Goal: Information Seeking & Learning: Learn about a topic

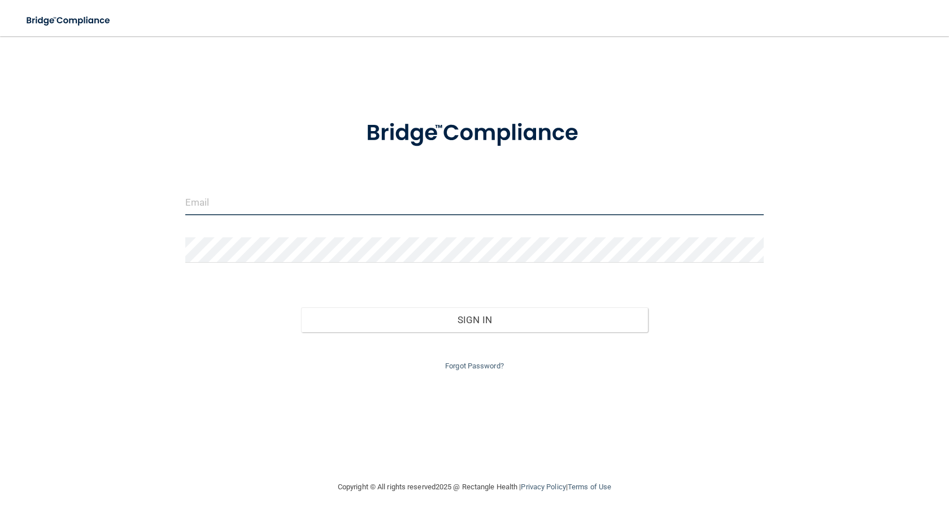
click at [271, 196] on input "email" at bounding box center [474, 202] width 578 height 25
type input "[EMAIL_ADDRESS][DOMAIN_NAME]"
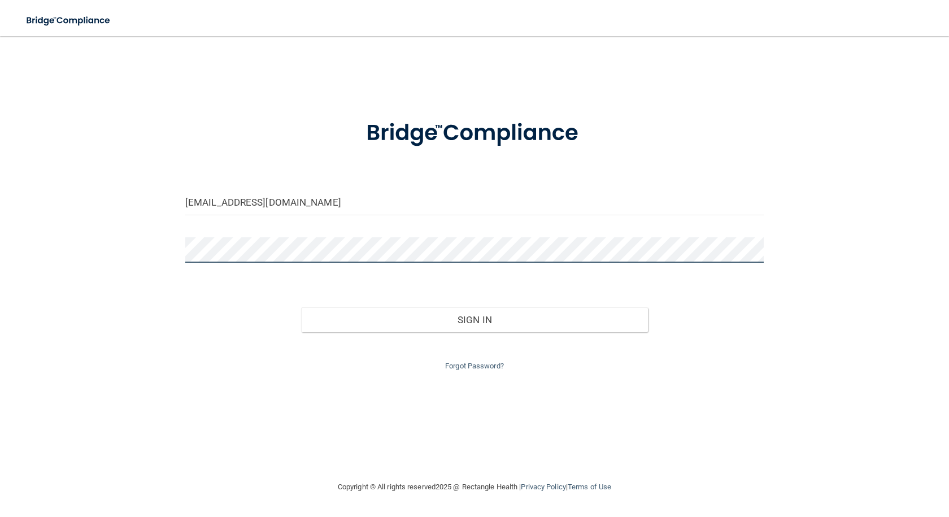
click at [301, 307] on button "Sign In" at bounding box center [474, 319] width 347 height 25
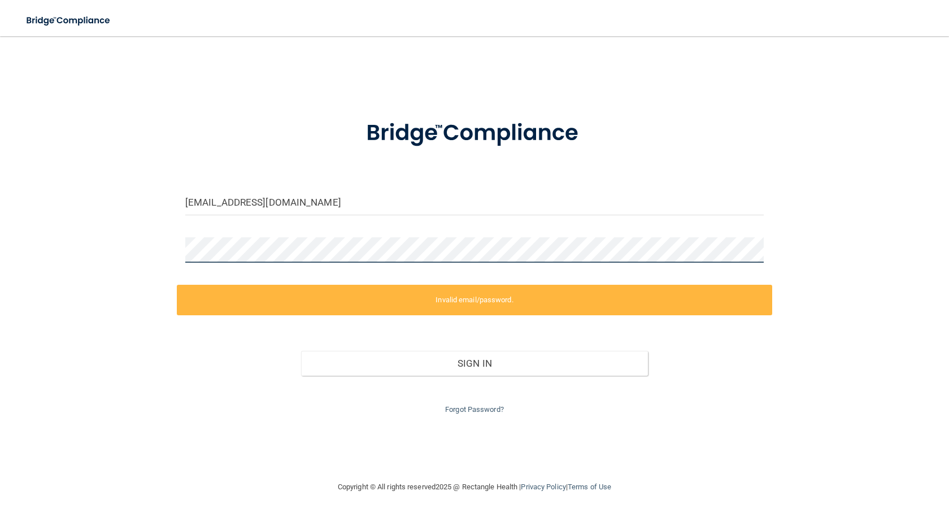
click at [93, 252] on div "swelbig@familydentalcenter.org Invalid email/password. You don't have permissio…" at bounding box center [474, 257] width 903 height 421
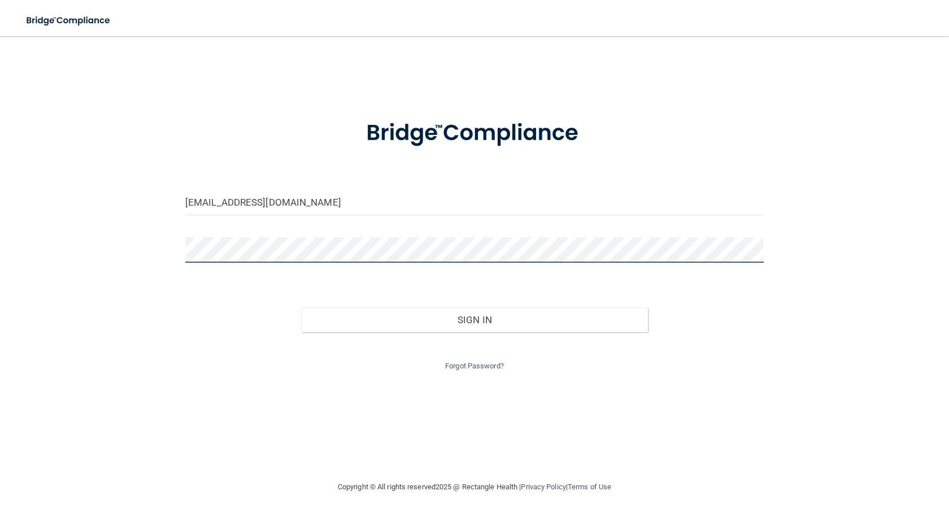
click at [301, 307] on button "Sign In" at bounding box center [474, 319] width 347 height 25
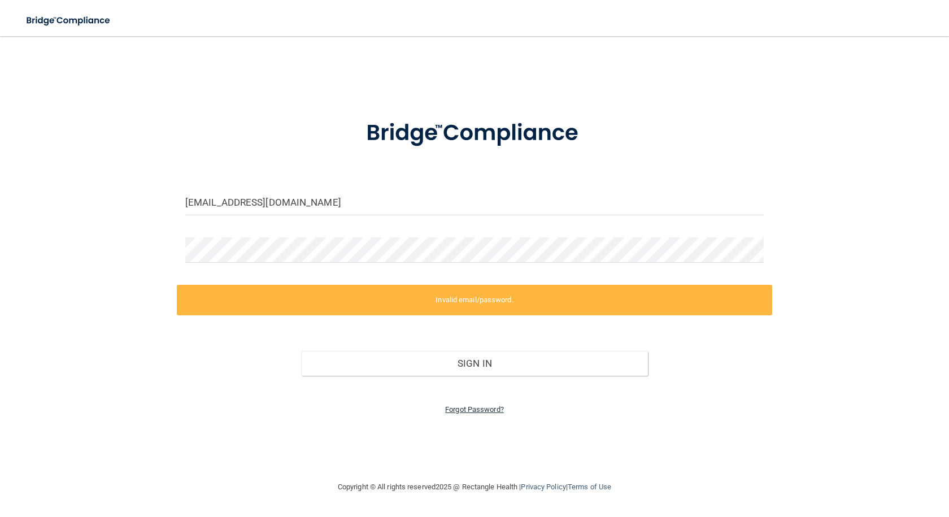
click at [474, 409] on link "Forgot Password?" at bounding box center [474, 409] width 59 height 8
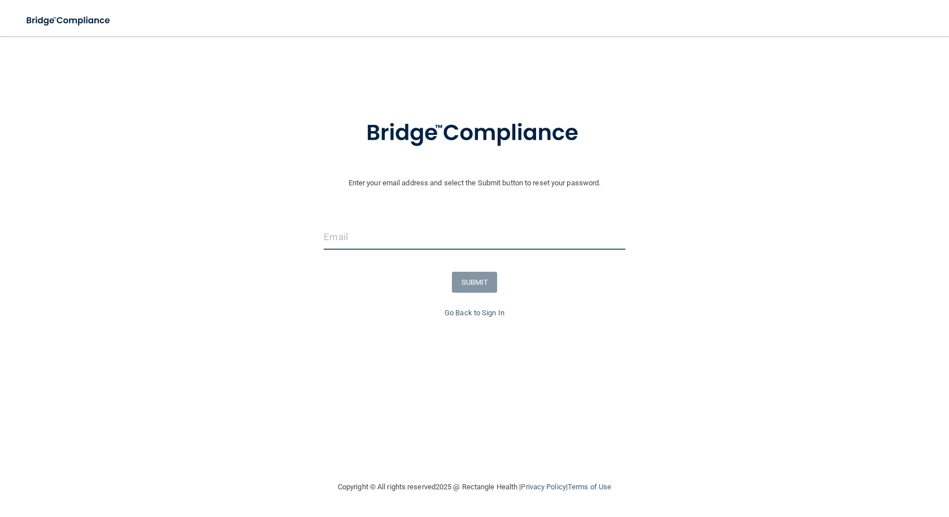
click at [363, 235] on input "email" at bounding box center [474, 236] width 301 height 25
type input "[EMAIL_ADDRESS][DOMAIN_NAME]"
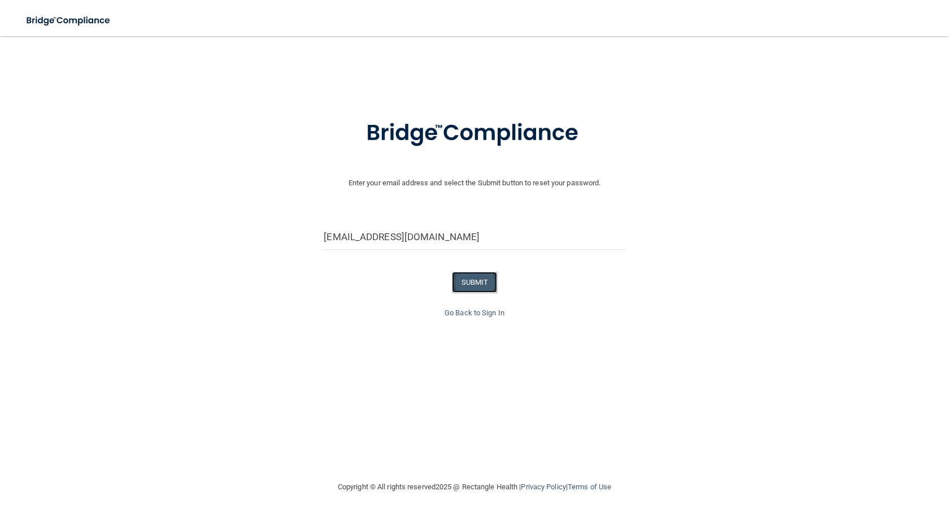
click at [458, 283] on button "SUBMIT" at bounding box center [475, 282] width 46 height 21
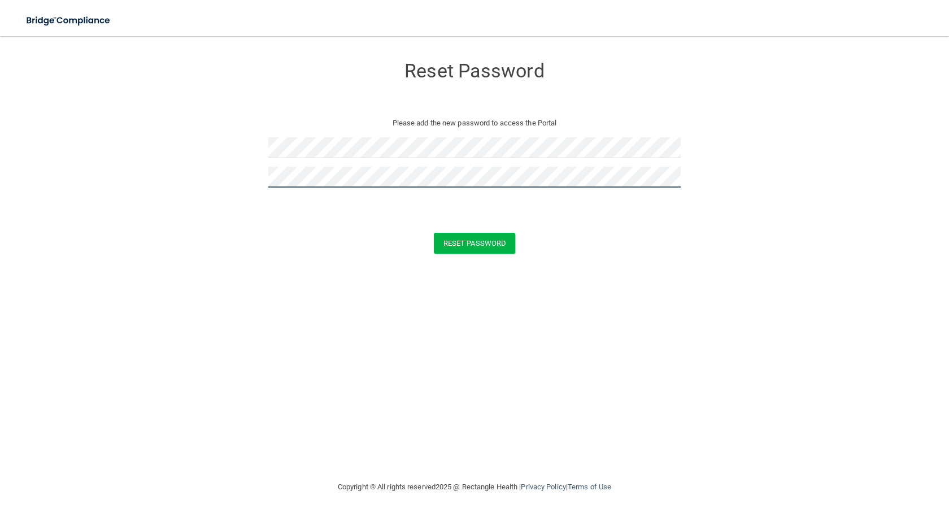
click at [434, 233] on button "Reset Password" at bounding box center [474, 243] width 81 height 21
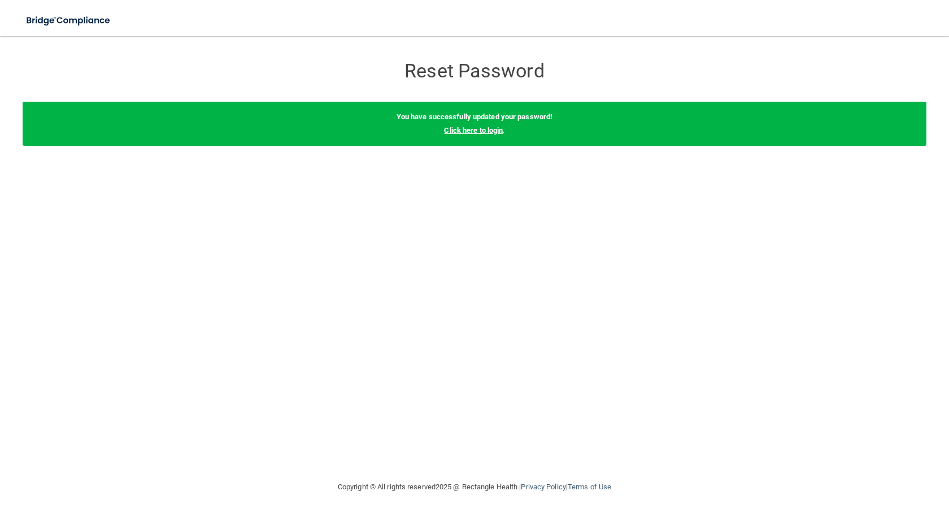
click at [485, 134] on link "Click here to login" at bounding box center [473, 130] width 59 height 8
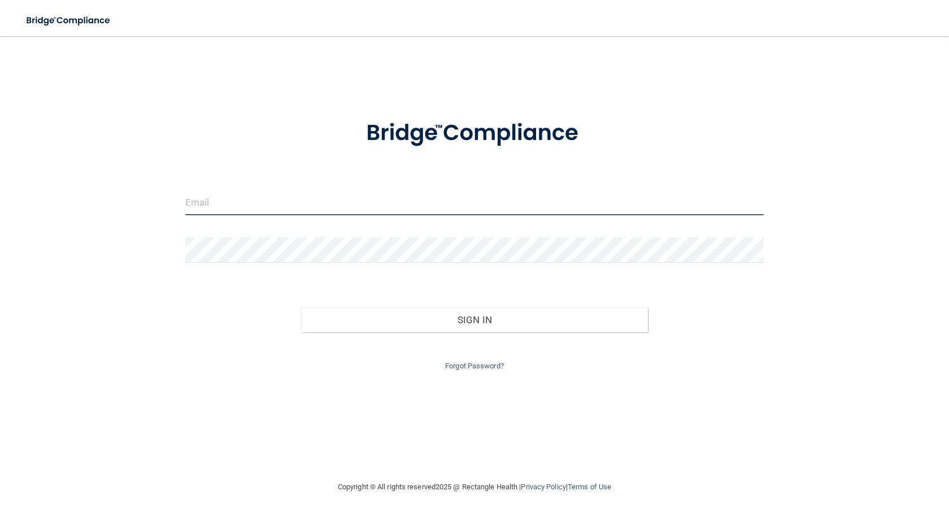
click at [220, 201] on input "email" at bounding box center [474, 202] width 578 height 25
type input "[EMAIL_ADDRESS][DOMAIN_NAME]"
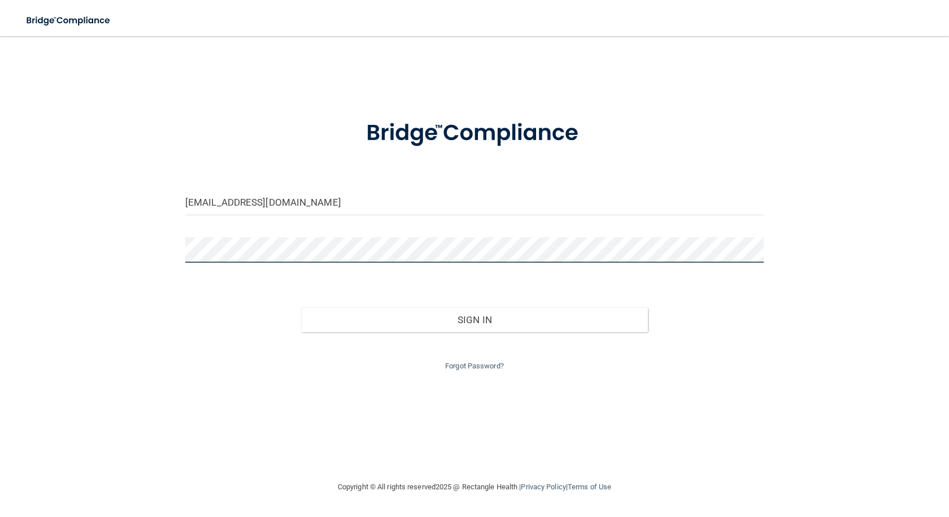
click at [301, 307] on button "Sign In" at bounding box center [474, 319] width 347 height 25
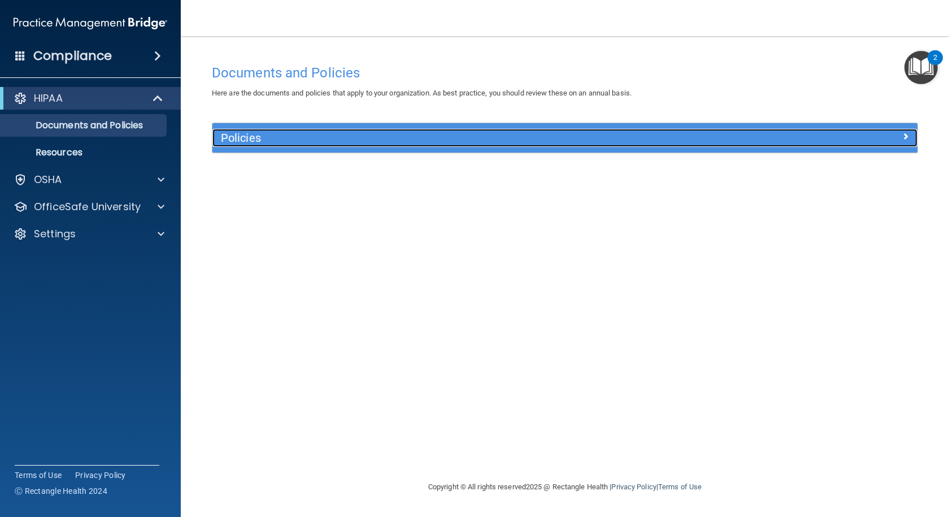
click at [309, 137] on h5 "Policies" at bounding box center [477, 138] width 512 height 12
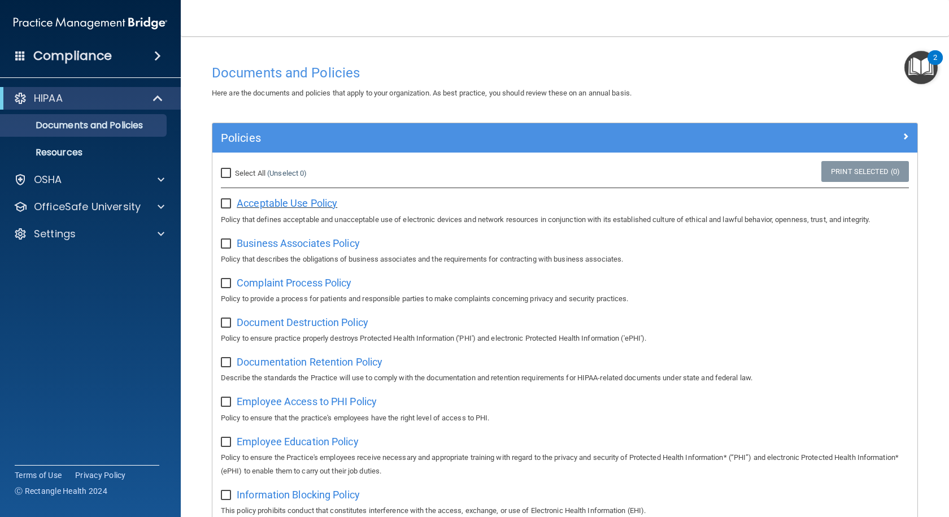
click at [247, 201] on span "Acceptable Use Policy" at bounding box center [287, 203] width 100 height 12
click at [138, 174] on div "OSHA" at bounding box center [75, 180] width 140 height 14
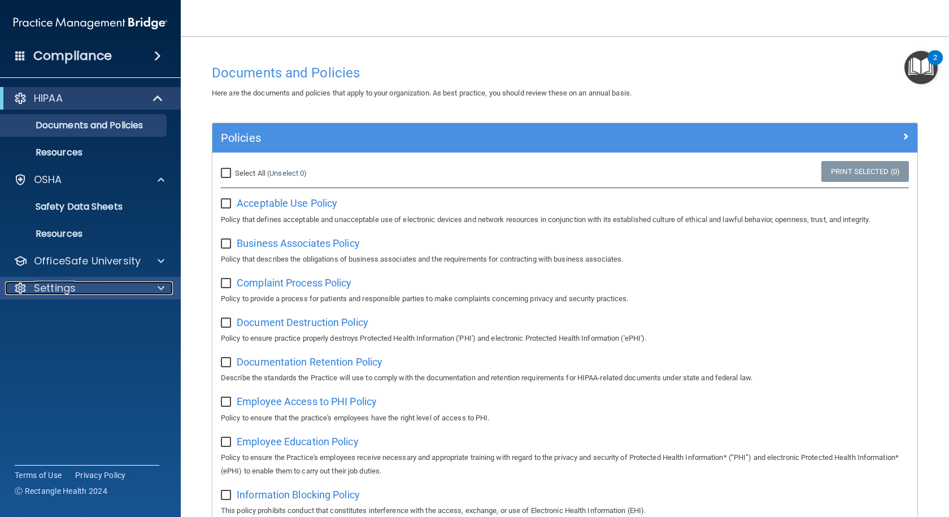
click at [147, 286] on div at bounding box center [159, 288] width 28 height 14
click at [77, 316] on p "My Account" at bounding box center [84, 314] width 154 height 11
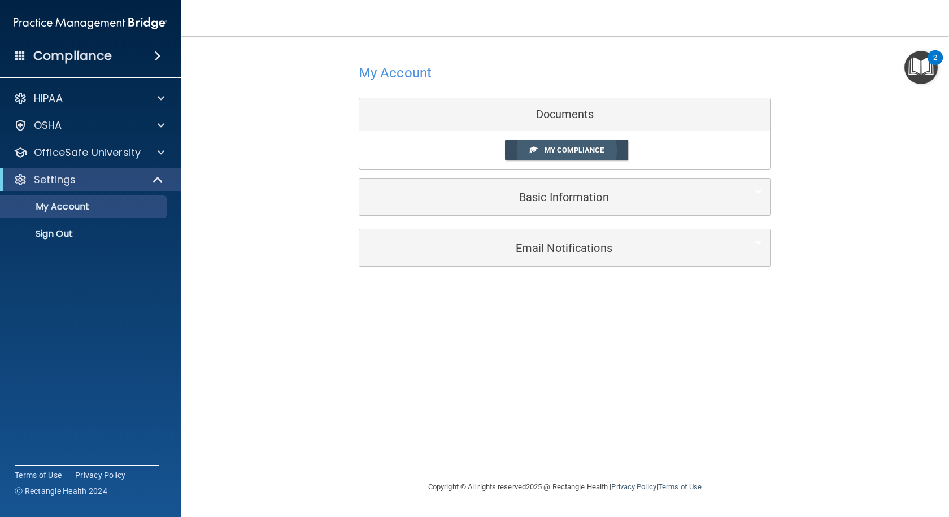
click at [558, 147] on span "My Compliance" at bounding box center [573, 150] width 59 height 8
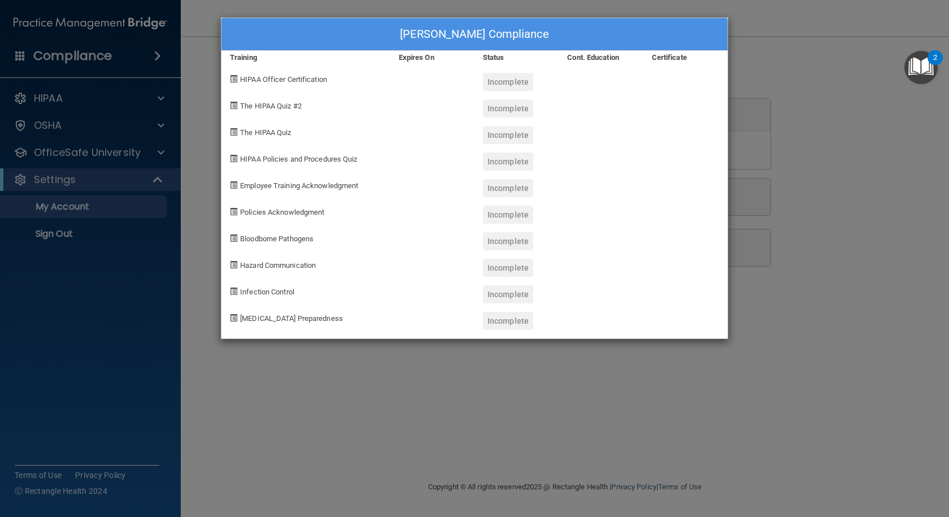
click at [925, 71] on img "Open Resource Center, 2 new notifications" at bounding box center [920, 67] width 33 height 33
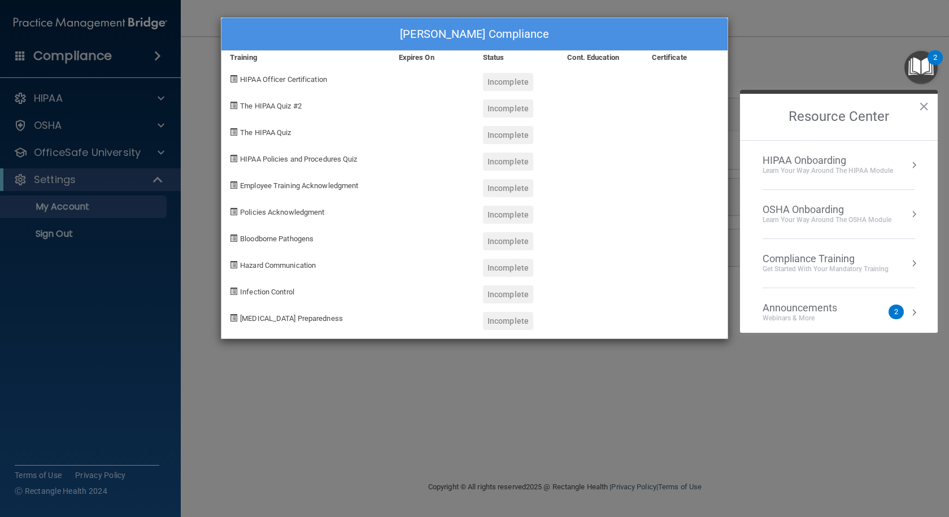
click at [798, 162] on div "HIPAA Onboarding" at bounding box center [827, 160] width 130 height 12
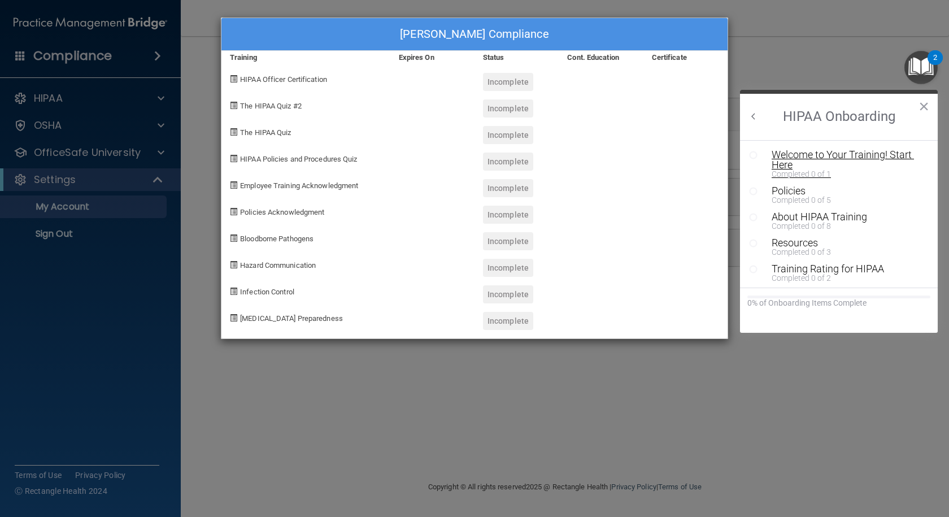
click at [794, 152] on div "Welcome to Your Training! Start Here" at bounding box center [842, 160] width 143 height 20
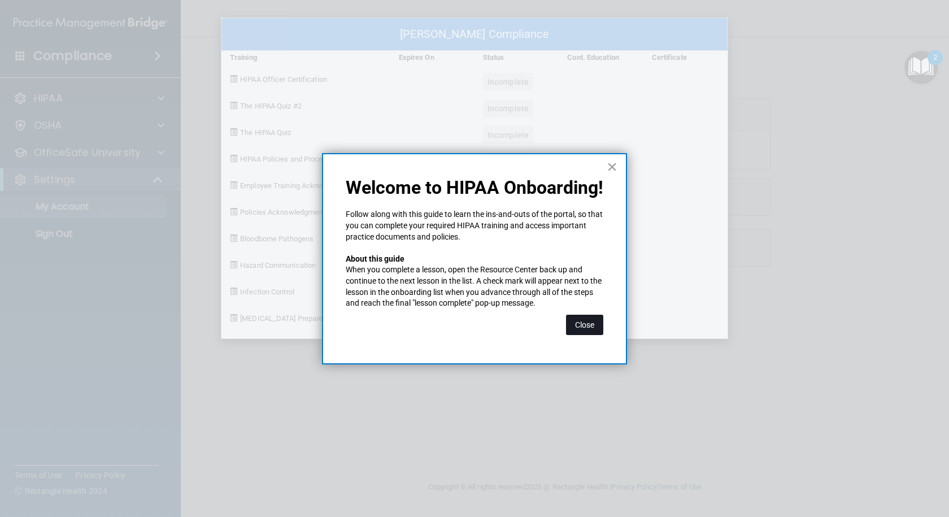
click at [586, 326] on button "Close" at bounding box center [584, 324] width 37 height 20
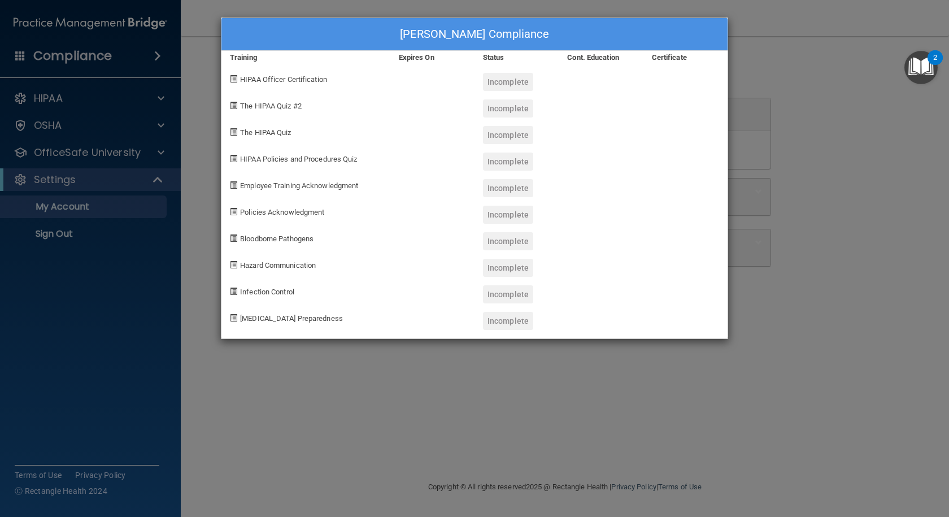
click at [321, 149] on div "HIPAA Policies and Procedures Quiz" at bounding box center [305, 157] width 169 height 27
click at [696, 27] on div "Shayla Welbig's Compliance" at bounding box center [474, 34] width 506 height 33
click at [941, 70] on div "Shayla Welbig's Compliance Training Expires On Status Cont. Education Certifica…" at bounding box center [474, 258] width 949 height 517
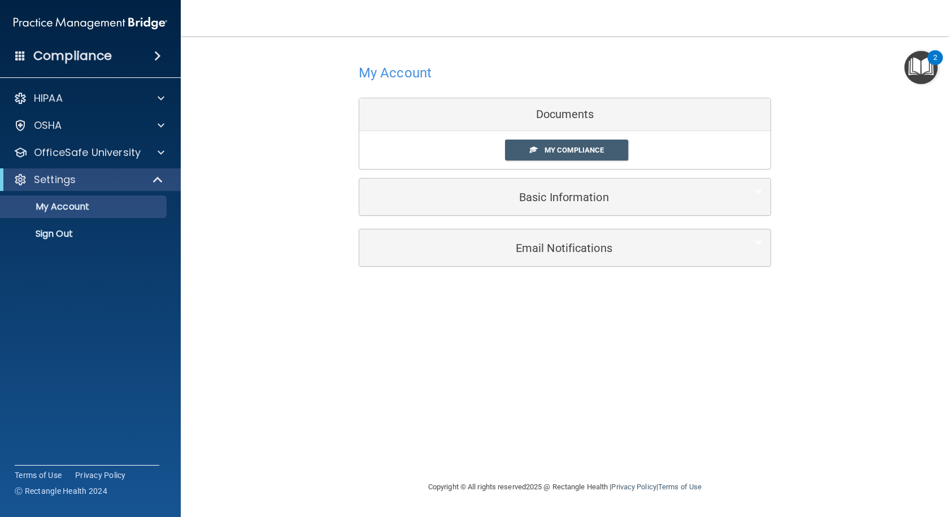
click at [926, 64] on img "Open Resource Center, 2 new notifications" at bounding box center [920, 67] width 33 height 33
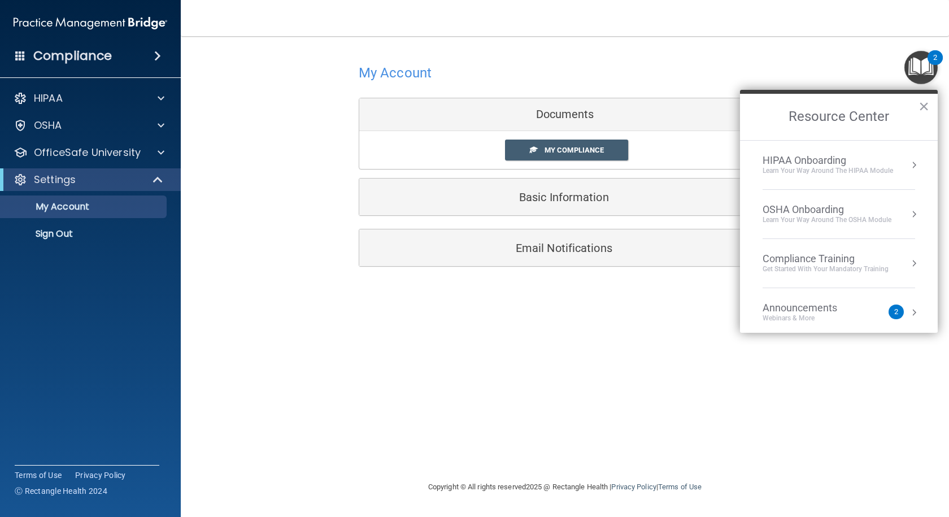
click at [780, 154] on div "HIPAA Onboarding" at bounding box center [827, 160] width 130 height 12
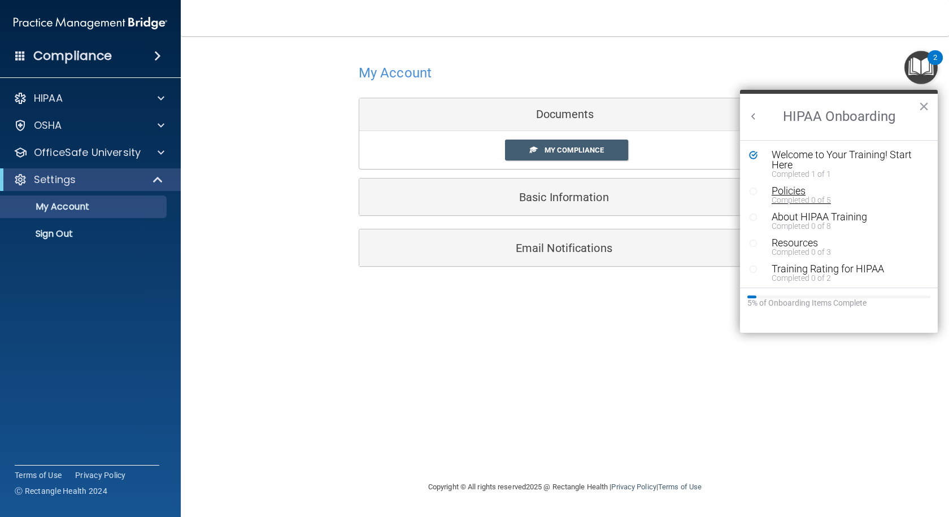
click at [775, 193] on div "Policies" at bounding box center [842, 191] width 143 height 10
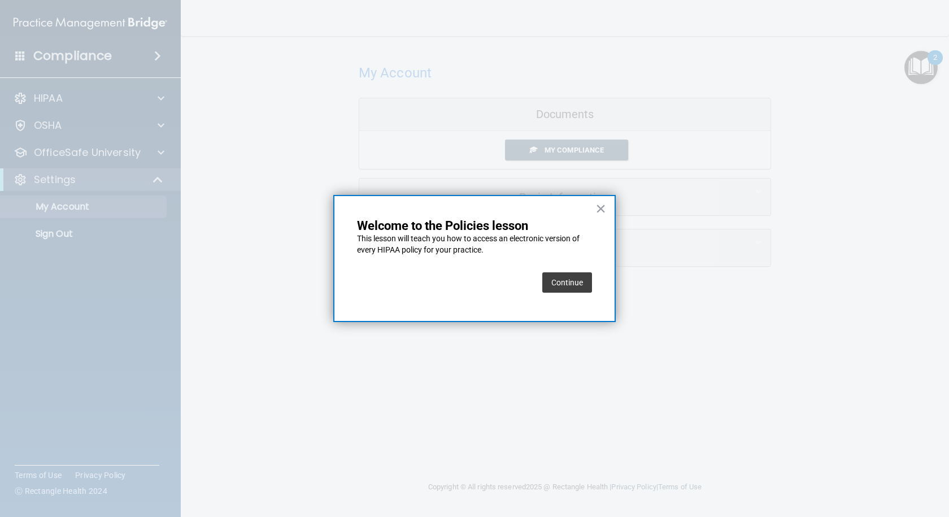
click at [557, 277] on button "Continue" at bounding box center [567, 282] width 50 height 20
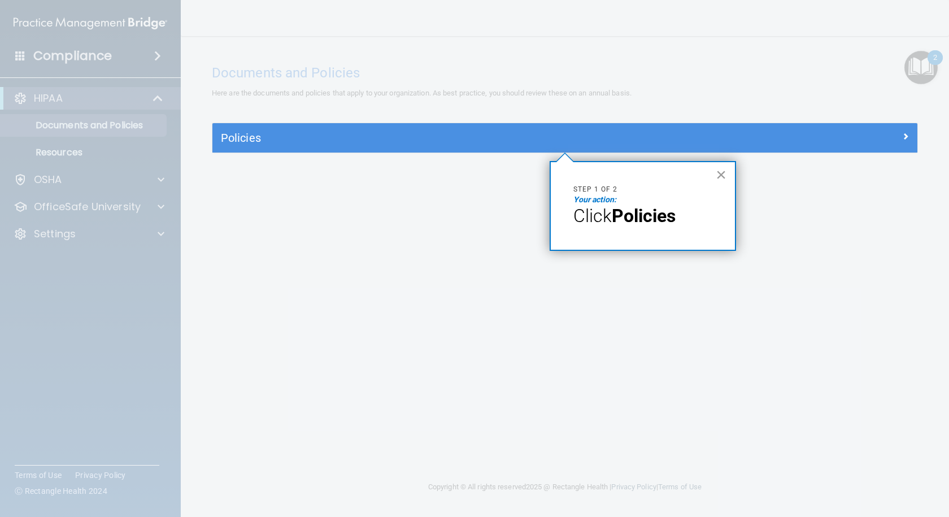
click at [721, 176] on button "×" at bounding box center [720, 174] width 11 height 18
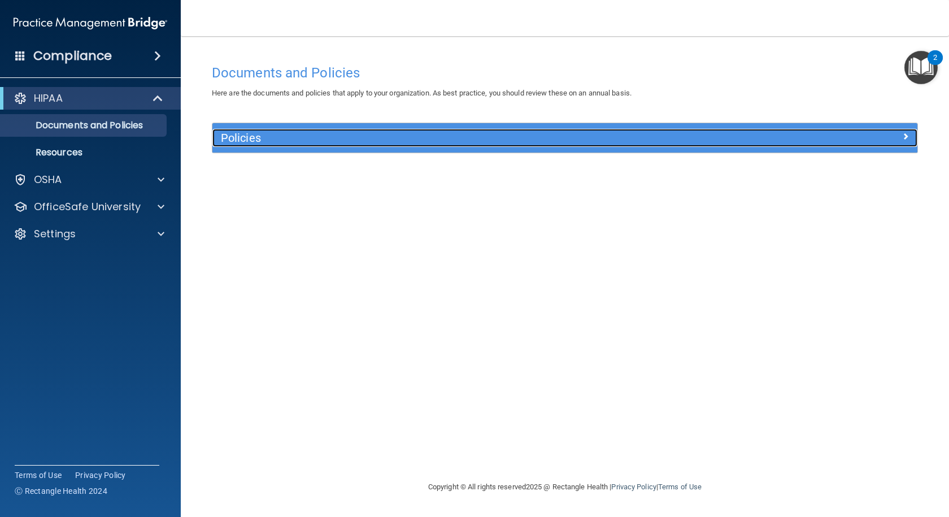
click at [743, 137] on div at bounding box center [829, 136] width 176 height 14
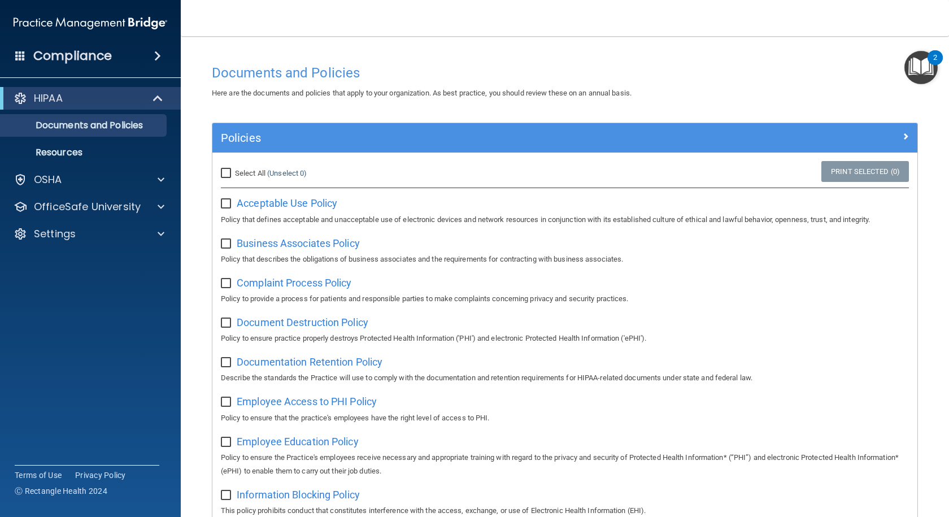
click at [225, 171] on input "Select All (Unselect 0) Unselect All" at bounding box center [227, 173] width 13 height 9
checkbox input "true"
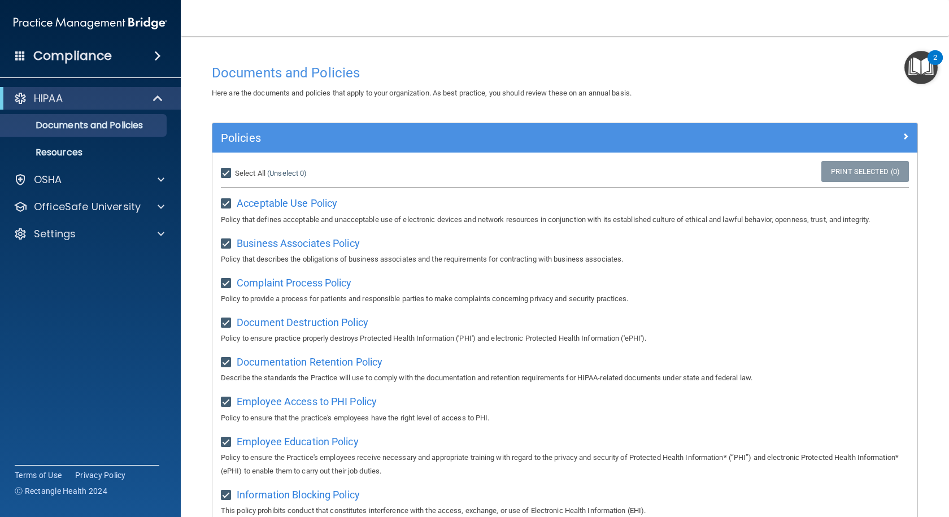
checkbox input "true"
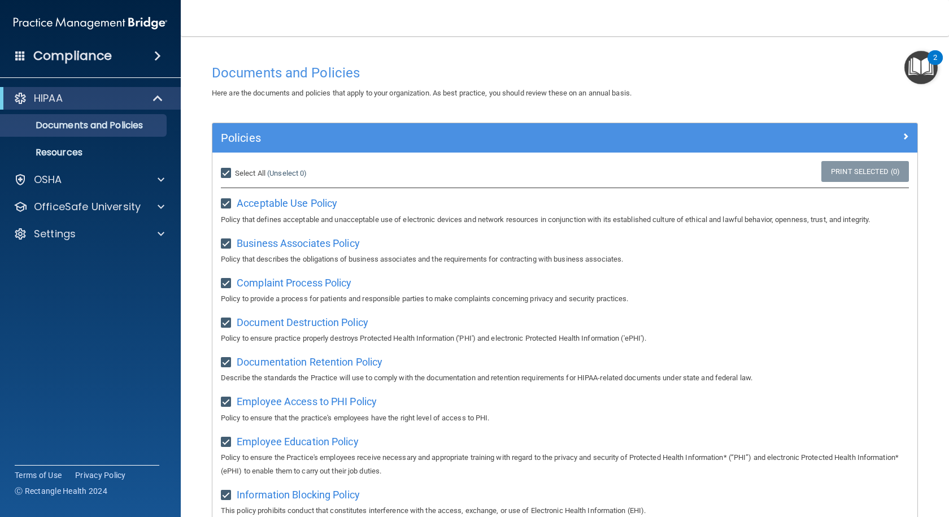
checkbox input "true"
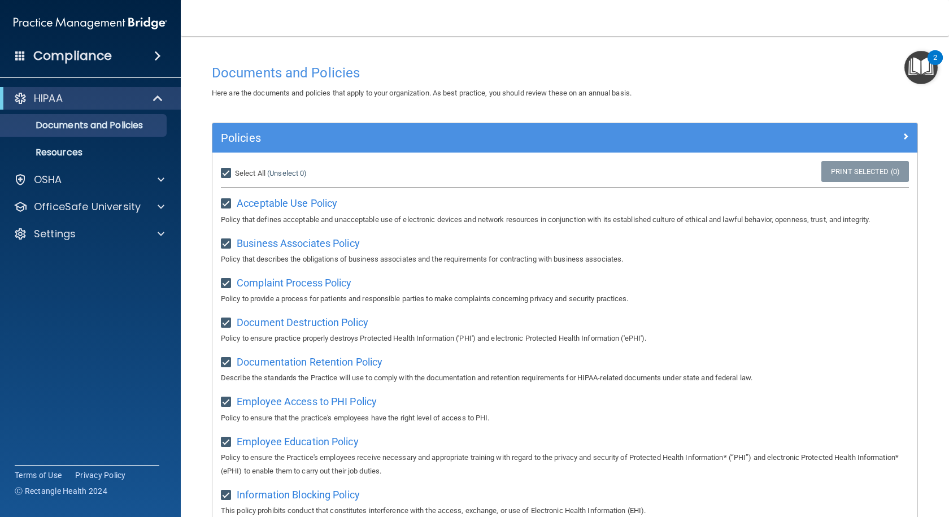
checkbox input "true"
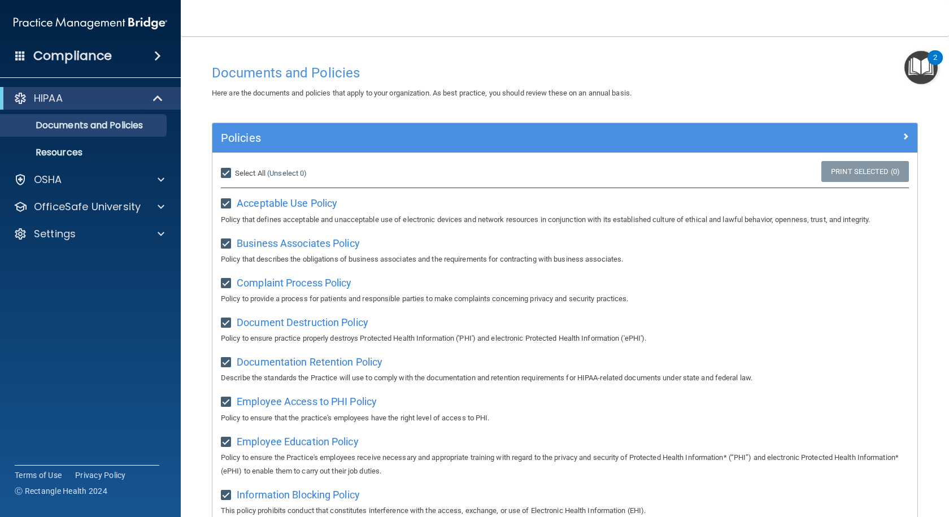
checkbox input "true"
click at [929, 71] on img "Open Resource Center, 2 new notifications" at bounding box center [920, 67] width 33 height 33
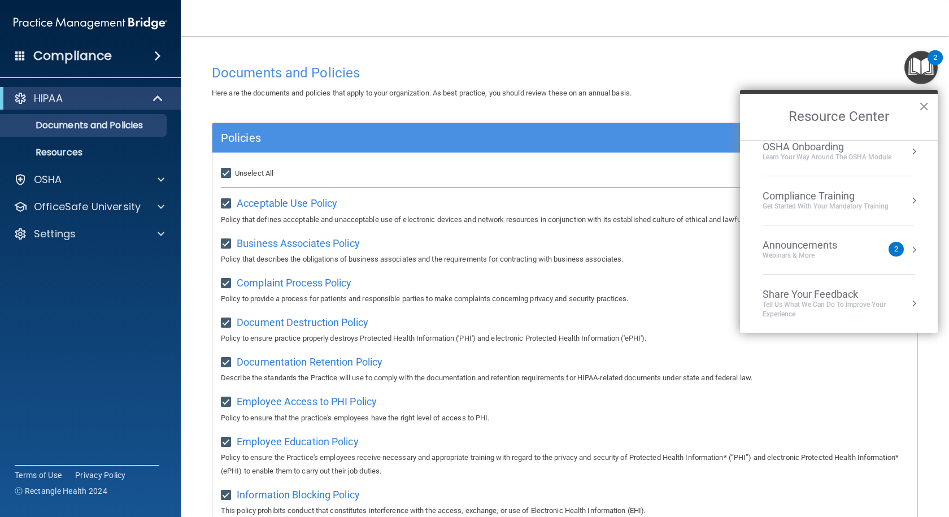
scroll to position [63, 0]
click at [864, 252] on div "Announcements Webinars & More" at bounding box center [822, 248] width 120 height 21
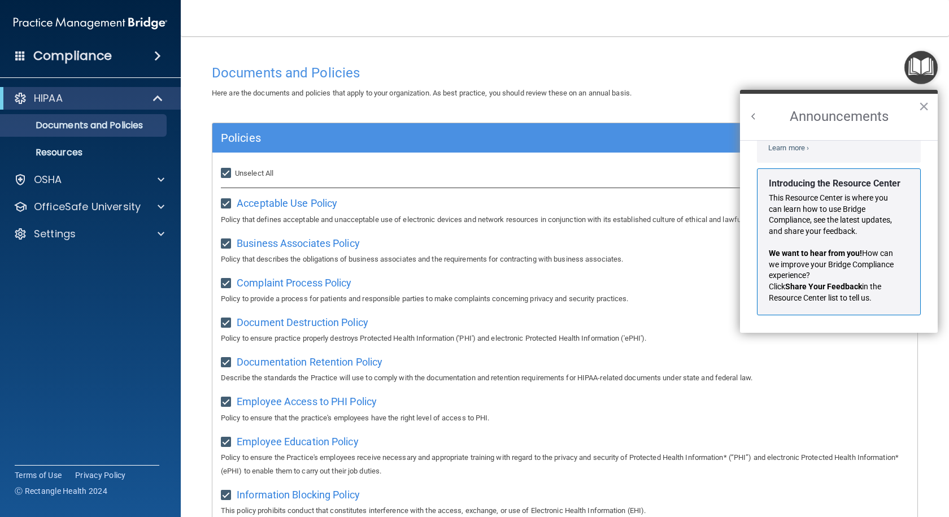
scroll to position [0, 0]
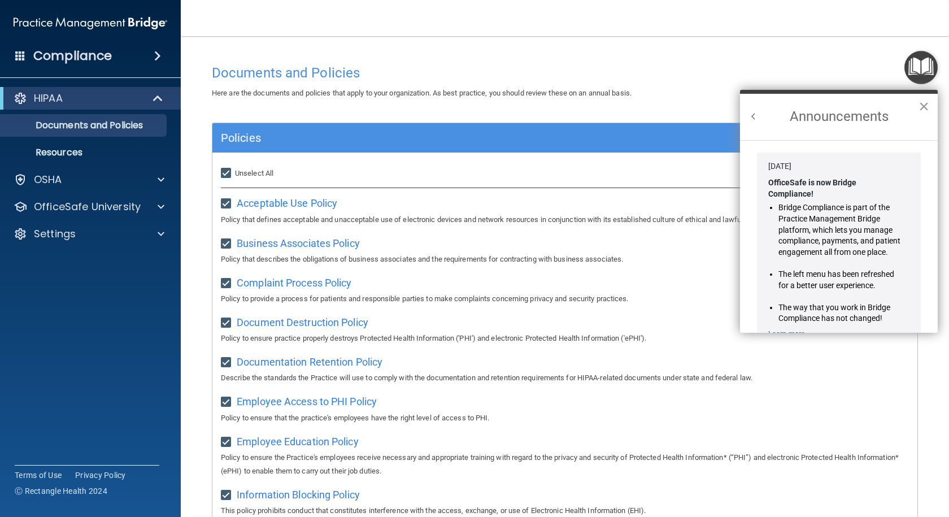
click at [921, 100] on button "×" at bounding box center [923, 106] width 11 height 18
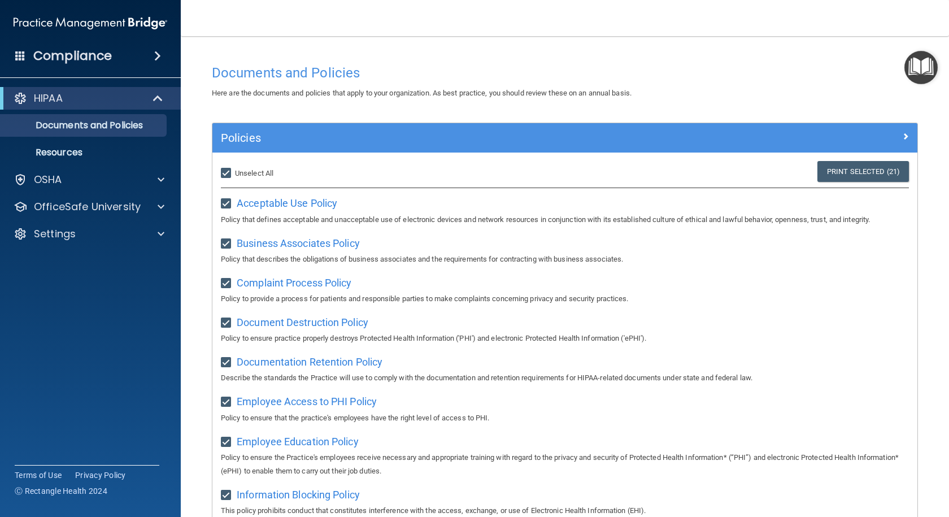
click at [226, 174] on input "Select All (Unselect 21) Unselect All" at bounding box center [227, 173] width 13 height 9
checkbox input "false"
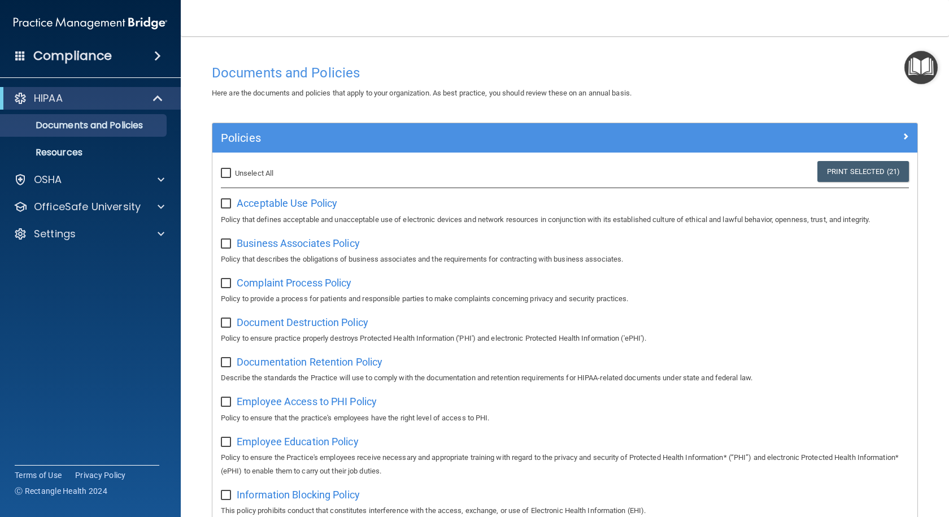
checkbox input "false"
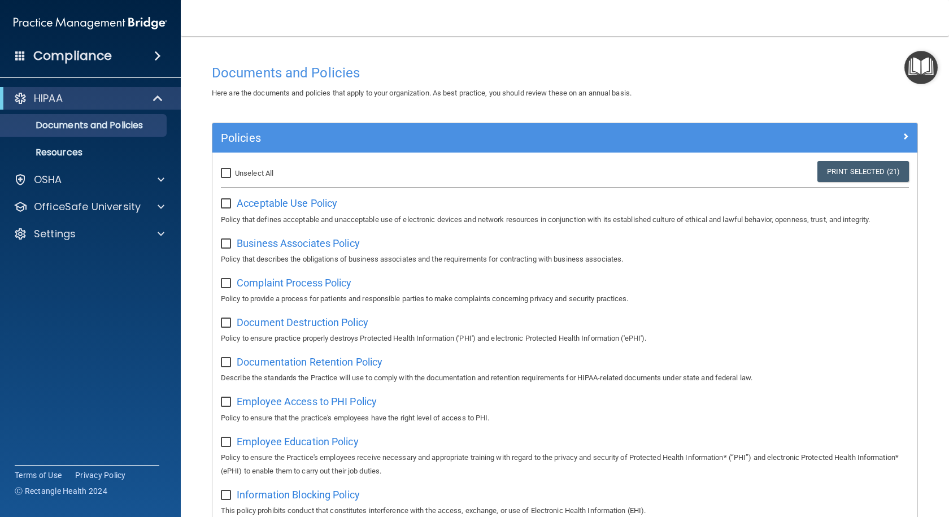
checkbox input "false"
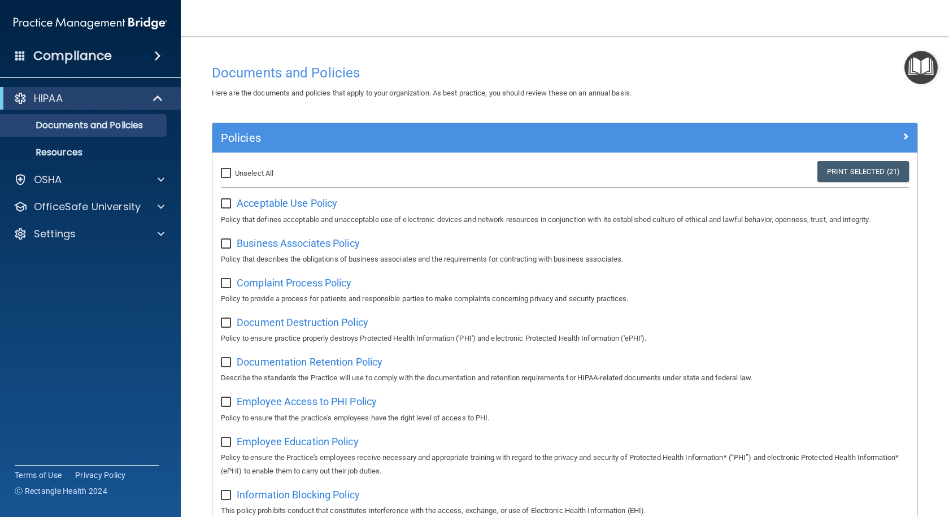
checkbox input "false"
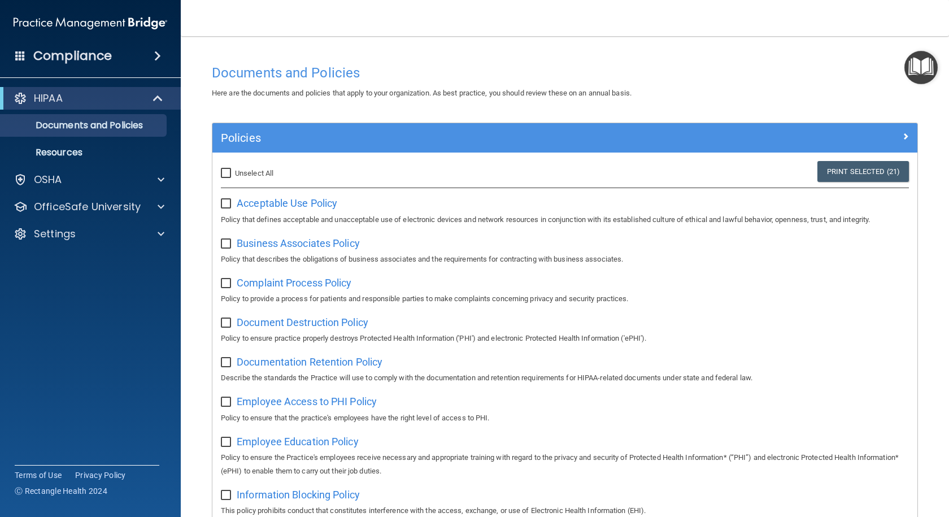
checkbox input "false"
click at [161, 60] on span at bounding box center [157, 56] width 7 height 14
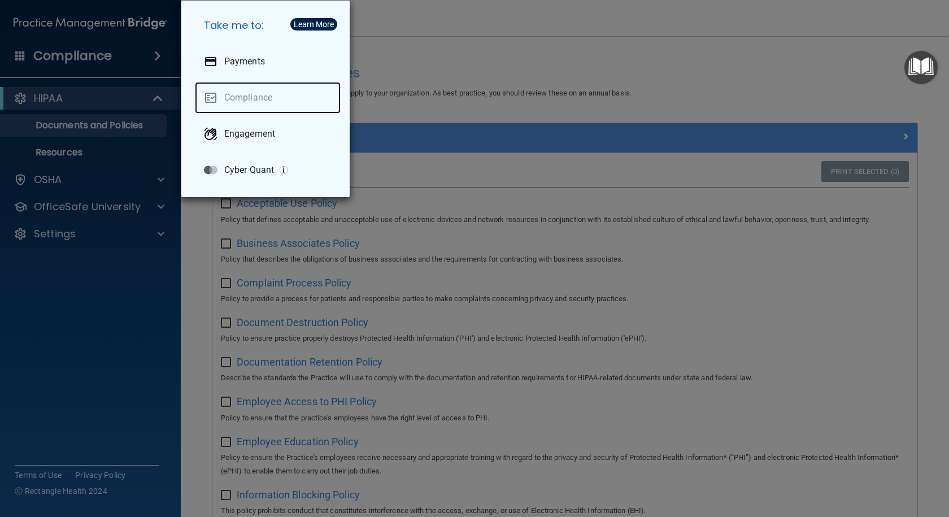
click at [261, 92] on link "Compliance" at bounding box center [268, 98] width 146 height 32
click at [79, 55] on div "Take me to: Payments Compliance Engagement Cyber Quant" at bounding box center [474, 258] width 949 height 517
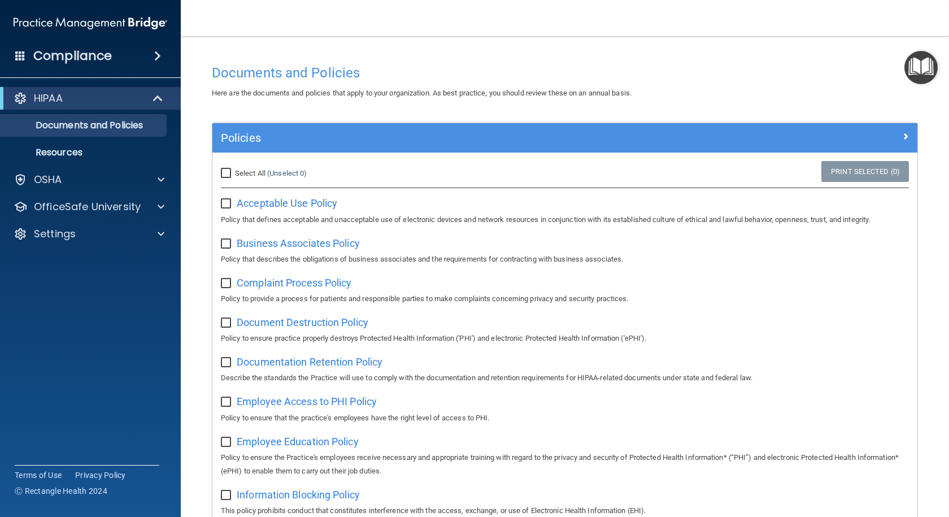
click at [915, 63] on img "Open Resource Center" at bounding box center [920, 67] width 33 height 33
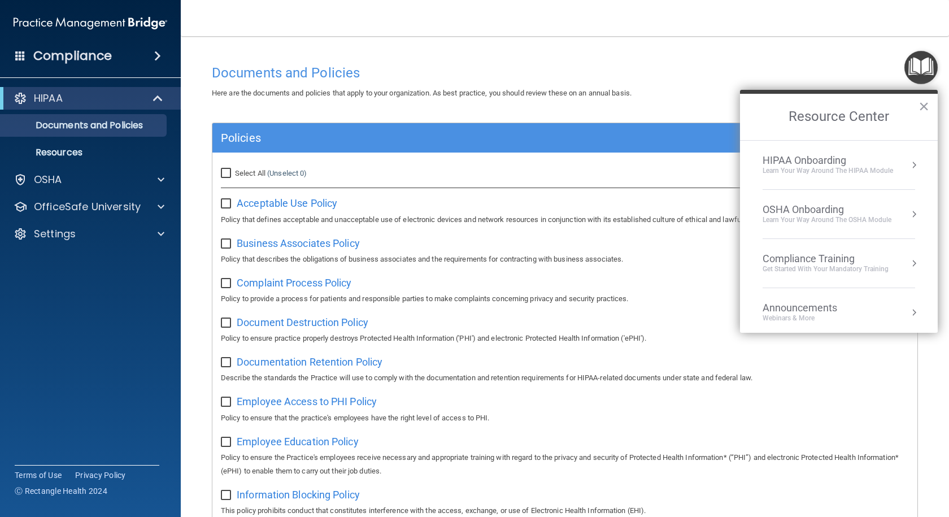
click at [866, 312] on div "Announcements Webinars & More" at bounding box center [822, 311] width 120 height 21
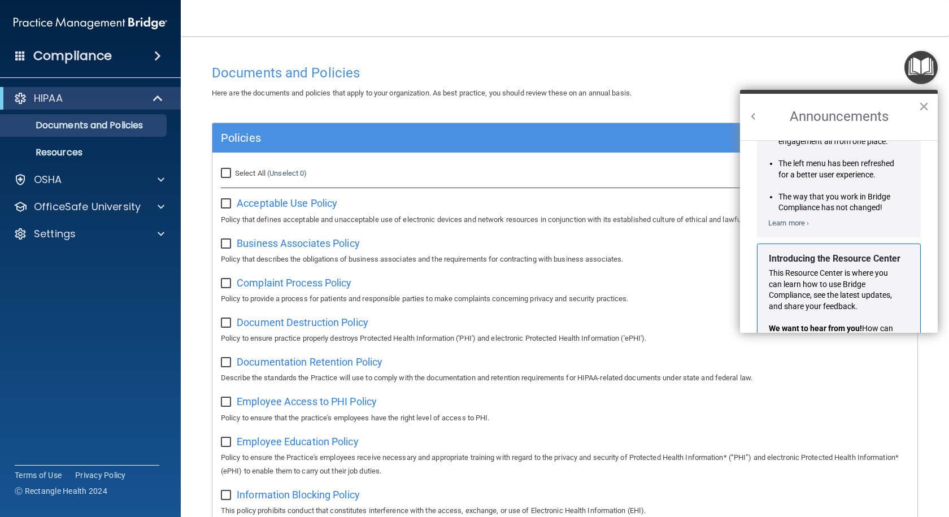
scroll to position [113, 0]
click at [784, 216] on div "Learn more ›" at bounding box center [834, 217] width 133 height 13
click at [779, 217] on link "Learn more ›" at bounding box center [788, 220] width 41 height 8
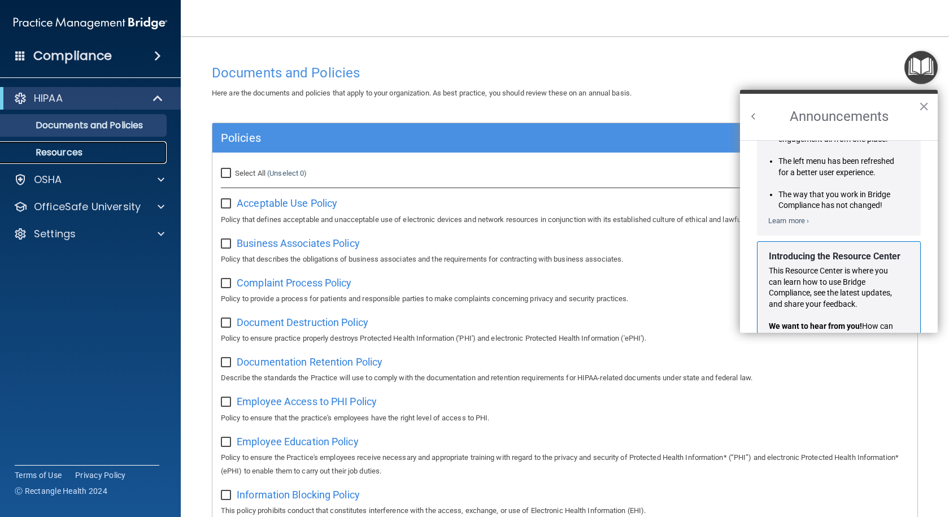
click at [63, 153] on p "Resources" at bounding box center [84, 152] width 154 height 11
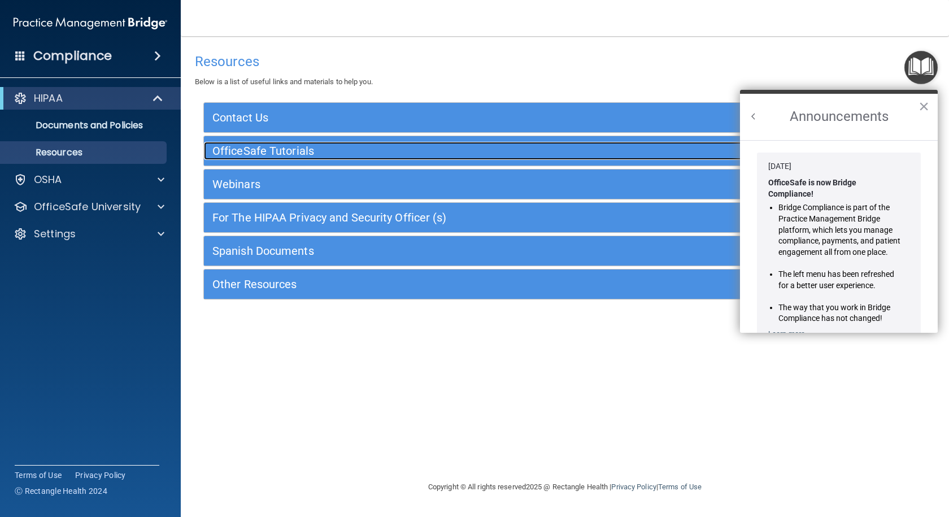
click at [247, 148] on h5 "OfficeSafe Tutorials" at bounding box center [474, 151] width 525 height 12
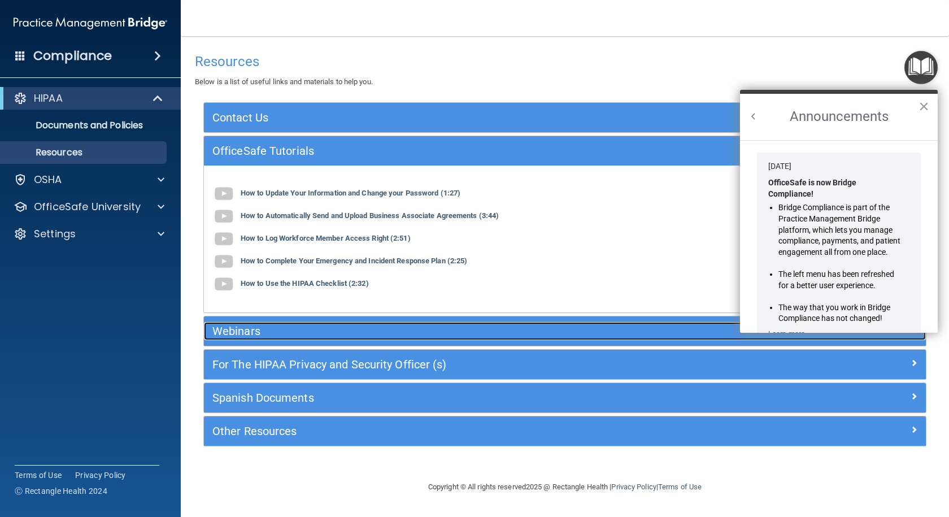
click at [247, 331] on h5 "Webinars" at bounding box center [474, 331] width 525 height 12
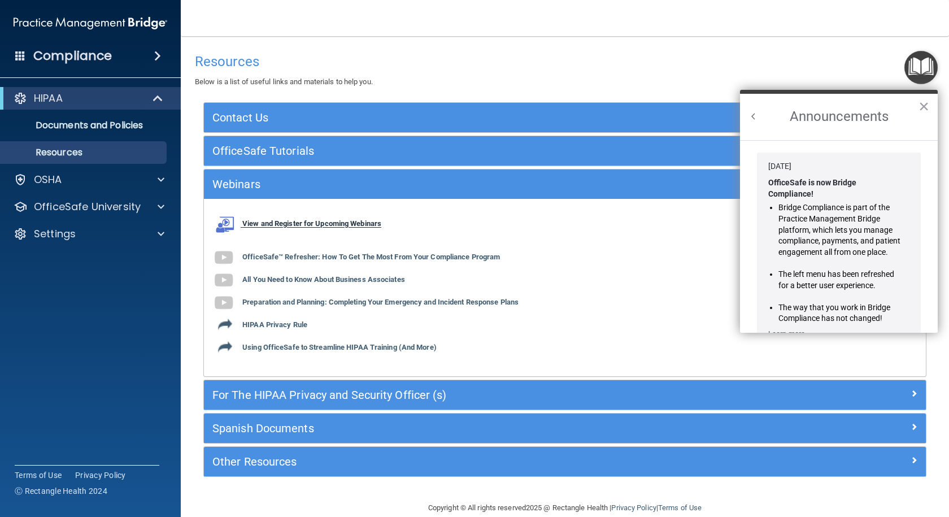
click at [258, 223] on b "View and Register for Upcoming Webinars" at bounding box center [311, 224] width 139 height 8
click at [921, 102] on button "×" at bounding box center [923, 106] width 11 height 18
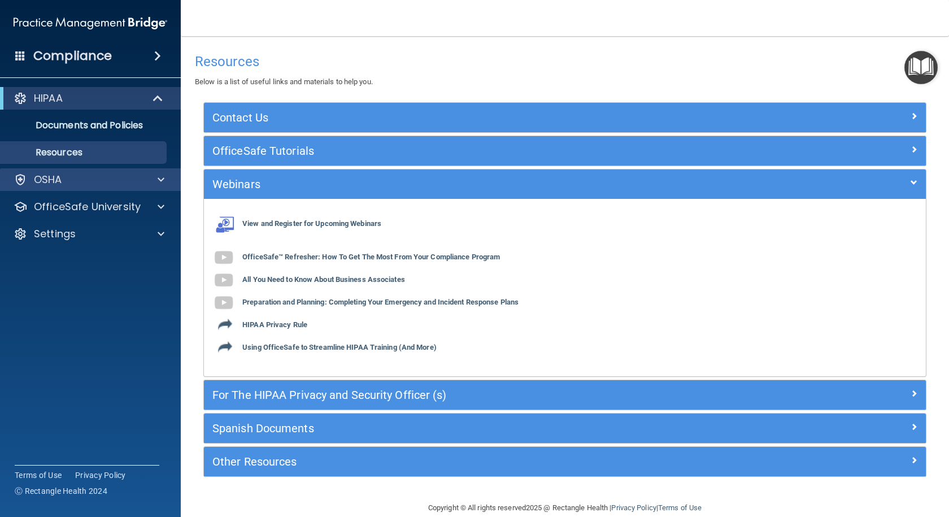
click at [68, 186] on div "OSHA" at bounding box center [90, 179] width 181 height 23
click at [164, 178] on span at bounding box center [161, 180] width 7 height 14
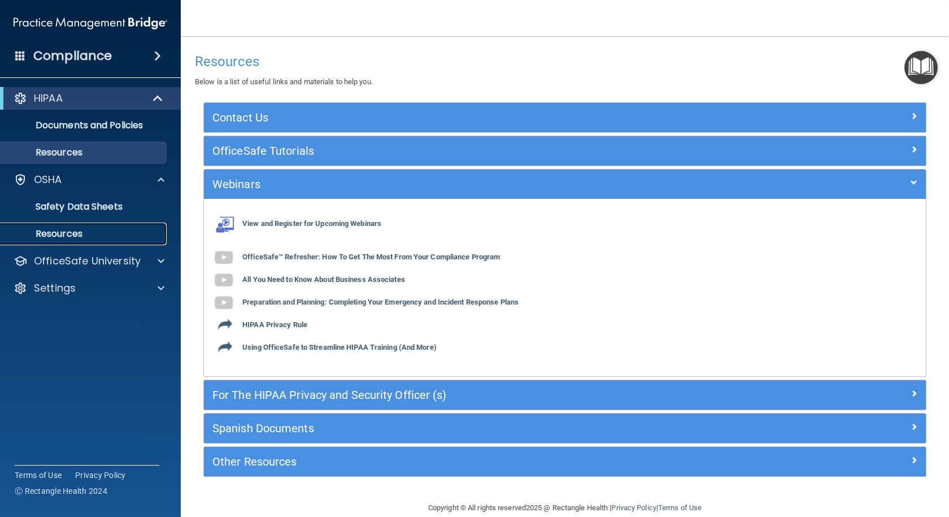
click at [133, 226] on link "Resources" at bounding box center [78, 233] width 178 height 23
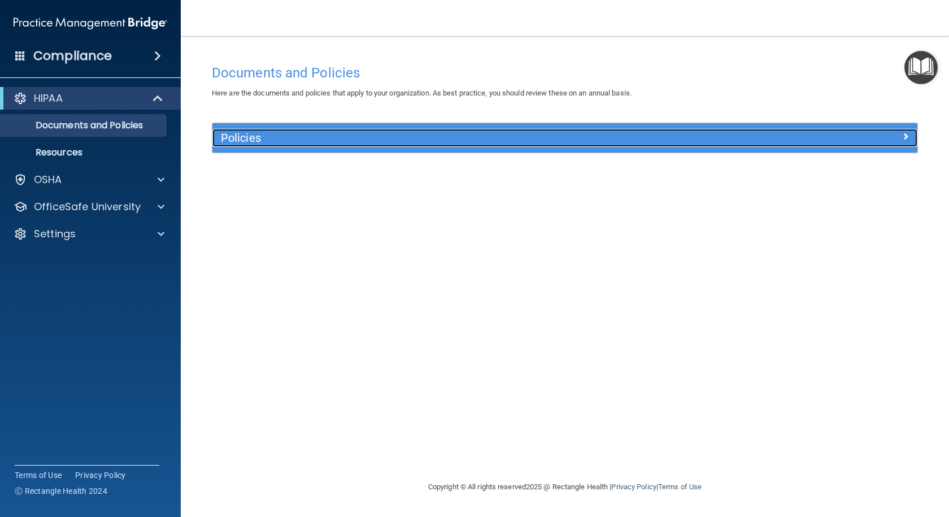
click at [386, 142] on h5 "Policies" at bounding box center [477, 138] width 512 height 12
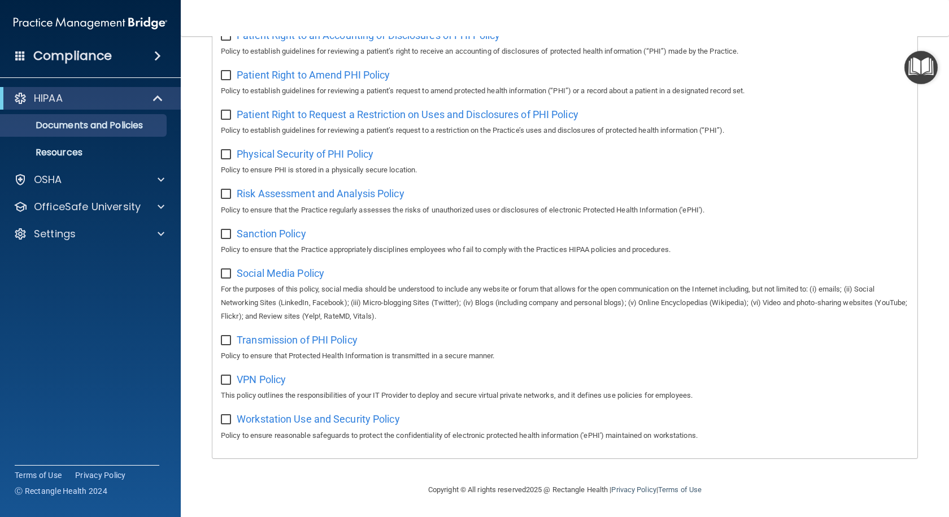
scroll to position [630, 0]
click at [71, 187] on div "OSHA" at bounding box center [90, 179] width 181 height 23
click at [68, 151] on p "Resources" at bounding box center [84, 152] width 154 height 11
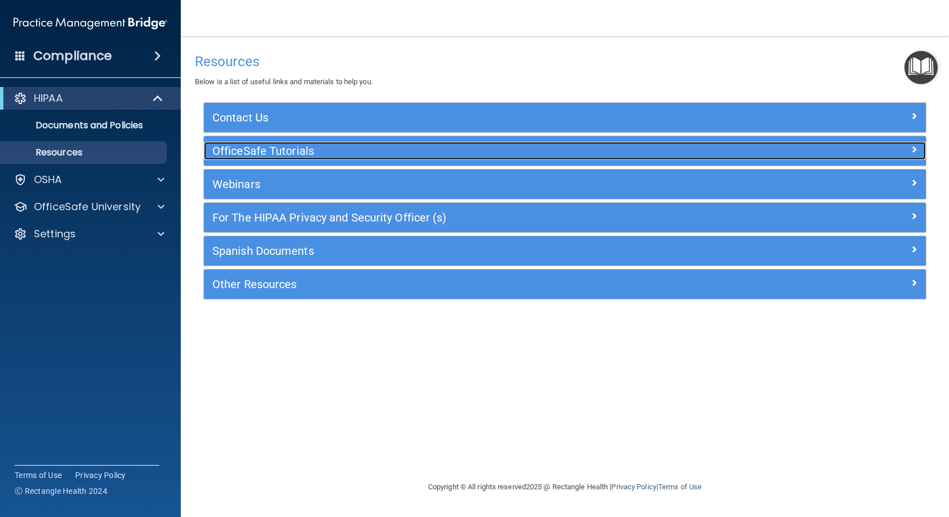
click at [313, 152] on h5 "OfficeSafe Tutorials" at bounding box center [474, 151] width 525 height 12
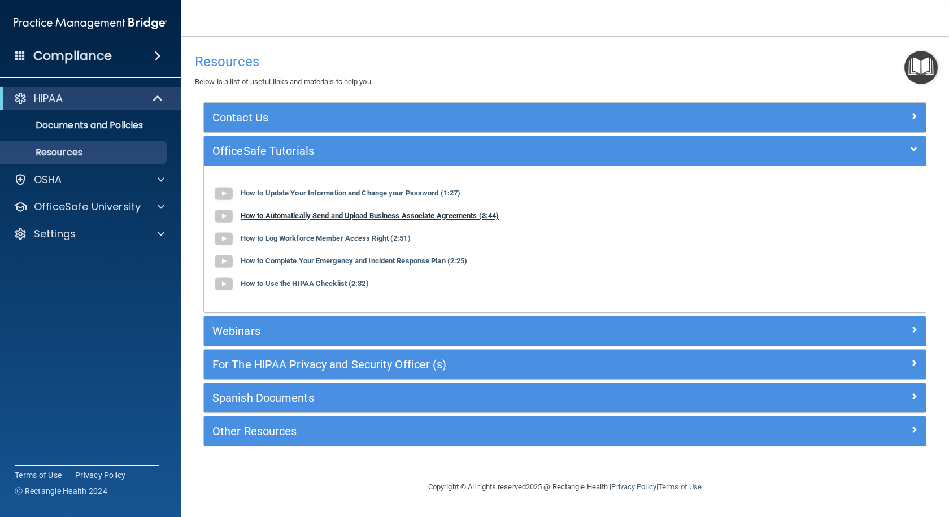
click at [250, 219] on b "How to Automatically Send and Upload Business Associate Agreements (3:44)" at bounding box center [370, 216] width 258 height 8
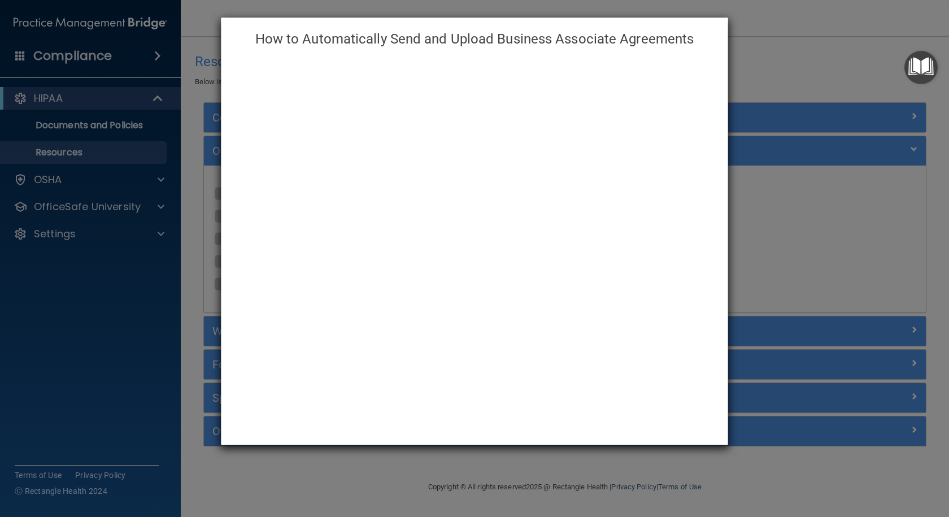
click at [782, 23] on div "How to Automatically Send and Upload Business Associate Agreements" at bounding box center [474, 258] width 949 height 517
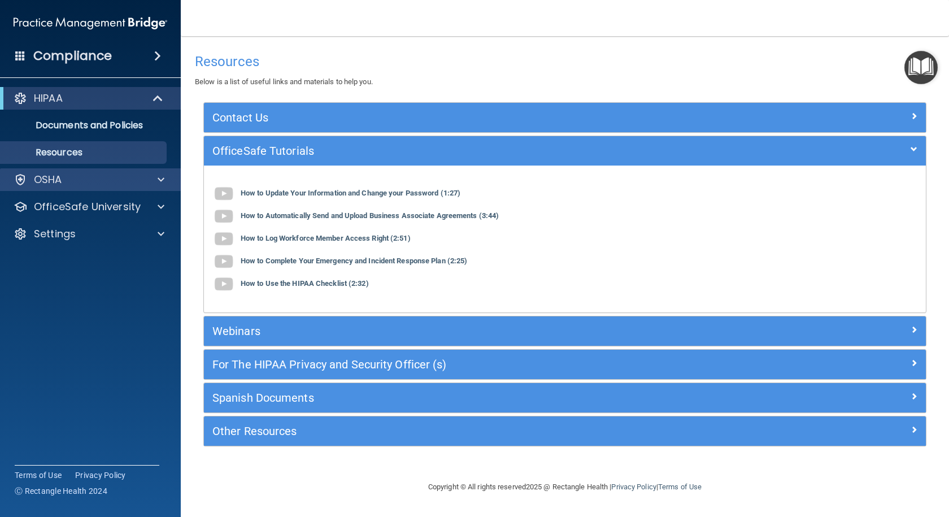
click at [107, 187] on div "OSHA" at bounding box center [90, 179] width 181 height 23
click at [92, 204] on p "OfficeSafe University" at bounding box center [87, 207] width 107 height 14
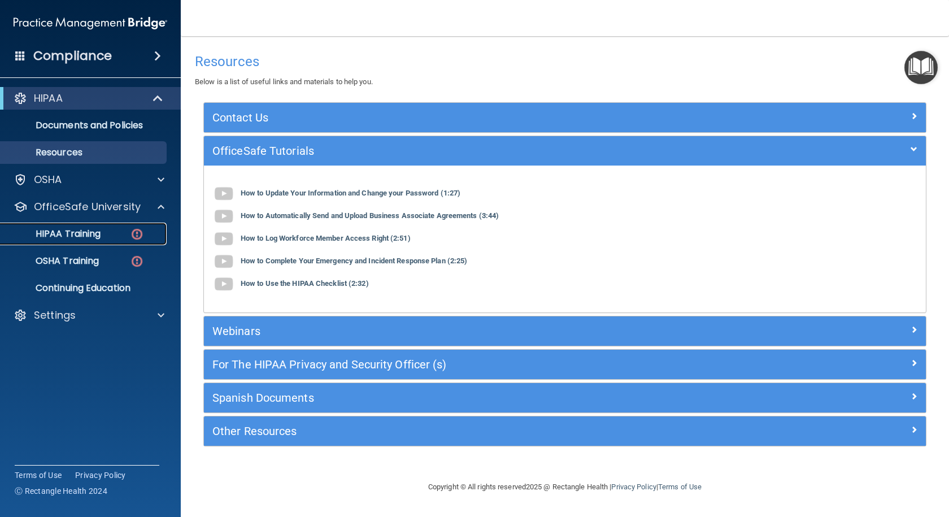
click at [72, 232] on p "HIPAA Training" at bounding box center [53, 233] width 93 height 11
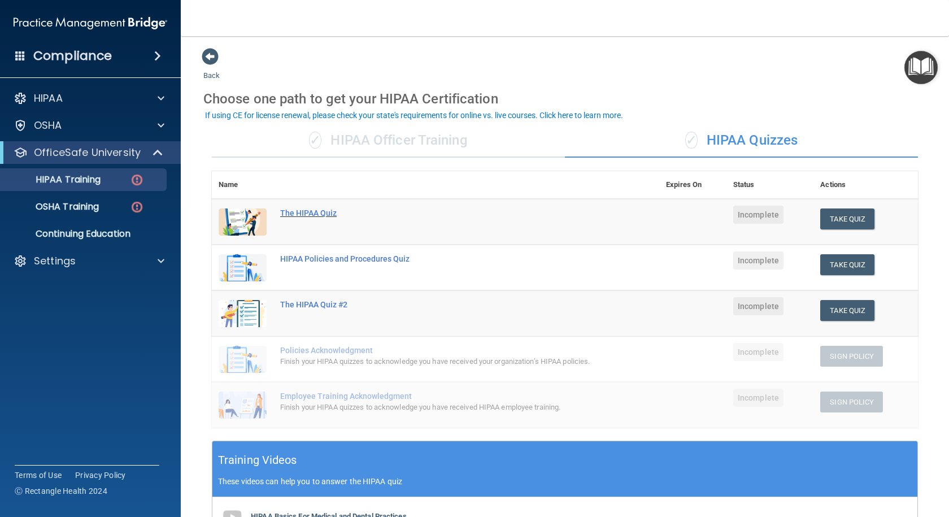
click at [324, 212] on div "The HIPAA Quiz" at bounding box center [441, 212] width 322 height 9
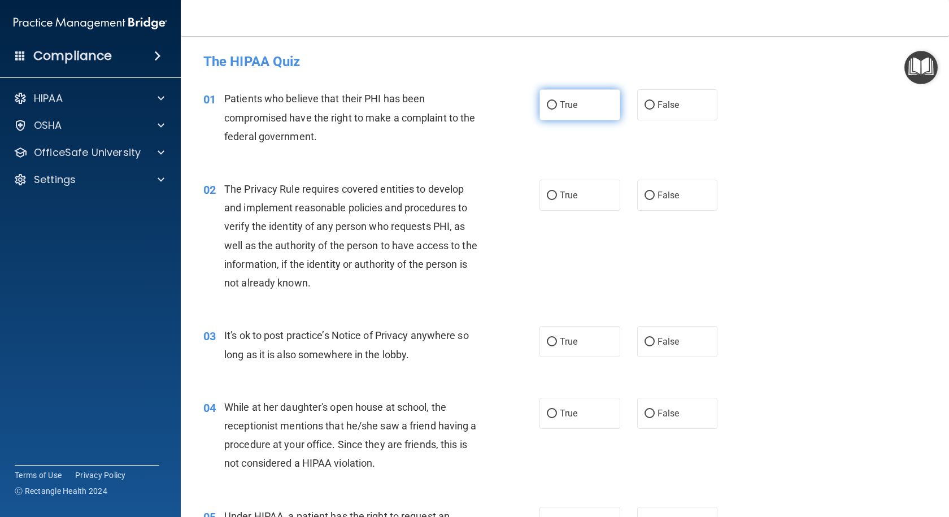
click at [560, 116] on label "True" at bounding box center [579, 104] width 81 height 31
click at [557, 110] on input "True" at bounding box center [552, 105] width 10 height 8
radio input "true"
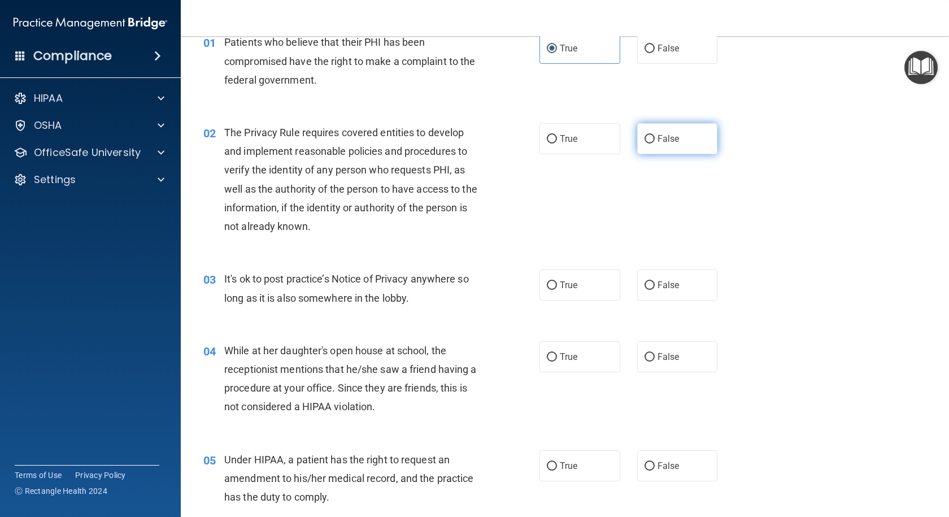
click at [683, 139] on label "False" at bounding box center [677, 138] width 81 height 31
click at [654, 139] on input "False" at bounding box center [649, 139] width 10 height 8
radio input "true"
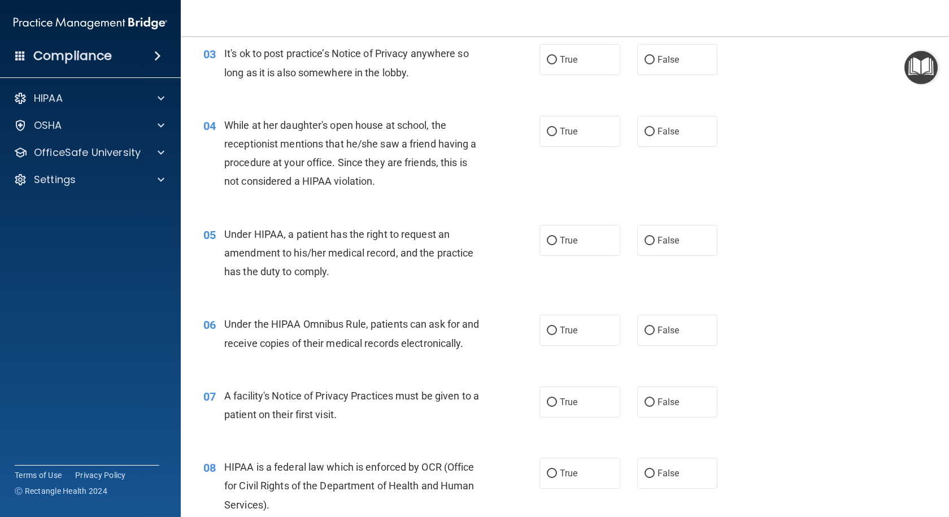
scroll to position [282, 0]
click at [667, 73] on label "False" at bounding box center [677, 58] width 81 height 31
click at [654, 64] on input "False" at bounding box center [649, 59] width 10 height 8
radio input "true"
click at [665, 134] on span "False" at bounding box center [668, 130] width 22 height 11
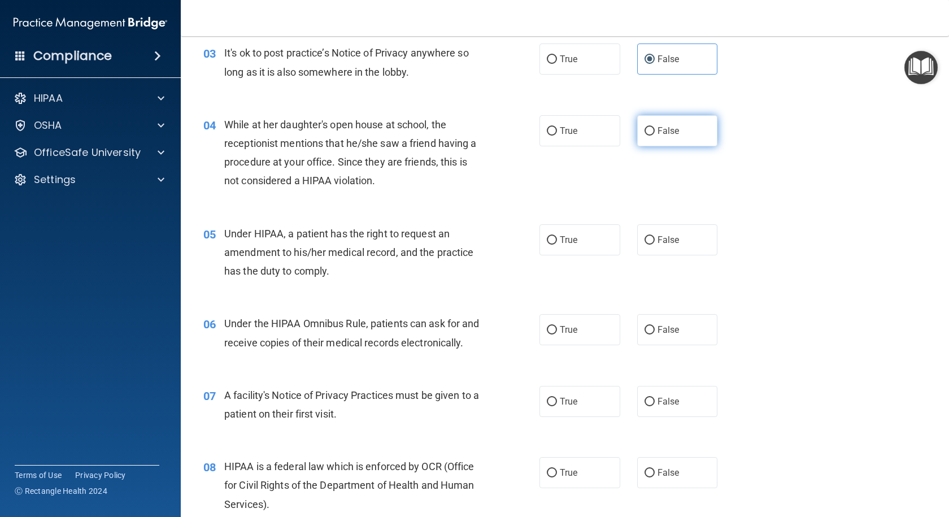
click at [654, 134] on input "False" at bounding box center [649, 131] width 10 height 8
radio input "true"
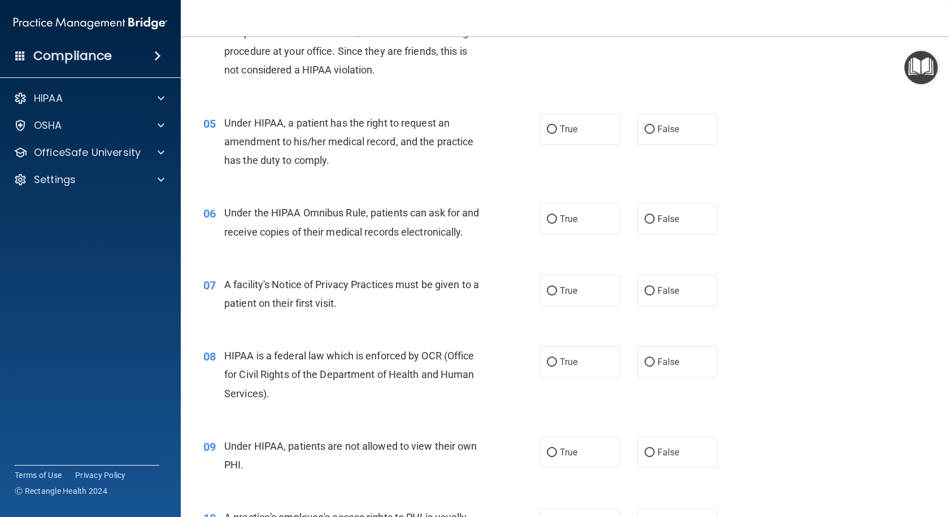
scroll to position [395, 0]
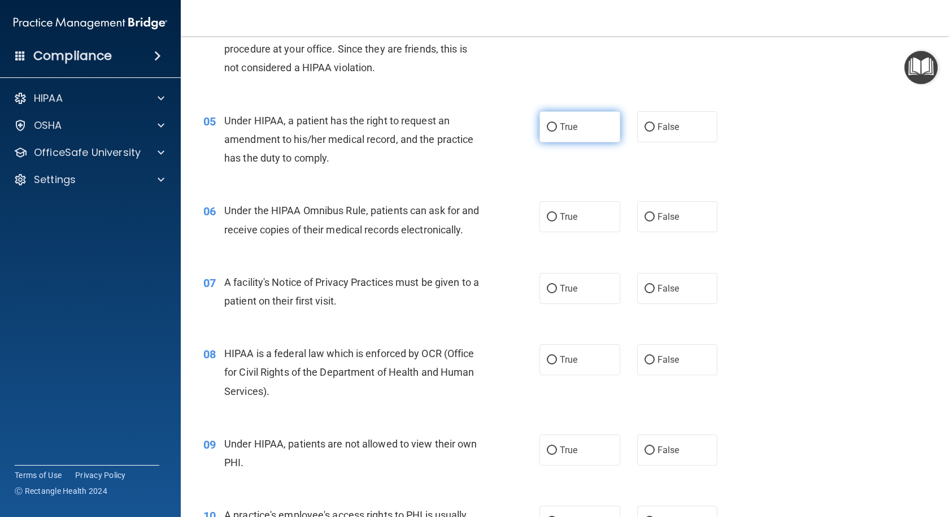
click at [562, 121] on span "True" at bounding box center [569, 126] width 18 height 11
click at [557, 123] on input "True" at bounding box center [552, 127] width 10 height 8
radio input "true"
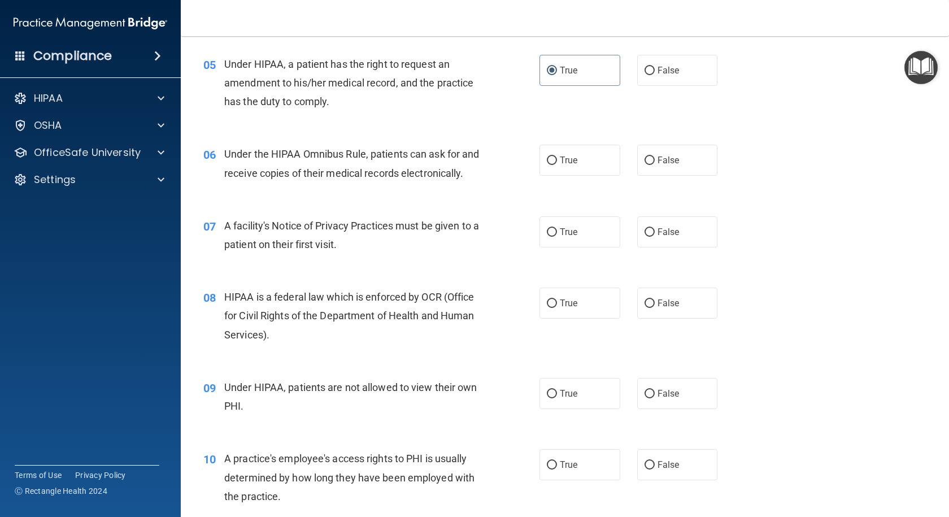
scroll to position [508, 0]
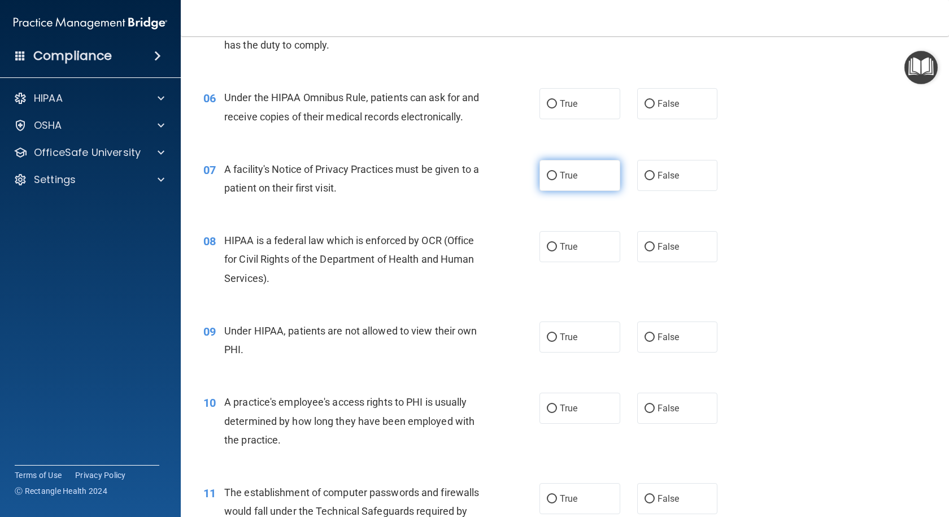
click at [550, 191] on label "True" at bounding box center [579, 175] width 81 height 31
click at [550, 180] on input "True" at bounding box center [552, 176] width 10 height 8
radio input "true"
click at [707, 111] on label "False" at bounding box center [677, 103] width 81 height 31
click at [654, 108] on input "False" at bounding box center [649, 104] width 10 height 8
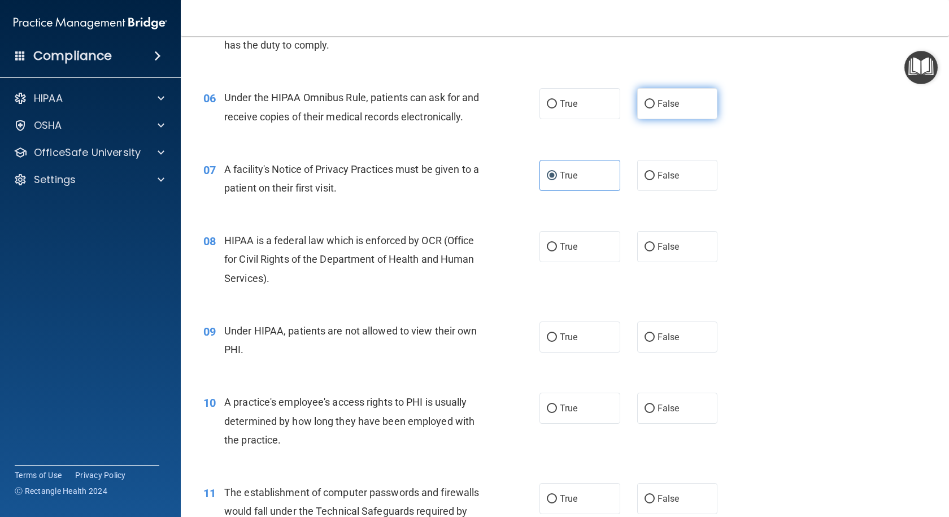
radio input "true"
click at [591, 102] on label "True" at bounding box center [579, 103] width 81 height 31
click at [557, 102] on input "True" at bounding box center [552, 104] width 10 height 8
radio input "true"
radio input "false"
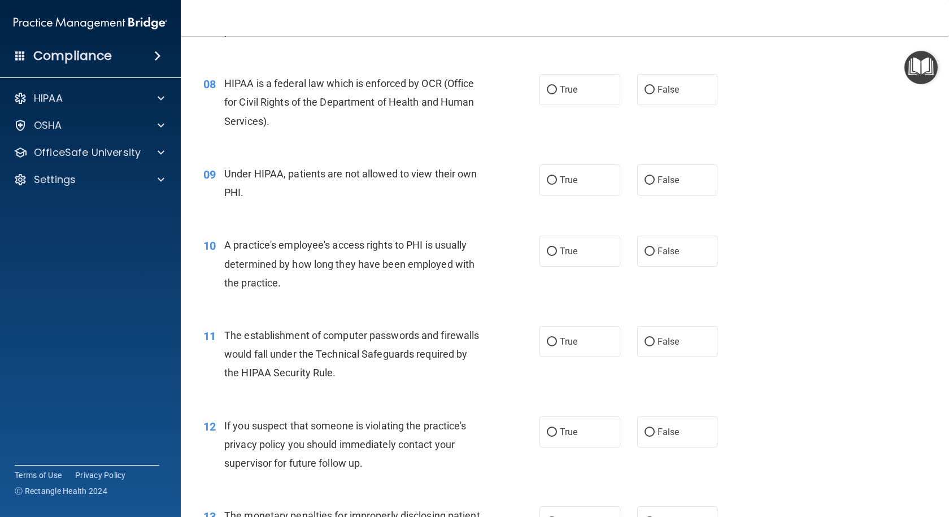
scroll to position [678, 0]
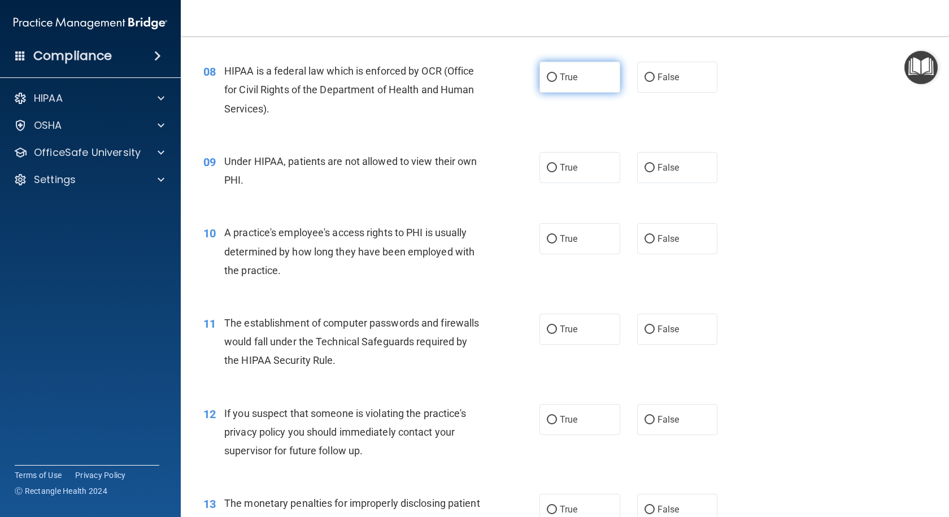
click at [556, 93] on label "True" at bounding box center [579, 77] width 81 height 31
click at [556, 82] on input "True" at bounding box center [552, 77] width 10 height 8
radio input "true"
click at [644, 172] on input "False" at bounding box center [649, 168] width 10 height 8
radio input "true"
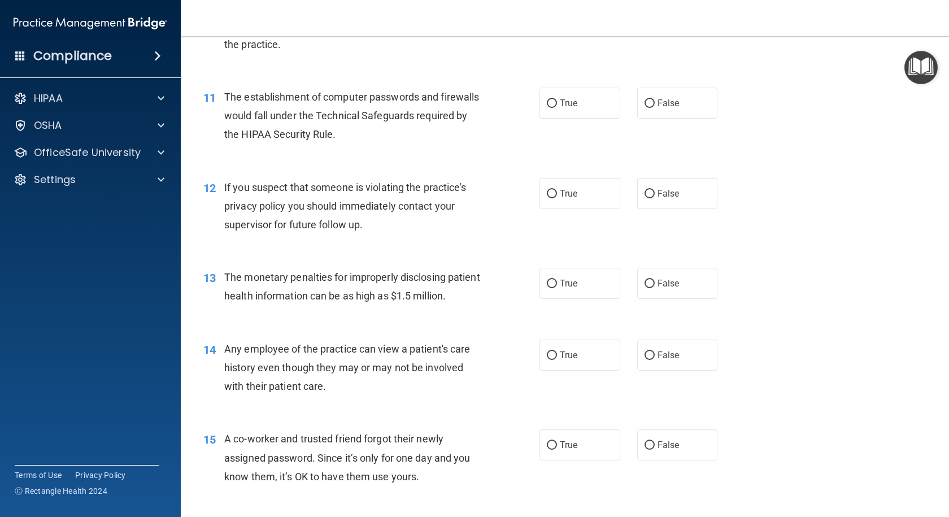
scroll to position [847, 0]
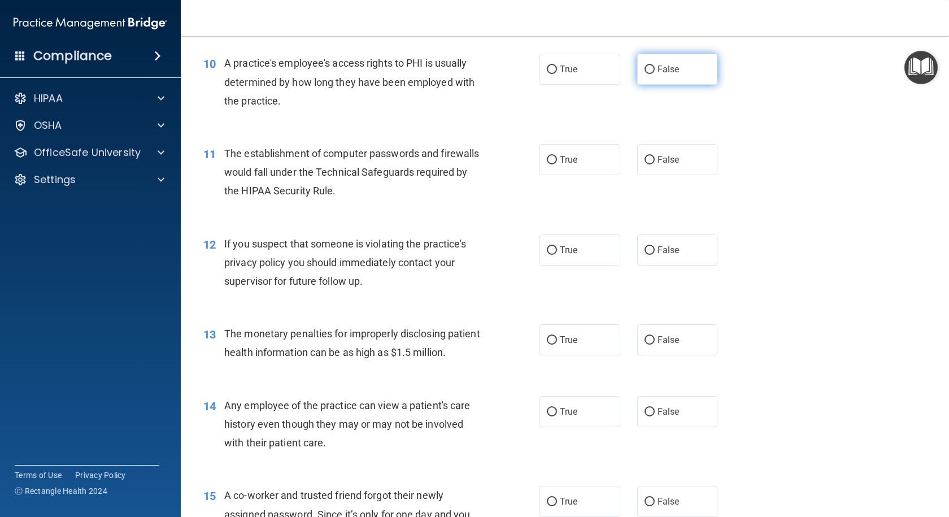
click at [643, 85] on label "False" at bounding box center [677, 69] width 81 height 31
click at [644, 74] on input "False" at bounding box center [649, 69] width 10 height 8
radio input "true"
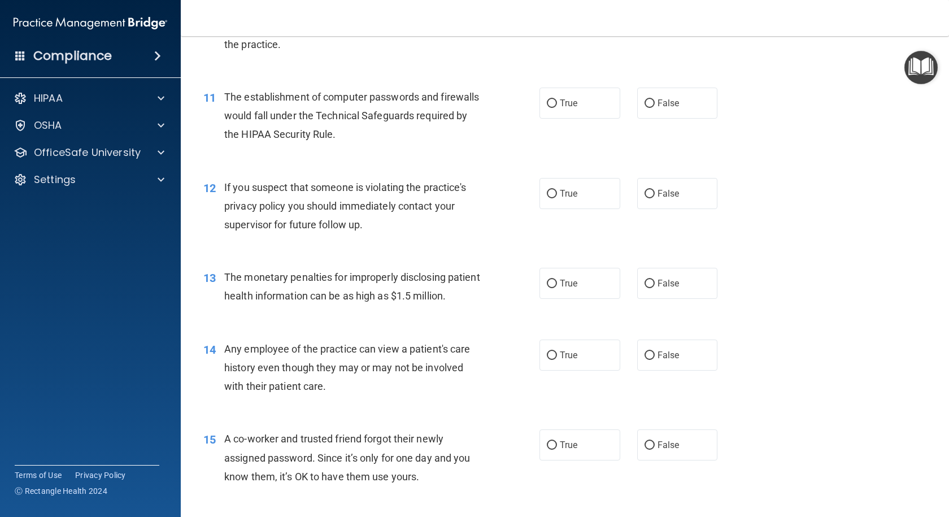
scroll to position [960, 0]
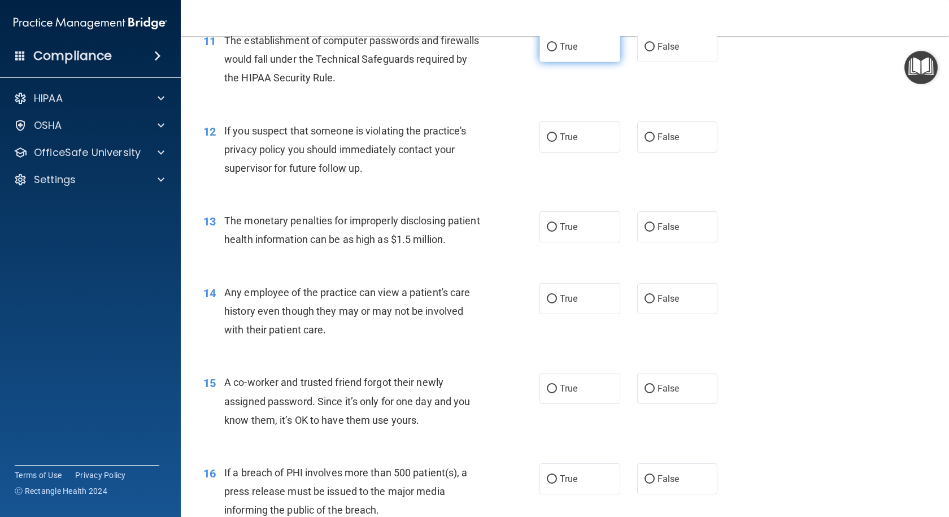
click at [550, 51] on input "True" at bounding box center [552, 47] width 10 height 8
radio input "true"
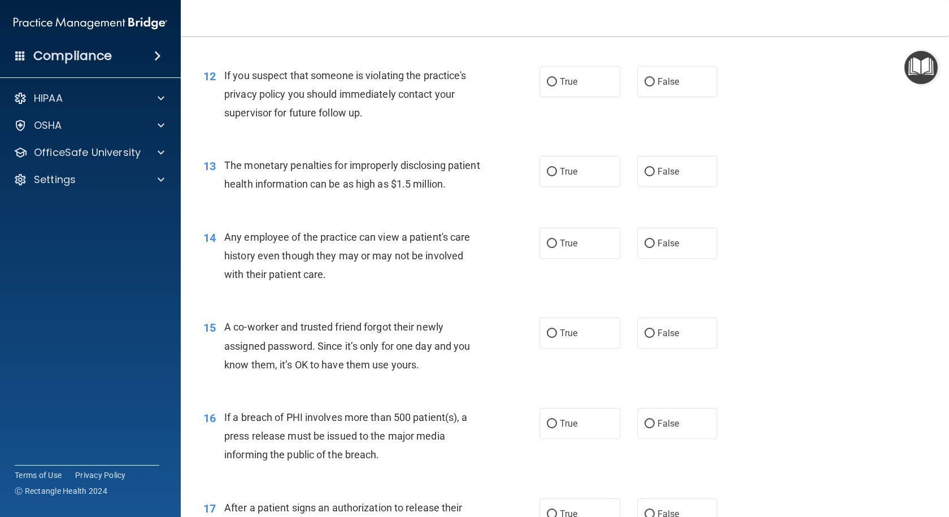
scroll to position [1016, 0]
click at [556, 96] on label "True" at bounding box center [579, 80] width 81 height 31
click at [556, 85] on input "True" at bounding box center [552, 81] width 10 height 8
radio input "true"
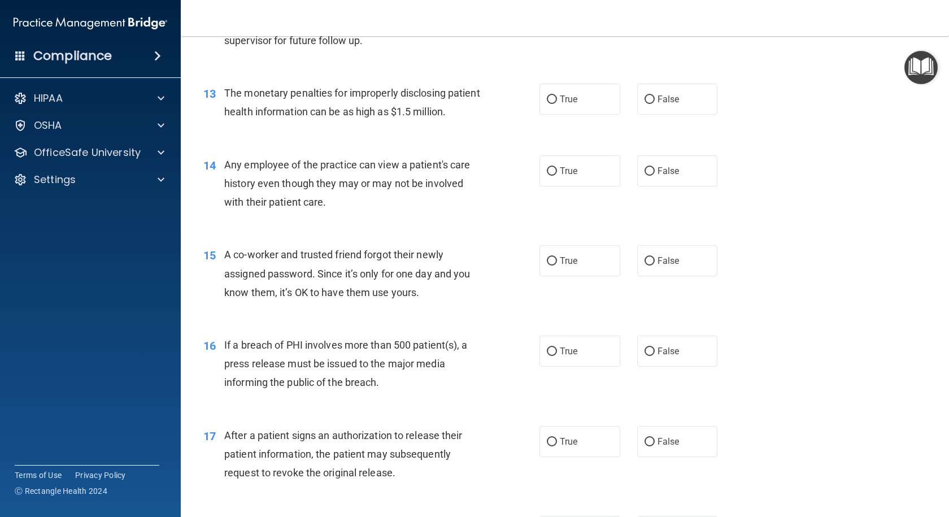
scroll to position [1073, 0]
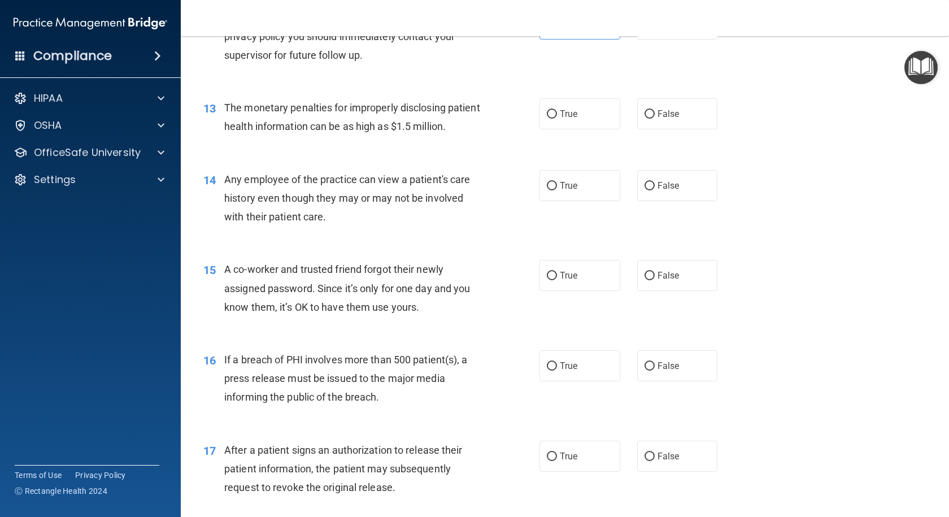
click at [575, 149] on div "13 The monetary penalties for improperly disclosing patient health information …" at bounding box center [565, 119] width 740 height 71
click at [560, 119] on span "True" at bounding box center [569, 113] width 18 height 11
click at [557, 119] on input "True" at bounding box center [552, 114] width 10 height 8
radio input "true"
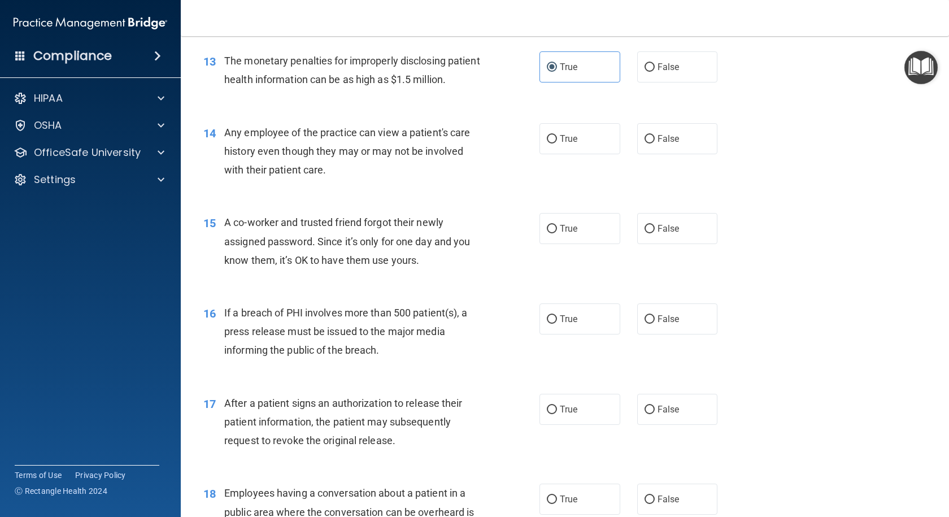
scroll to position [1129, 0]
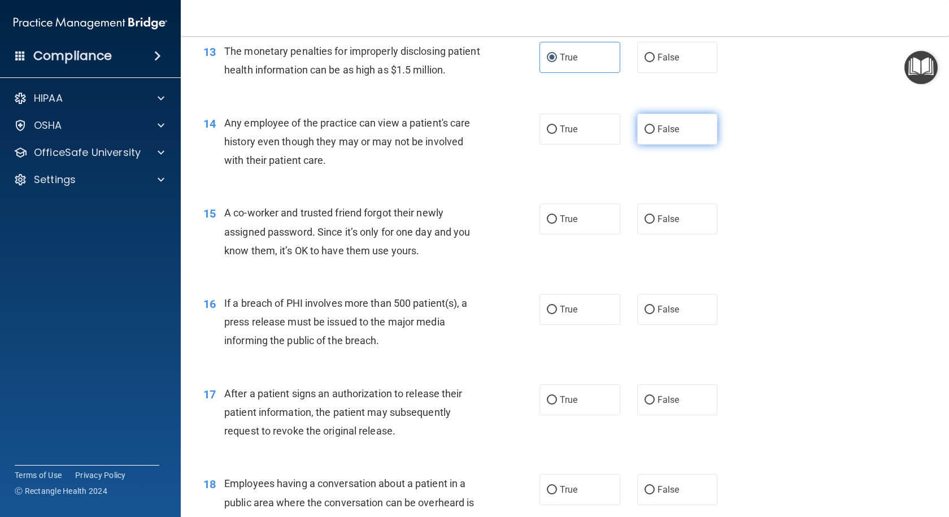
click at [684, 145] on label "False" at bounding box center [677, 128] width 81 height 31
click at [654, 134] on input "False" at bounding box center [649, 129] width 10 height 8
radio input "true"
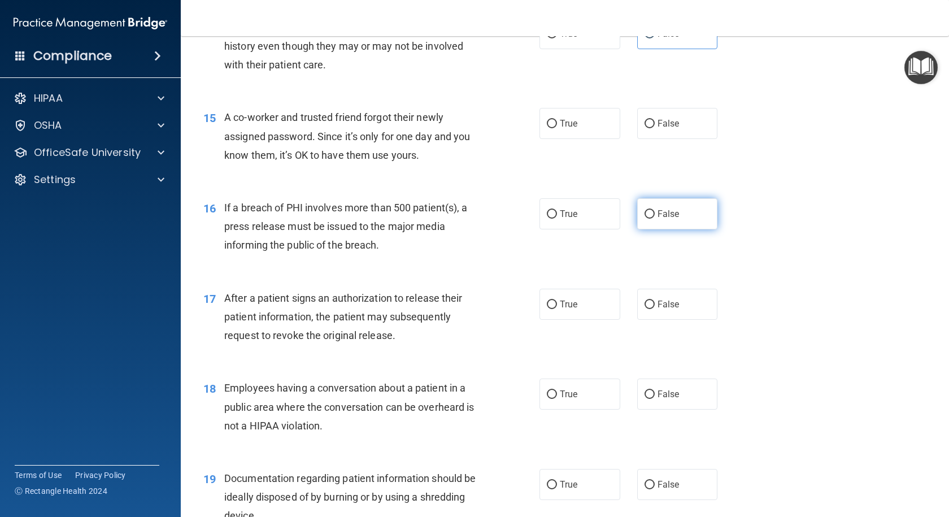
scroll to position [1242, 0]
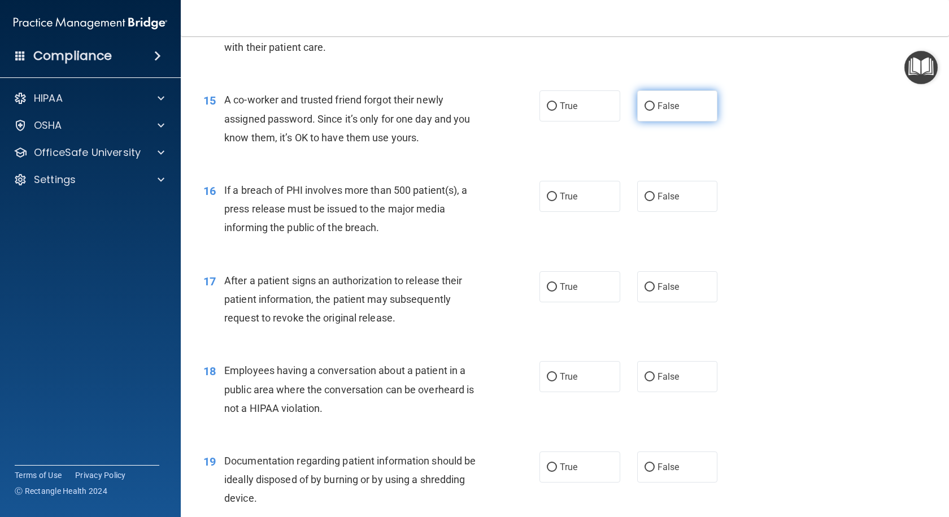
click at [644, 111] on input "False" at bounding box center [649, 106] width 10 height 8
radio input "true"
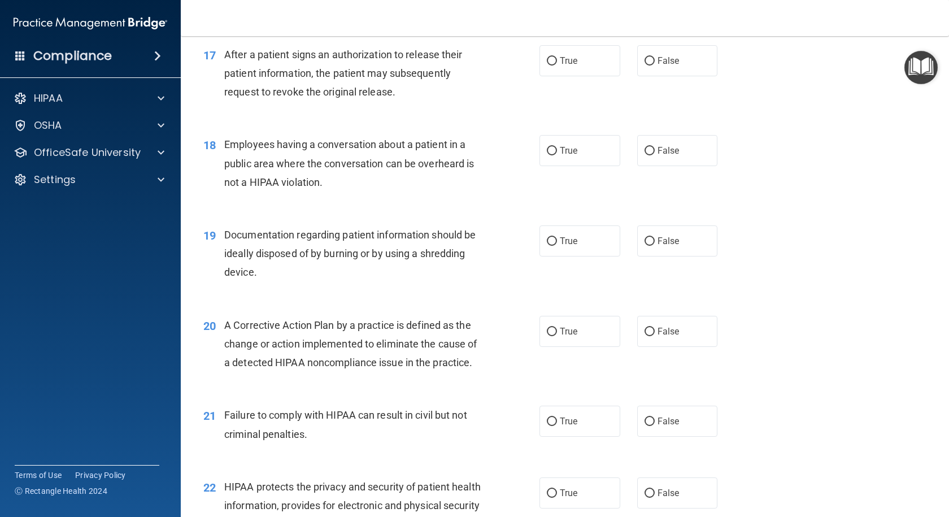
scroll to position [1412, 0]
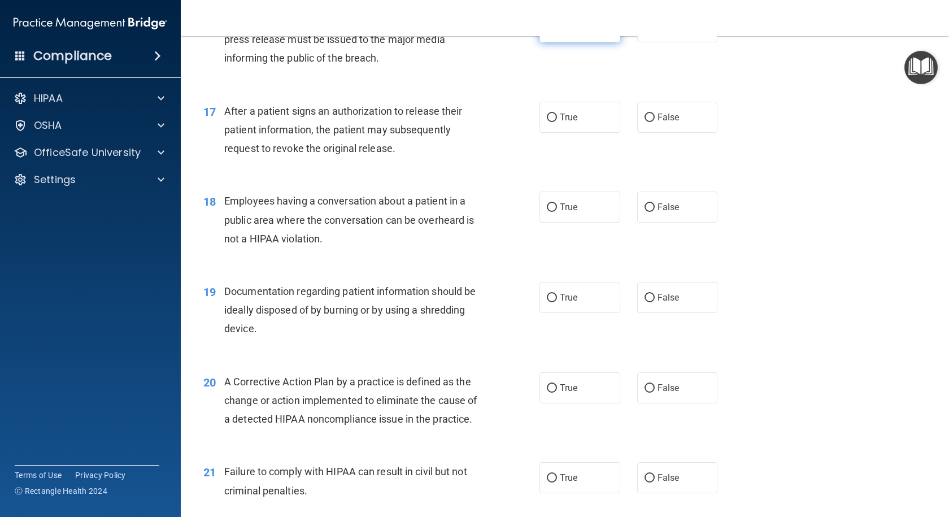
click at [733, 11] on ng-form "16 If a breach of PHI involves more than 500 patient(s), a press release must b…" at bounding box center [733, 11] width 0 height 0
click at [590, 42] on label "True" at bounding box center [579, 26] width 81 height 31
click at [557, 32] on input "True" at bounding box center [552, 27] width 10 height 8
radio input "true"
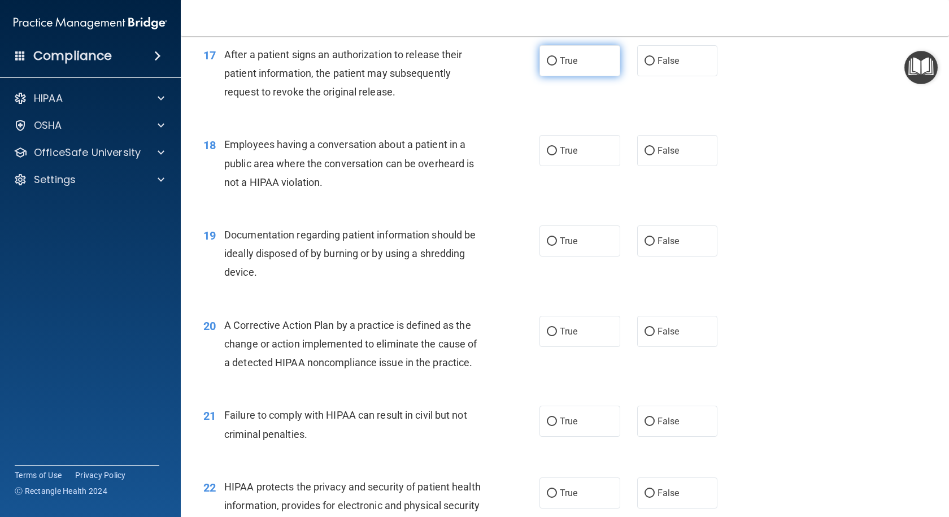
click at [544, 76] on label "True" at bounding box center [579, 60] width 81 height 31
click at [547, 65] on input "True" at bounding box center [552, 61] width 10 height 8
radio input "true"
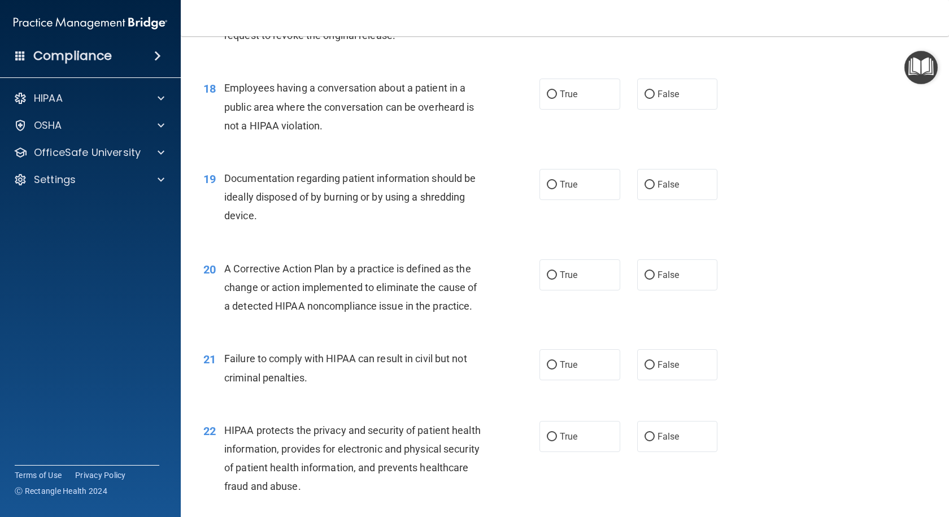
scroll to position [1581, 0]
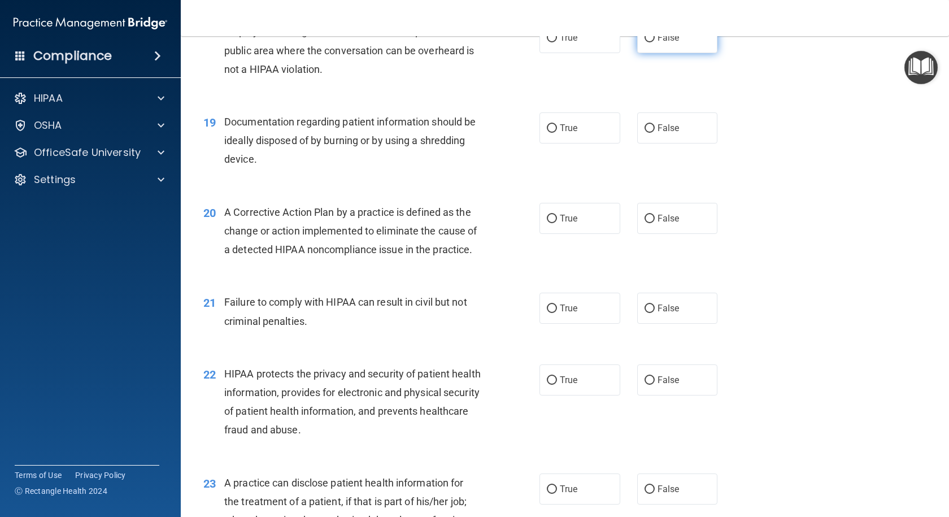
click at [675, 53] on label "False" at bounding box center [677, 37] width 81 height 31
click at [654, 42] on input "False" at bounding box center [649, 38] width 10 height 8
radio input "true"
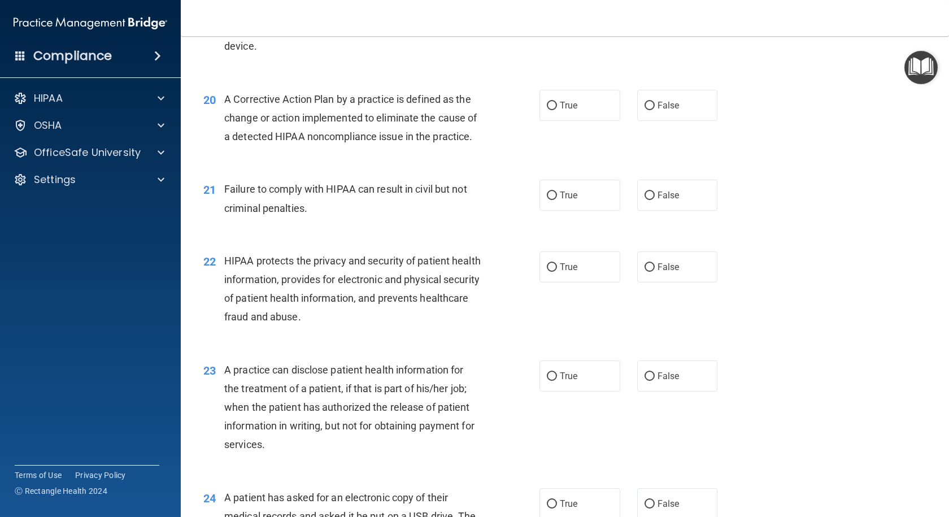
scroll to position [1637, 0]
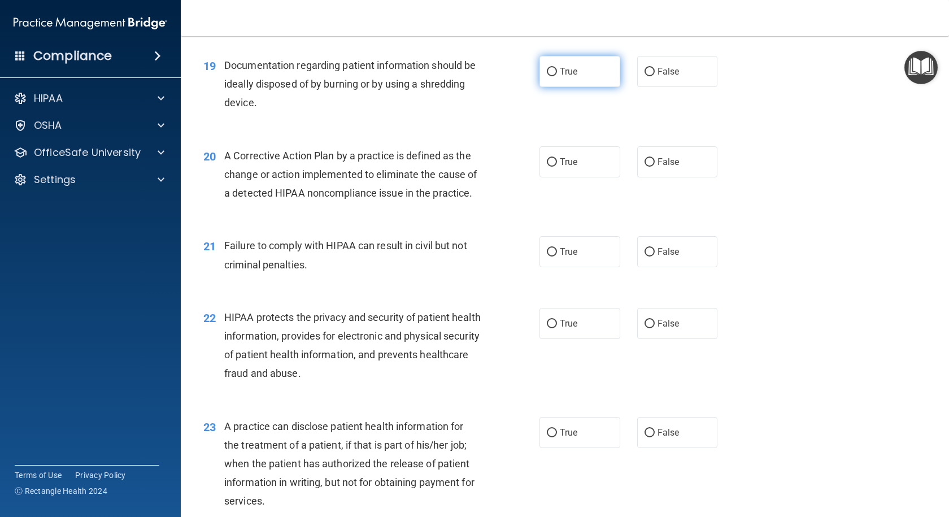
click at [580, 87] on label "True" at bounding box center [579, 71] width 81 height 31
click at [557, 76] on input "True" at bounding box center [552, 72] width 10 height 8
radio input "true"
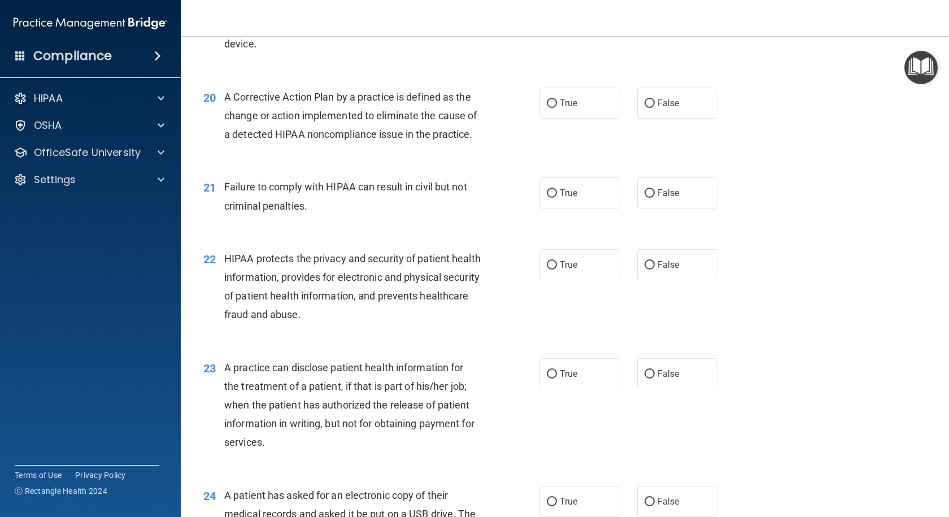
scroll to position [1750, 0]
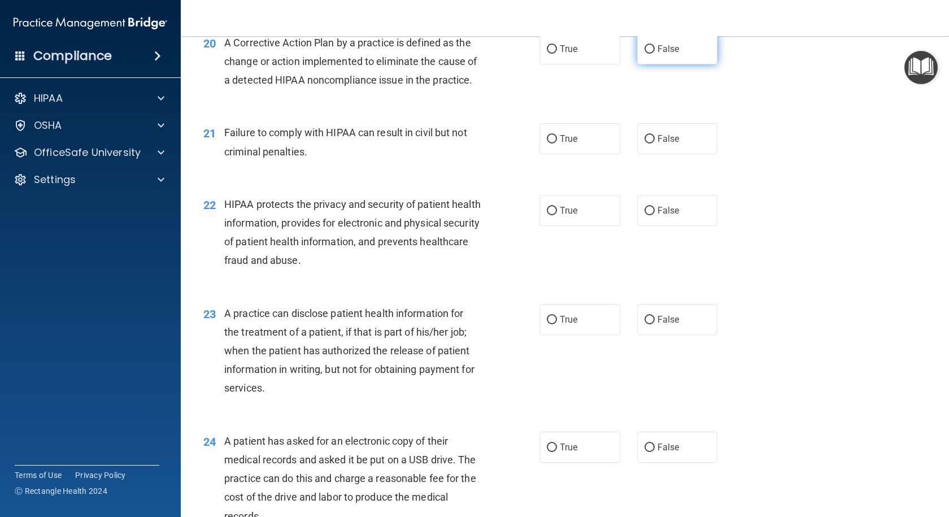
click at [703, 64] on label "False" at bounding box center [677, 48] width 81 height 31
click at [654, 54] on input "False" at bounding box center [649, 49] width 10 height 8
radio input "true"
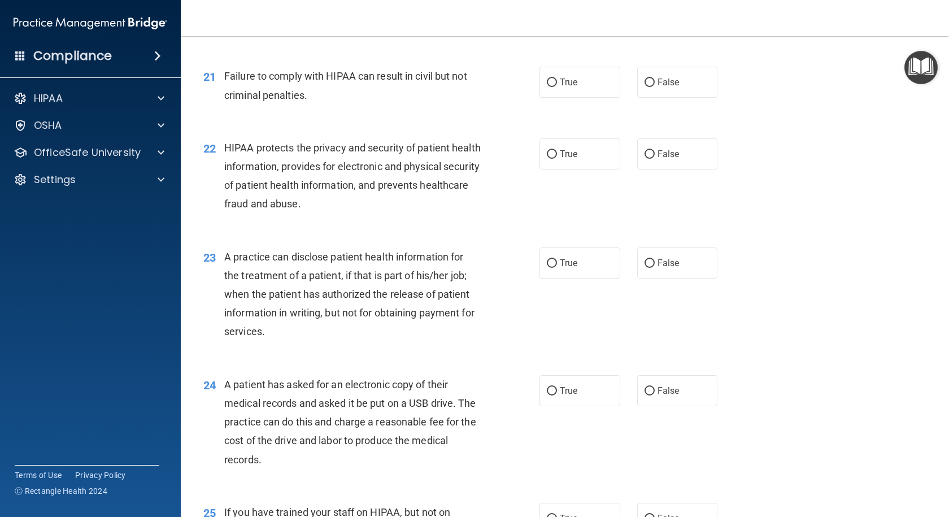
scroll to position [1863, 0]
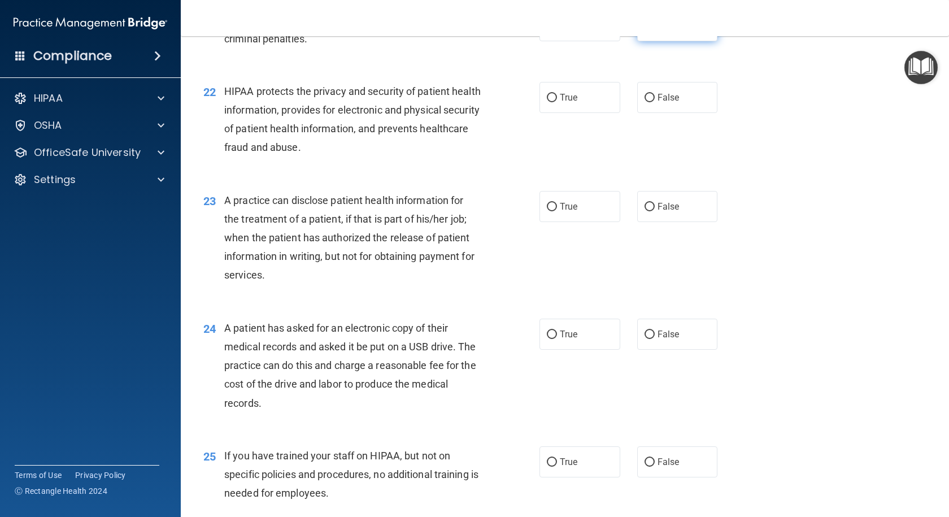
click at [688, 41] on label "False" at bounding box center [677, 25] width 81 height 31
click at [654, 30] on input "False" at bounding box center [649, 26] width 10 height 8
radio input "true"
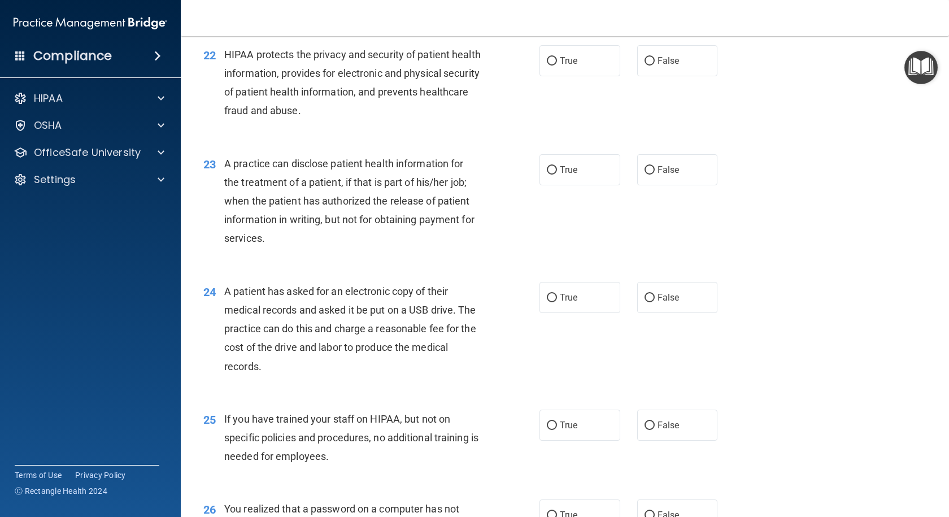
scroll to position [1920, 0]
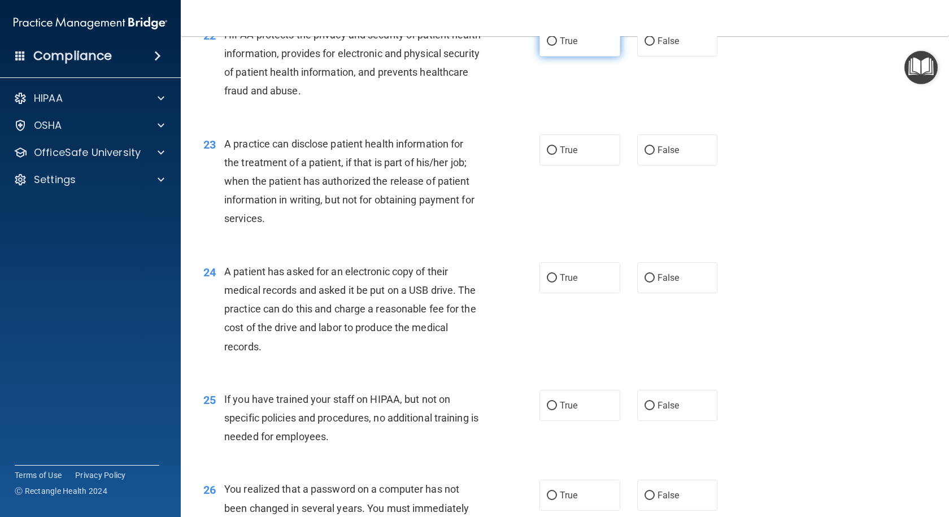
click at [557, 56] on label "True" at bounding box center [579, 40] width 81 height 31
click at [557, 46] on input "True" at bounding box center [552, 41] width 10 height 8
radio input "true"
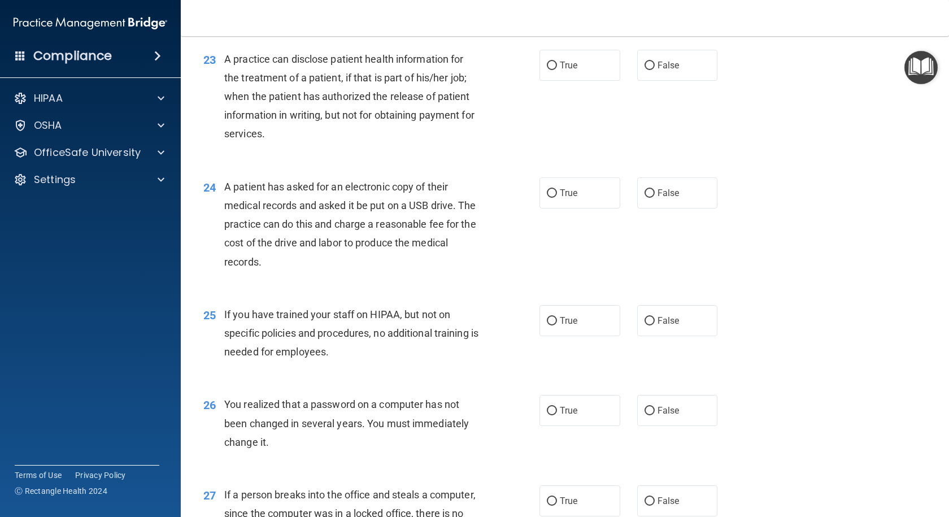
scroll to position [2033, 0]
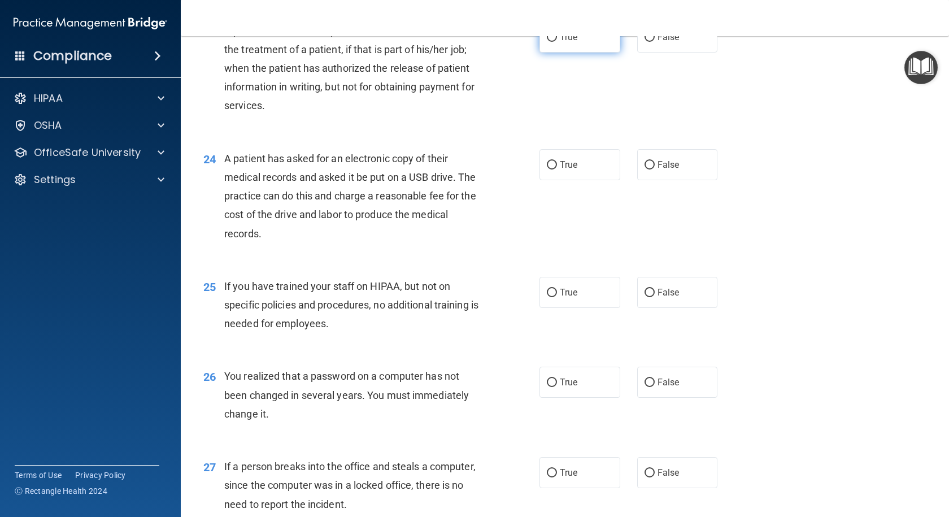
click at [587, 53] on label "True" at bounding box center [579, 36] width 81 height 31
click at [557, 42] on input "True" at bounding box center [552, 37] width 10 height 8
radio input "true"
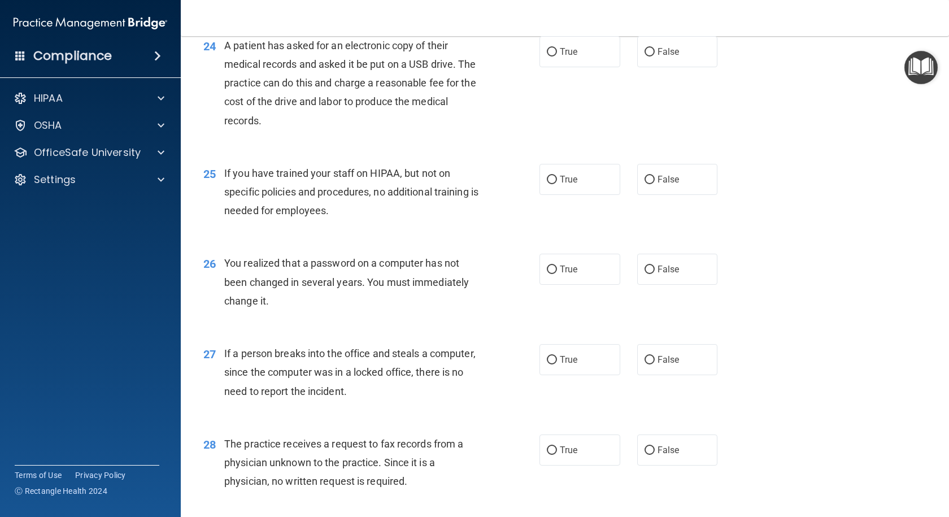
scroll to position [2202, 0]
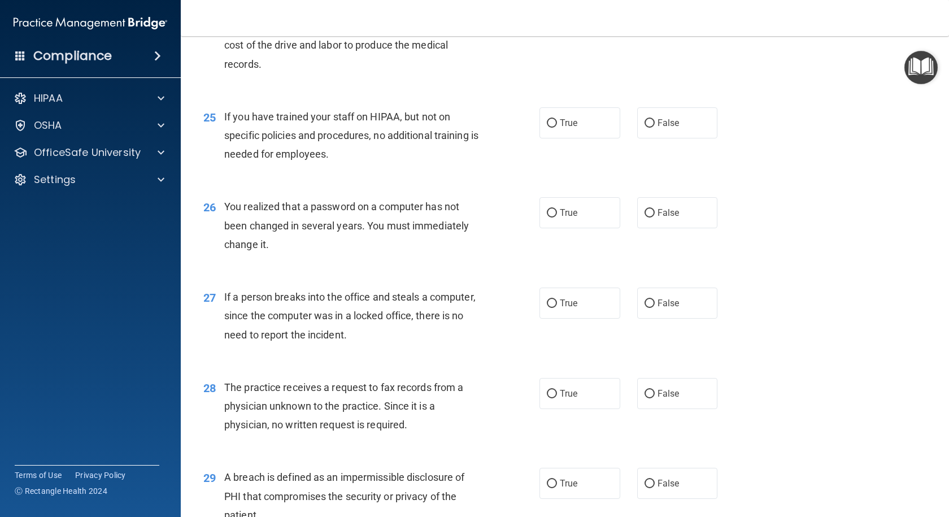
radio input "true"
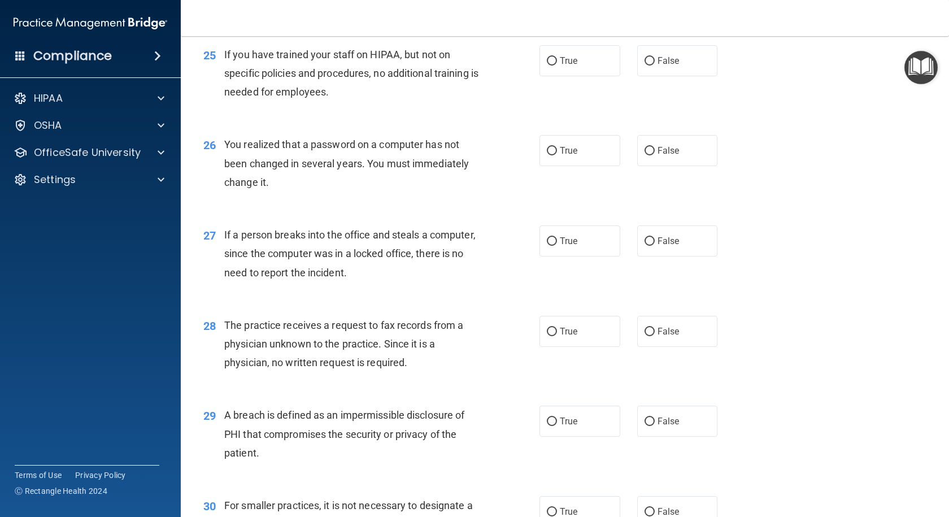
scroll to position [2315, 0]
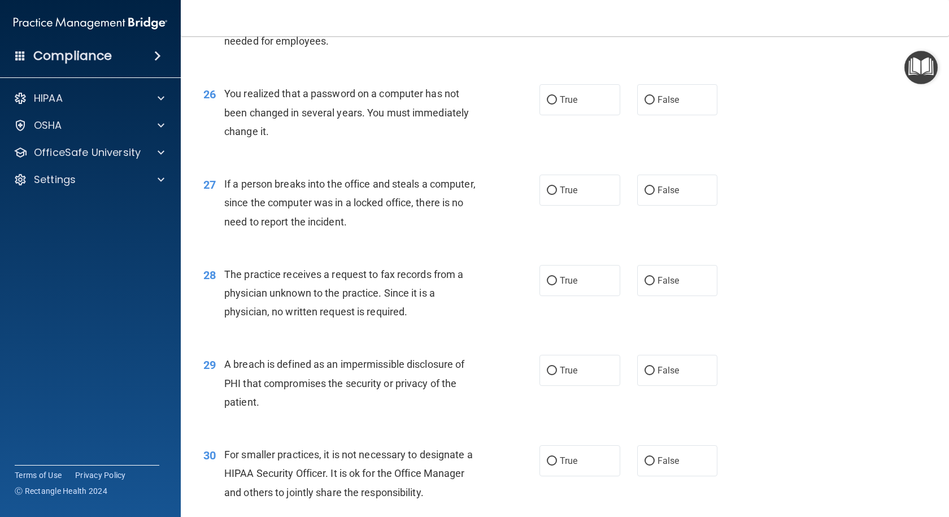
click at [644, 15] on input "False" at bounding box center [649, 10] width 10 height 8
radio input "true"
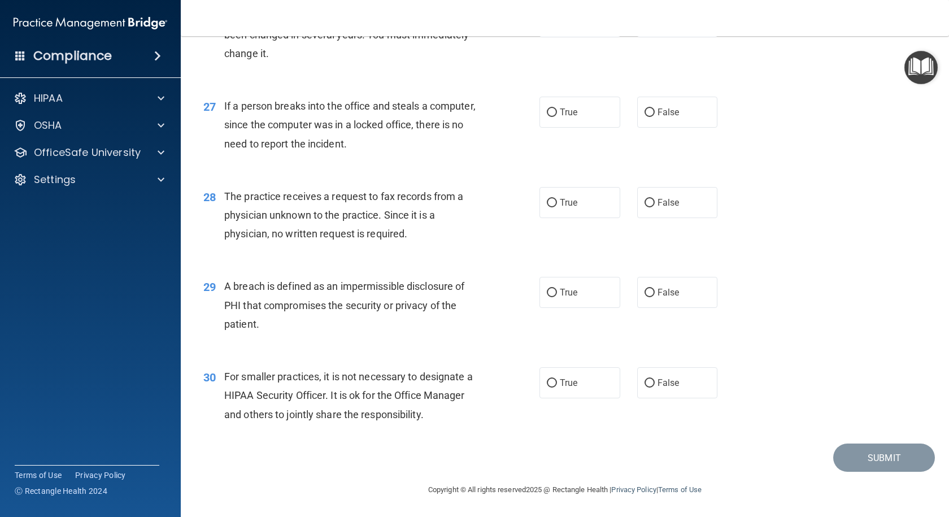
scroll to position [2371, 0]
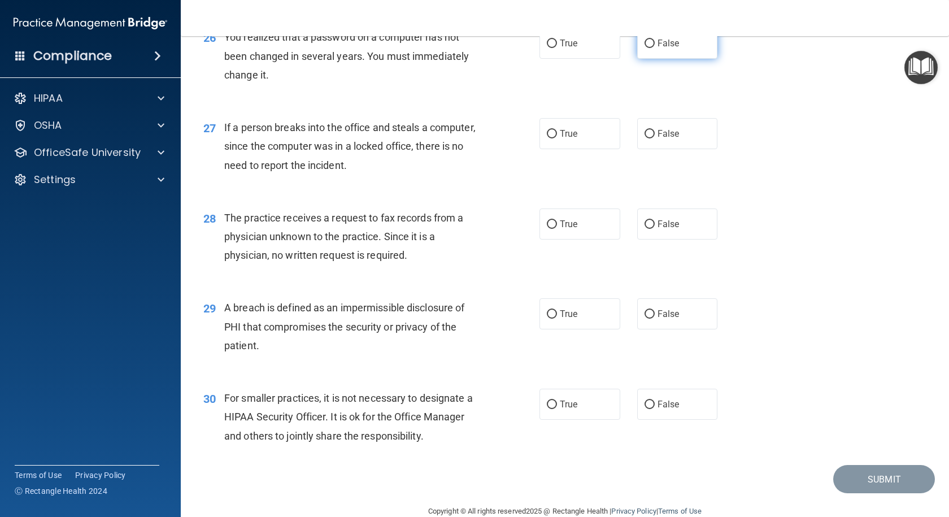
click at [637, 59] on label "False" at bounding box center [677, 43] width 81 height 31
click at [644, 48] on input "False" at bounding box center [649, 44] width 10 height 8
radio input "true"
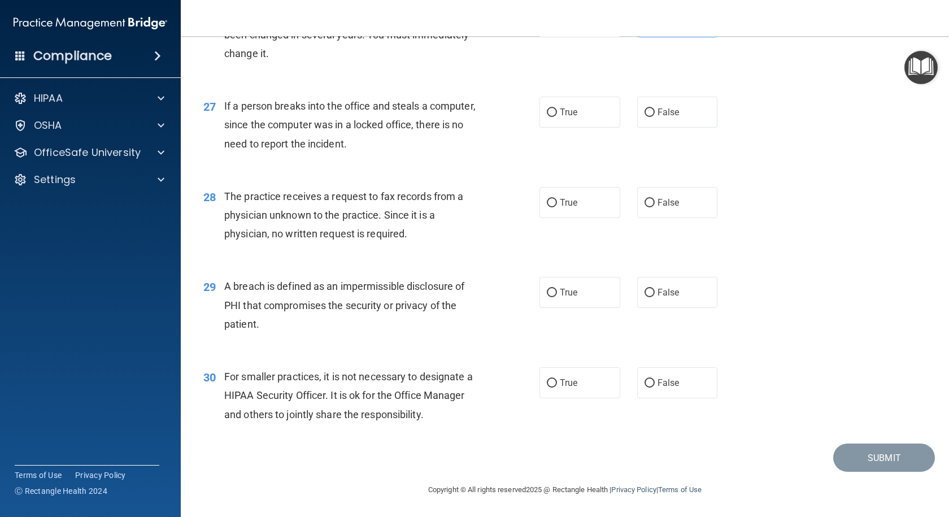
scroll to position [2449, 0]
click at [650, 115] on label "False" at bounding box center [677, 112] width 81 height 31
click at [650, 115] on input "False" at bounding box center [649, 112] width 10 height 8
radio input "true"
click at [644, 199] on input "False" at bounding box center [649, 203] width 10 height 8
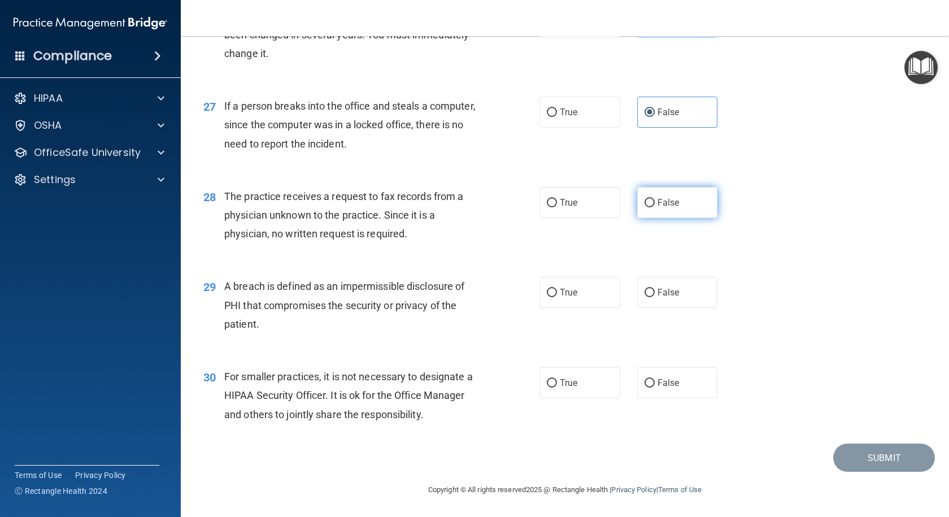
radio input "true"
click at [518, 304] on div "29 A breach is defined as an impermissible disclosure of PHI that compromises t…" at bounding box center [371, 308] width 370 height 62
click at [576, 304] on label "True" at bounding box center [579, 292] width 81 height 31
click at [557, 297] on input "True" at bounding box center [552, 293] width 10 height 8
radio input "true"
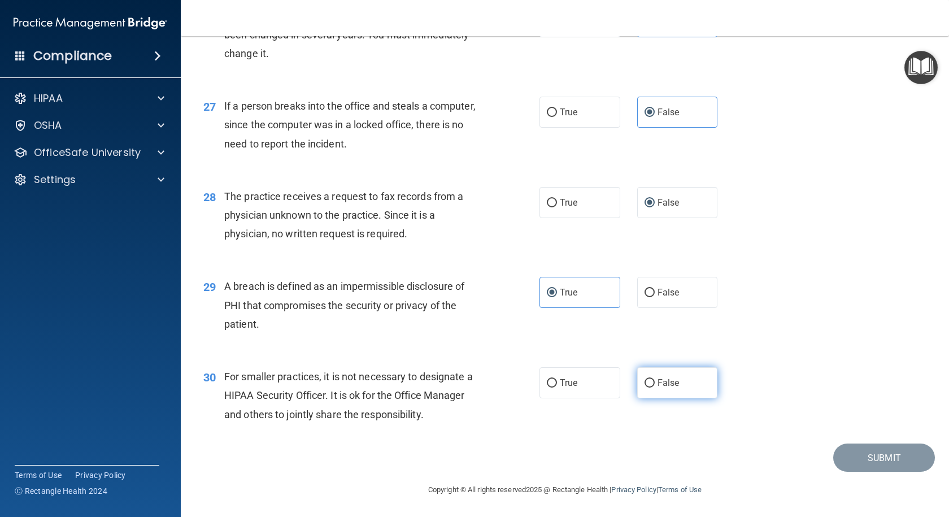
drag, startPoint x: 636, startPoint y: 387, endPoint x: 636, endPoint y: 394, distance: 6.8
click at [637, 394] on label "False" at bounding box center [677, 382] width 81 height 31
click at [644, 387] on input "False" at bounding box center [649, 383] width 10 height 8
radio input "true"
click at [899, 462] on button "Submit" at bounding box center [884, 457] width 102 height 29
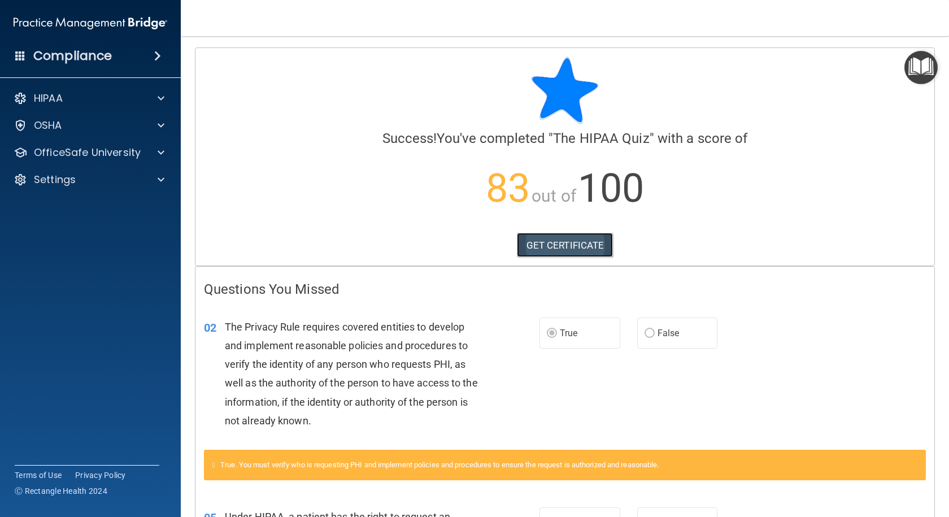
click at [571, 247] on link "GET CERTIFICATE" at bounding box center [565, 245] width 97 height 25
click at [103, 97] on div "HIPAA" at bounding box center [75, 98] width 140 height 14
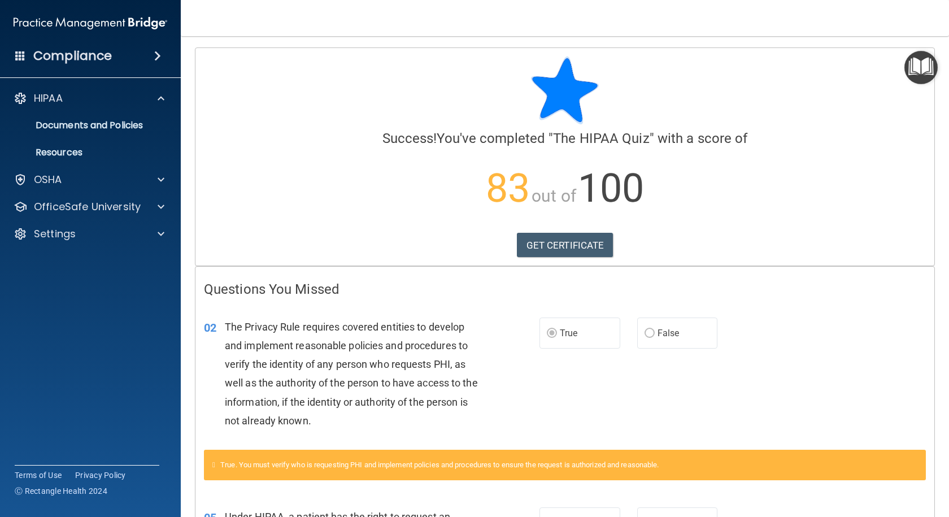
click at [239, 110] on div at bounding box center [565, 90] width 722 height 68
click at [138, 179] on div "OSHA" at bounding box center [75, 180] width 140 height 14
click at [299, 165] on p "83 out of 100" at bounding box center [565, 188] width 722 height 73
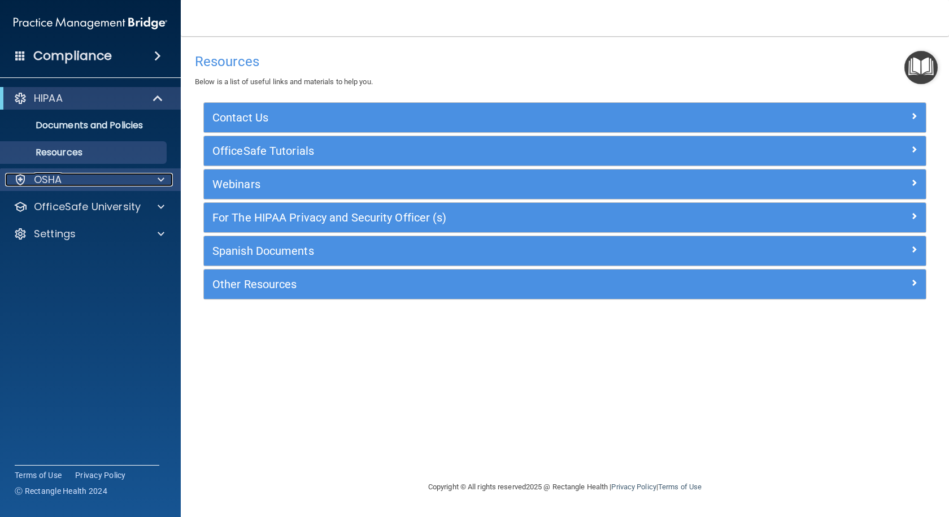
click at [159, 185] on span at bounding box center [161, 180] width 7 height 14
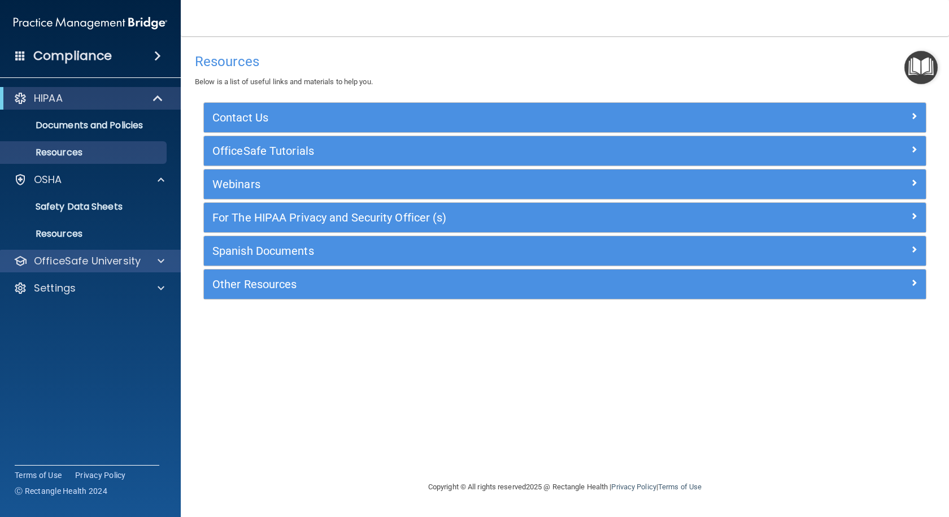
click at [126, 268] on div "OfficeSafe University" at bounding box center [90, 261] width 181 height 23
click at [158, 264] on span at bounding box center [161, 261] width 7 height 14
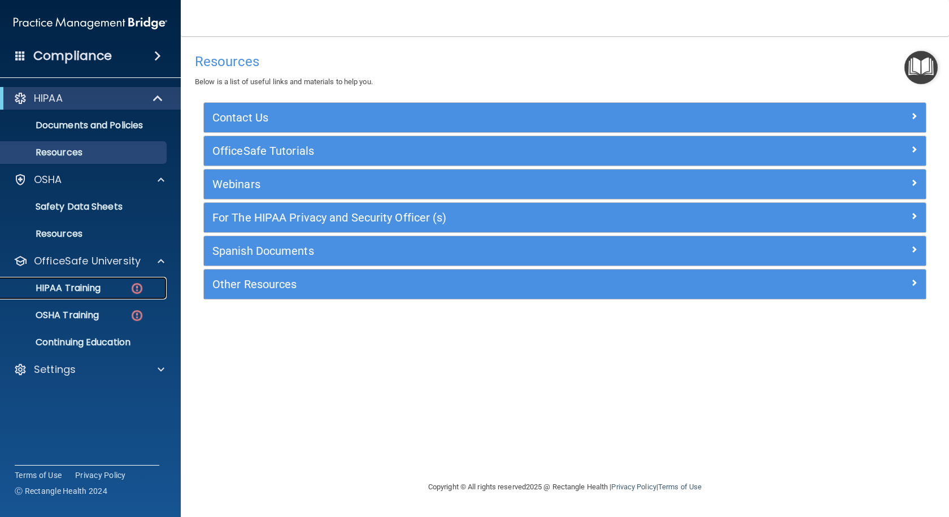
click at [131, 289] on img at bounding box center [137, 288] width 14 height 14
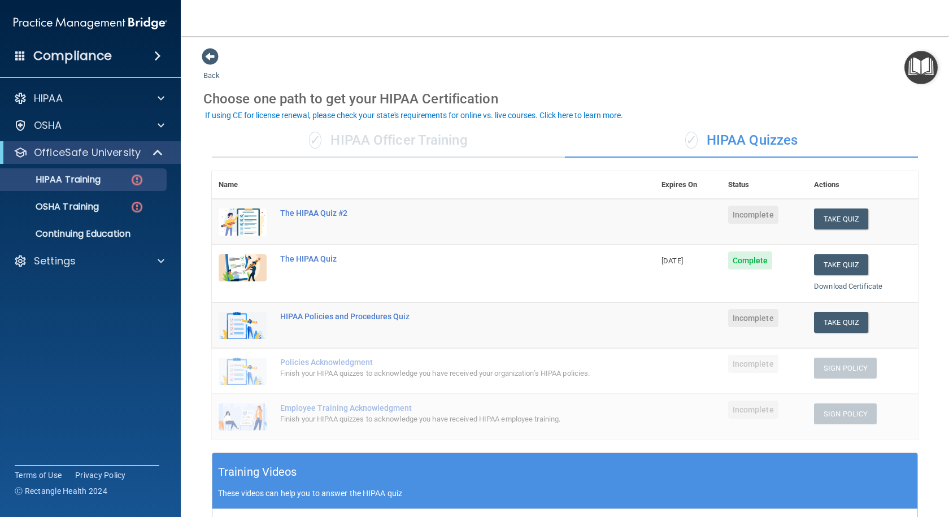
drag, startPoint x: 724, startPoint y: 487, endPoint x: 613, endPoint y: 193, distance: 314.0
click at [613, 193] on th at bounding box center [463, 185] width 381 height 28
click at [836, 221] on button "Take Quiz" at bounding box center [841, 218] width 54 height 21
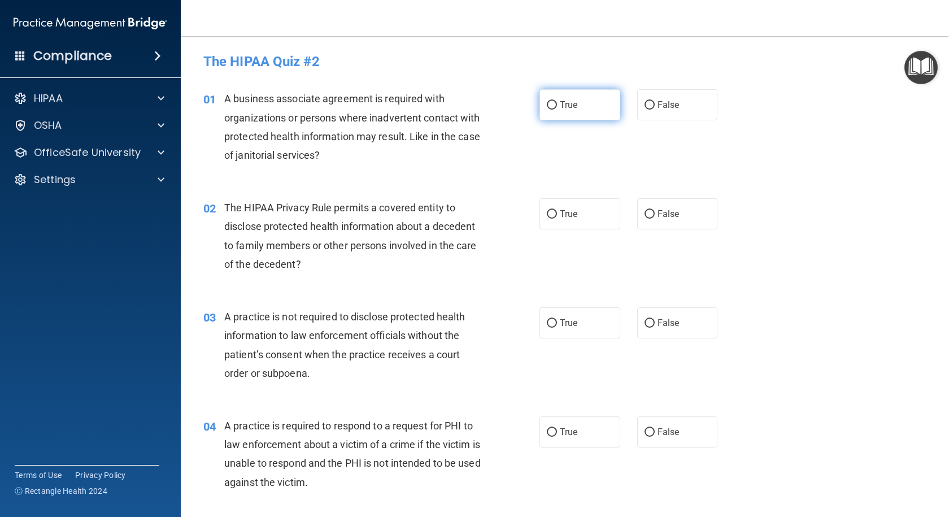
click at [539, 107] on label "True" at bounding box center [579, 104] width 81 height 31
click at [547, 107] on input "True" at bounding box center [552, 105] width 10 height 8
radio input "true"
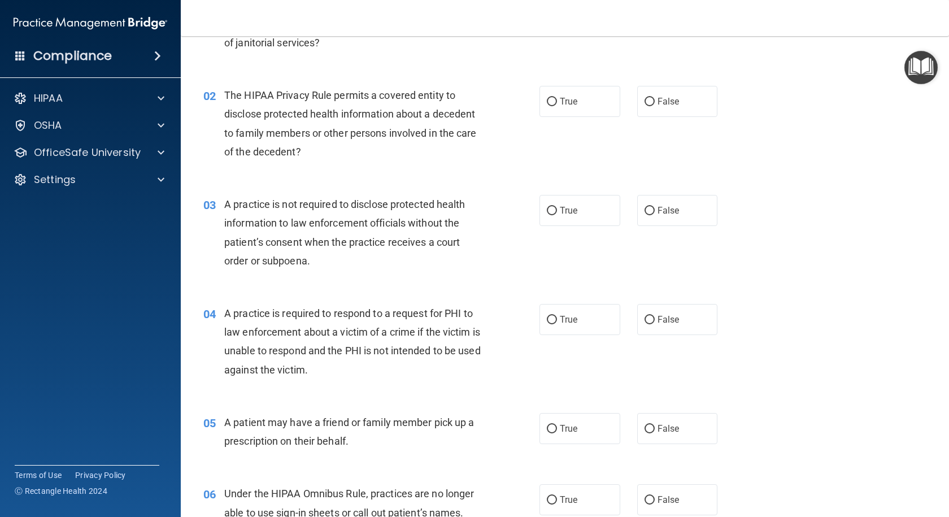
scroll to position [113, 0]
click at [586, 108] on label "True" at bounding box center [579, 100] width 81 height 31
click at [557, 106] on input "True" at bounding box center [552, 101] width 10 height 8
radio input "true"
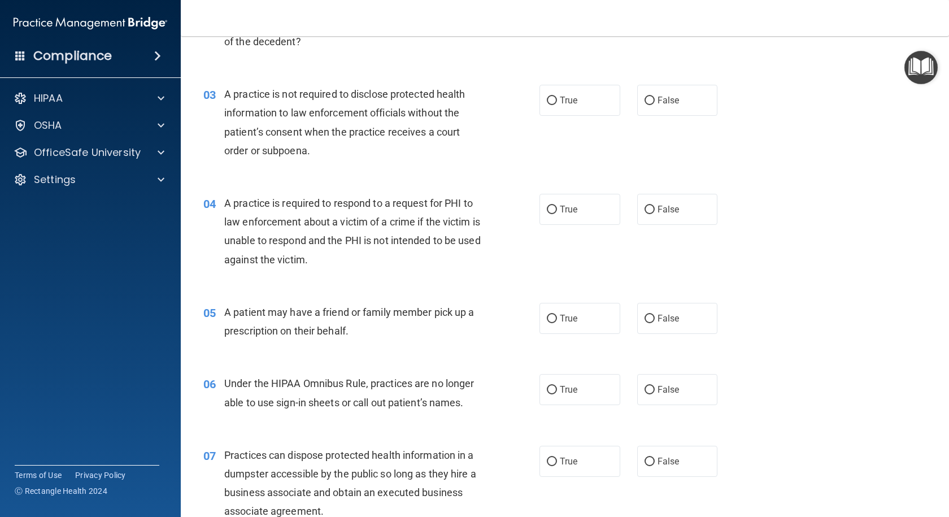
scroll to position [169, 0]
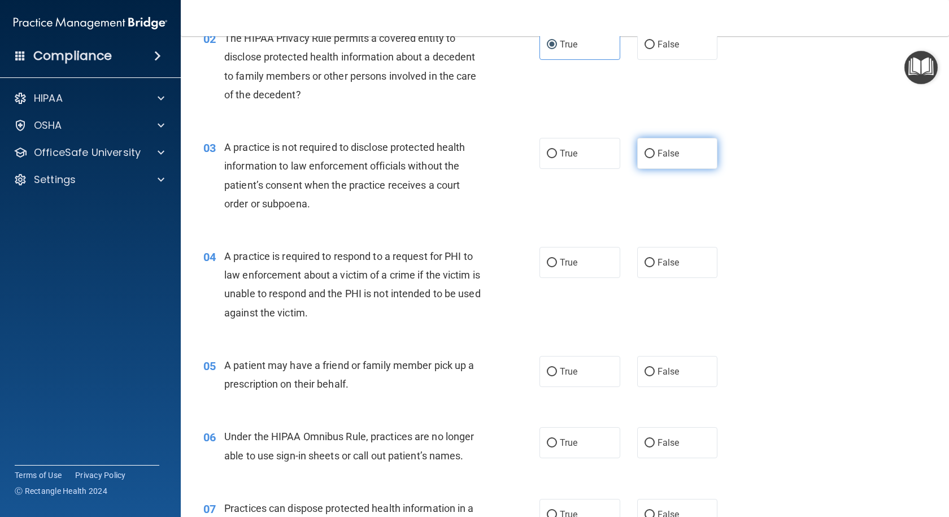
click at [671, 148] on span "False" at bounding box center [668, 153] width 22 height 11
click at [654, 150] on input "False" at bounding box center [649, 154] width 10 height 8
radio input "true"
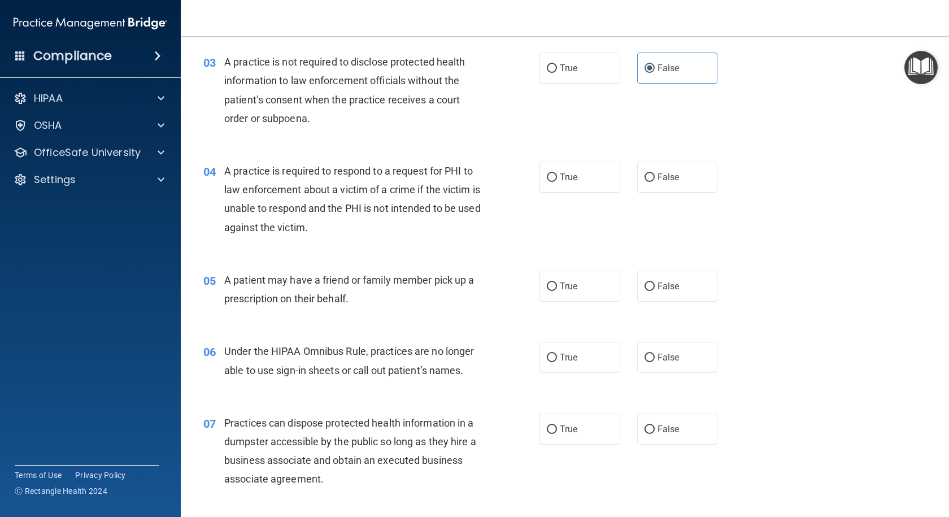
scroll to position [282, 0]
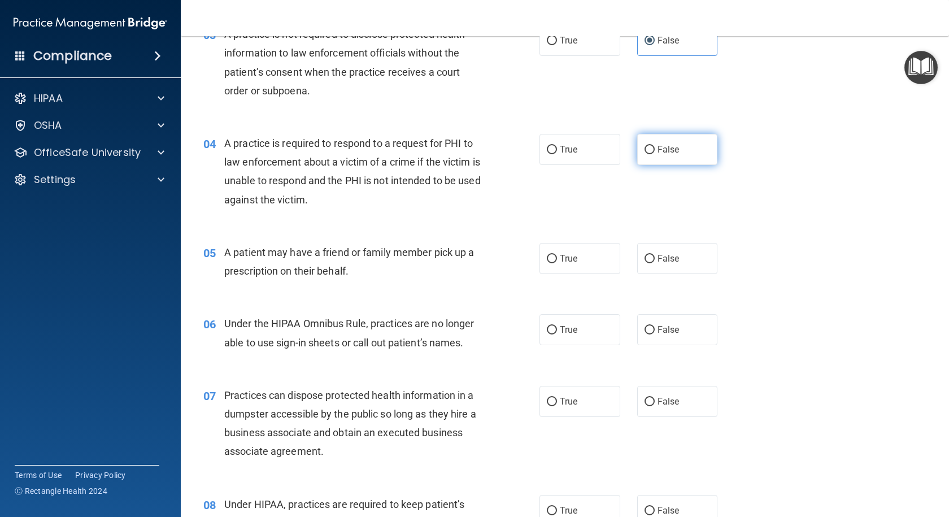
click at [683, 151] on label "False" at bounding box center [677, 149] width 81 height 31
click at [654, 151] on input "False" at bounding box center [649, 150] width 10 height 8
radio input "true"
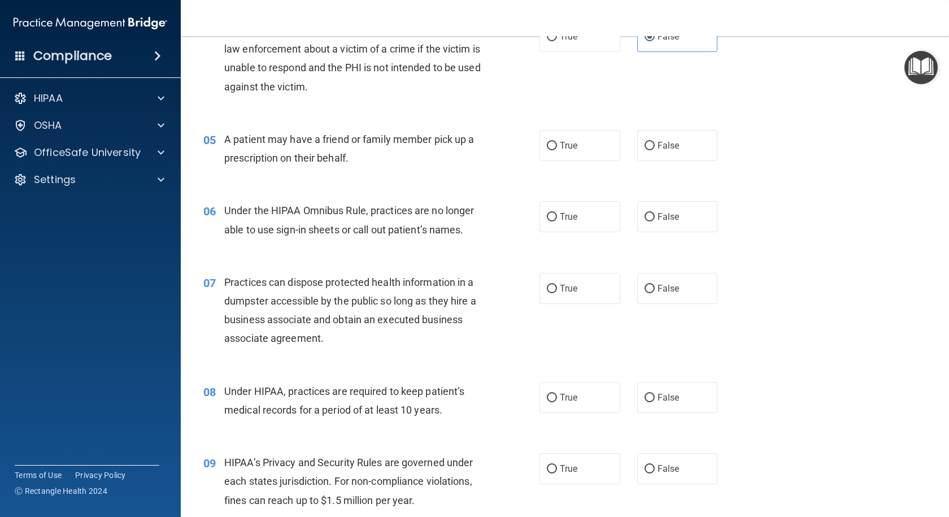
scroll to position [452, 0]
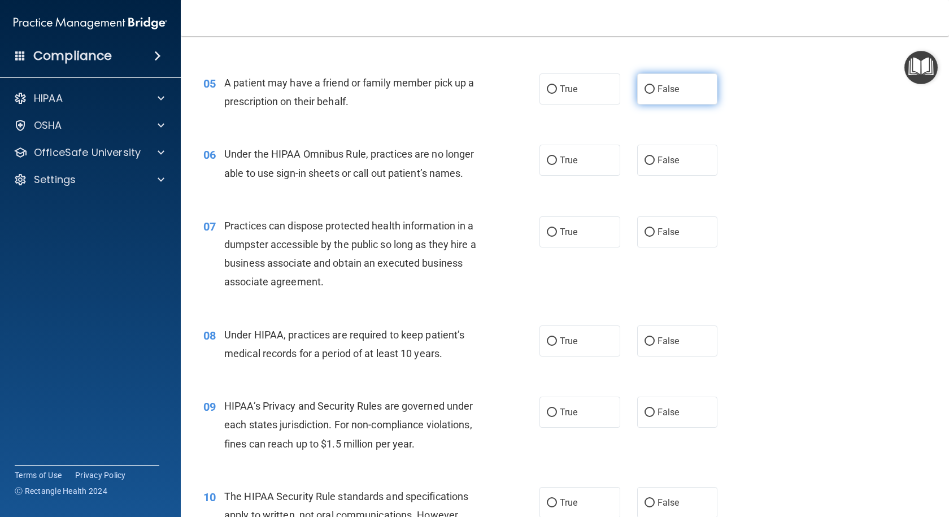
click at [658, 98] on label "False" at bounding box center [677, 88] width 81 height 31
click at [654, 94] on input "False" at bounding box center [649, 89] width 10 height 8
radio input "true"
click at [563, 164] on span "True" at bounding box center [569, 160] width 18 height 11
click at [557, 162] on label "True" at bounding box center [579, 160] width 81 height 31
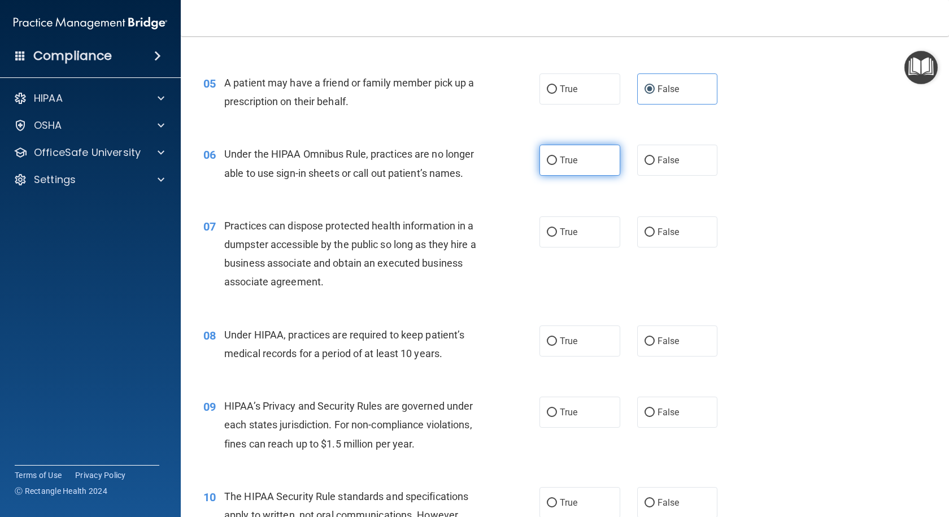
click at [557, 162] on input "True" at bounding box center [552, 160] width 10 height 8
radio input "true"
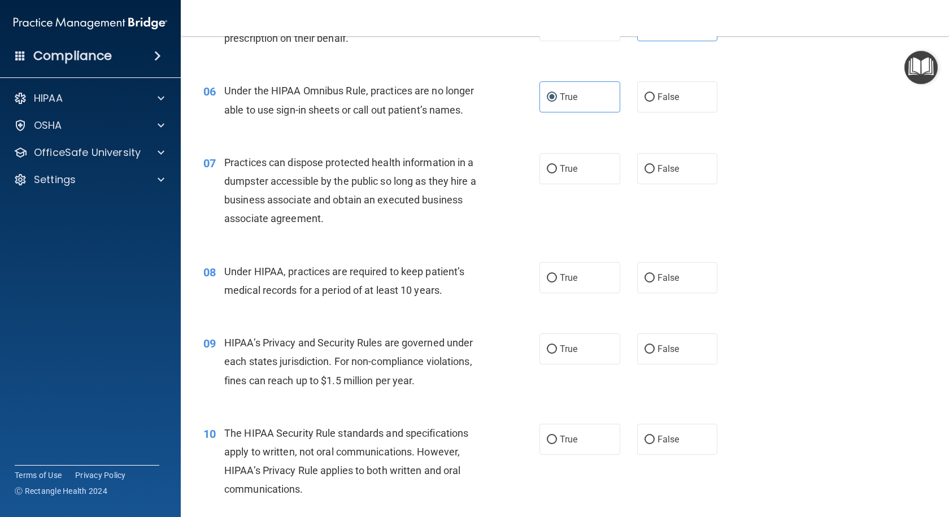
scroll to position [565, 0]
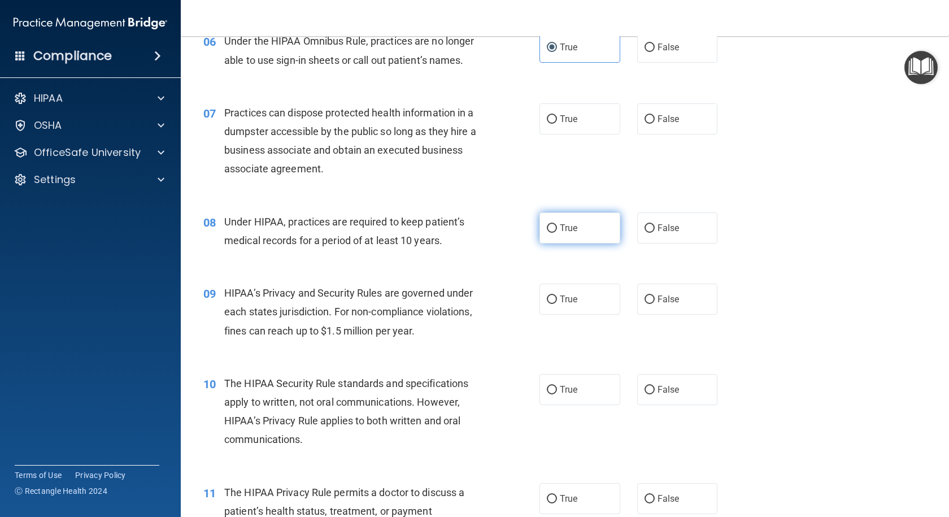
click at [608, 233] on label "True" at bounding box center [579, 227] width 81 height 31
click at [557, 233] on input "True" at bounding box center [552, 228] width 10 height 8
radio input "true"
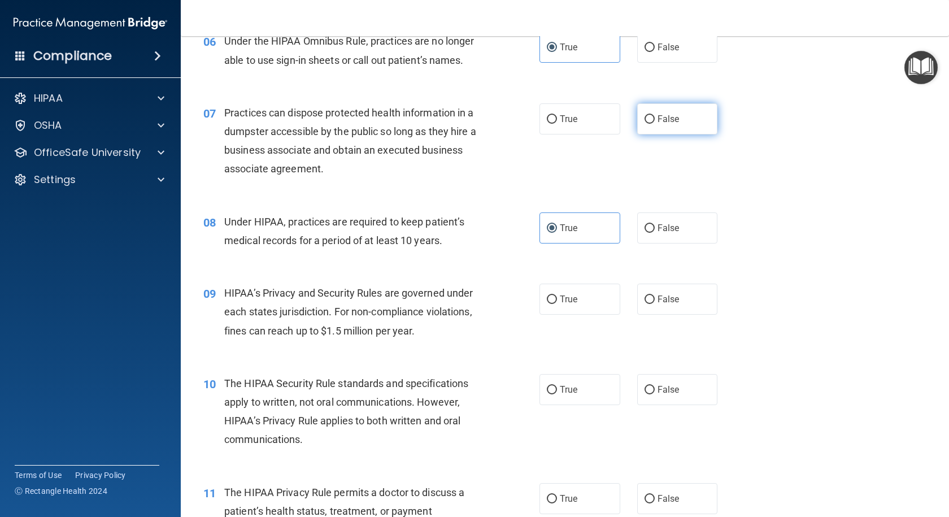
click at [653, 124] on label "False" at bounding box center [677, 118] width 81 height 31
click at [653, 124] on input "False" at bounding box center [649, 119] width 10 height 8
radio input "true"
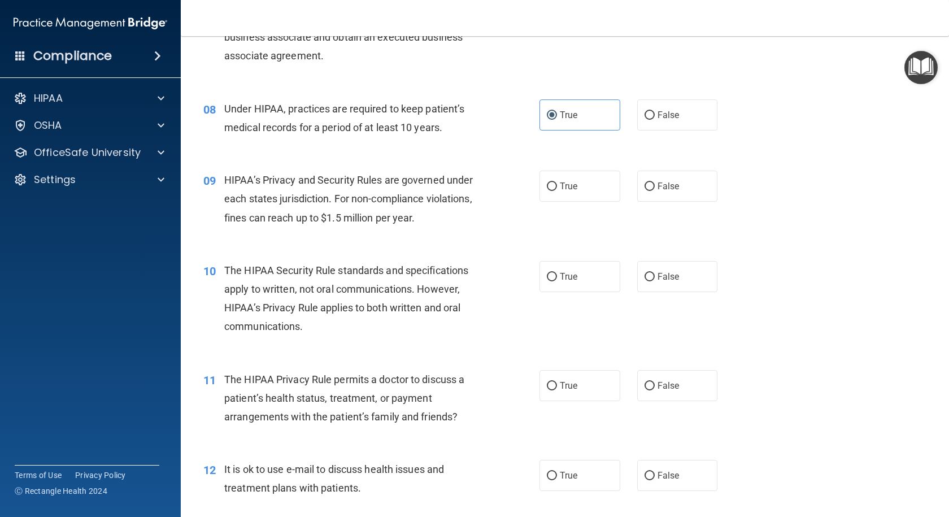
scroll to position [734, 0]
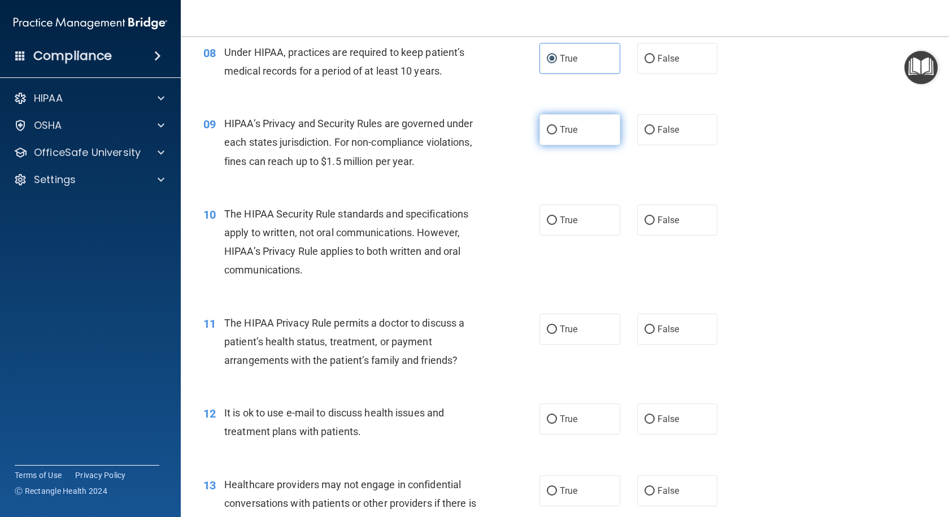
click at [547, 126] on input "True" at bounding box center [552, 130] width 10 height 8
radio input "true"
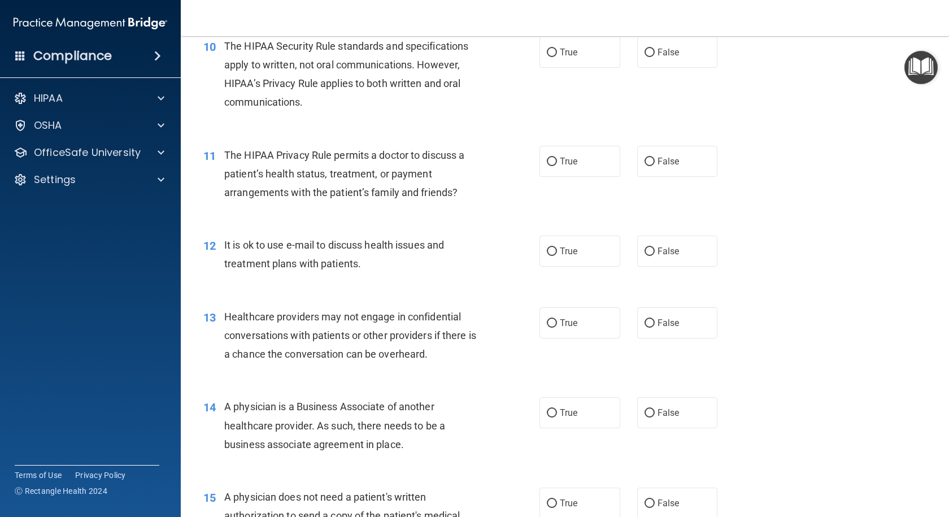
scroll to position [903, 0]
click at [576, 59] on label "True" at bounding box center [579, 50] width 81 height 31
click at [557, 55] on input "True" at bounding box center [552, 51] width 10 height 8
radio input "true"
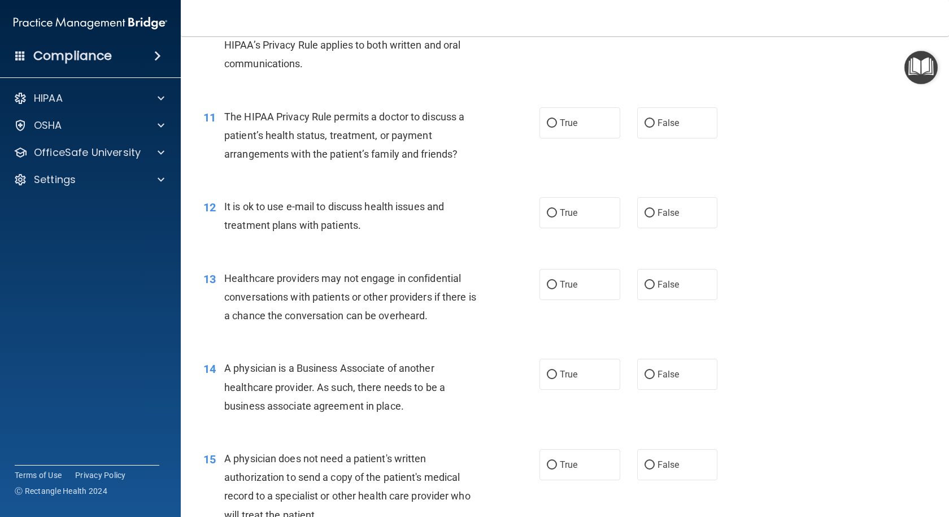
scroll to position [960, 0]
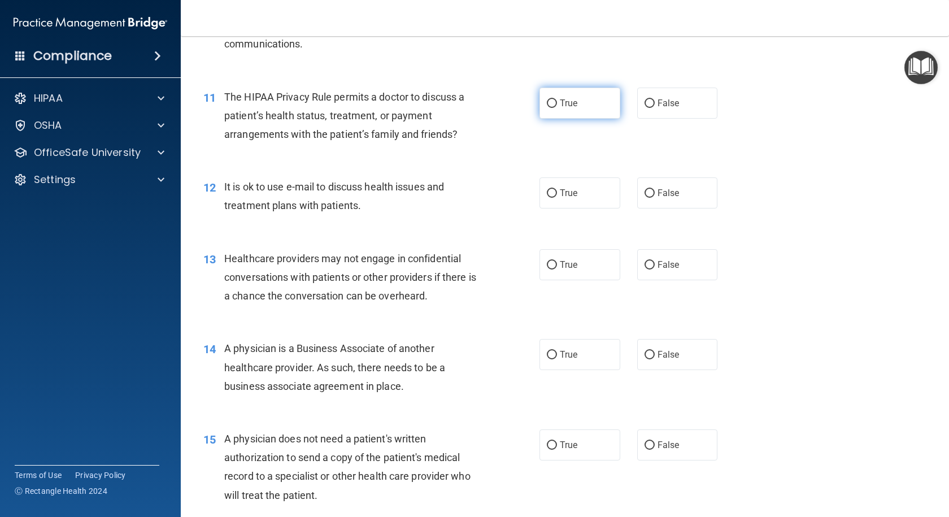
click at [583, 107] on label "True" at bounding box center [579, 103] width 81 height 31
click at [557, 107] on input "True" at bounding box center [552, 103] width 10 height 8
radio input "true"
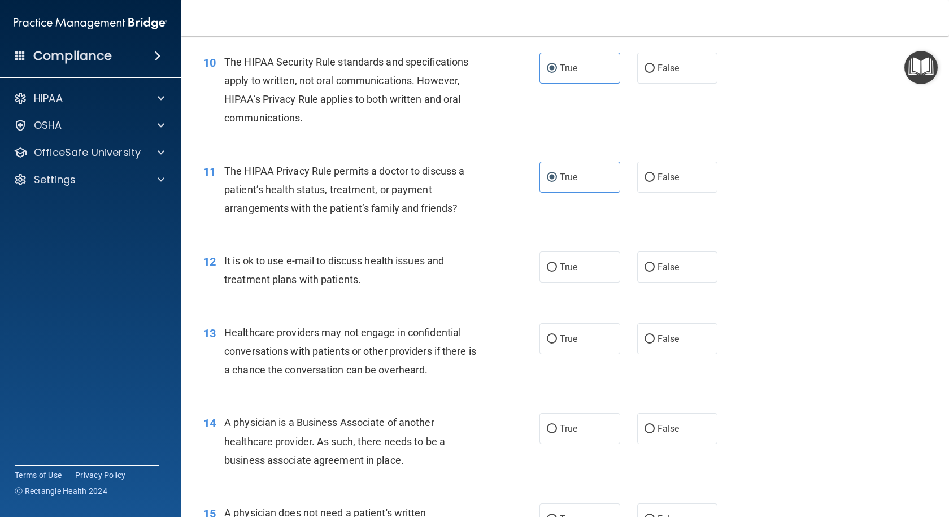
scroll to position [1016, 0]
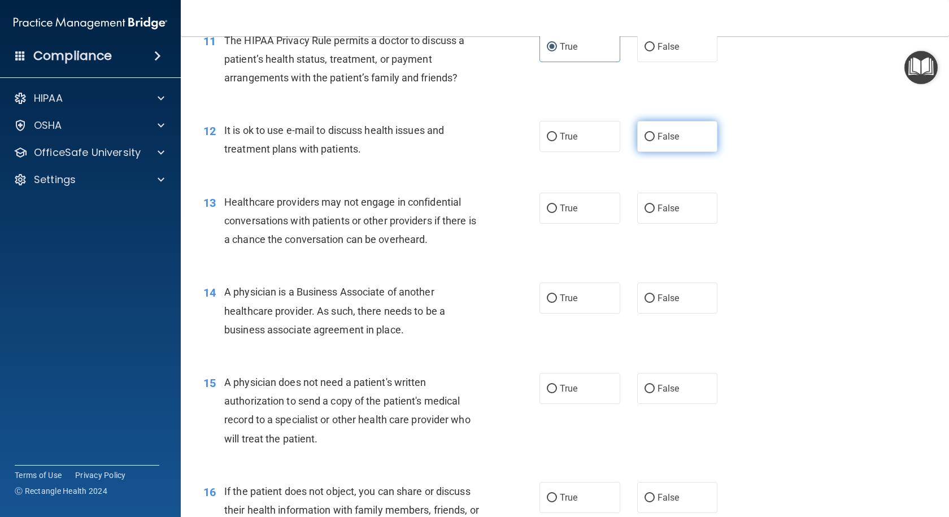
click at [650, 134] on label "False" at bounding box center [677, 136] width 81 height 31
click at [650, 134] on input "False" at bounding box center [649, 137] width 10 height 8
radio input "true"
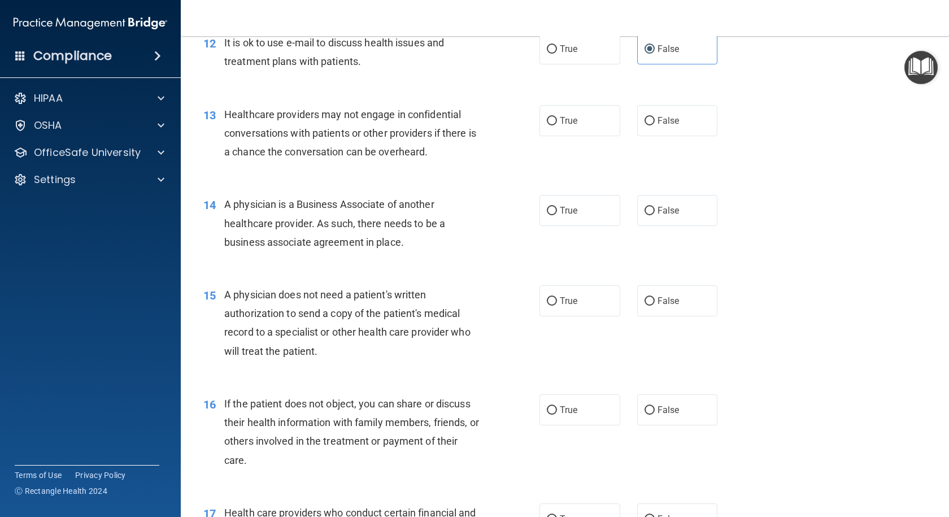
scroll to position [1129, 0]
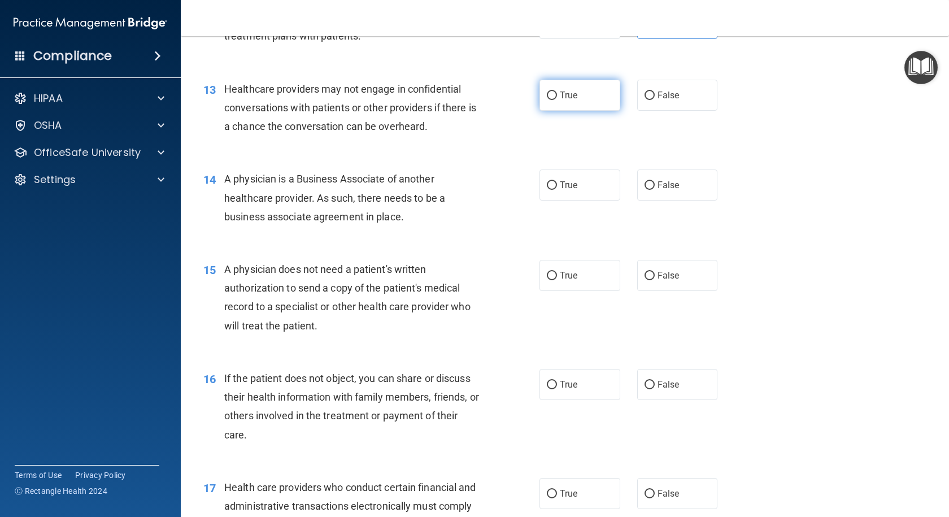
click at [582, 90] on label "True" at bounding box center [579, 95] width 81 height 31
click at [557, 91] on input "True" at bounding box center [552, 95] width 10 height 8
radio input "true"
click at [560, 191] on label "True" at bounding box center [579, 184] width 81 height 31
click at [557, 190] on input "True" at bounding box center [552, 185] width 10 height 8
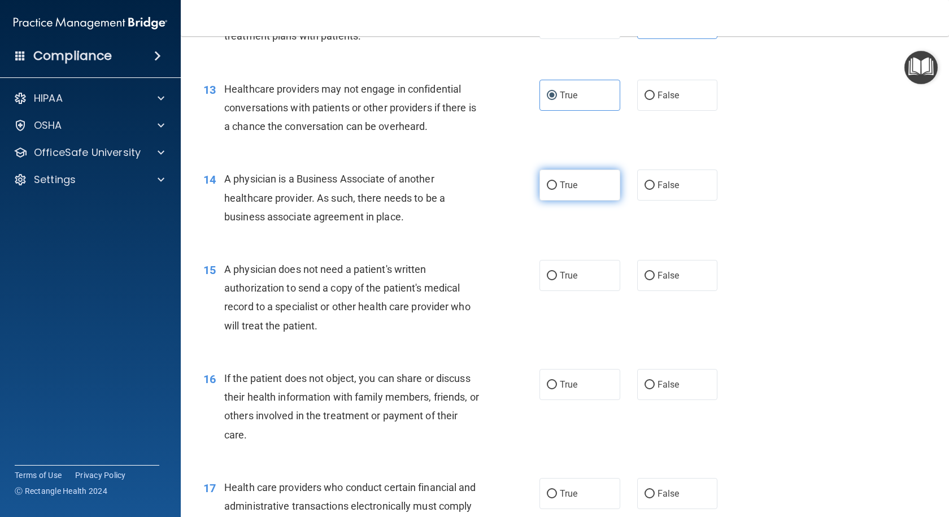
radio input "true"
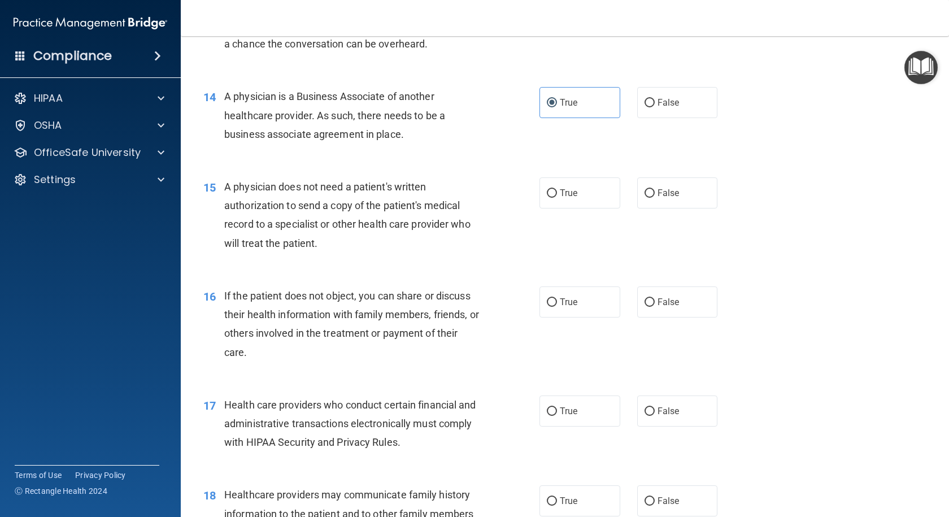
scroll to position [1242, 0]
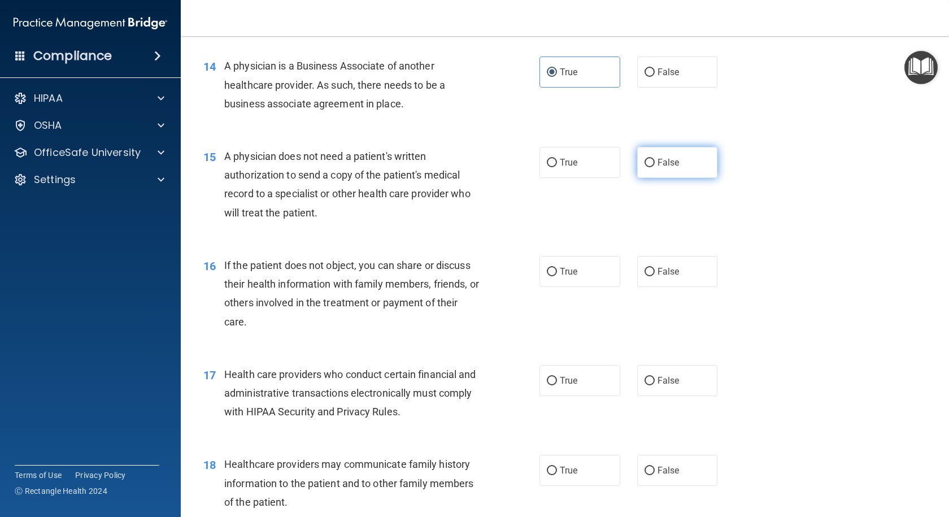
click at [644, 163] on input "False" at bounding box center [649, 163] width 10 height 8
radio input "true"
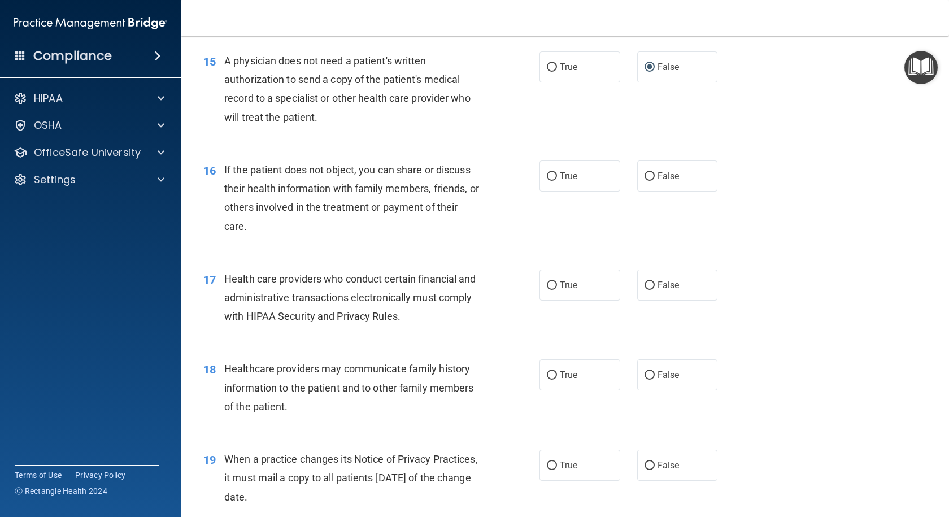
scroll to position [1355, 0]
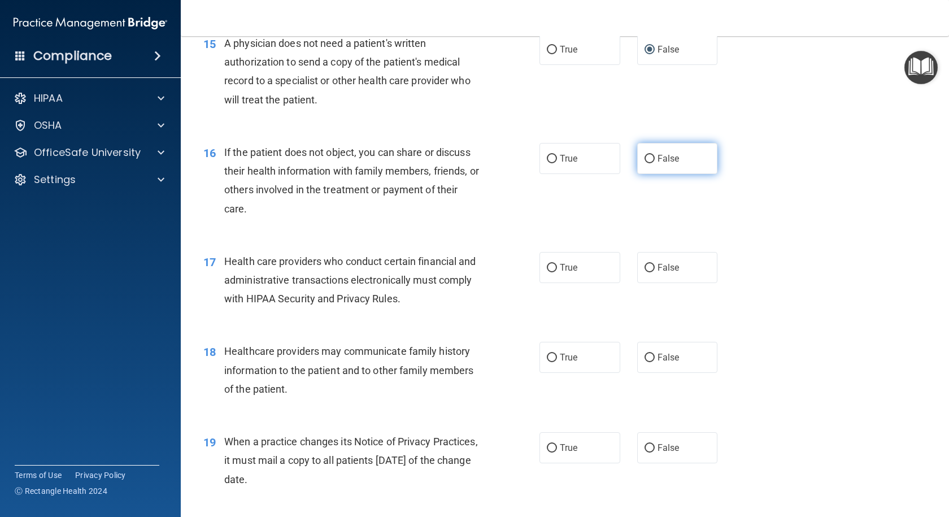
click at [649, 169] on label "False" at bounding box center [677, 158] width 81 height 31
click at [649, 163] on input "False" at bounding box center [649, 159] width 10 height 8
radio input "true"
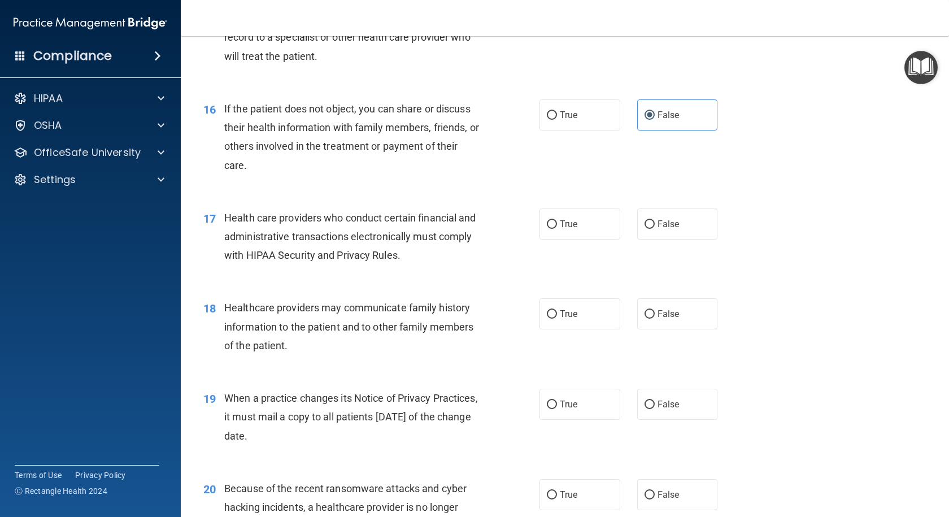
scroll to position [1468, 0]
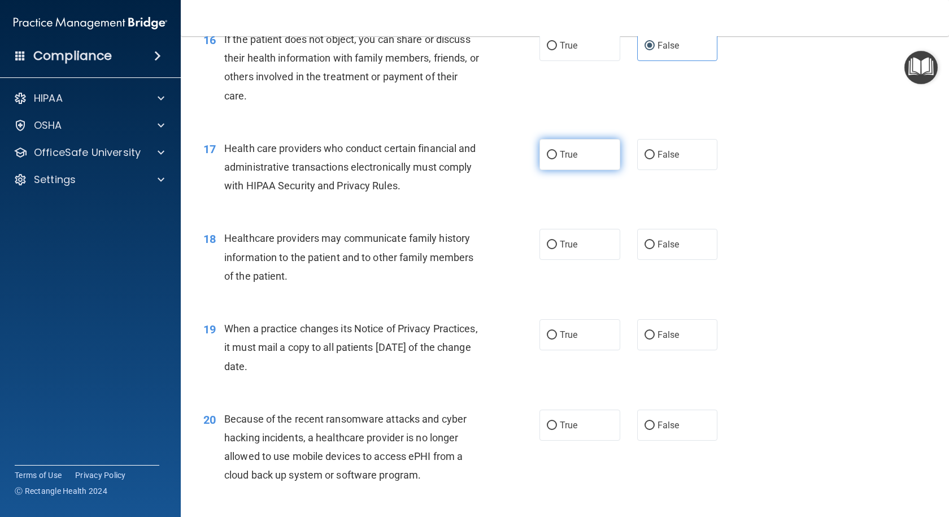
click at [568, 155] on span "True" at bounding box center [569, 154] width 18 height 11
click at [557, 155] on input "True" at bounding box center [552, 155] width 10 height 8
radio input "true"
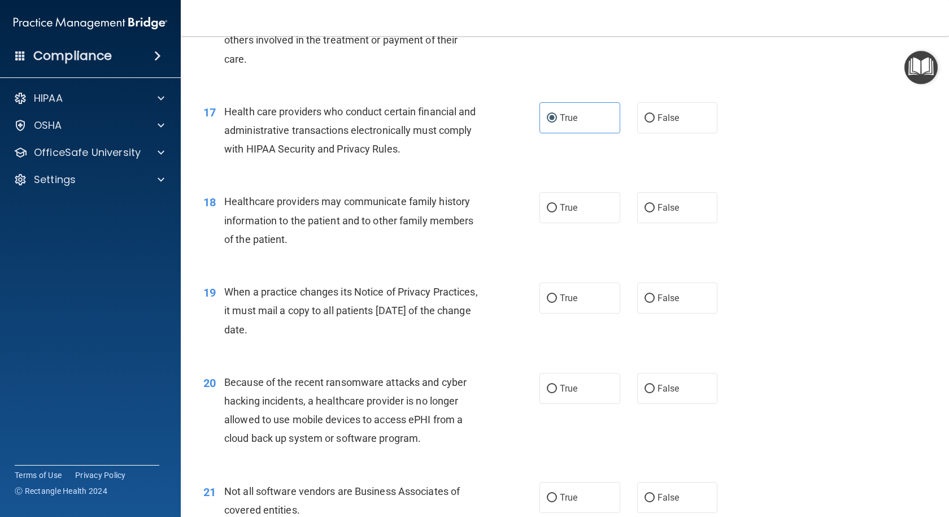
scroll to position [1524, 0]
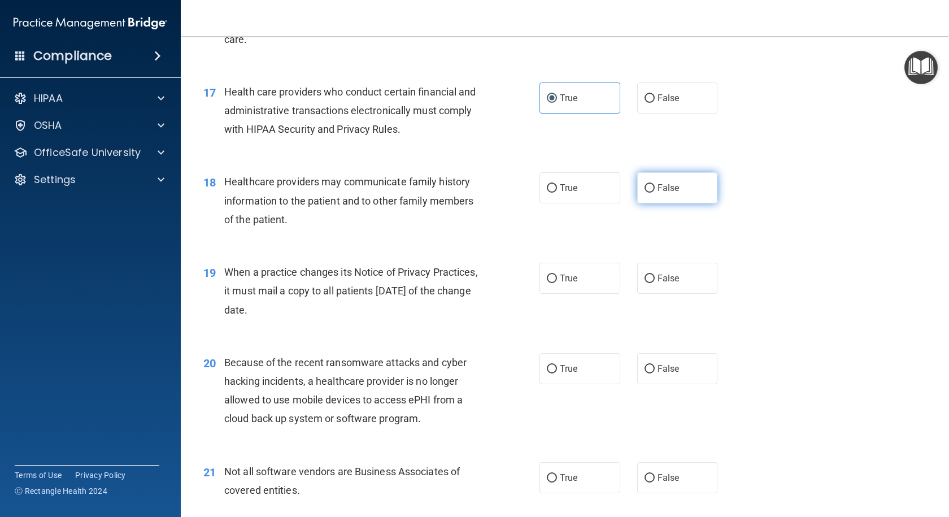
click at [640, 195] on label "False" at bounding box center [677, 187] width 81 height 31
click at [644, 193] on input "False" at bounding box center [649, 188] width 10 height 8
radio input "true"
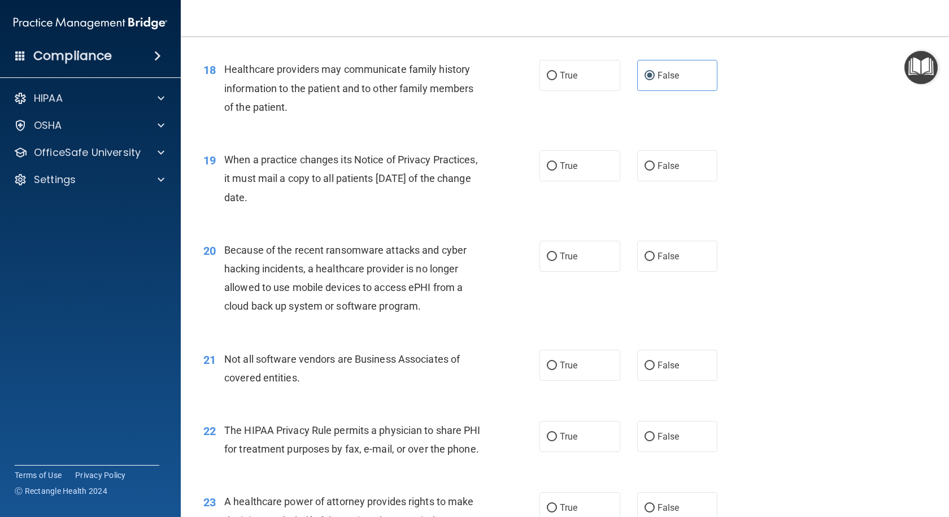
scroll to position [1637, 0]
click at [576, 172] on label "True" at bounding box center [579, 165] width 81 height 31
click at [557, 170] on input "True" at bounding box center [552, 165] width 10 height 8
radio input "true"
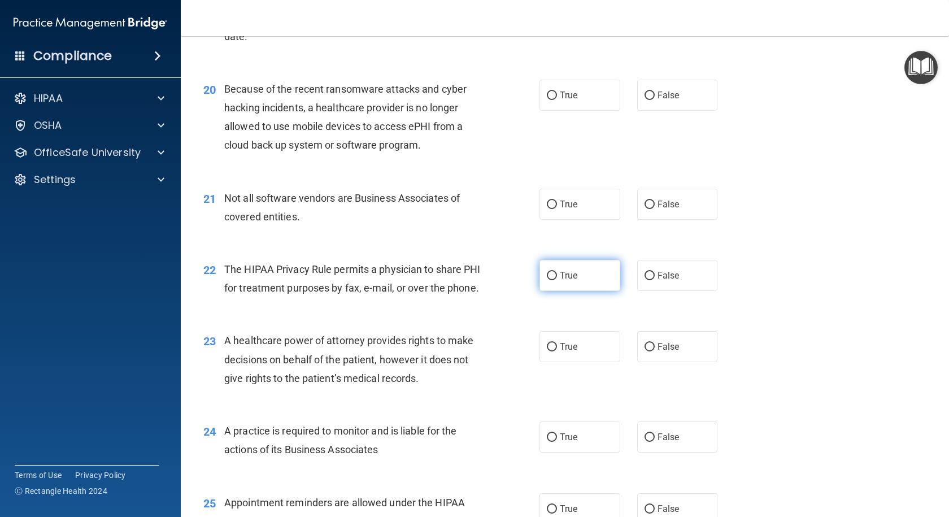
scroll to position [1807, 0]
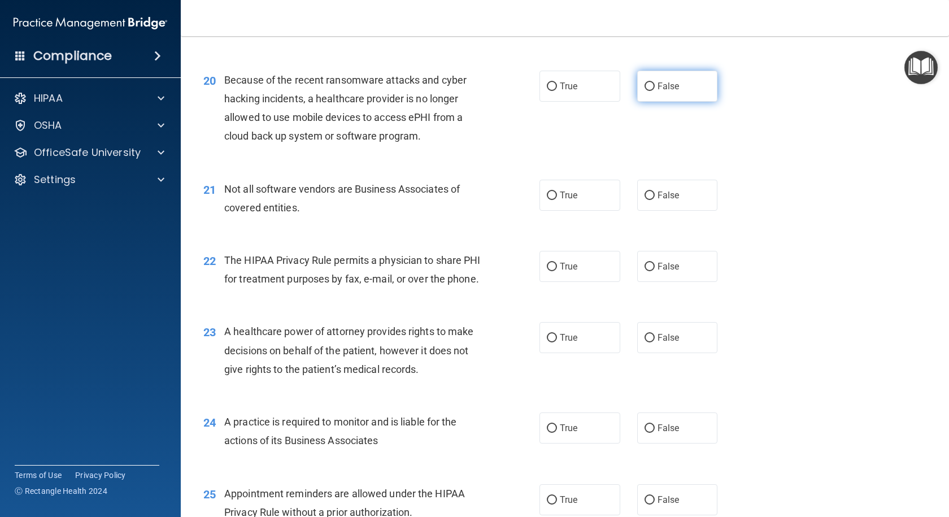
click at [667, 91] on span "False" at bounding box center [668, 86] width 22 height 11
click at [654, 91] on input "False" at bounding box center [649, 86] width 10 height 8
radio input "true"
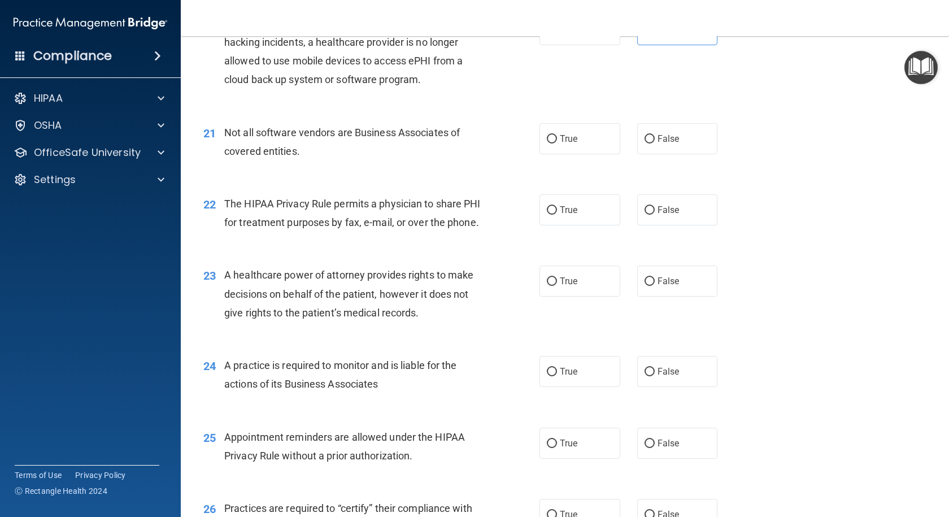
scroll to position [1920, 0]
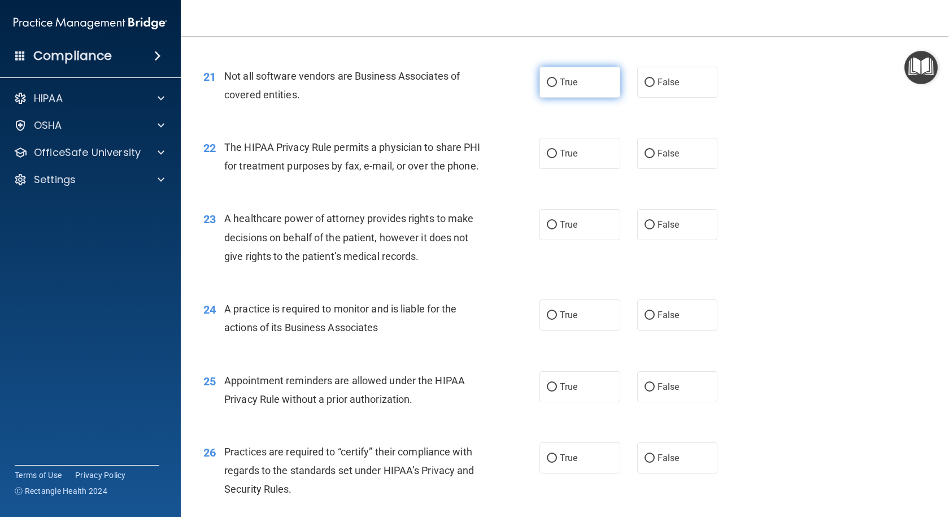
click at [606, 93] on label "True" at bounding box center [579, 82] width 81 height 31
click at [557, 87] on input "True" at bounding box center [552, 82] width 10 height 8
radio input "true"
click at [637, 91] on label "False" at bounding box center [677, 82] width 81 height 31
click at [644, 87] on input "False" at bounding box center [649, 82] width 10 height 8
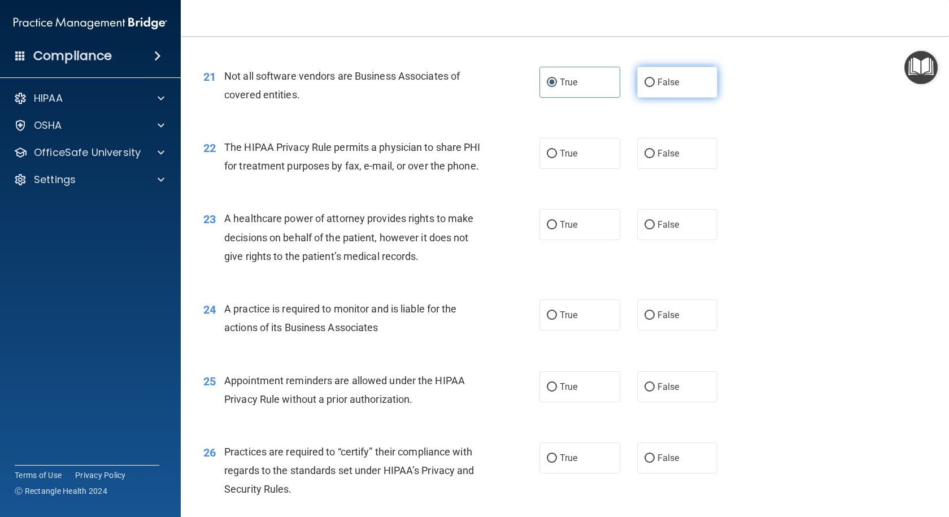
radio input "true"
radio input "false"
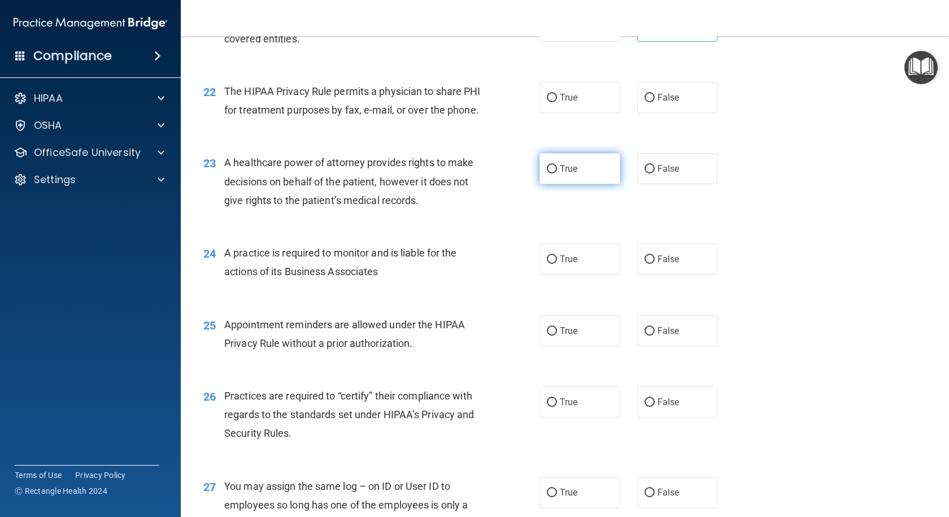
scroll to position [1976, 0]
click at [684, 100] on label "False" at bounding box center [677, 96] width 81 height 31
click at [654, 100] on input "False" at bounding box center [649, 97] width 10 height 8
radio input "true"
click at [544, 183] on label "True" at bounding box center [579, 167] width 81 height 31
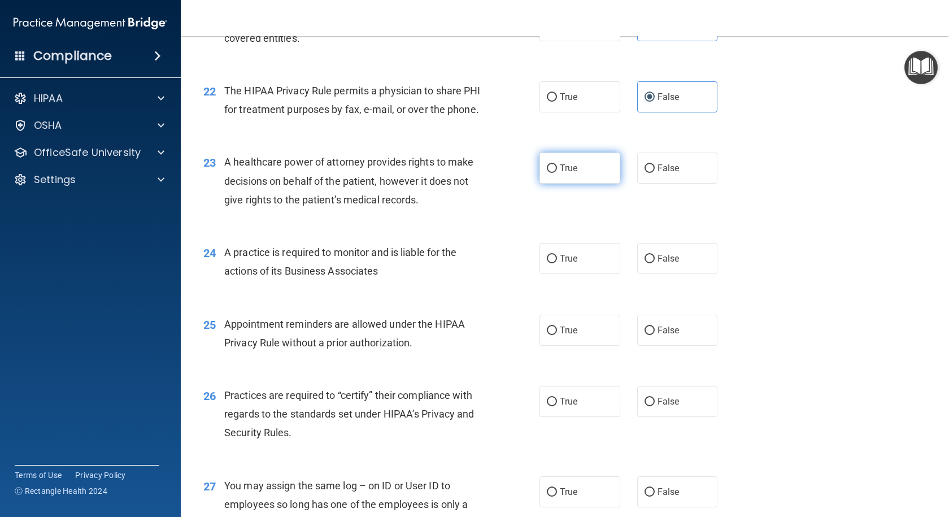
click at [547, 173] on input "True" at bounding box center [552, 168] width 10 height 8
radio input "true"
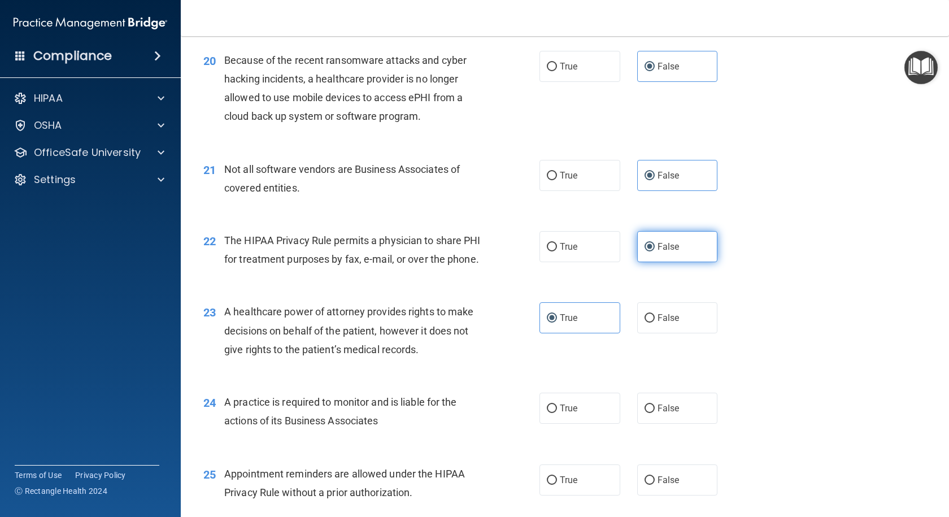
scroll to position [1807, 0]
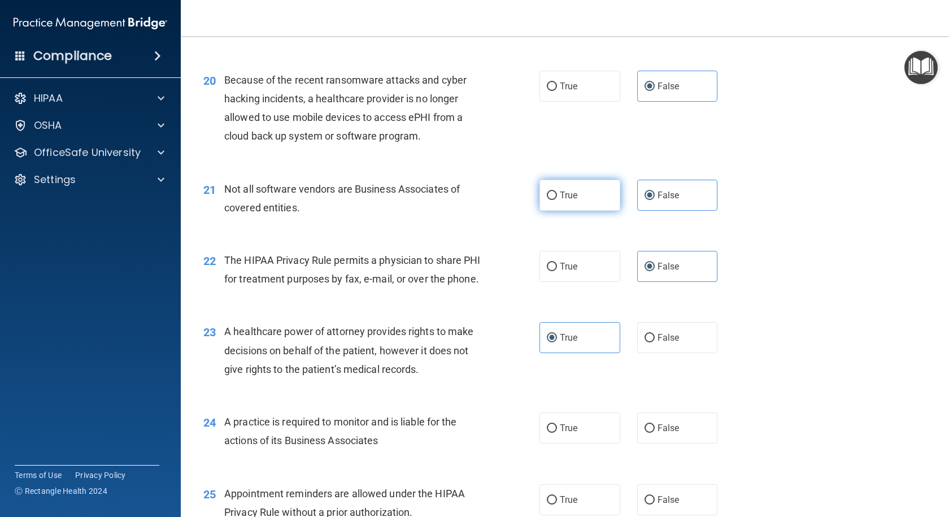
click at [579, 198] on label "True" at bounding box center [579, 195] width 81 height 31
click at [557, 198] on input "True" at bounding box center [552, 195] width 10 height 8
radio input "true"
radio input "false"
click at [649, 353] on label "False" at bounding box center [677, 337] width 81 height 31
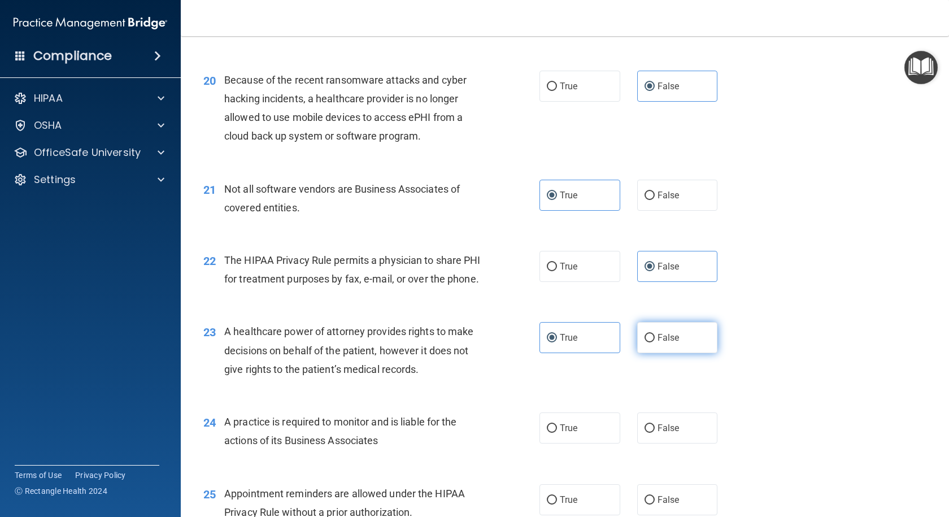
click at [649, 342] on input "False" at bounding box center [649, 338] width 10 height 8
radio input "true"
radio input "false"
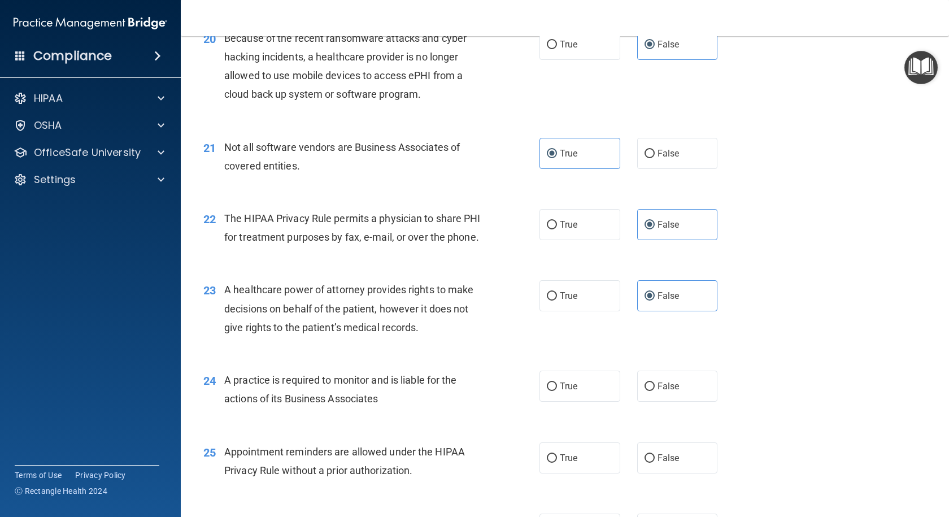
scroll to position [1920, 0]
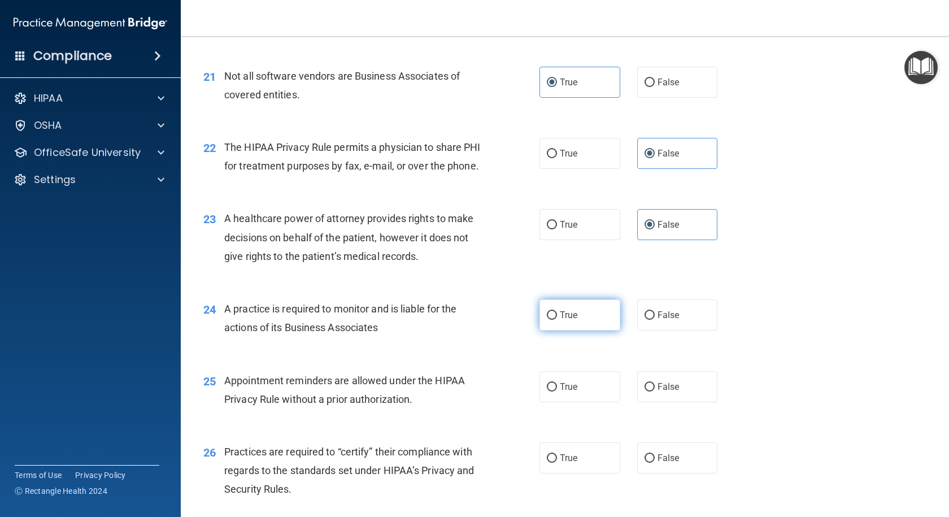
click at [560, 330] on label "True" at bounding box center [579, 314] width 81 height 31
click at [557, 320] on input "True" at bounding box center [552, 315] width 10 height 8
radio input "true"
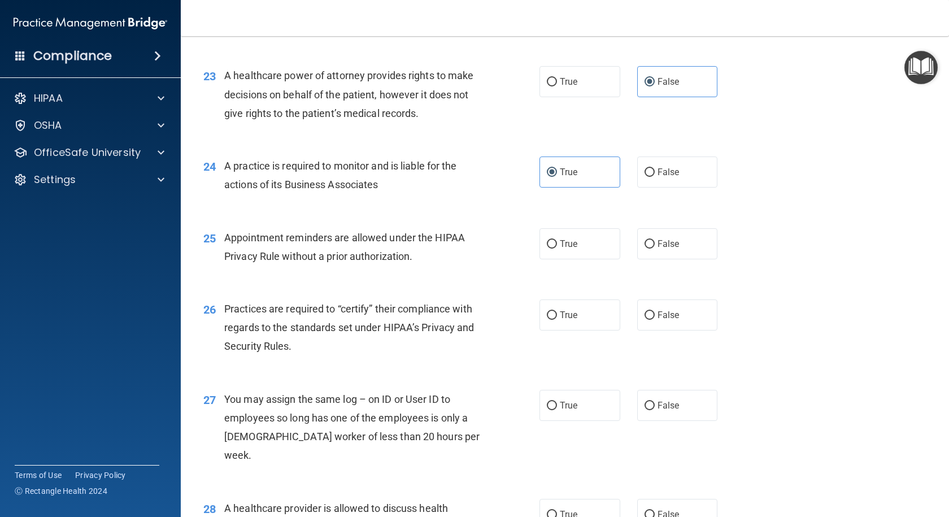
scroll to position [2089, 0]
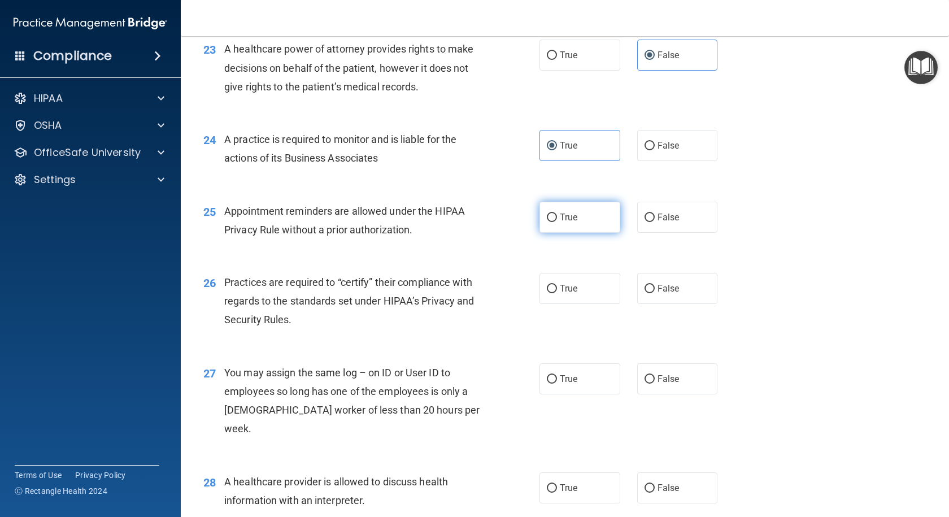
click at [560, 233] on label "True" at bounding box center [579, 217] width 81 height 31
click at [557, 222] on input "True" at bounding box center [552, 217] width 10 height 8
radio input "true"
click at [645, 233] on label "False" at bounding box center [677, 217] width 81 height 31
click at [645, 222] on input "False" at bounding box center [649, 217] width 10 height 8
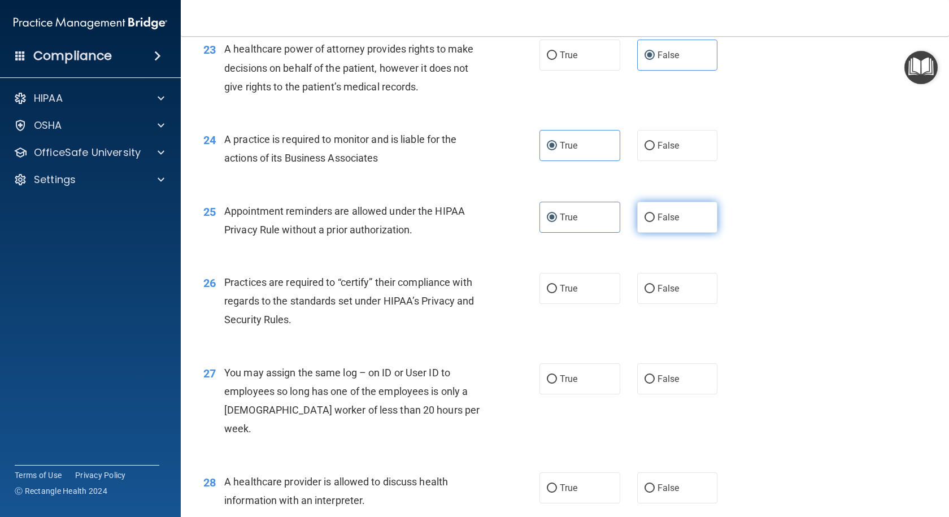
radio input "true"
radio input "false"
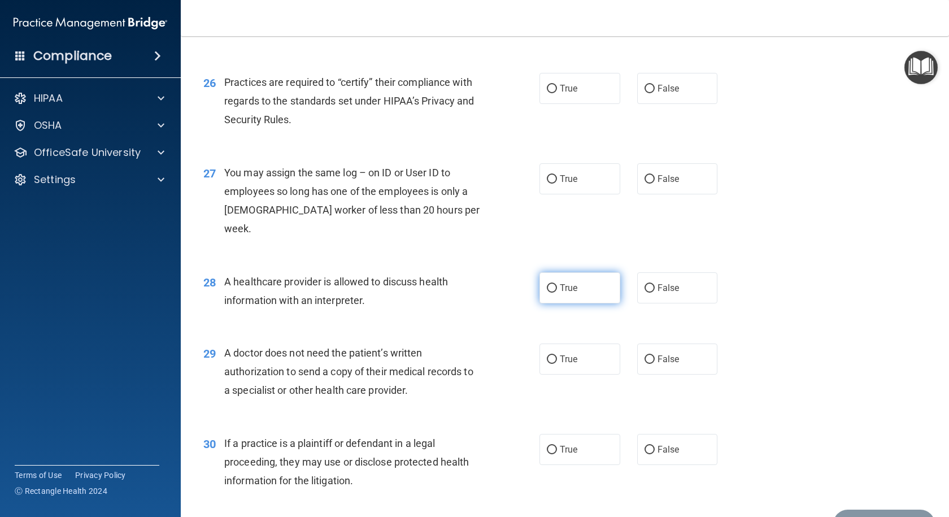
scroll to position [2315, 0]
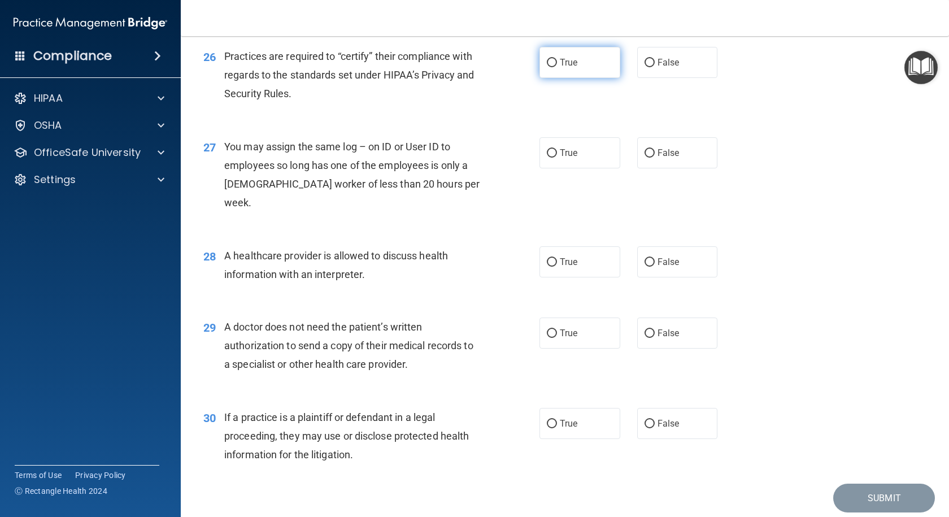
click at [553, 78] on label "True" at bounding box center [579, 62] width 81 height 31
click at [553, 67] on input "True" at bounding box center [552, 63] width 10 height 8
radio input "true"
click at [637, 168] on label "False" at bounding box center [677, 152] width 81 height 31
click at [644, 158] on input "False" at bounding box center [649, 153] width 10 height 8
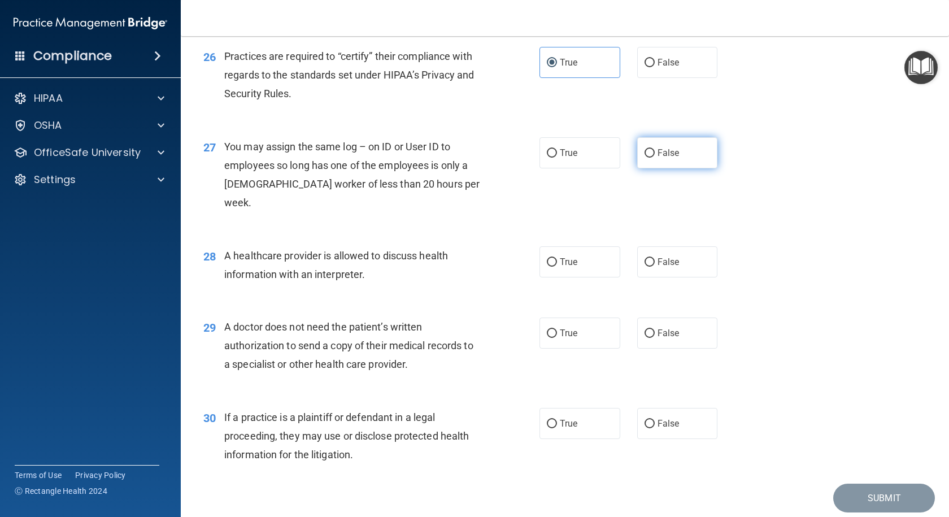
radio input "true"
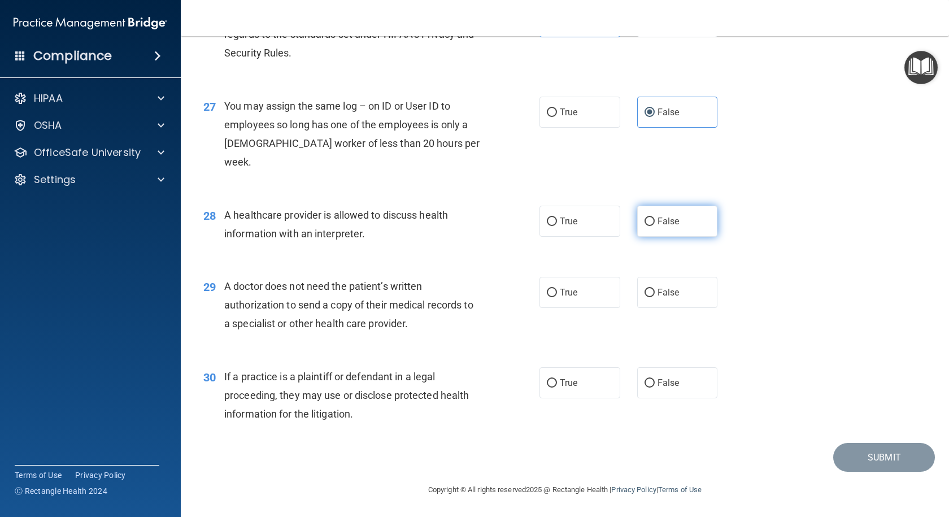
click at [639, 216] on label "False" at bounding box center [677, 221] width 81 height 31
click at [644, 217] on input "False" at bounding box center [649, 221] width 10 height 8
radio input "true"
click at [644, 291] on input "False" at bounding box center [649, 293] width 10 height 8
radio input "true"
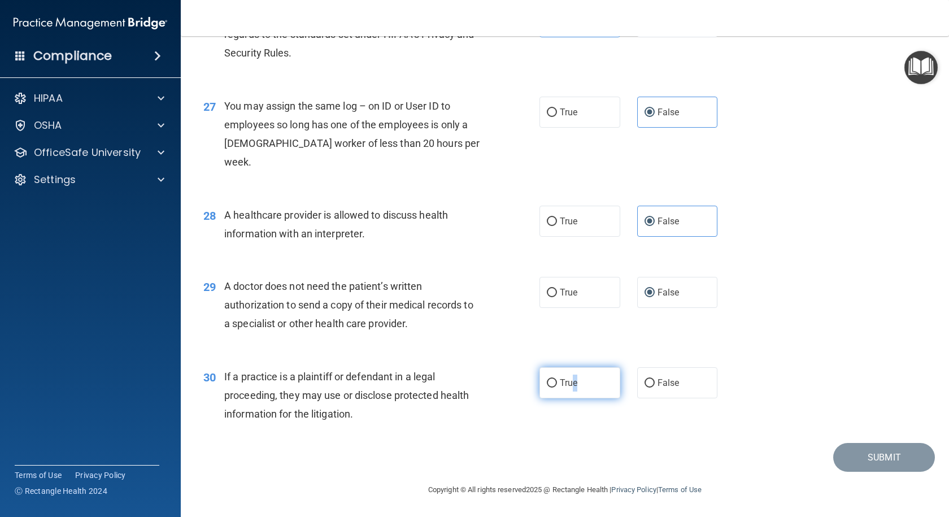
drag, startPoint x: 571, startPoint y: 385, endPoint x: 582, endPoint y: 381, distance: 12.2
click at [573, 383] on span "True" at bounding box center [569, 382] width 18 height 11
click at [550, 379] on input "True" at bounding box center [552, 383] width 10 height 8
radio input "true"
click at [861, 455] on button "Submit" at bounding box center [884, 457] width 102 height 29
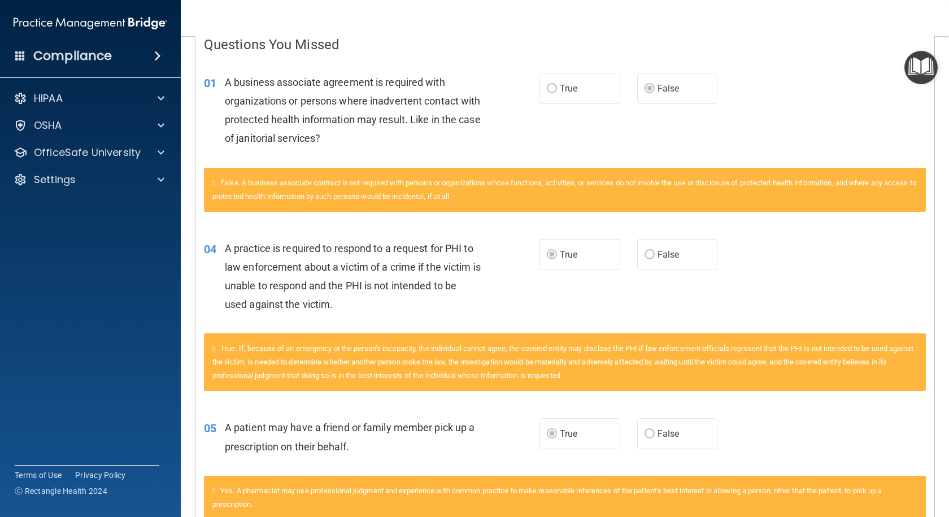
scroll to position [89, 0]
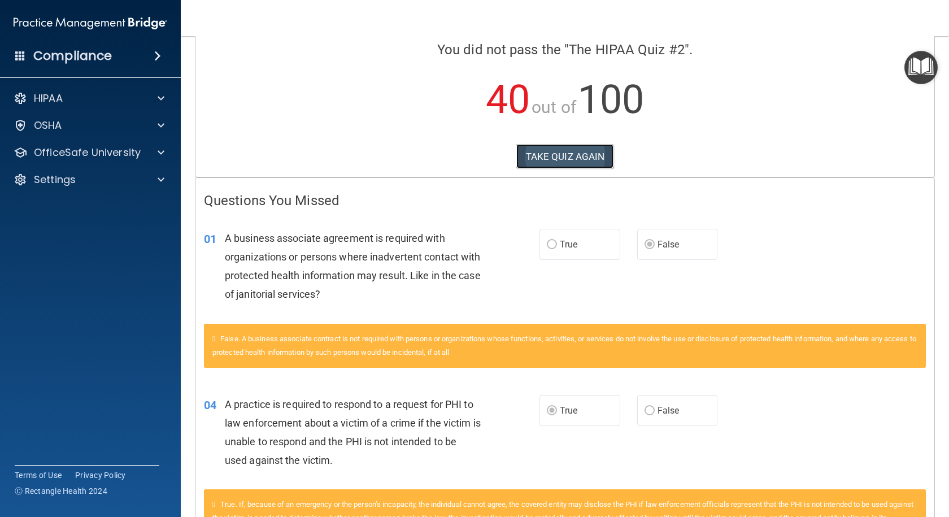
click at [583, 168] on button "TAKE QUIZ AGAIN" at bounding box center [565, 156] width 98 height 25
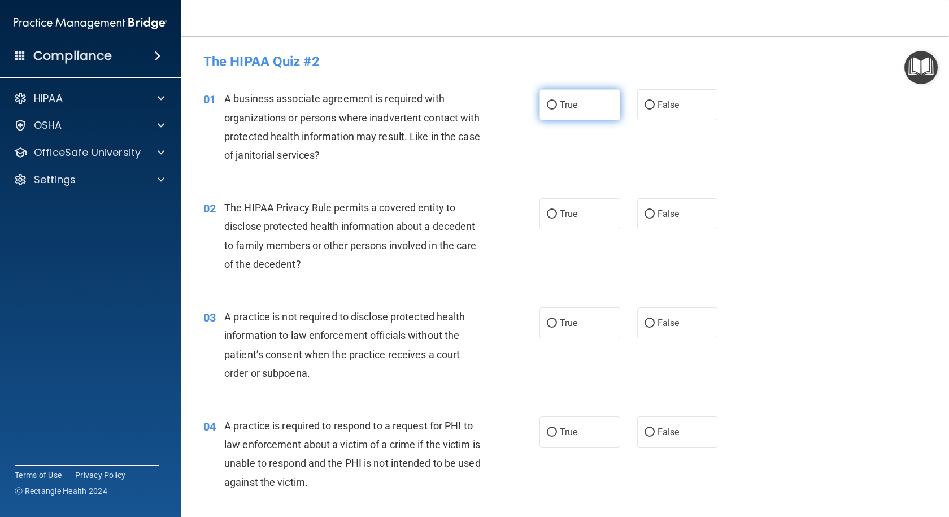
click at [571, 113] on label "True" at bounding box center [579, 104] width 81 height 31
click at [557, 110] on input "True" at bounding box center [552, 105] width 10 height 8
radio input "true"
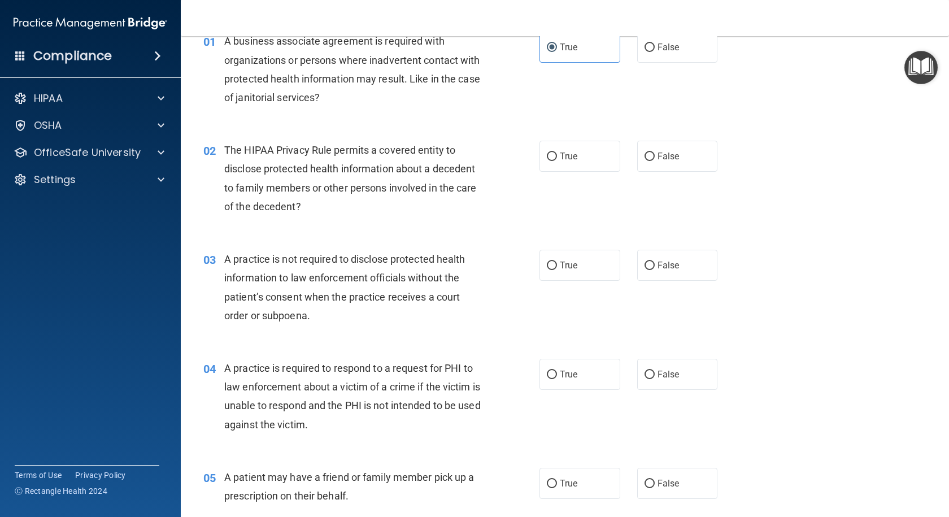
scroll to position [113, 0]
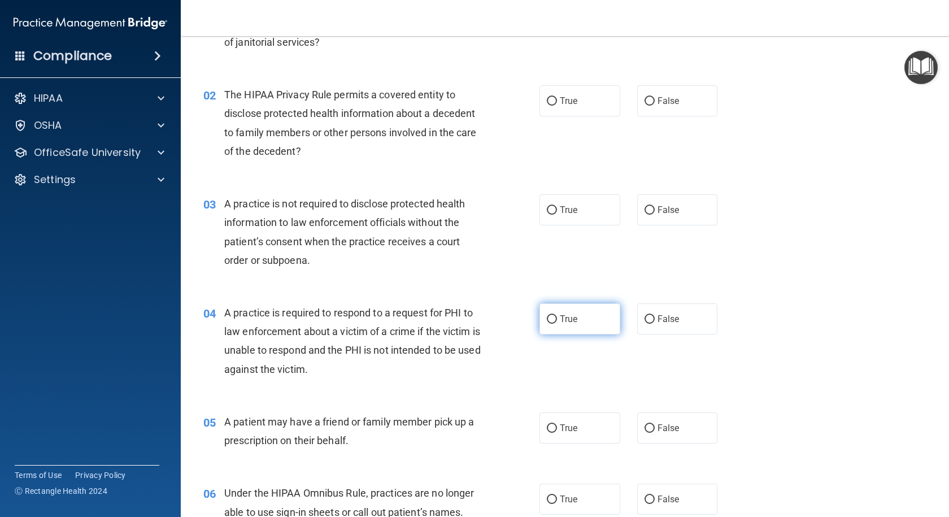
click at [560, 317] on span "True" at bounding box center [569, 318] width 18 height 11
click at [557, 317] on input "True" at bounding box center [552, 319] width 10 height 8
radio input "true"
click at [561, 417] on label "True" at bounding box center [579, 427] width 81 height 31
click at [557, 424] on input "True" at bounding box center [552, 428] width 10 height 8
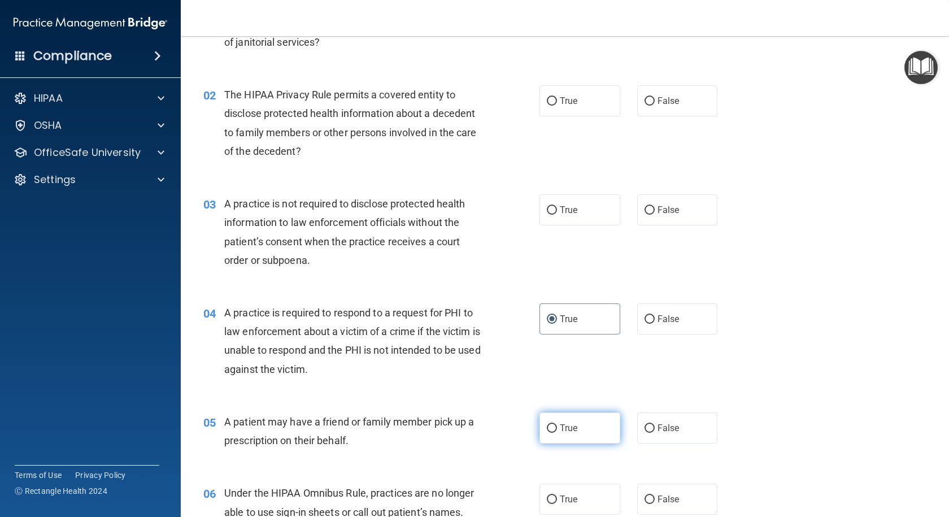
radio input "true"
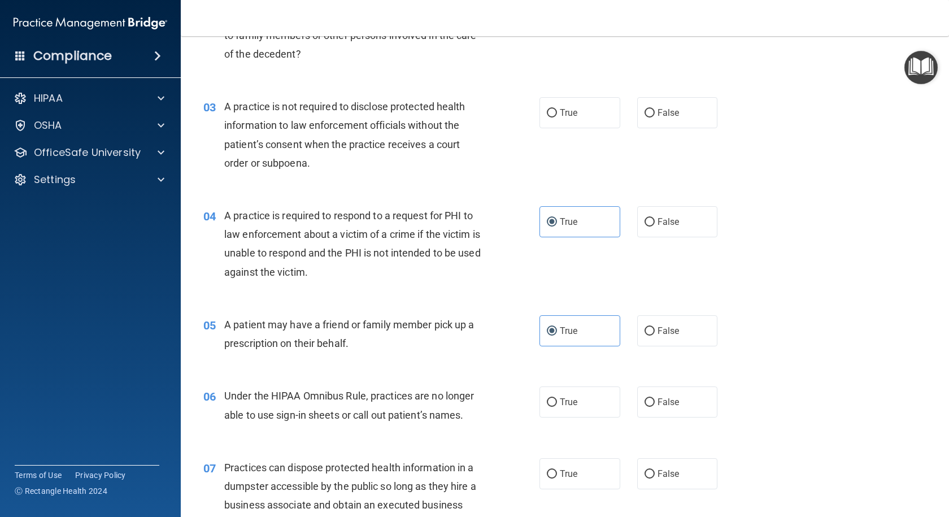
scroll to position [282, 0]
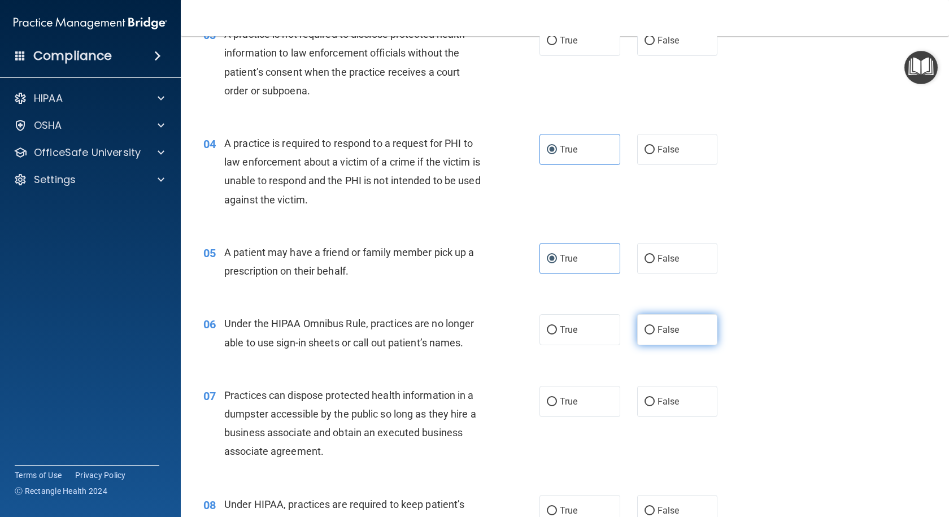
click at [649, 329] on label "False" at bounding box center [677, 329] width 81 height 31
click at [649, 329] on input "False" at bounding box center [649, 330] width 10 height 8
radio input "true"
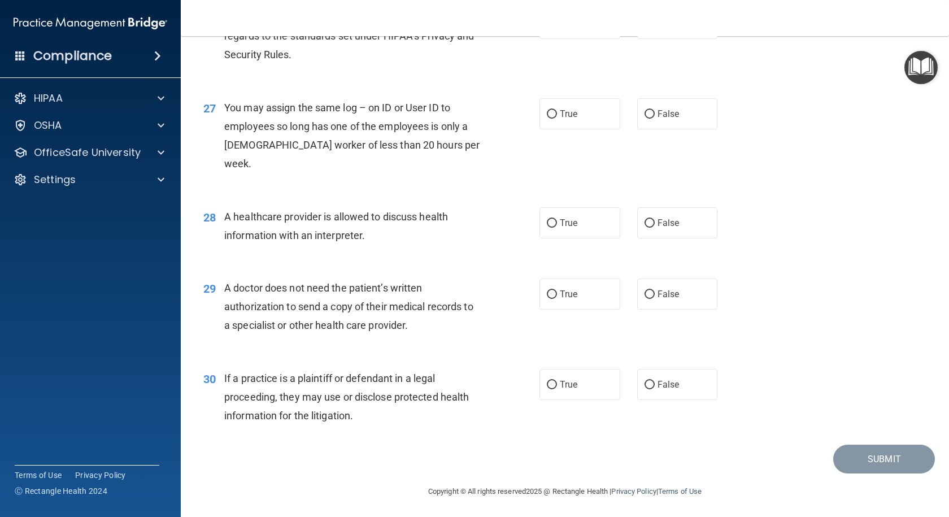
scroll to position [2356, 0]
click at [580, 392] on label "True" at bounding box center [579, 382] width 81 height 31
click at [557, 387] on input "True" at bounding box center [552, 383] width 10 height 8
radio input "true"
click at [541, 299] on label "True" at bounding box center [579, 292] width 81 height 31
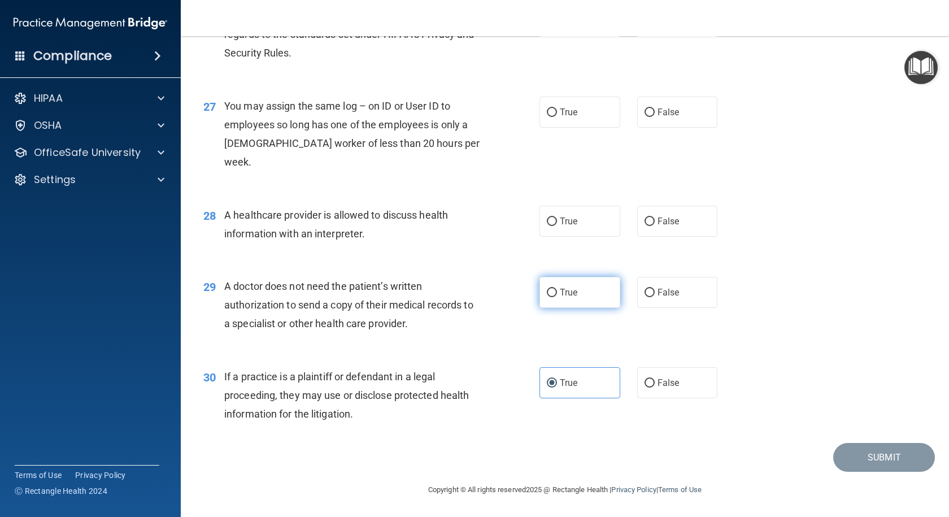
click at [547, 297] on input "True" at bounding box center [552, 293] width 10 height 8
radio input "true"
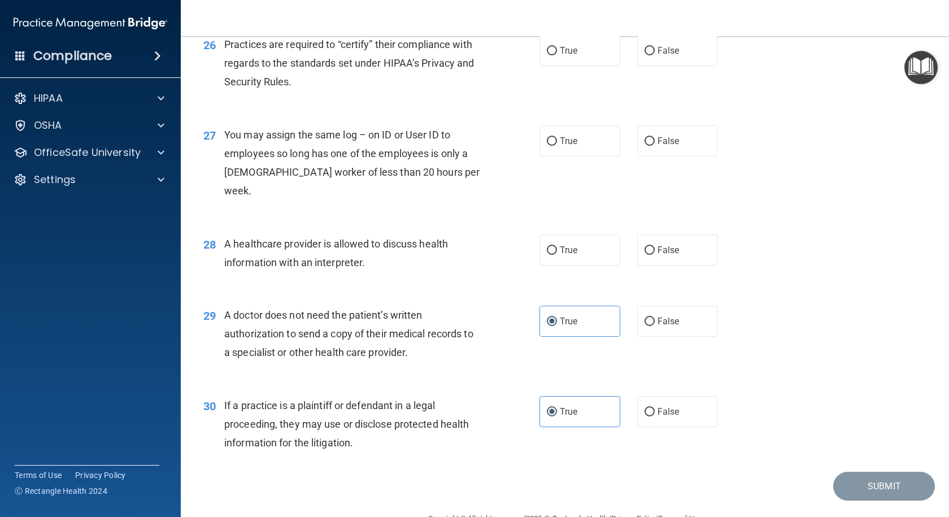
scroll to position [2299, 0]
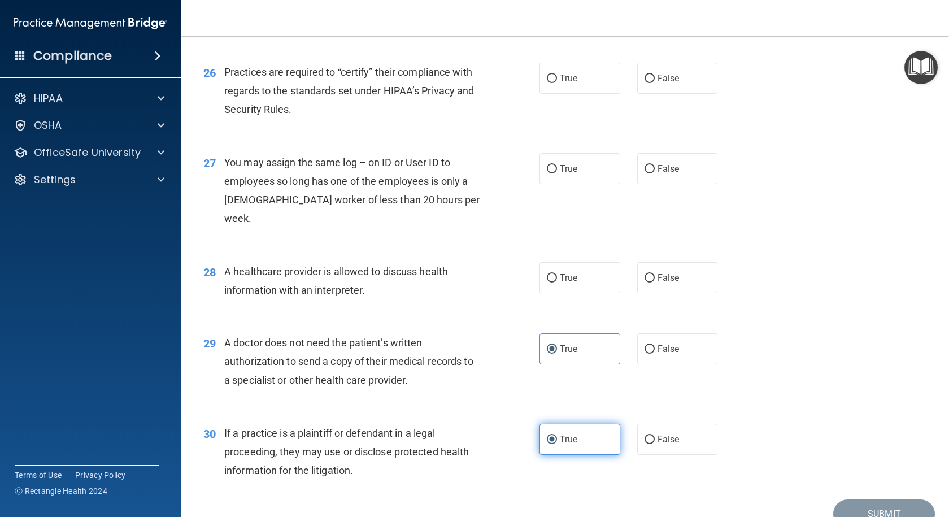
click at [551, 430] on label "True" at bounding box center [579, 438] width 81 height 31
click at [551, 435] on input "True" at bounding box center [552, 439] width 10 height 8
click at [553, 278] on label "True" at bounding box center [579, 277] width 81 height 31
click at [553, 278] on input "True" at bounding box center [552, 278] width 10 height 8
radio input "true"
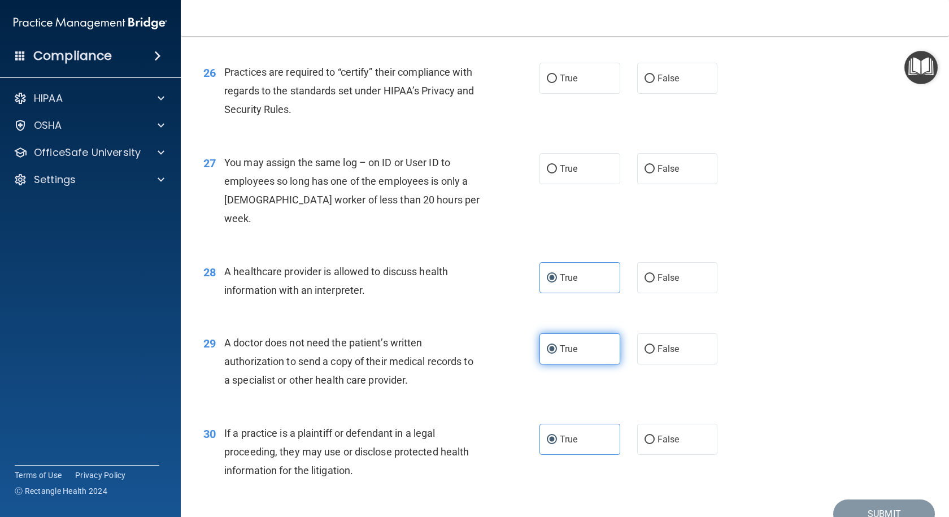
scroll to position [2243, 0]
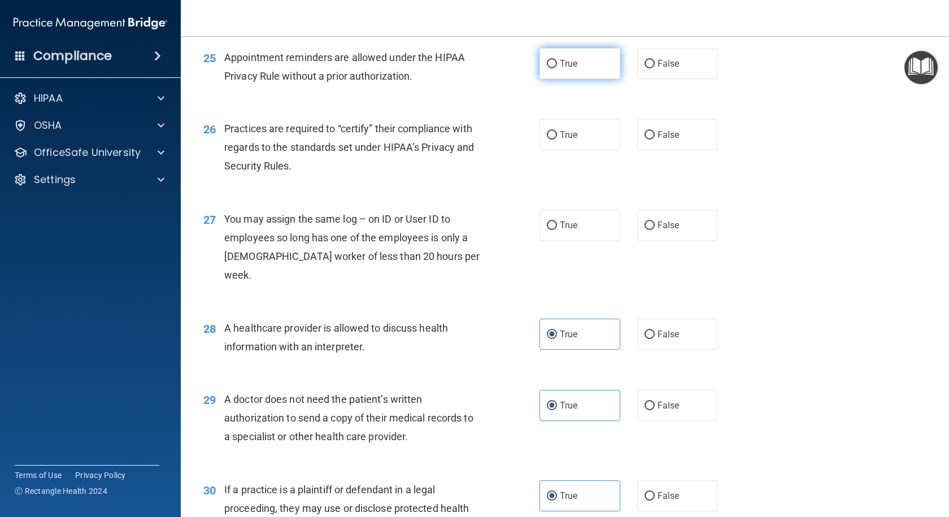
click at [593, 79] on label "True" at bounding box center [579, 63] width 81 height 31
click at [557, 68] on input "True" at bounding box center [552, 64] width 10 height 8
radio input "true"
click at [674, 150] on label "False" at bounding box center [677, 134] width 81 height 31
click at [654, 139] on input "False" at bounding box center [649, 135] width 10 height 8
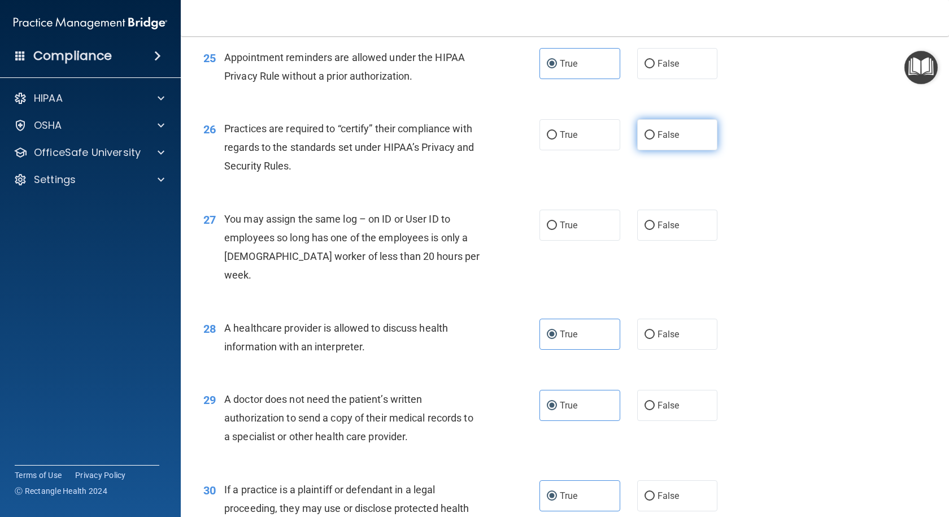
radio input "true"
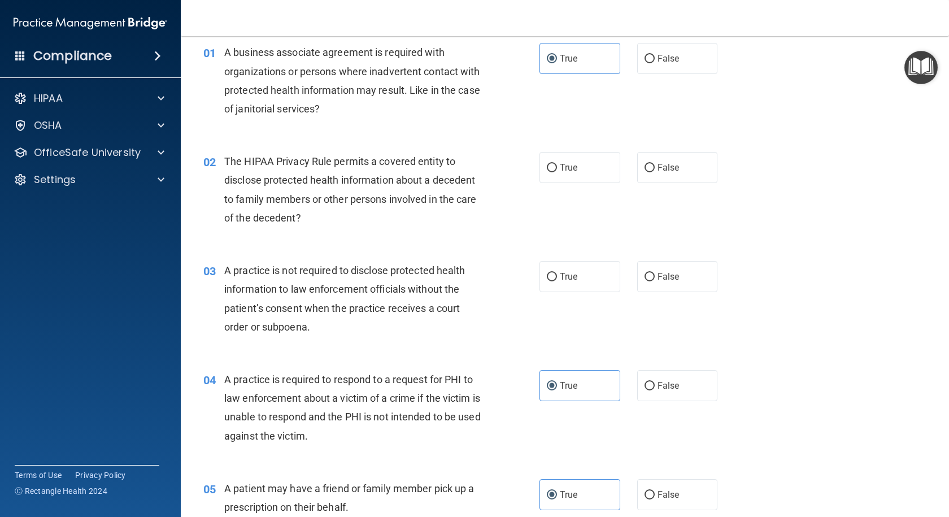
scroll to position [0, 0]
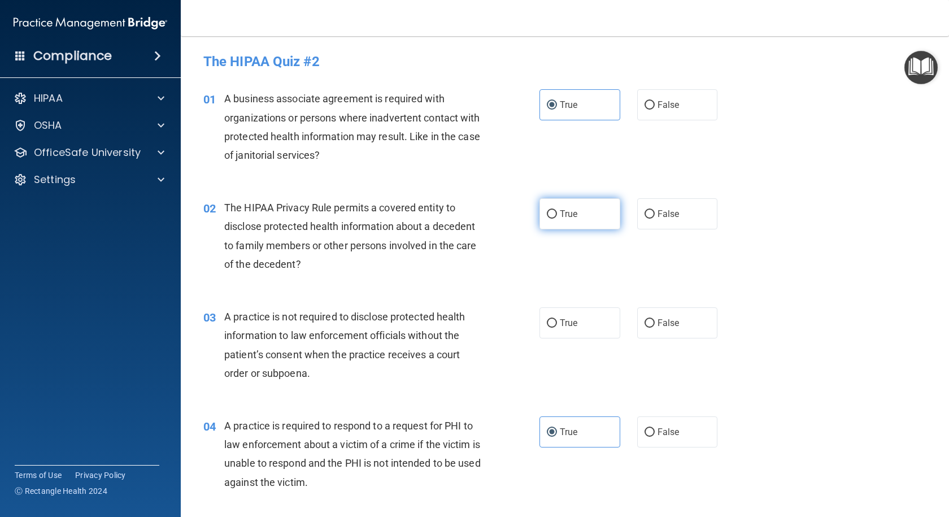
click at [569, 224] on label "True" at bounding box center [579, 213] width 81 height 31
click at [557, 219] on input "True" at bounding box center [552, 214] width 10 height 8
radio input "true"
click at [561, 333] on label "True" at bounding box center [579, 322] width 81 height 31
click at [557, 327] on input "True" at bounding box center [552, 323] width 10 height 8
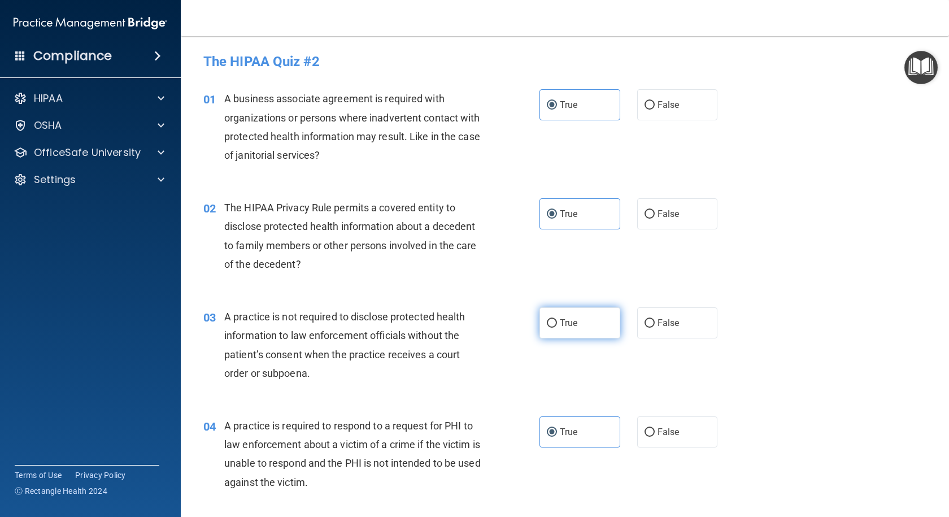
radio input "true"
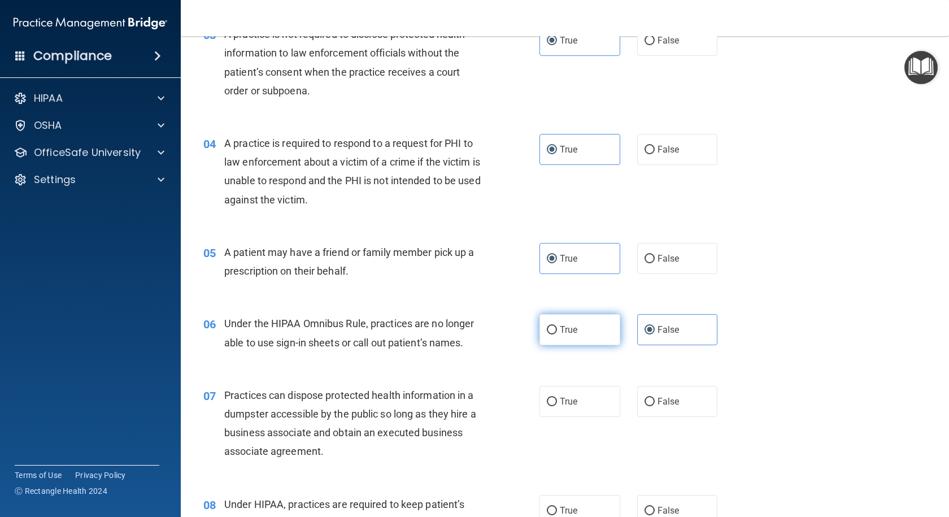
scroll to position [339, 0]
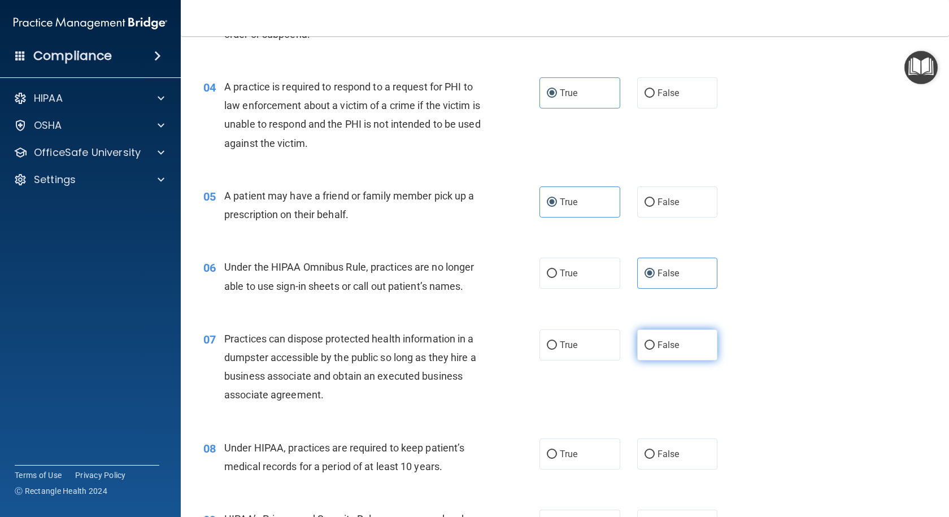
click at [657, 340] on span "False" at bounding box center [668, 344] width 22 height 11
click at [653, 341] on input "False" at bounding box center [649, 345] width 10 height 8
radio input "true"
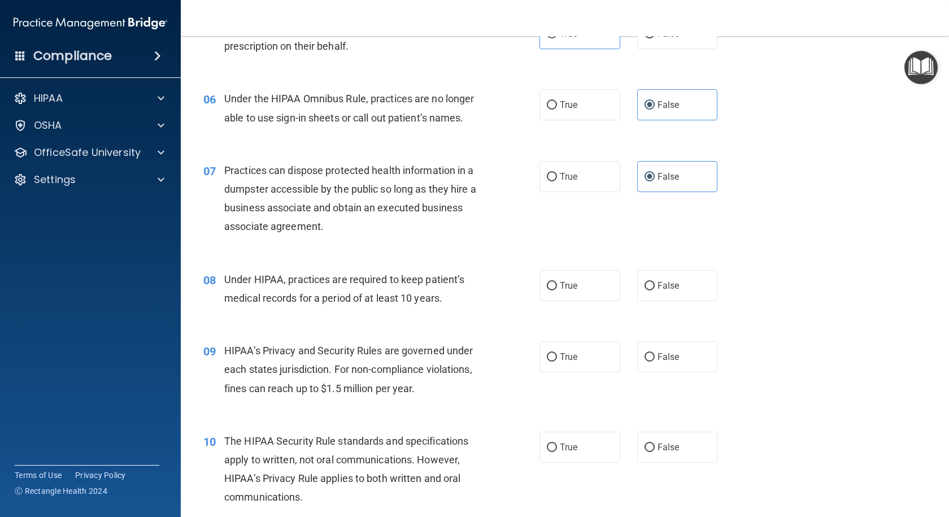
scroll to position [508, 0]
click at [583, 296] on label "True" at bounding box center [579, 284] width 81 height 31
click at [557, 289] on input "True" at bounding box center [552, 285] width 10 height 8
radio input "true"
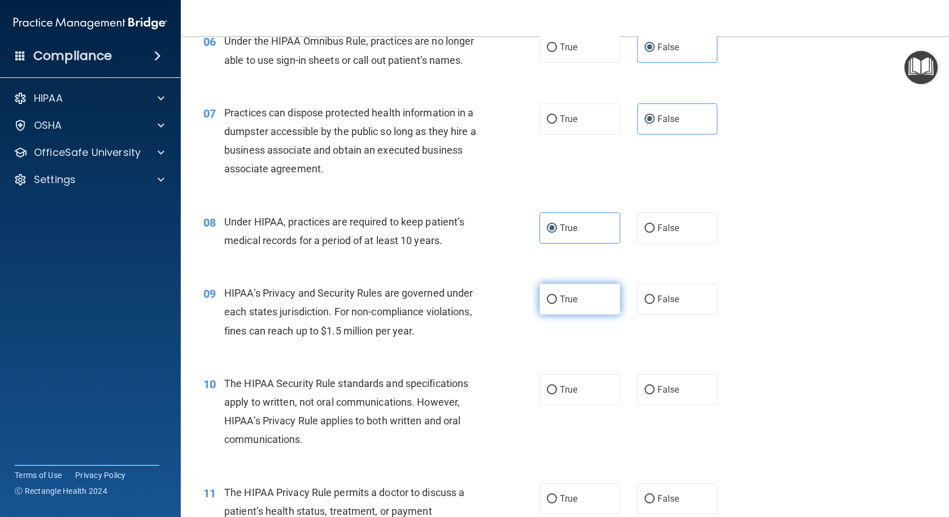
scroll to position [621, 0]
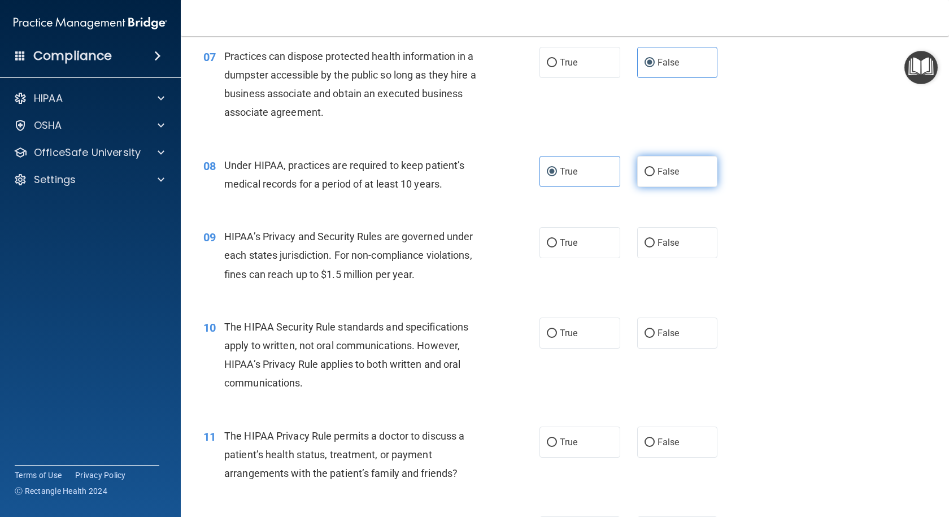
click at [644, 172] on input "False" at bounding box center [649, 172] width 10 height 8
radio input "true"
radio input "false"
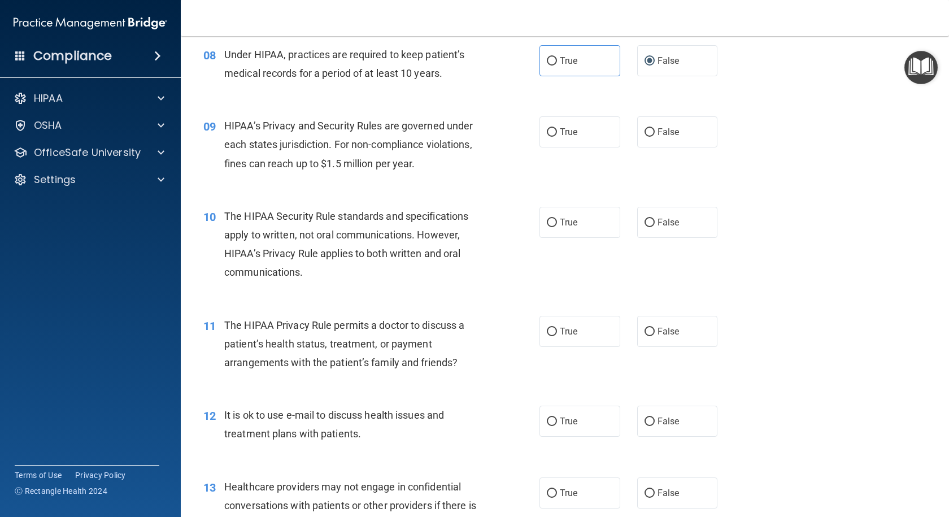
scroll to position [734, 0]
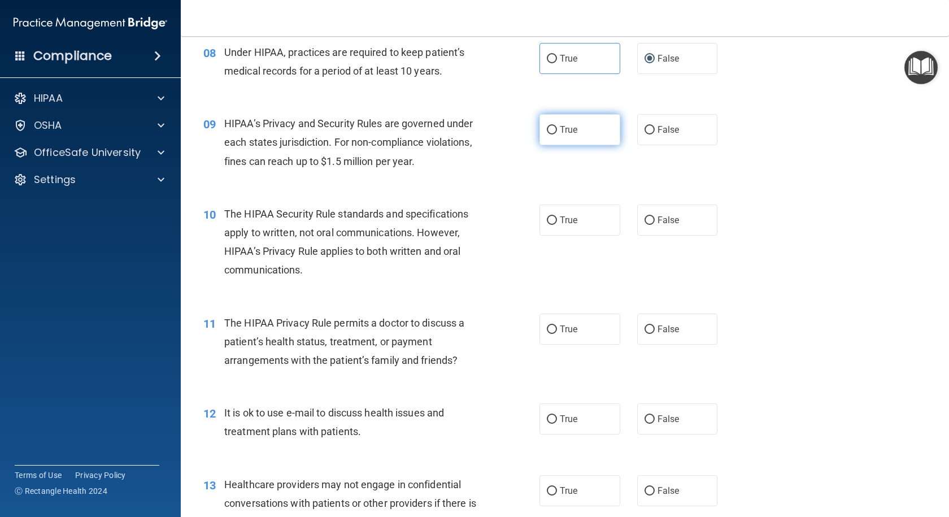
click at [569, 129] on span "True" at bounding box center [569, 129] width 18 height 11
click at [557, 129] on input "True" at bounding box center [552, 130] width 10 height 8
radio input "true"
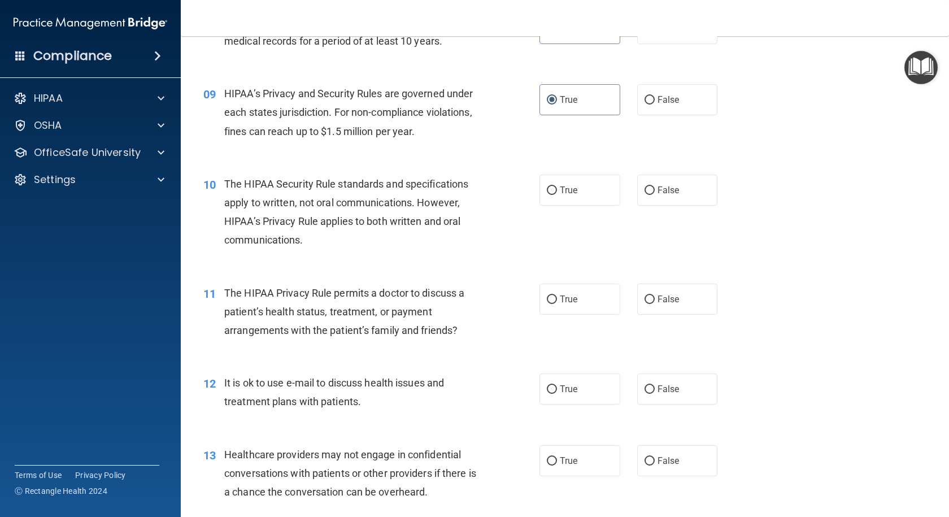
scroll to position [790, 0]
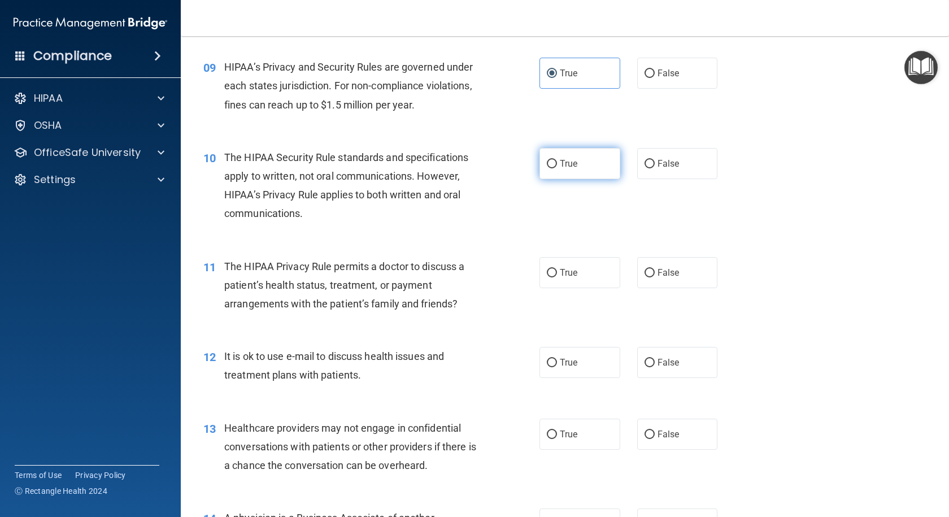
click at [574, 161] on label "True" at bounding box center [579, 163] width 81 height 31
click at [557, 161] on input "True" at bounding box center [552, 164] width 10 height 8
radio input "true"
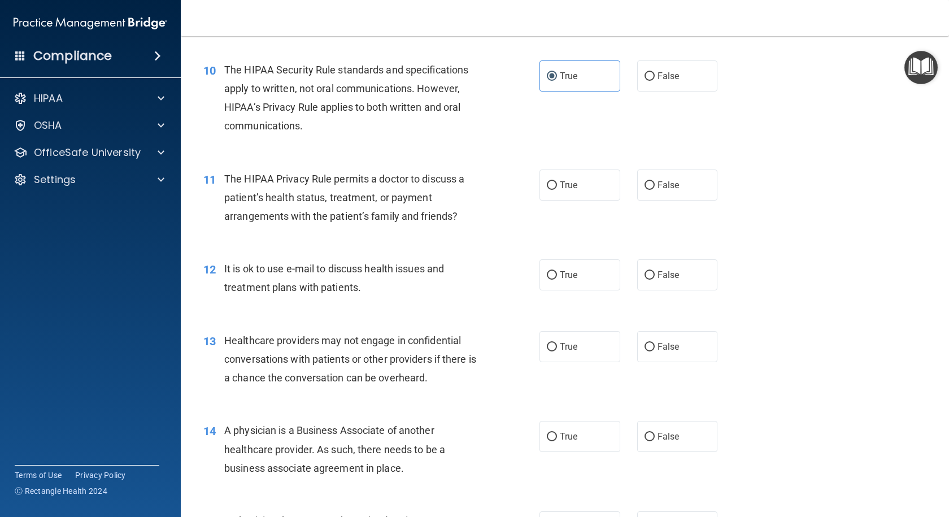
scroll to position [903, 0]
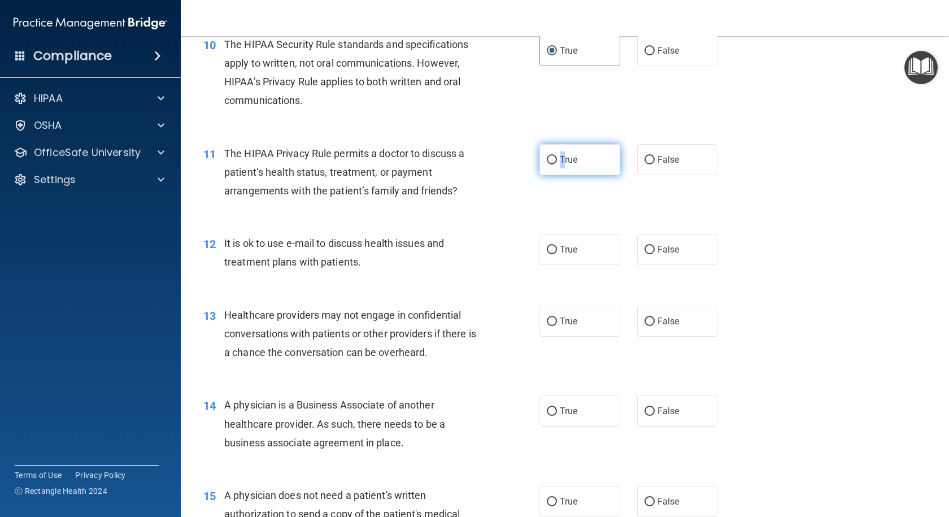
click at [560, 167] on label "True" at bounding box center [579, 159] width 81 height 31
click at [564, 168] on label "True" at bounding box center [579, 159] width 81 height 31
click at [557, 164] on input "True" at bounding box center [552, 160] width 10 height 8
radio input "true"
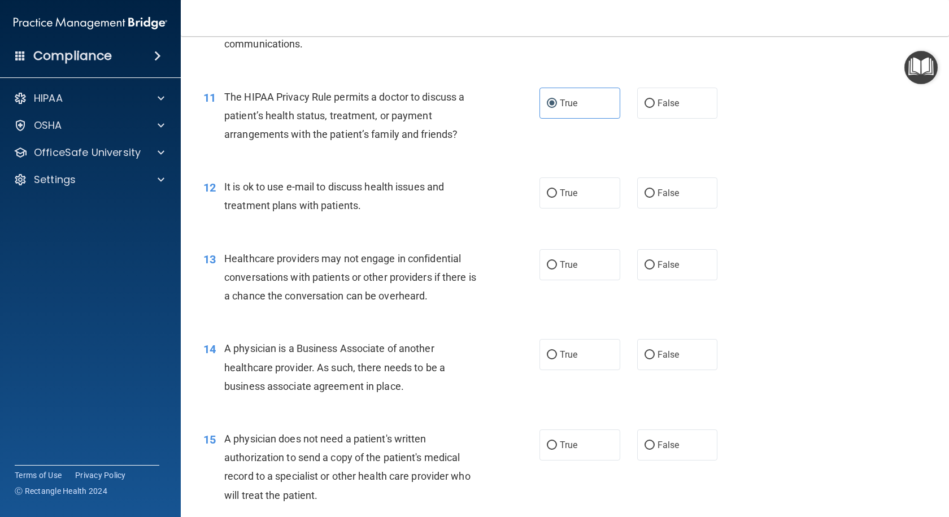
scroll to position [1016, 0]
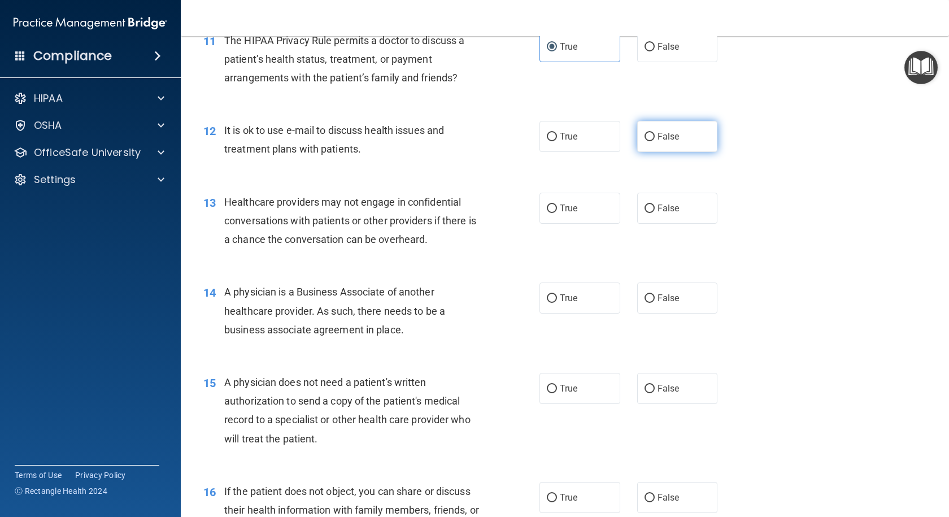
click at [637, 146] on label "False" at bounding box center [677, 136] width 81 height 31
click at [644, 141] on input "False" at bounding box center [649, 137] width 10 height 8
radio input "true"
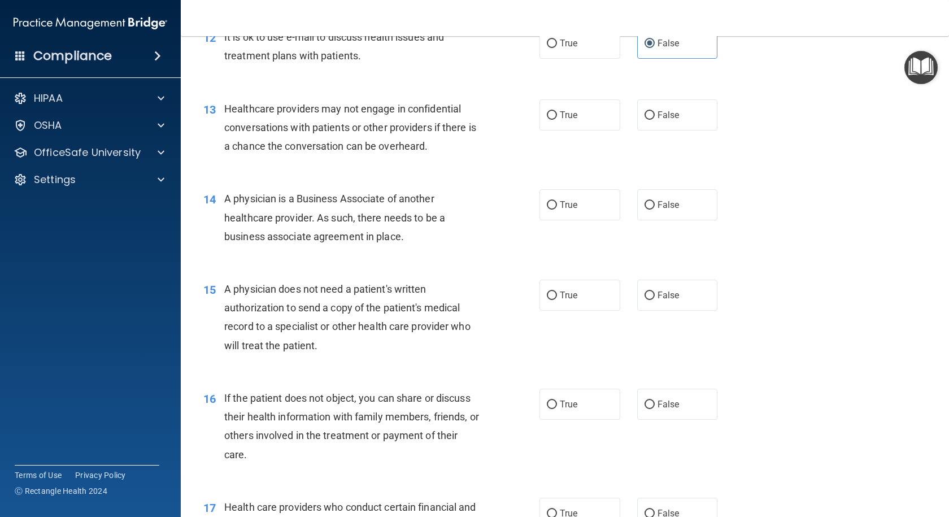
scroll to position [1129, 0]
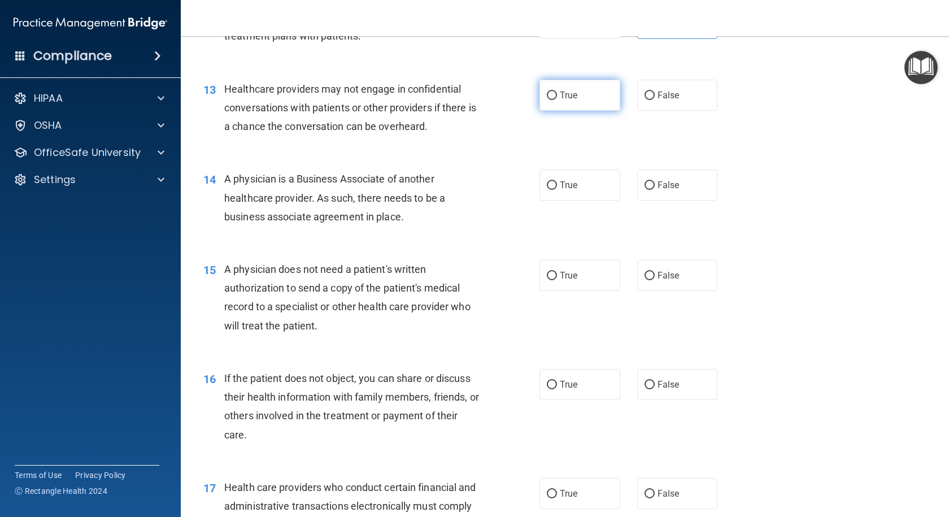
click at [576, 92] on label "True" at bounding box center [579, 95] width 81 height 31
click at [557, 92] on input "True" at bounding box center [552, 95] width 10 height 8
radio input "true"
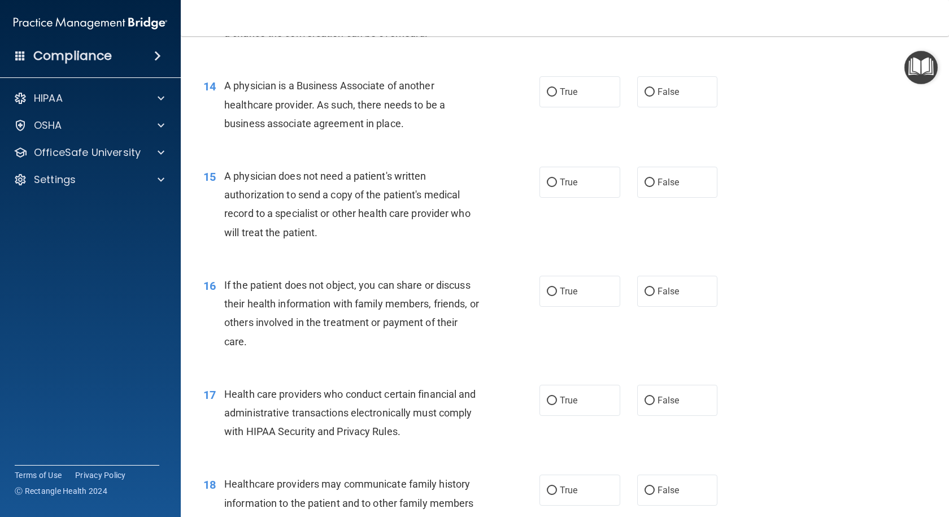
scroll to position [1242, 0]
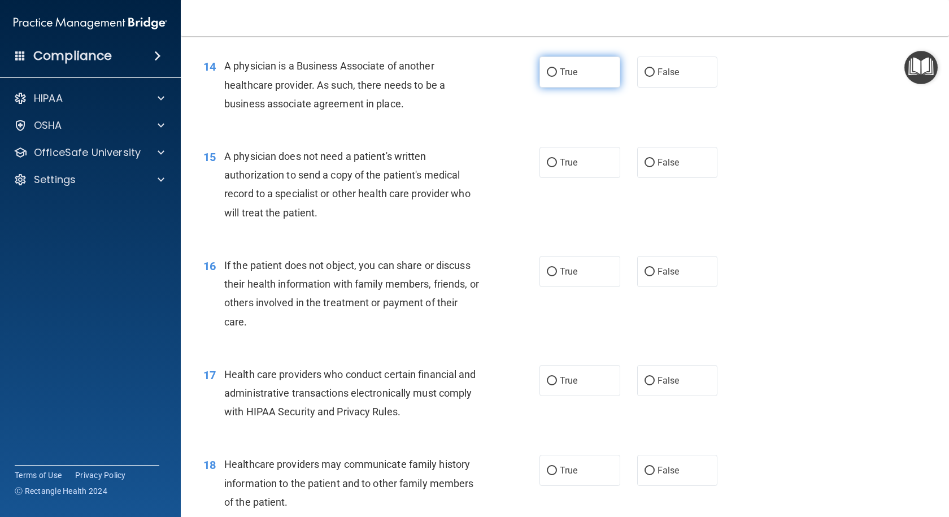
click at [543, 73] on label "True" at bounding box center [579, 71] width 81 height 31
click at [539, 84] on label "True" at bounding box center [579, 71] width 81 height 31
click at [547, 77] on input "True" at bounding box center [552, 72] width 10 height 8
radio input "true"
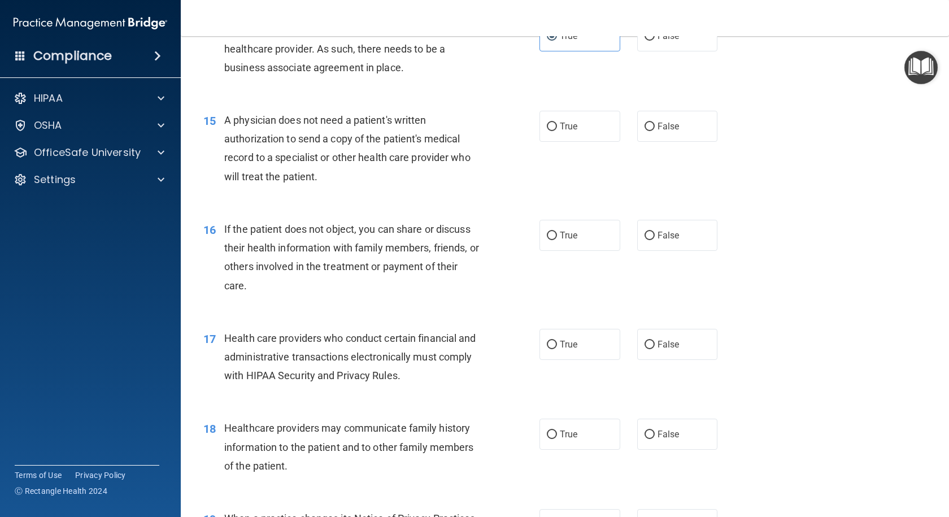
scroll to position [1299, 0]
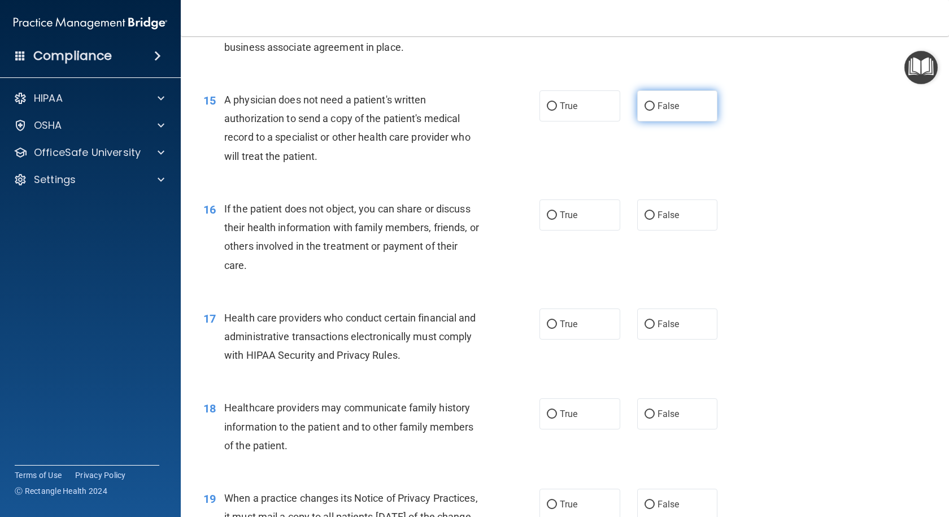
click at [644, 109] on input "False" at bounding box center [649, 106] width 10 height 8
radio input "true"
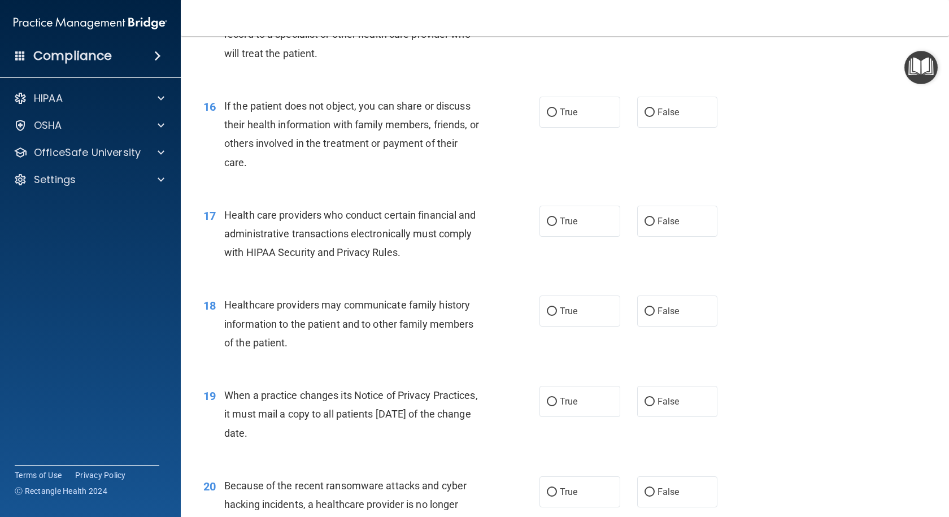
scroll to position [1412, 0]
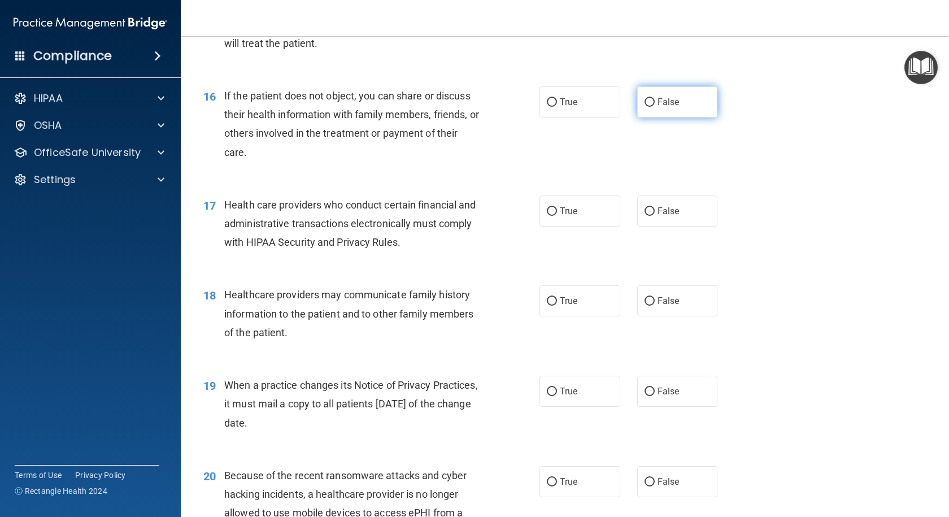
click at [648, 107] on label "False" at bounding box center [677, 101] width 81 height 31
click at [648, 107] on input "False" at bounding box center [649, 102] width 10 height 8
radio input "true"
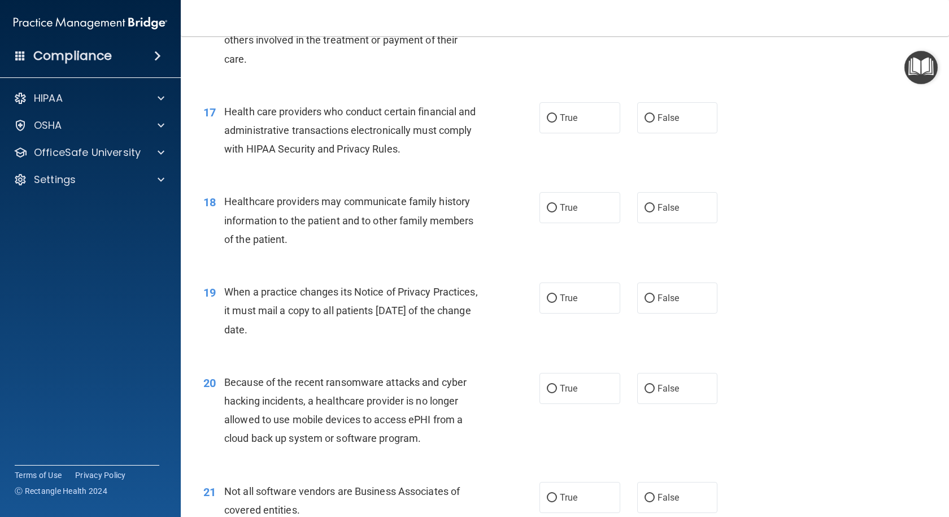
scroll to position [1524, 0]
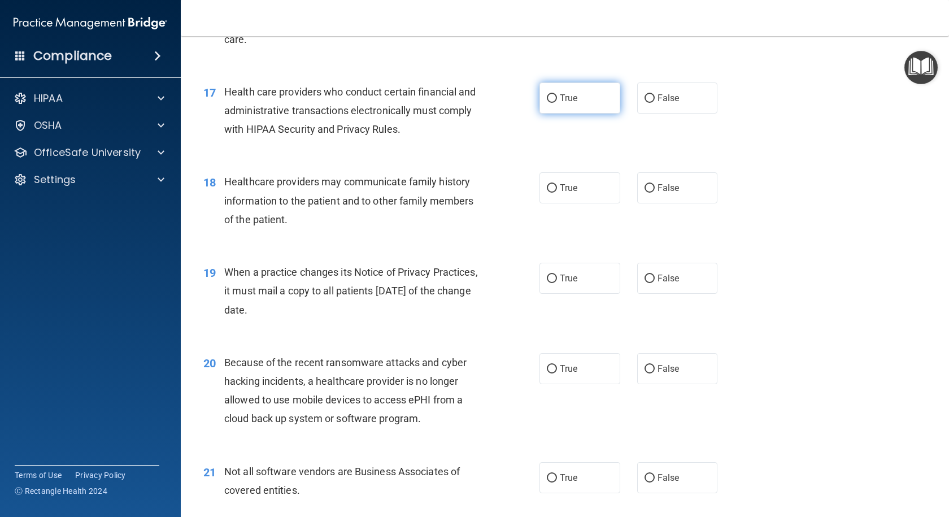
click at [548, 105] on label "True" at bounding box center [579, 97] width 81 height 31
click at [548, 103] on input "True" at bounding box center [552, 98] width 10 height 8
radio input "true"
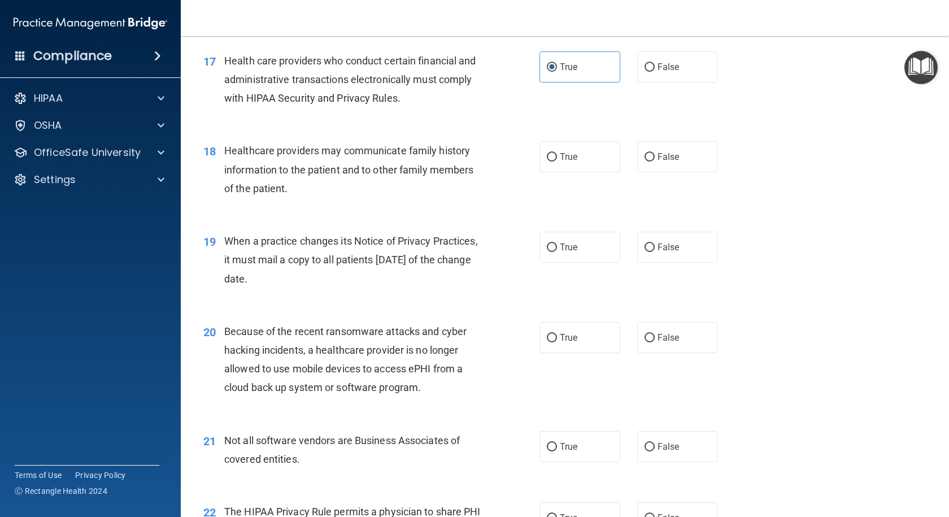
scroll to position [1581, 0]
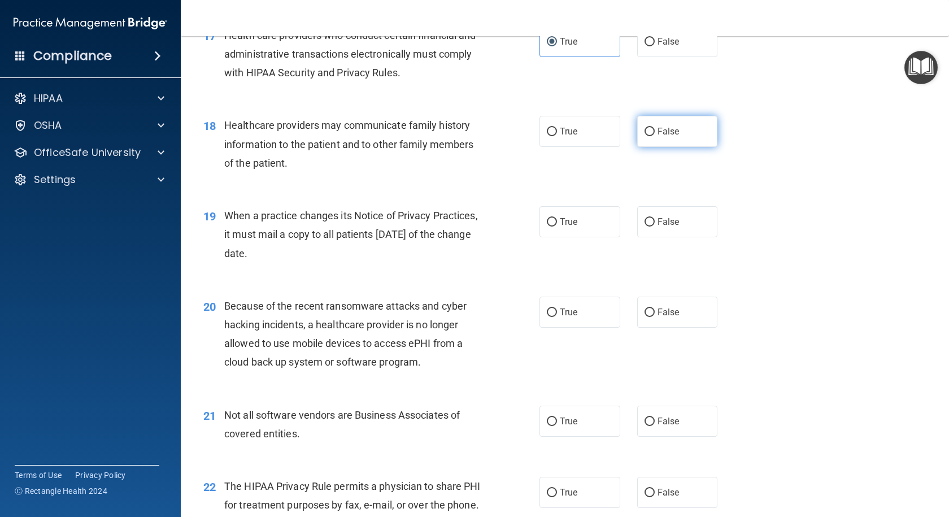
click at [654, 137] on label "False" at bounding box center [677, 131] width 81 height 31
click at [654, 136] on input "False" at bounding box center [649, 132] width 10 height 8
radio input "true"
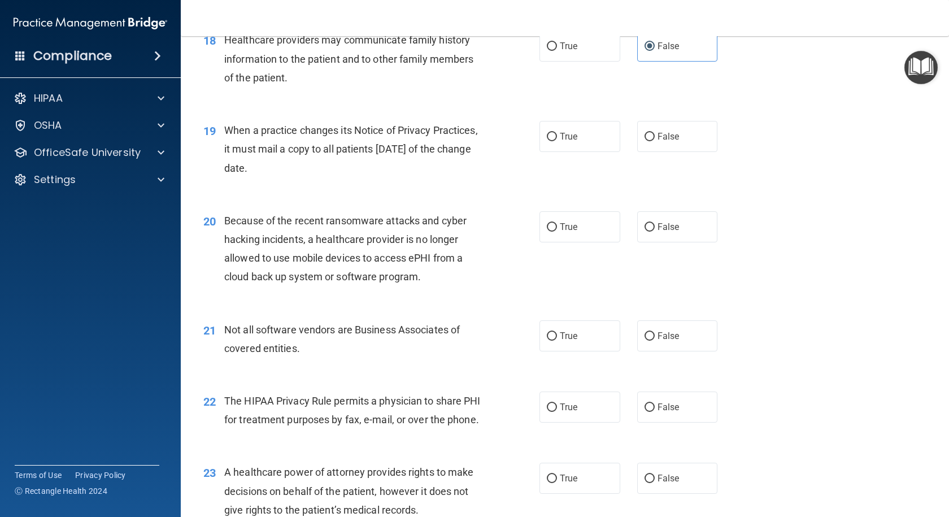
scroll to position [1694, 0]
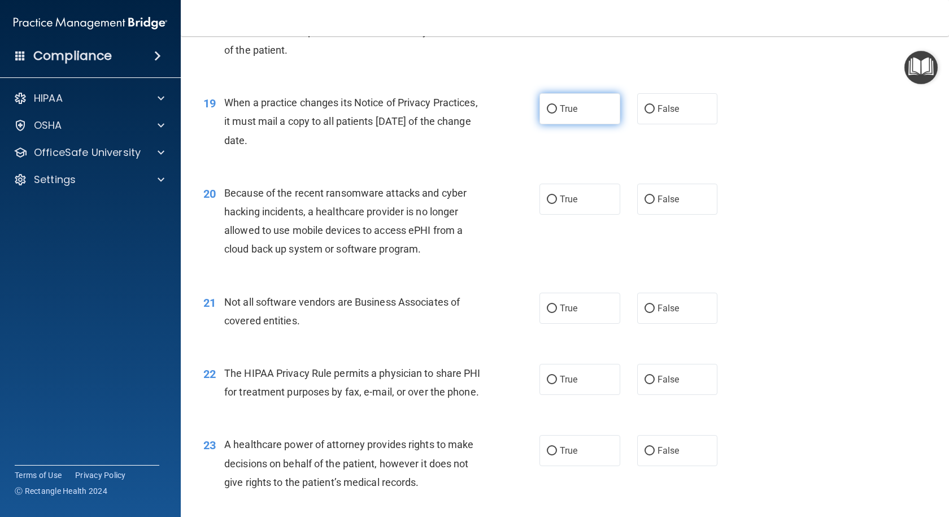
click at [575, 112] on label "True" at bounding box center [579, 108] width 81 height 31
click at [557, 112] on input "True" at bounding box center [552, 109] width 10 height 8
radio input "true"
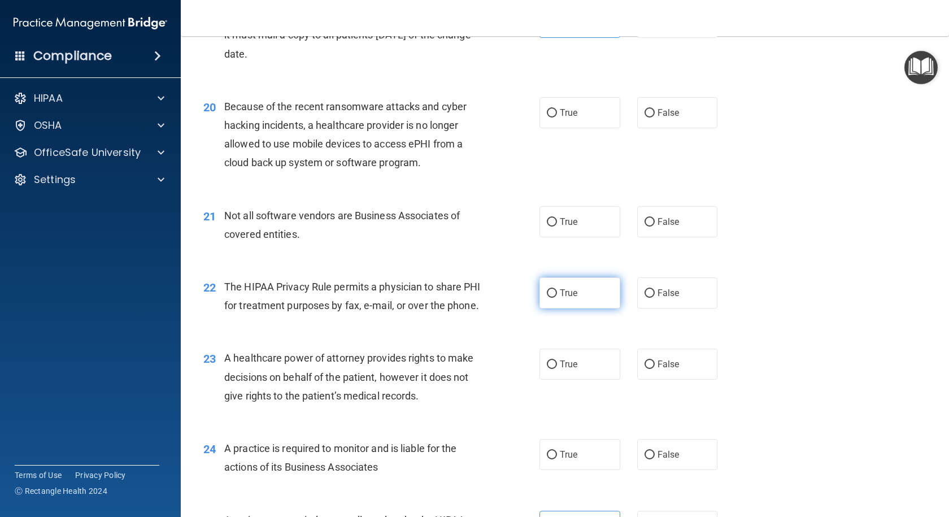
scroll to position [1807, 0]
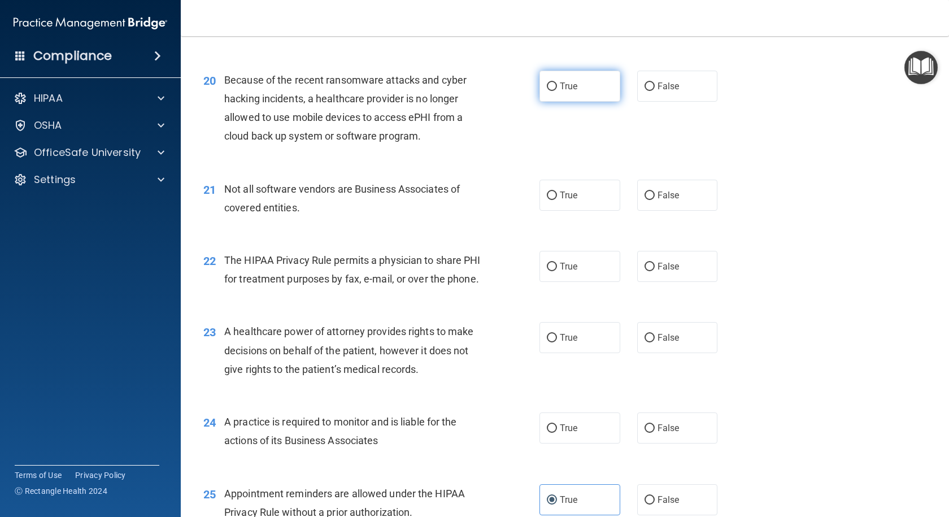
click at [570, 93] on label "True" at bounding box center [579, 86] width 81 height 31
click at [557, 91] on input "True" at bounding box center [552, 86] width 10 height 8
radio input "true"
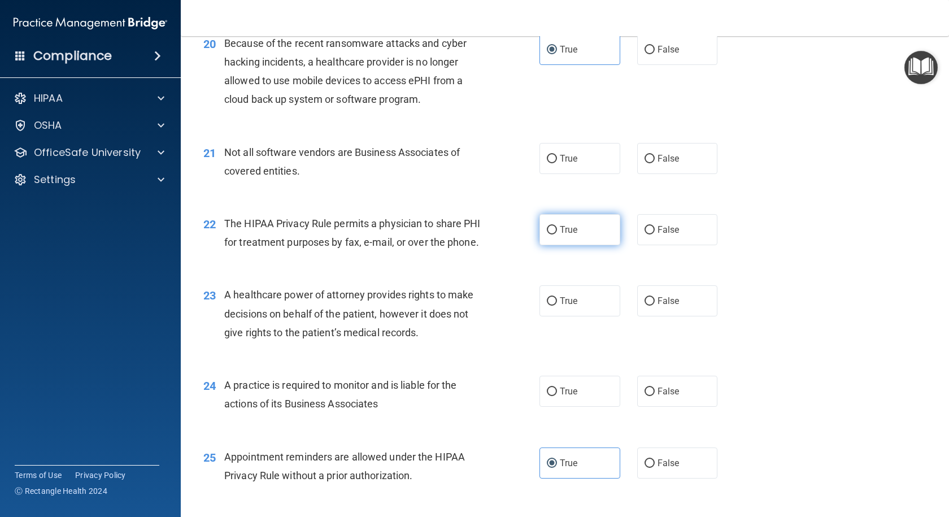
scroll to position [1863, 0]
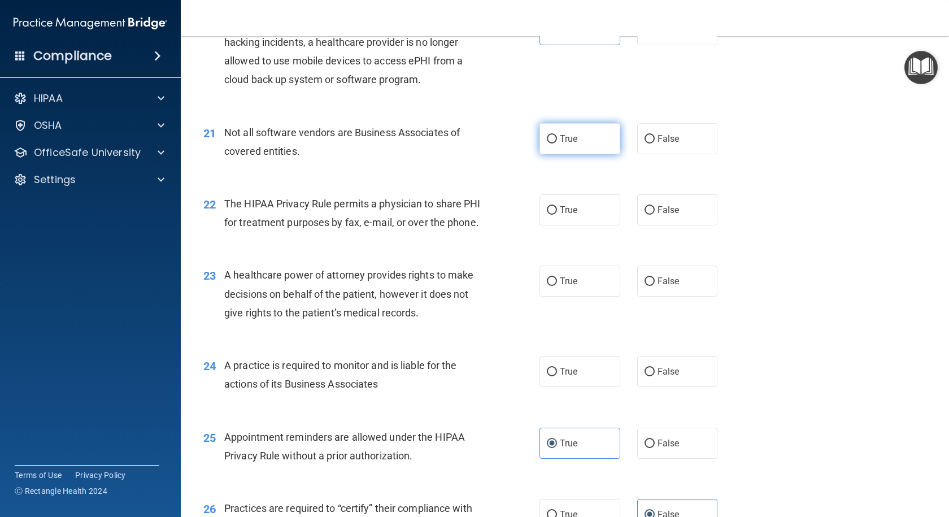
click at [543, 133] on label "True" at bounding box center [579, 138] width 81 height 31
click at [547, 135] on input "True" at bounding box center [552, 139] width 10 height 8
radio input "true"
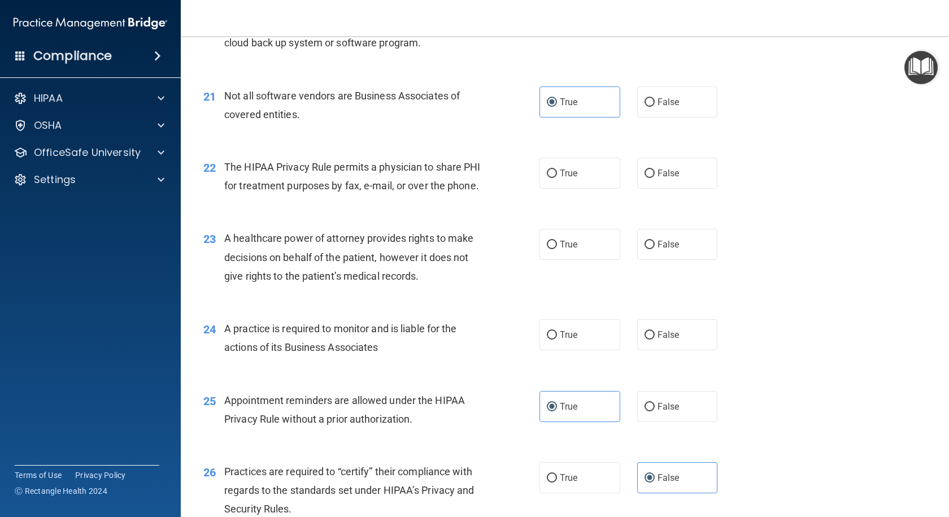
scroll to position [1920, 0]
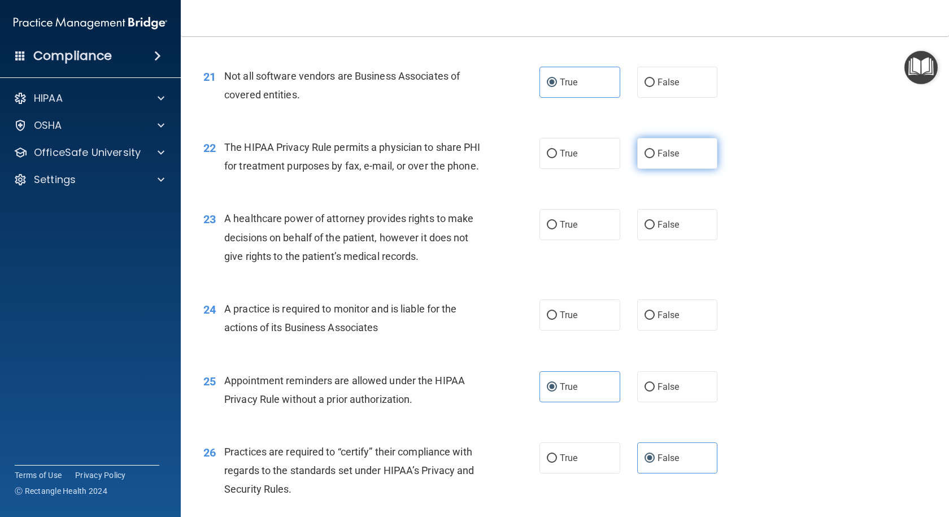
click at [648, 160] on label "False" at bounding box center [677, 153] width 81 height 31
click at [648, 158] on input "False" at bounding box center [649, 154] width 10 height 8
radio input "true"
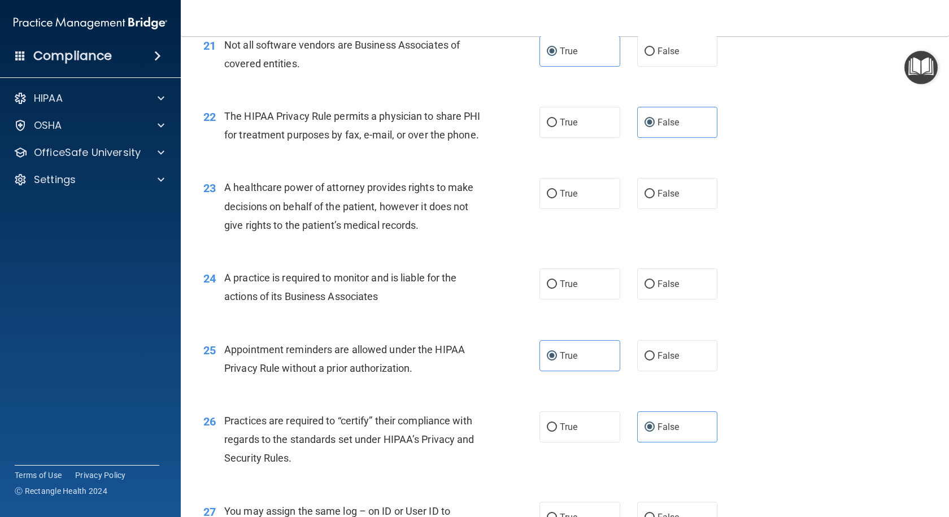
scroll to position [1976, 0]
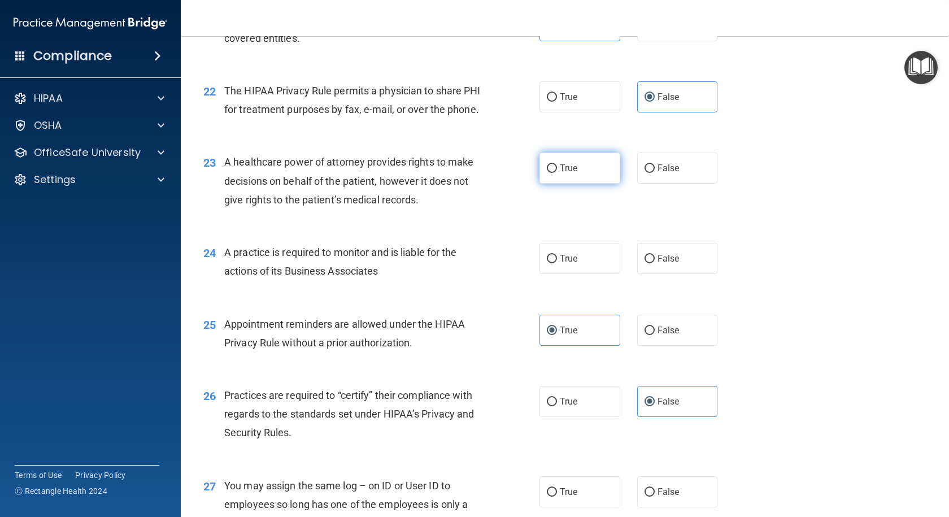
click at [602, 183] on label "True" at bounding box center [579, 167] width 81 height 31
click at [557, 173] on input "True" at bounding box center [552, 168] width 10 height 8
radio input "true"
click at [637, 274] on label "False" at bounding box center [677, 258] width 81 height 31
click at [644, 263] on input "False" at bounding box center [649, 259] width 10 height 8
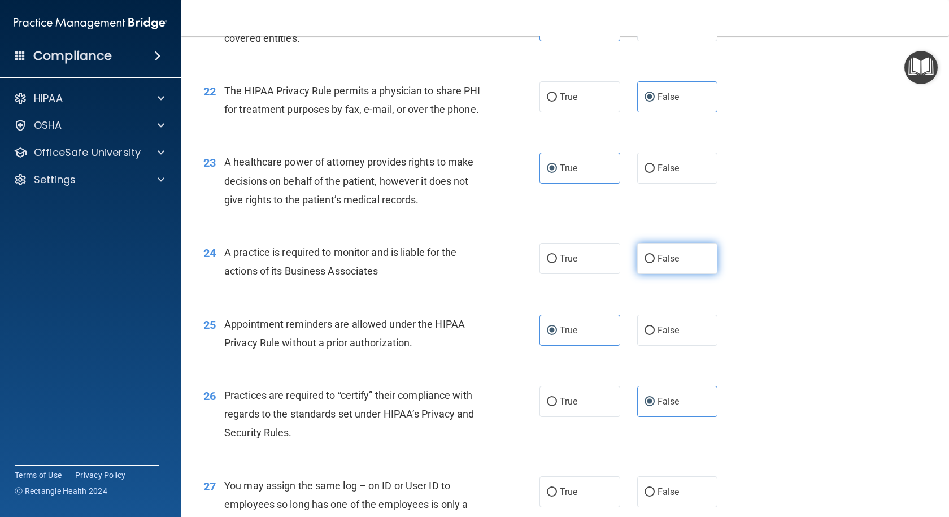
radio input "true"
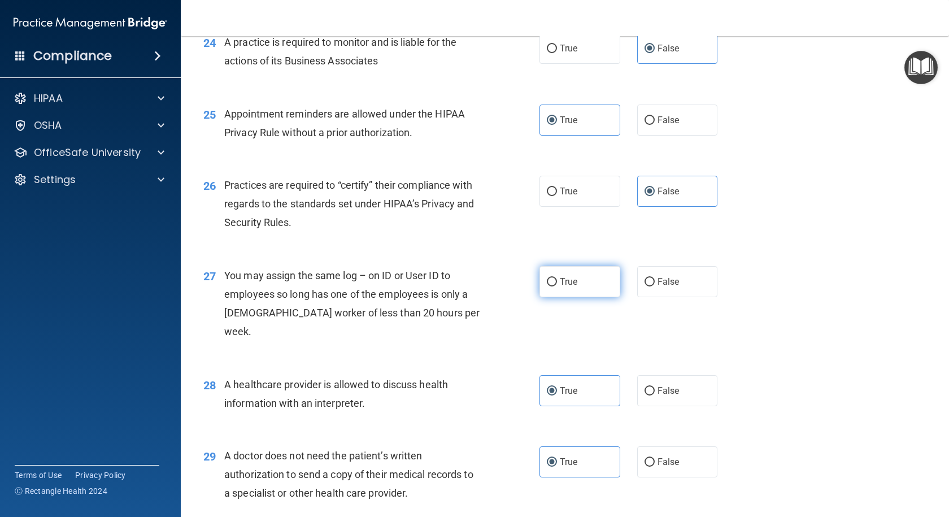
scroll to position [2243, 0]
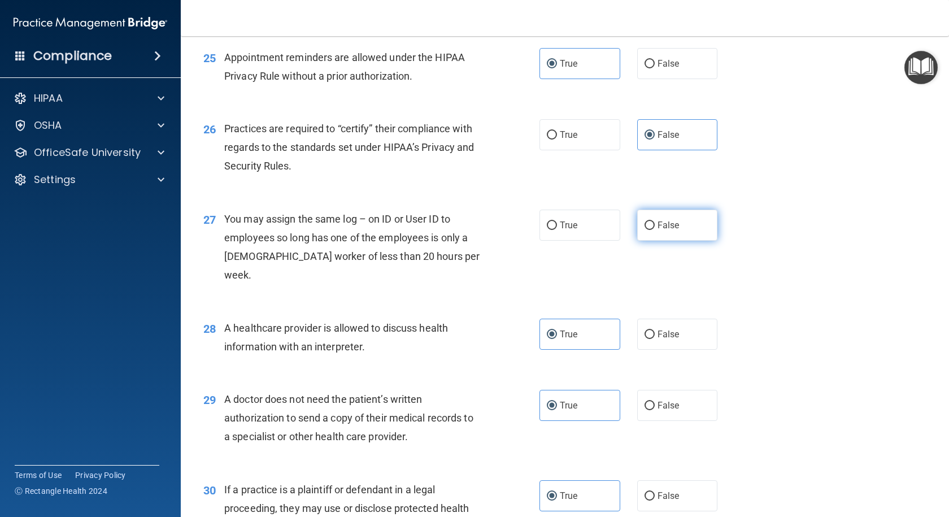
click at [678, 241] on label "False" at bounding box center [677, 224] width 81 height 31
click at [654, 230] on input "False" at bounding box center [649, 225] width 10 height 8
radio input "true"
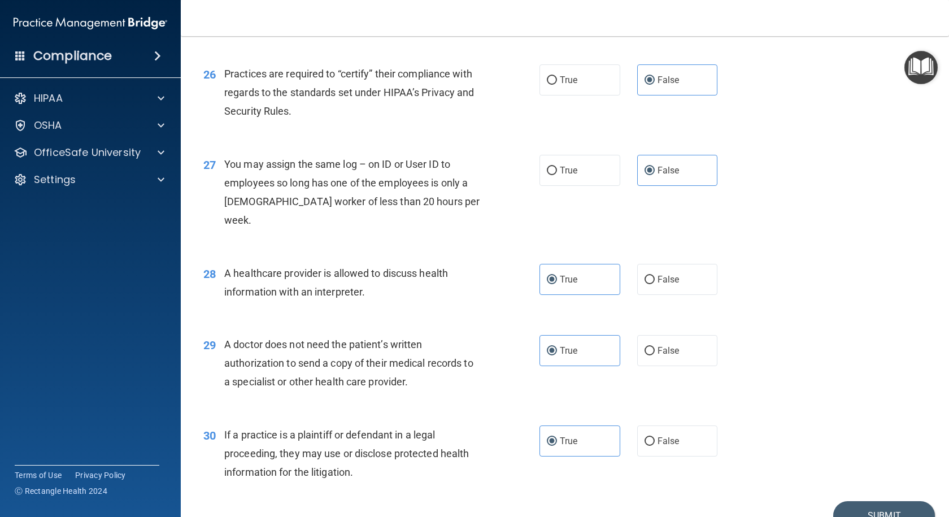
scroll to position [2356, 0]
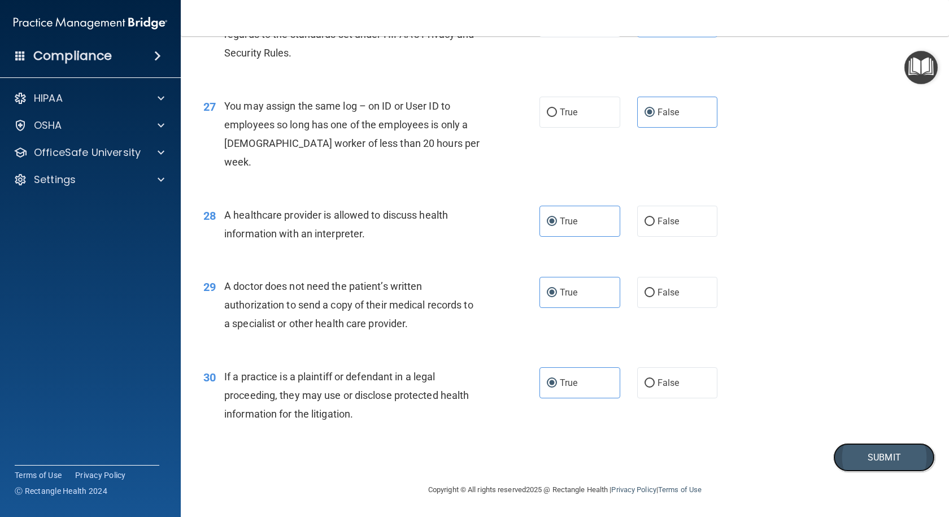
click at [884, 456] on button "Submit" at bounding box center [884, 457] width 102 height 29
click at [890, 453] on button "Submit" at bounding box center [884, 457] width 102 height 29
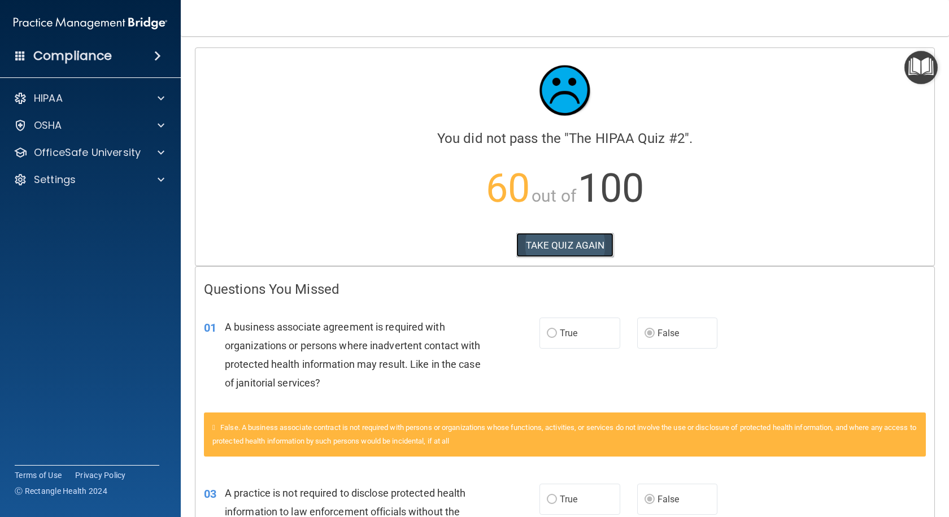
click at [553, 242] on button "TAKE QUIZ AGAIN" at bounding box center [565, 245] width 98 height 25
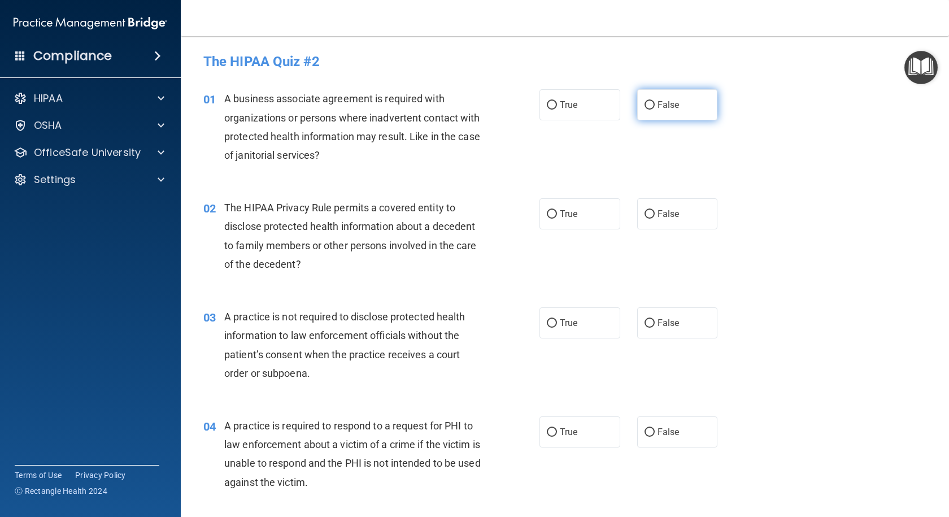
click at [648, 115] on label "False" at bounding box center [677, 104] width 81 height 31
click at [648, 110] on input "False" at bounding box center [649, 105] width 10 height 8
radio input "true"
click at [566, 224] on label "True" at bounding box center [579, 213] width 81 height 31
click at [557, 219] on input "True" at bounding box center [552, 214] width 10 height 8
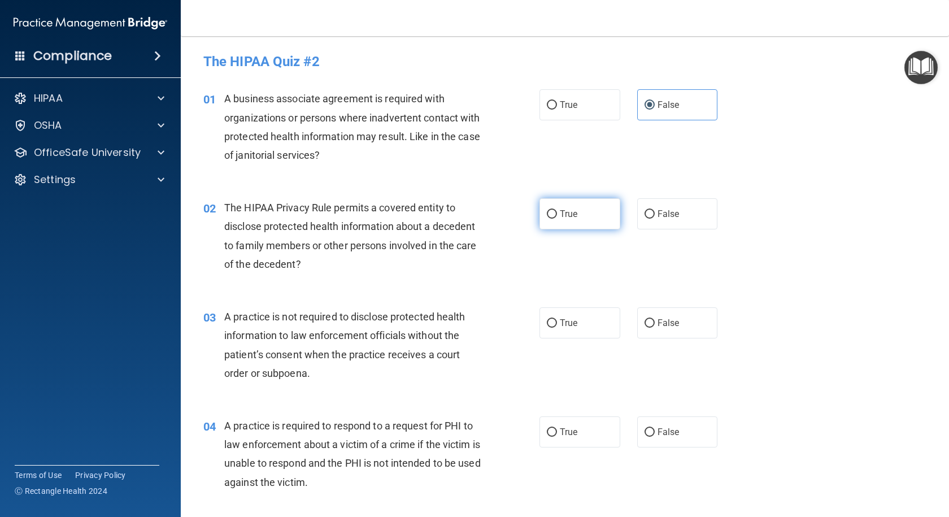
radio input "true"
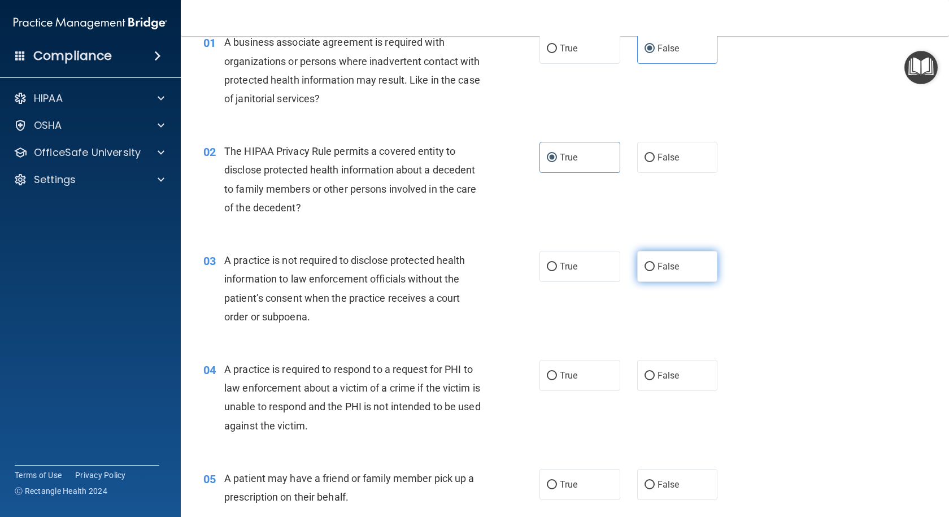
drag, startPoint x: 665, startPoint y: 272, endPoint x: 656, endPoint y: 264, distance: 12.4
click at [664, 272] on label "False" at bounding box center [677, 266] width 81 height 31
click at [654, 271] on input "False" at bounding box center [649, 267] width 10 height 8
radio input "true"
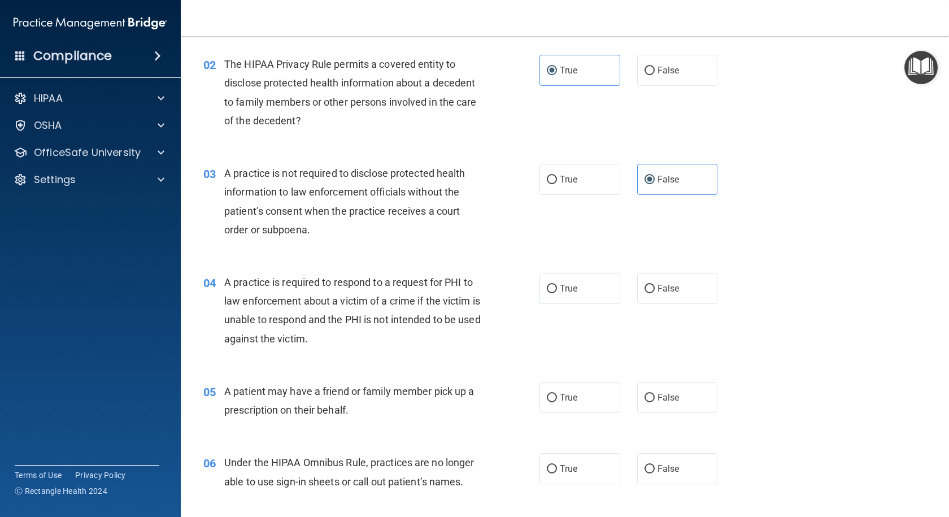
scroll to position [169, 0]
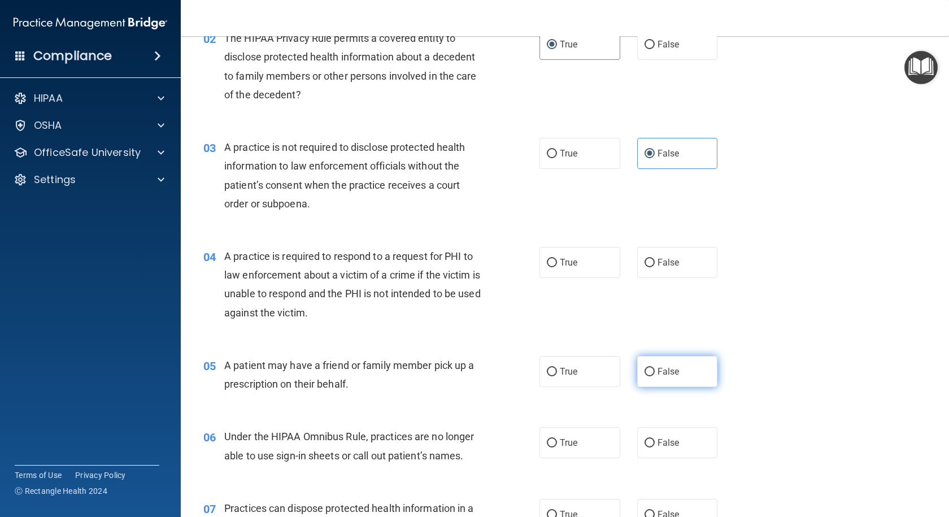
click at [644, 372] on input "False" at bounding box center [649, 372] width 10 height 8
radio input "true"
click at [644, 264] on input "False" at bounding box center [649, 263] width 10 height 8
radio input "true"
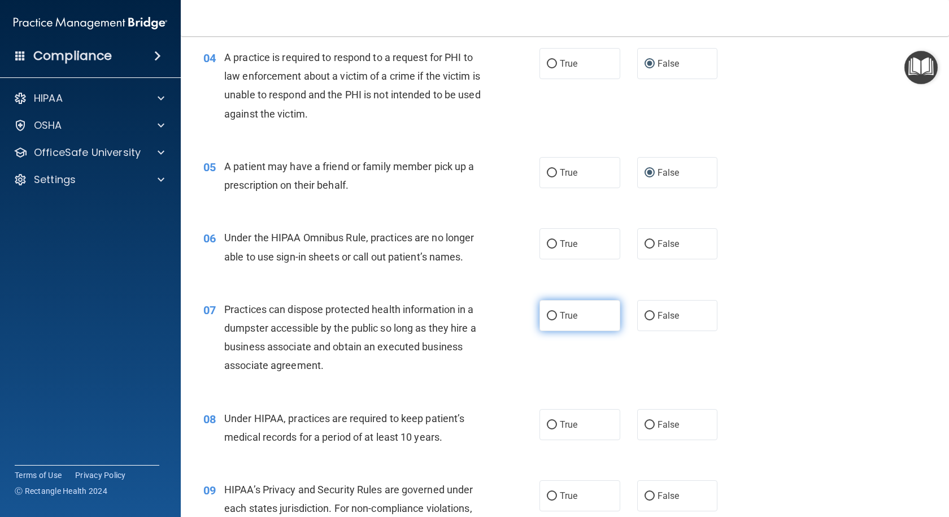
scroll to position [395, 0]
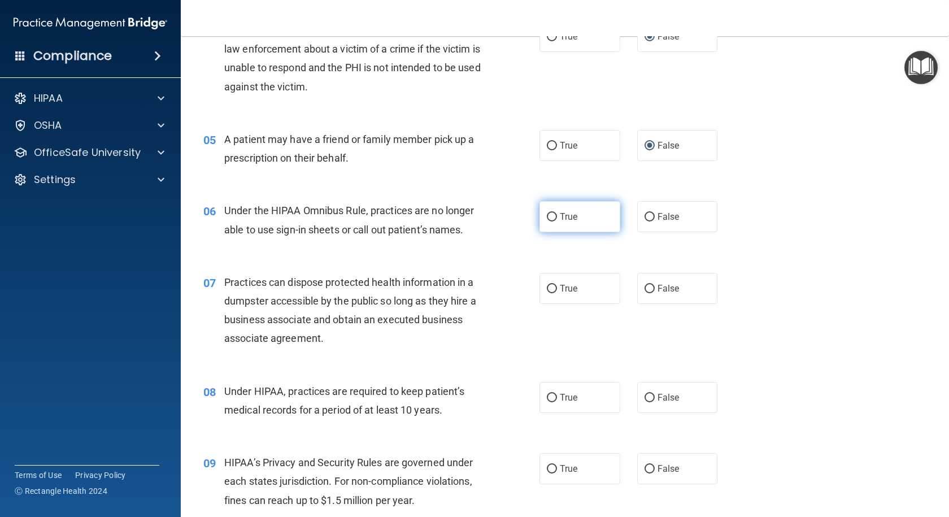
click at [569, 227] on label "True" at bounding box center [579, 216] width 81 height 31
click at [557, 221] on input "True" at bounding box center [552, 217] width 10 height 8
radio input "true"
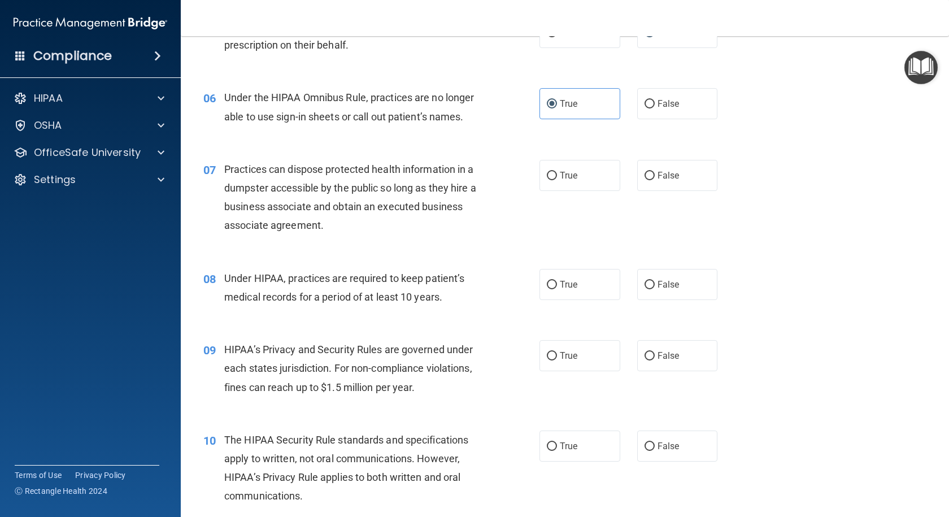
scroll to position [565, 0]
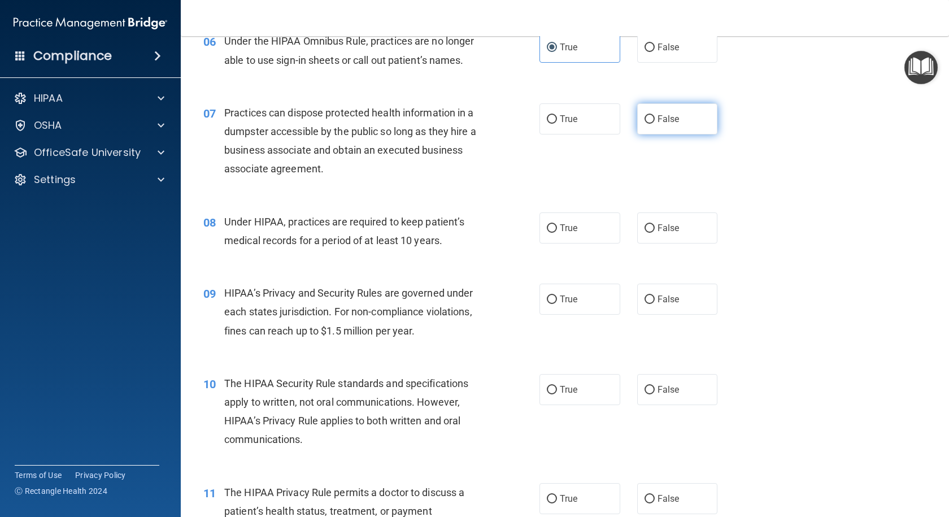
click at [665, 119] on span "False" at bounding box center [668, 118] width 22 height 11
click at [654, 119] on input "False" at bounding box center [649, 119] width 10 height 8
radio input "true"
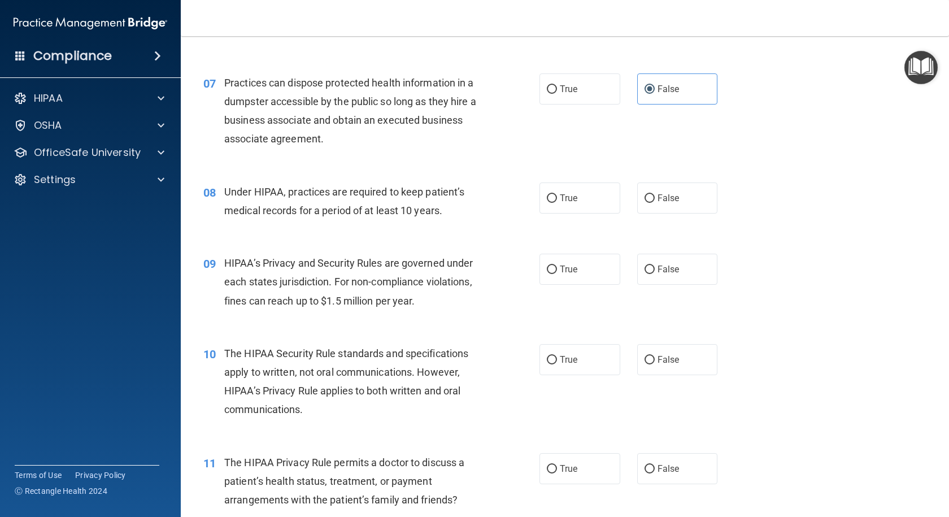
scroll to position [621, 0]
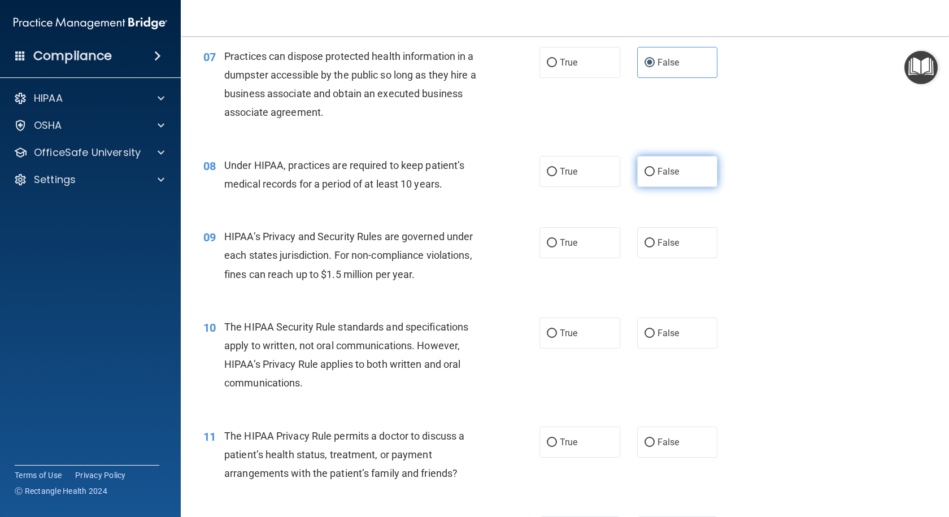
click at [659, 174] on span "False" at bounding box center [668, 171] width 22 height 11
click at [654, 174] on input "False" at bounding box center [649, 172] width 10 height 8
radio input "true"
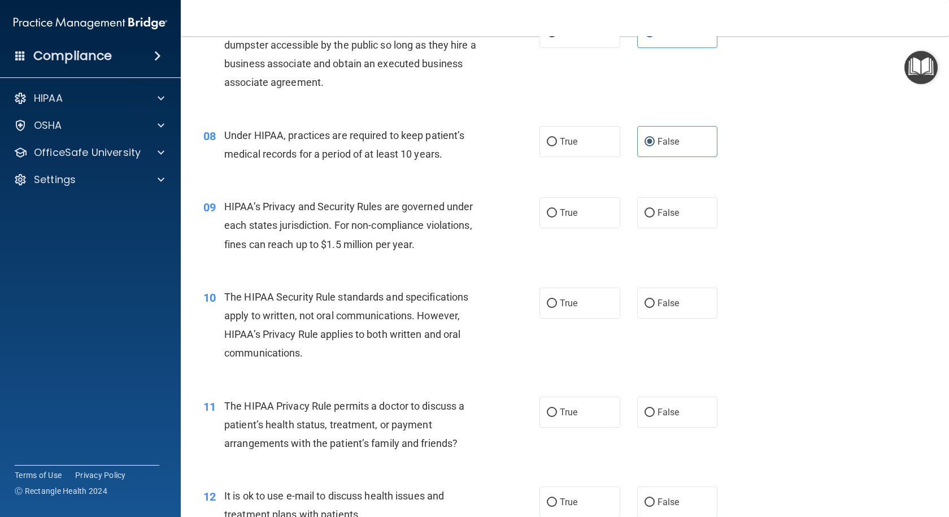
scroll to position [678, 0]
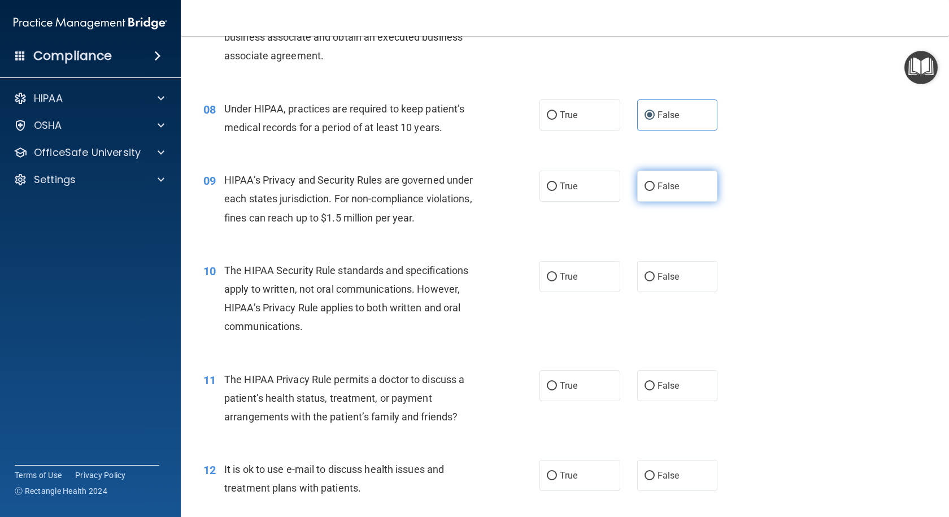
click at [637, 190] on label "False" at bounding box center [677, 186] width 81 height 31
click at [644, 190] on input "False" at bounding box center [649, 186] width 10 height 8
radio input "true"
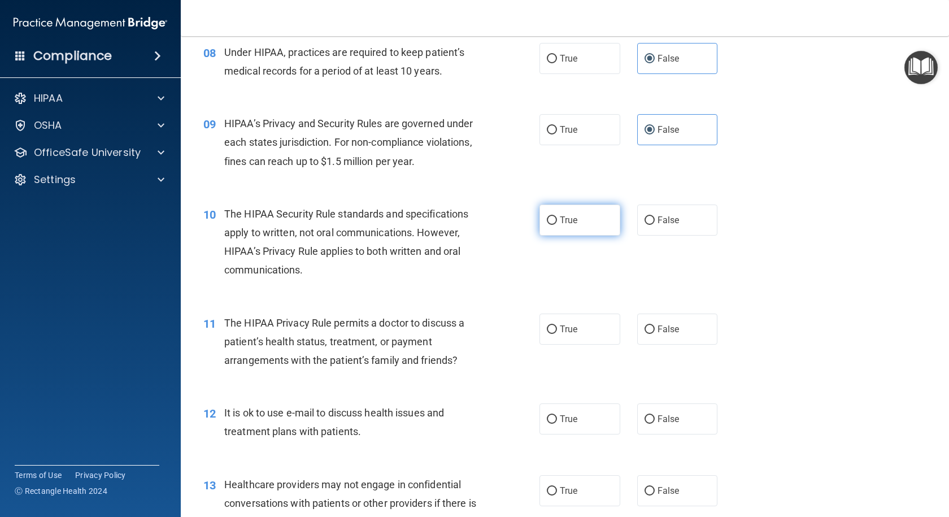
click at [547, 223] on input "True" at bounding box center [552, 220] width 10 height 8
radio input "true"
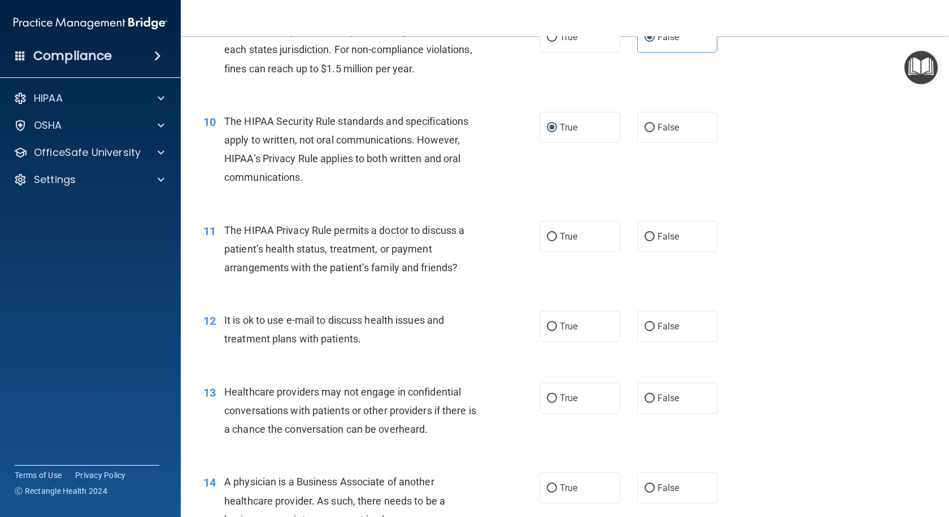
scroll to position [847, 0]
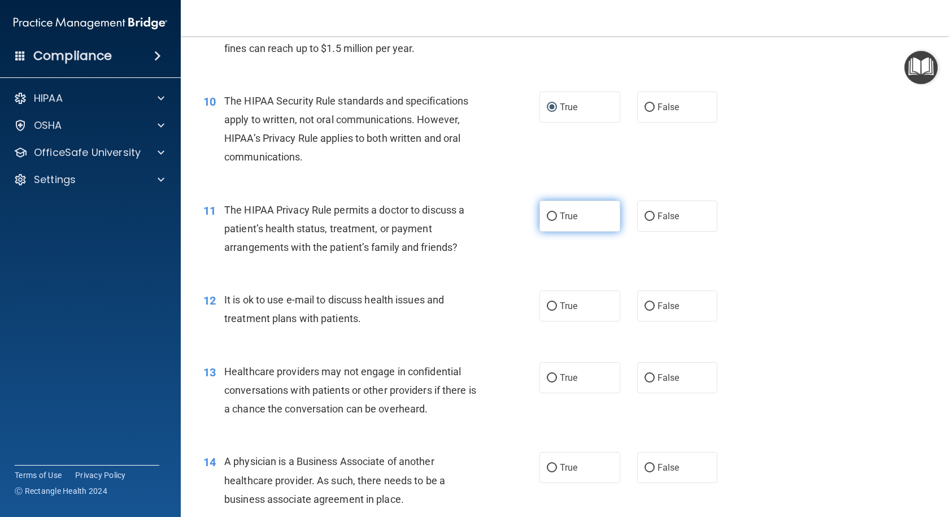
click at [559, 228] on label "True" at bounding box center [579, 215] width 81 height 31
click at [557, 221] on input "True" at bounding box center [552, 216] width 10 height 8
radio input "true"
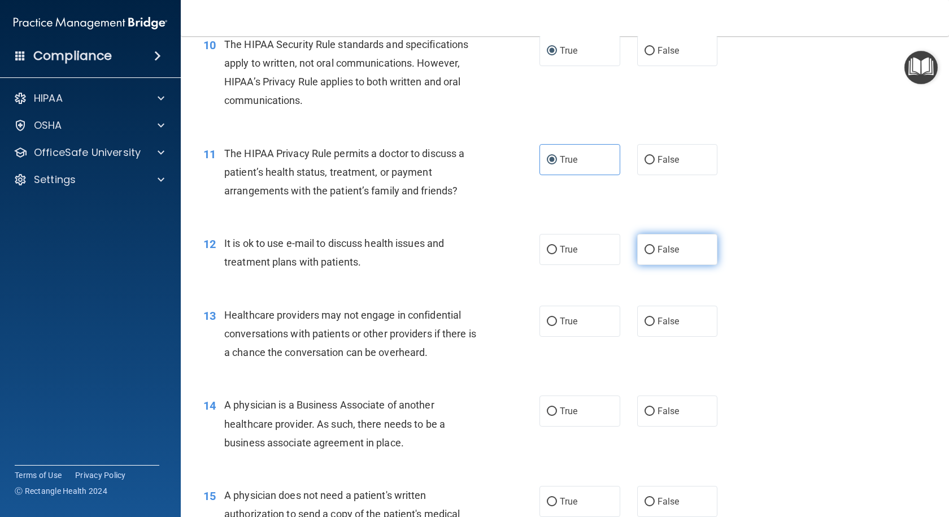
click at [663, 253] on span "False" at bounding box center [668, 249] width 22 height 11
click at [654, 253] on input "False" at bounding box center [649, 250] width 10 height 8
radio input "true"
click at [657, 322] on span "False" at bounding box center [668, 321] width 22 height 11
click at [654, 322] on input "False" at bounding box center [649, 321] width 10 height 8
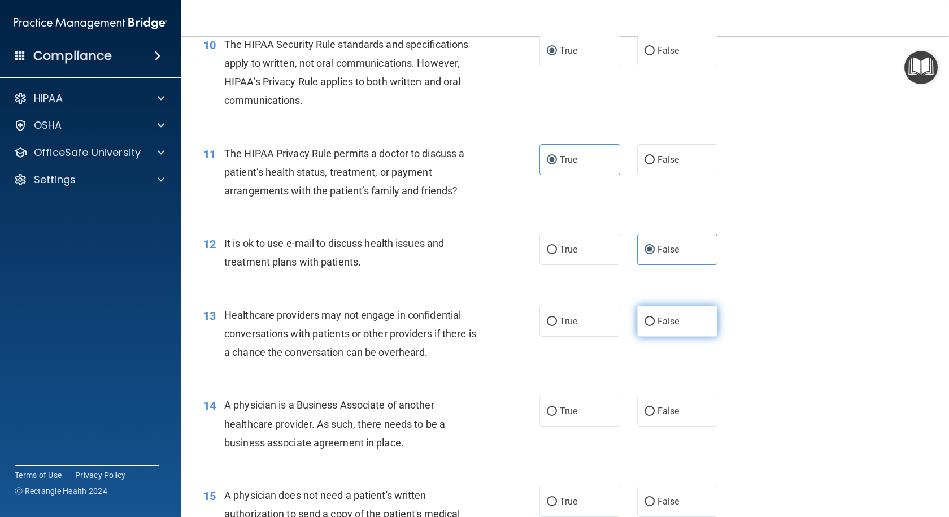
radio input "true"
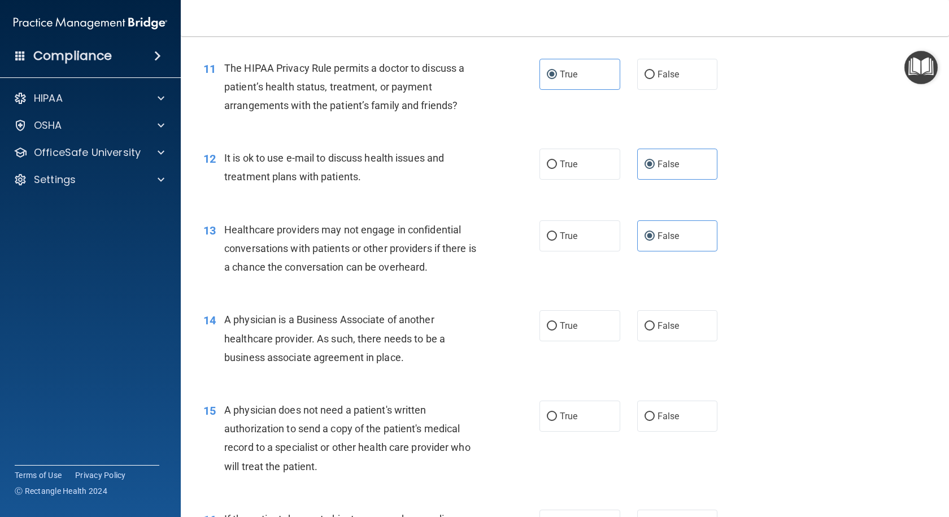
scroll to position [1016, 0]
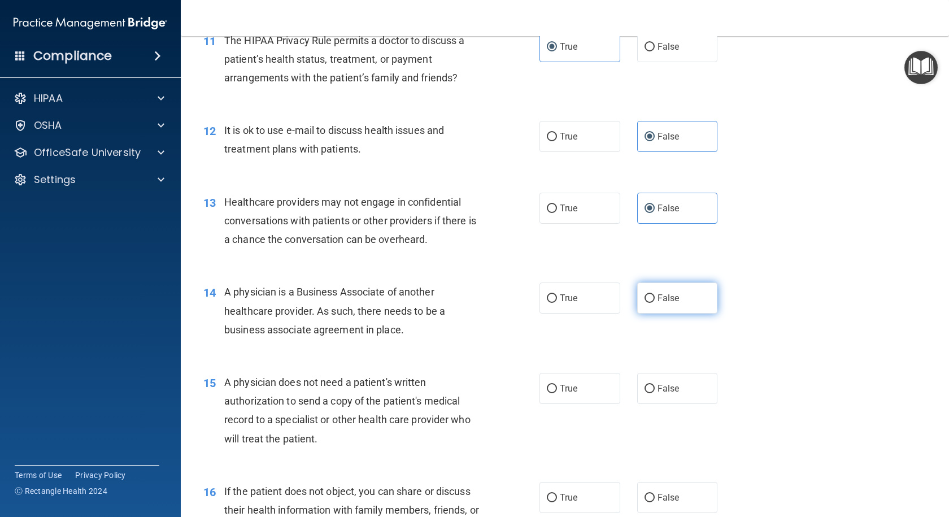
click at [657, 296] on span "False" at bounding box center [668, 297] width 22 height 11
click at [653, 296] on input "False" at bounding box center [649, 298] width 10 height 8
radio input "true"
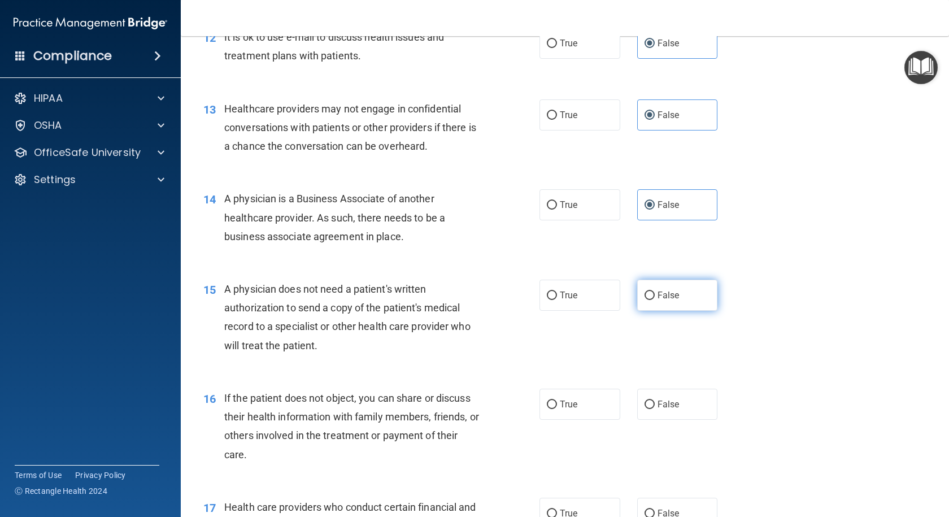
scroll to position [1129, 0]
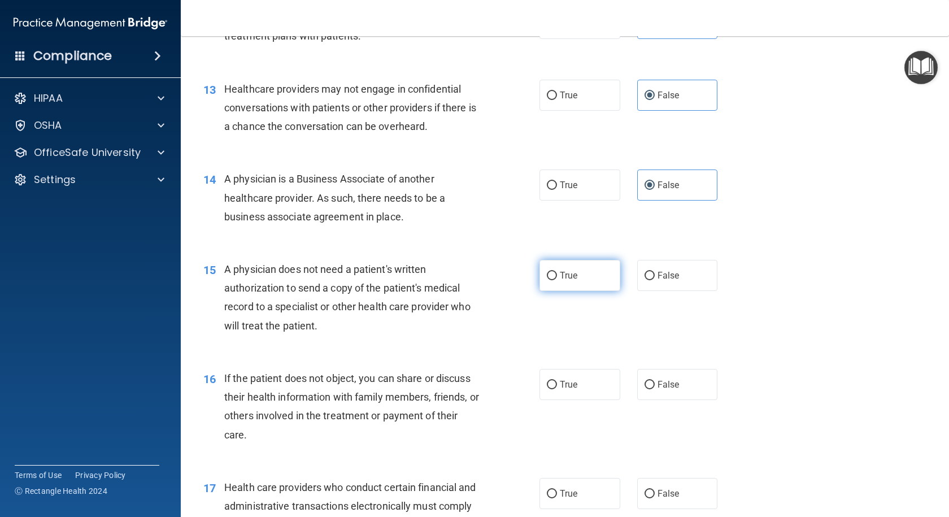
click at [565, 290] on label "True" at bounding box center [579, 275] width 81 height 31
click at [557, 280] on input "True" at bounding box center [552, 276] width 10 height 8
radio input "true"
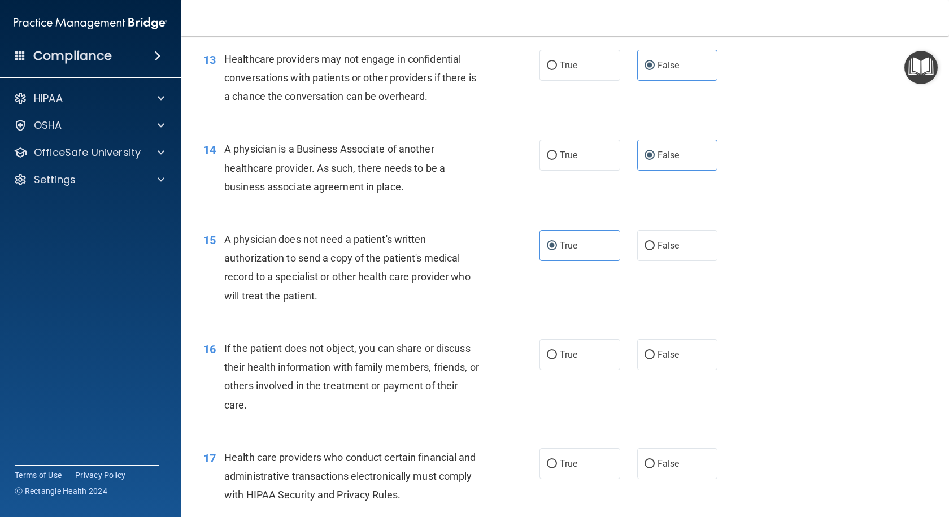
scroll to position [1186, 0]
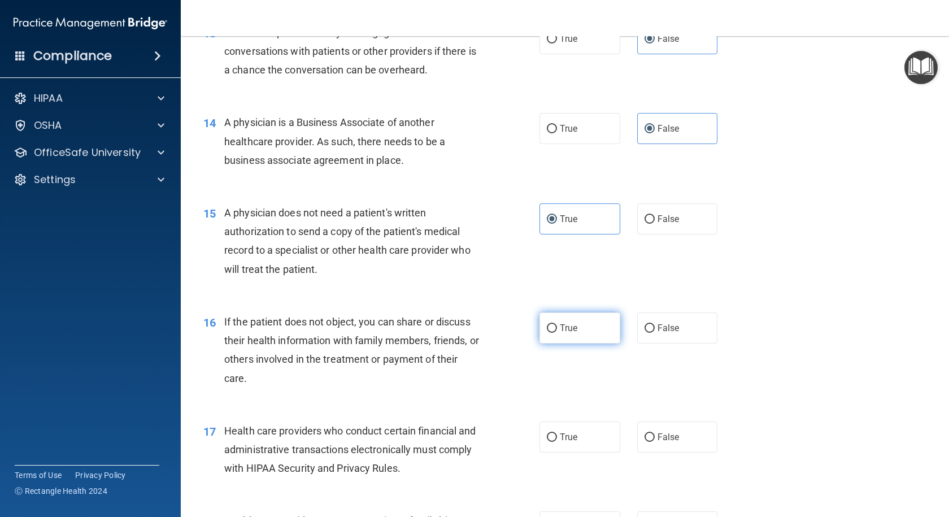
click at [554, 333] on label "True" at bounding box center [579, 327] width 81 height 31
click at [554, 333] on input "True" at bounding box center [552, 328] width 10 height 8
radio input "true"
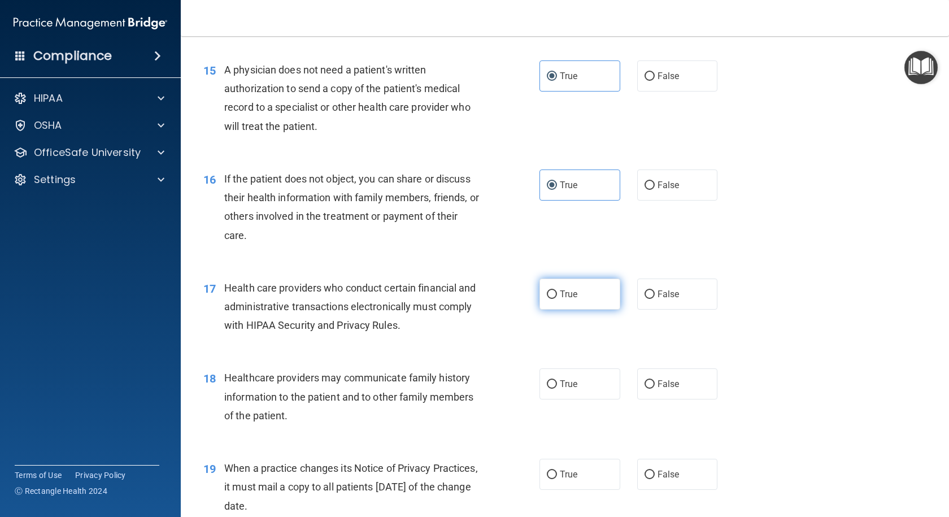
scroll to position [1355, 0]
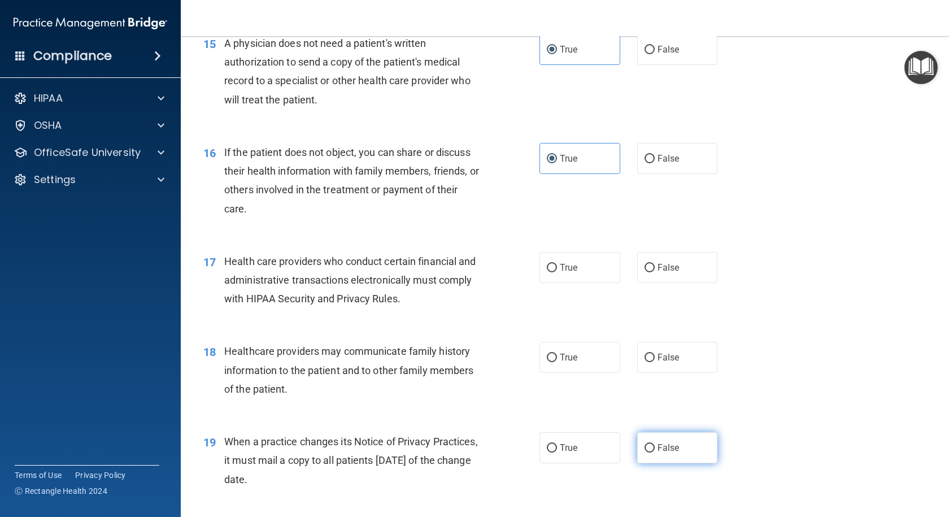
click at [657, 447] on span "False" at bounding box center [668, 447] width 22 height 11
click at [654, 447] on input "False" at bounding box center [649, 448] width 10 height 8
radio input "true"
click at [548, 268] on input "True" at bounding box center [552, 268] width 10 height 8
radio input "true"
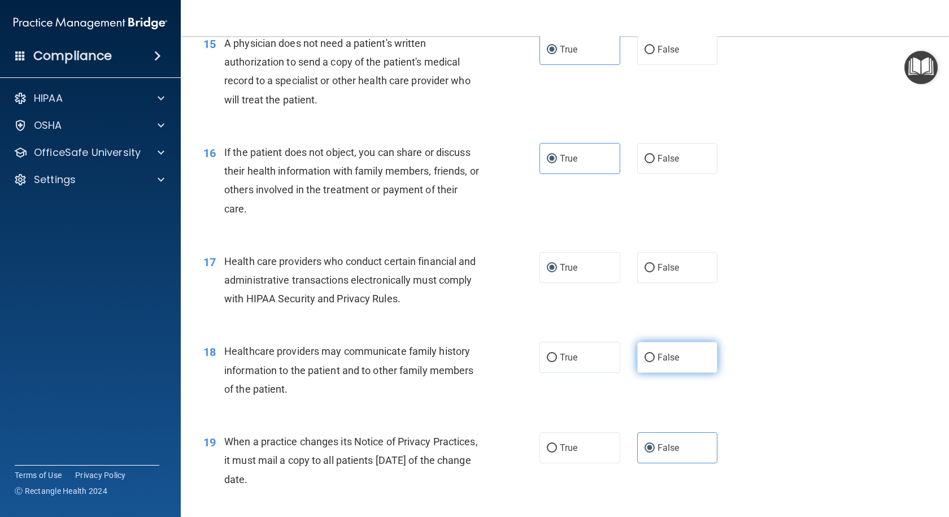
click at [641, 351] on label "False" at bounding box center [677, 357] width 81 height 31
click at [644, 353] on input "False" at bounding box center [649, 357] width 10 height 8
radio input "true"
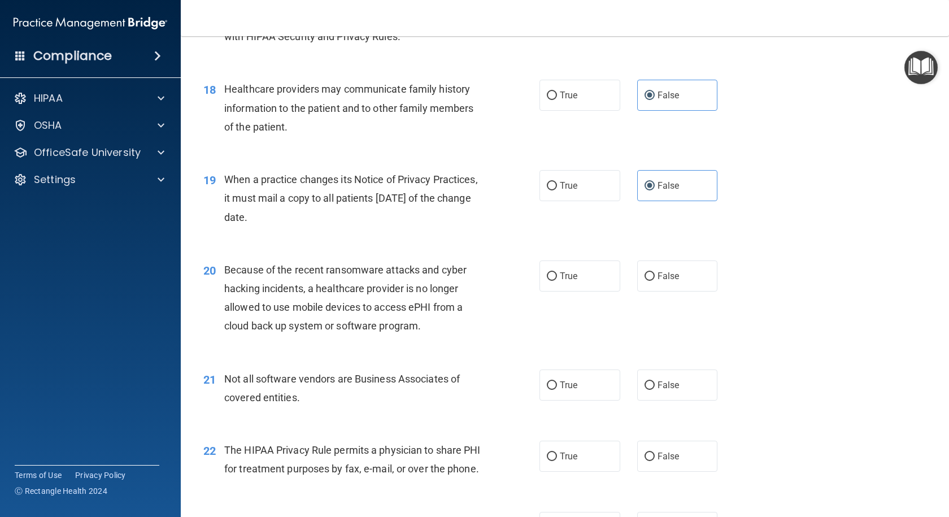
scroll to position [1637, 0]
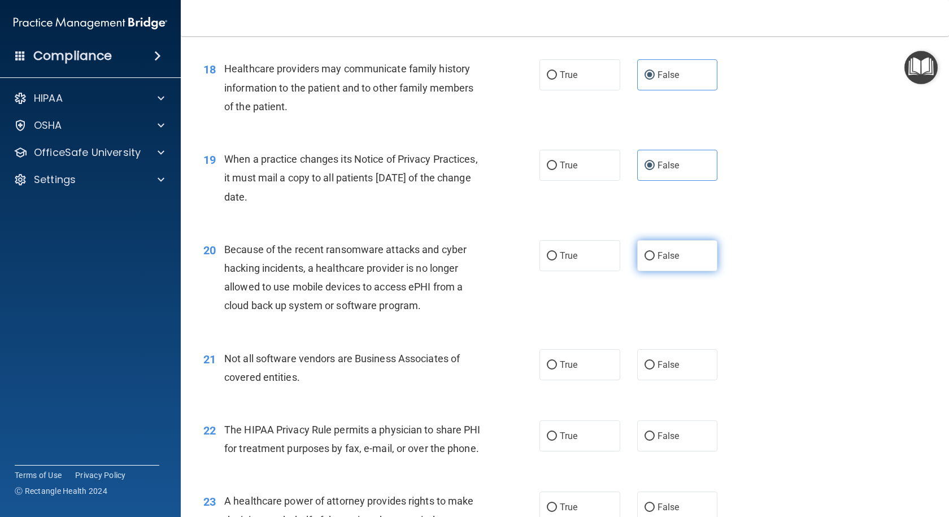
click at [657, 260] on span "False" at bounding box center [668, 255] width 22 height 11
click at [654, 260] on input "False" at bounding box center [649, 256] width 10 height 8
radio input "true"
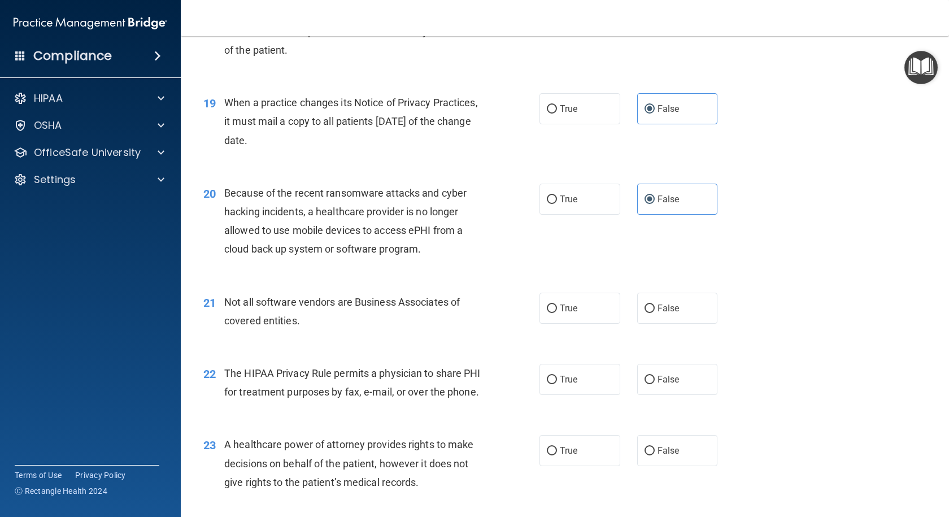
scroll to position [1750, 0]
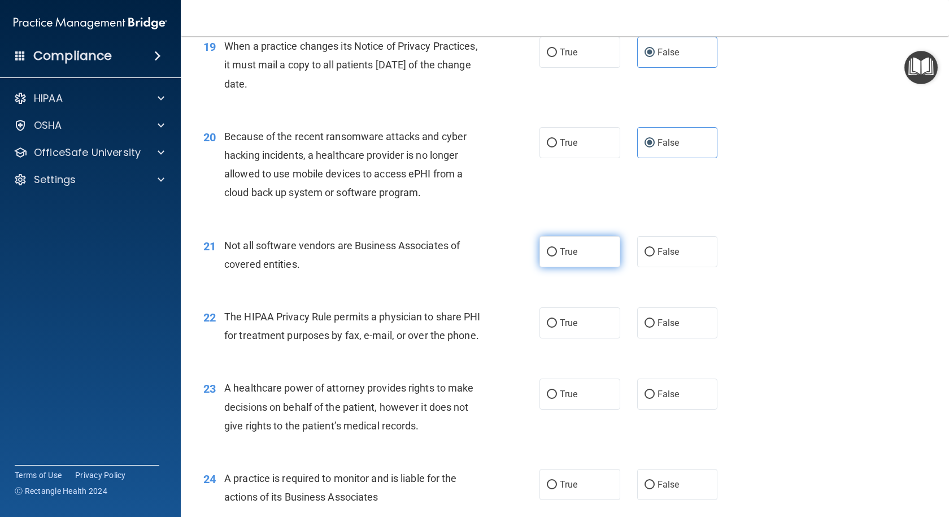
click at [580, 256] on label "True" at bounding box center [579, 251] width 81 height 31
click at [557, 256] on input "True" at bounding box center [552, 252] width 10 height 8
radio input "true"
click at [563, 320] on span "True" at bounding box center [569, 322] width 18 height 11
click at [557, 320] on input "True" at bounding box center [552, 323] width 10 height 8
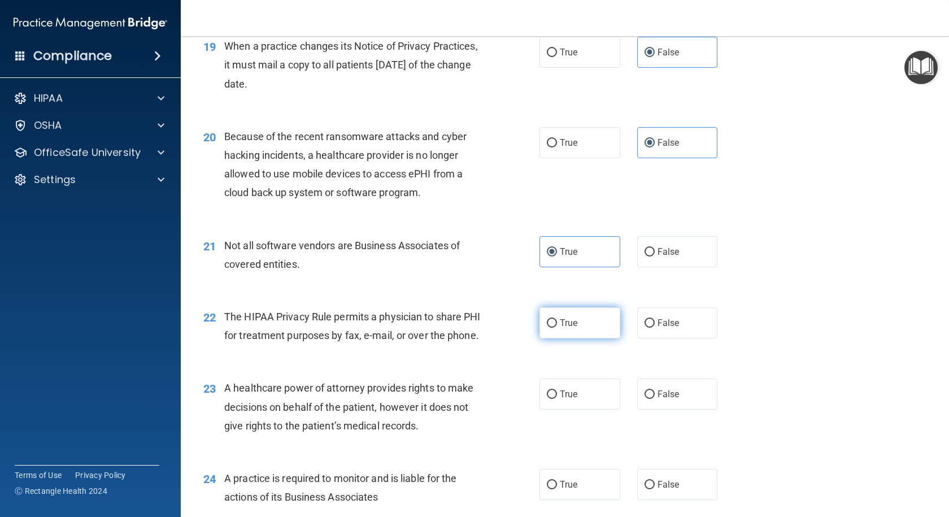
radio input "true"
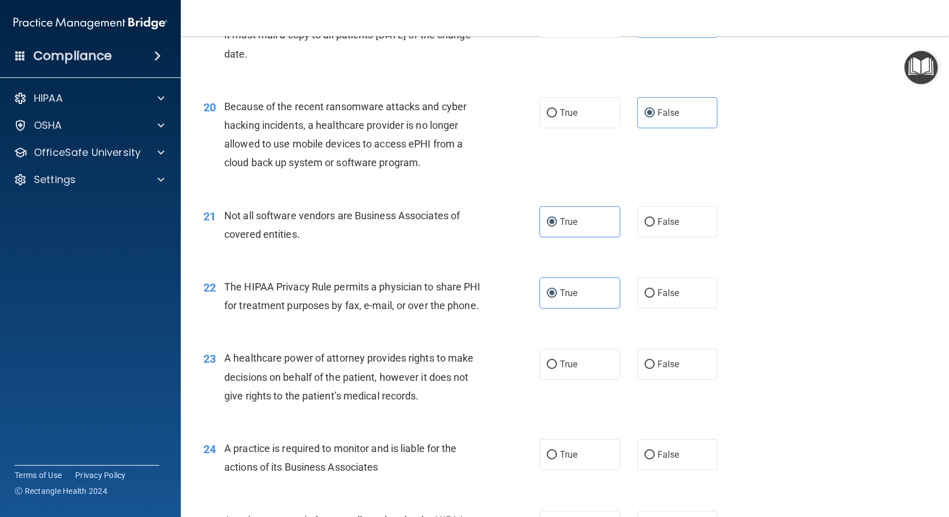
scroll to position [1807, 0]
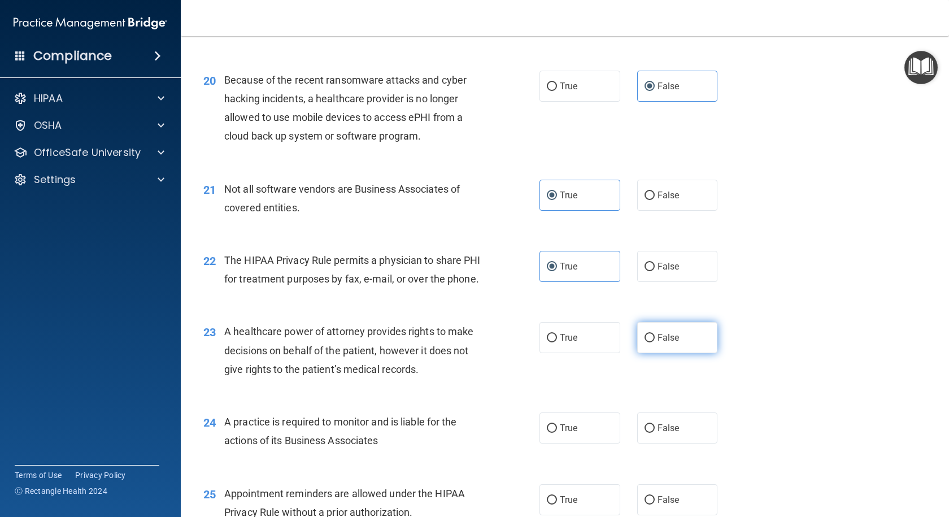
click at [666, 343] on span "False" at bounding box center [668, 337] width 22 height 11
click at [654, 342] on input "False" at bounding box center [649, 338] width 10 height 8
radio input "true"
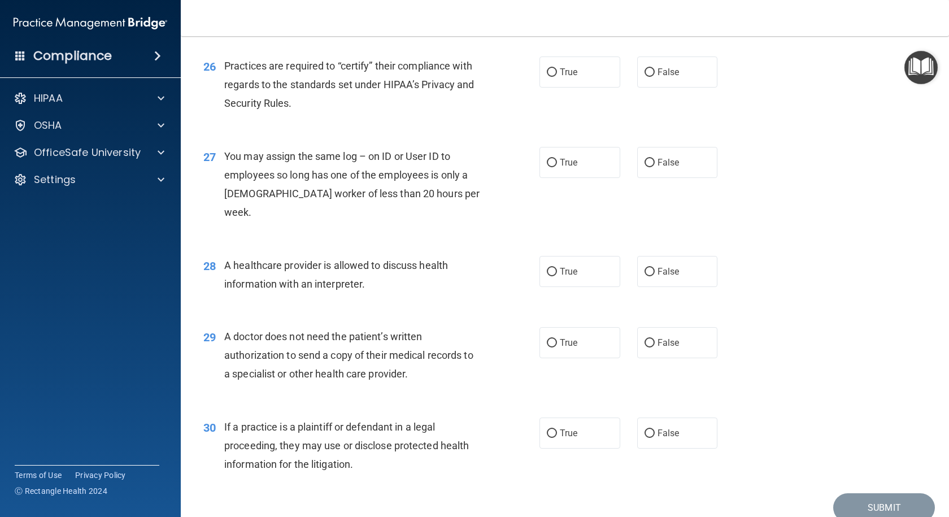
scroll to position [2315, 0]
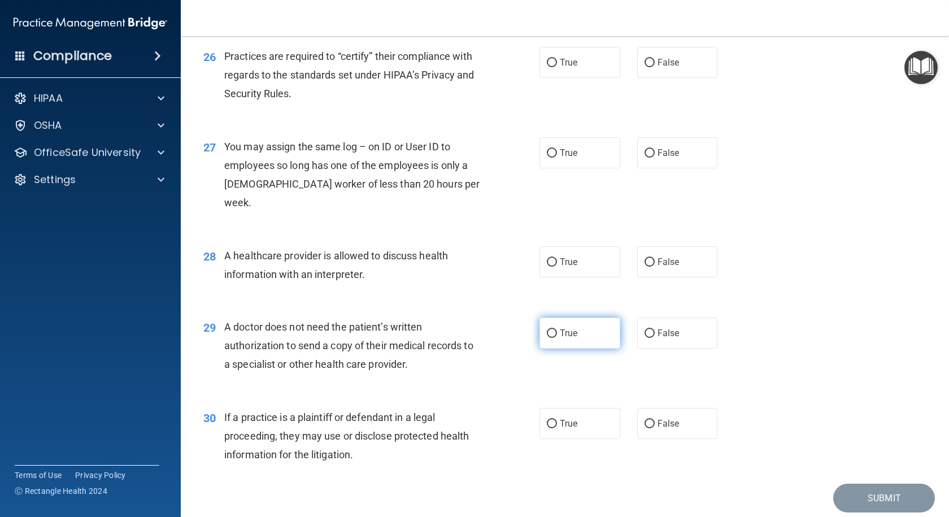
click at [584, 335] on label "True" at bounding box center [579, 332] width 81 height 31
click at [557, 335] on input "True" at bounding box center [552, 333] width 10 height 8
radio input "true"
click at [582, 281] on div "28 A healthcare provider is allowed to discuss health information with an inter…" at bounding box center [565, 267] width 740 height 71
click at [584, 263] on label "True" at bounding box center [579, 261] width 81 height 31
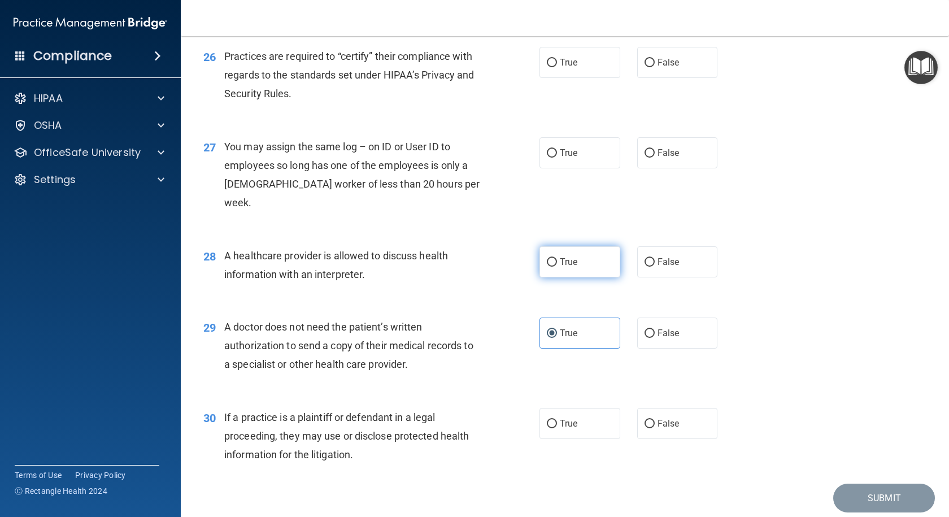
click at [557, 263] on input "True" at bounding box center [552, 262] width 10 height 8
radio input "true"
click at [548, 405] on div "30 If a practice is a plaintiff or defendant in a legal proceeding, they may us…" at bounding box center [565, 439] width 740 height 90
click at [560, 419] on span "True" at bounding box center [569, 423] width 18 height 11
click at [557, 420] on input "True" at bounding box center [552, 424] width 10 height 8
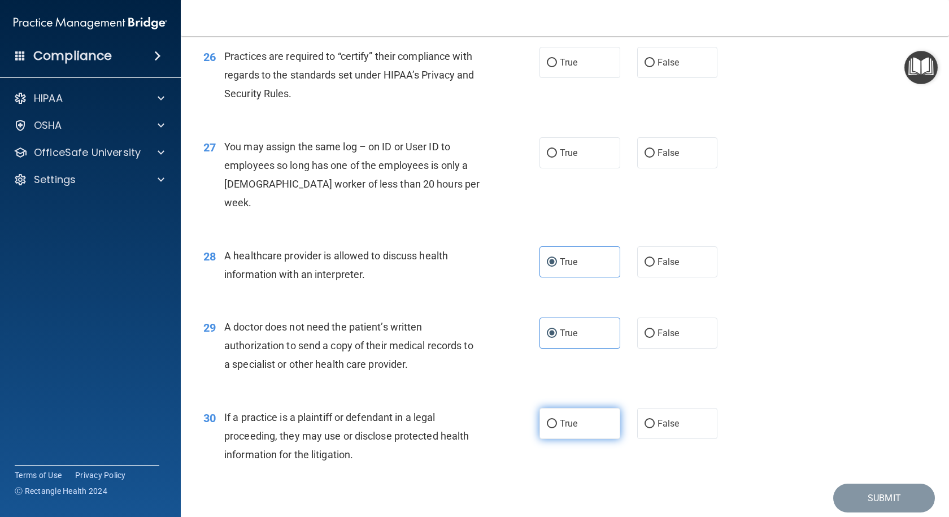
radio input "true"
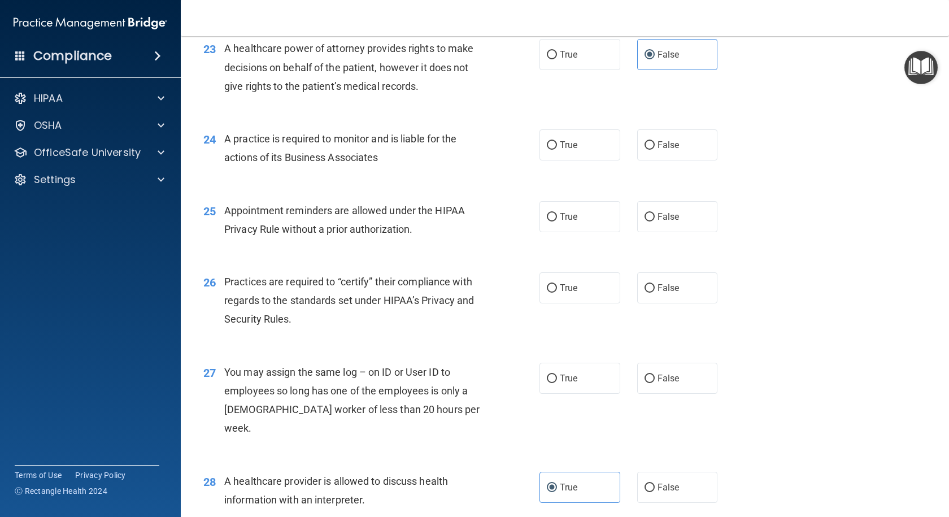
scroll to position [2089, 0]
click at [637, 161] on label "False" at bounding box center [677, 145] width 81 height 31
click at [644, 150] on input "False" at bounding box center [649, 146] width 10 height 8
radio input "true"
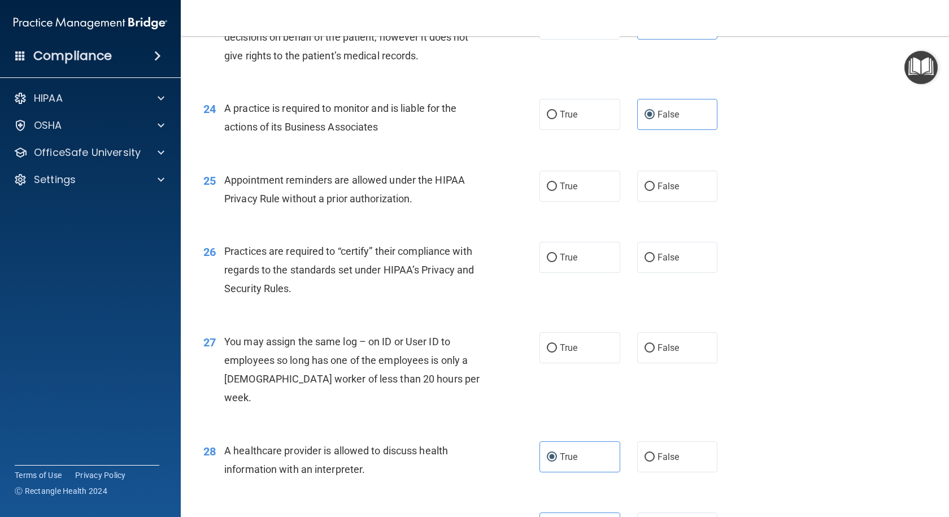
scroll to position [2146, 0]
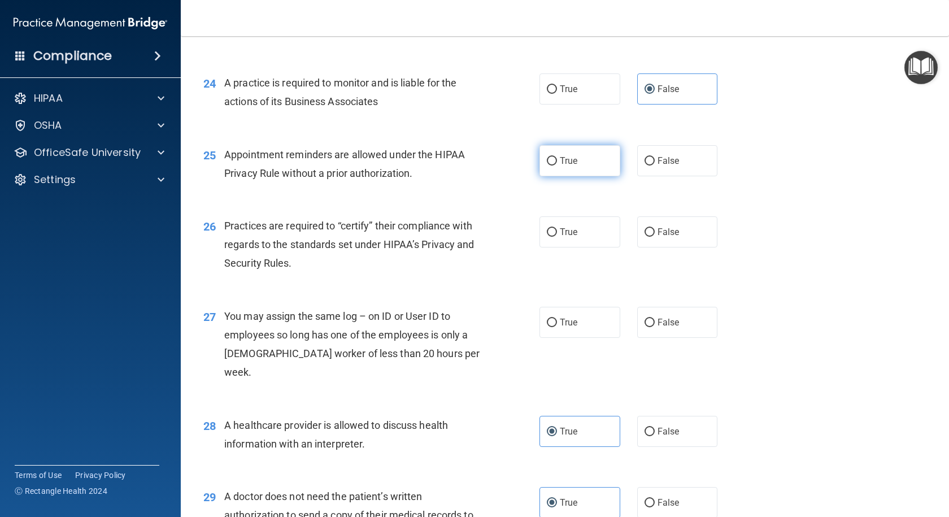
click at [548, 176] on label "True" at bounding box center [579, 160] width 81 height 31
click at [548, 165] on input "True" at bounding box center [552, 161] width 10 height 8
radio input "true"
click at [549, 247] on label "True" at bounding box center [579, 231] width 81 height 31
click at [549, 237] on input "True" at bounding box center [552, 232] width 10 height 8
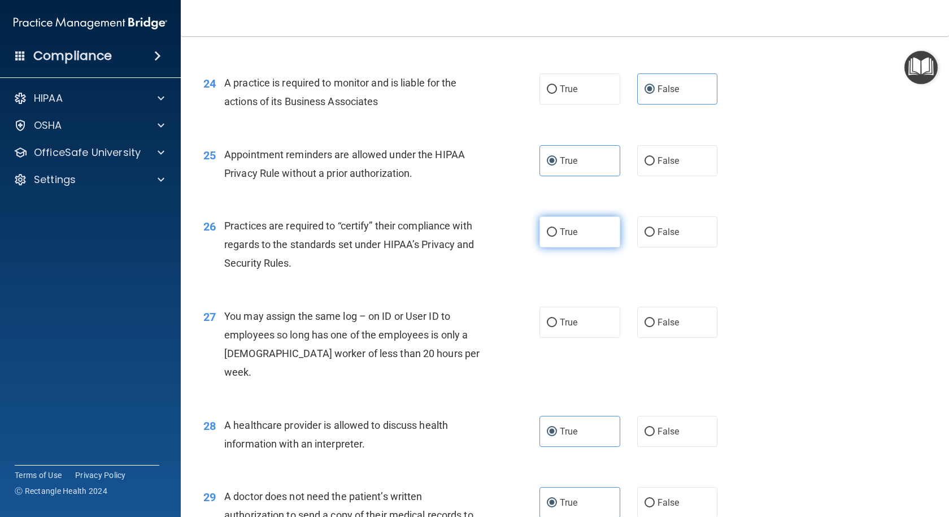
radio input "true"
click at [663, 327] on span "False" at bounding box center [668, 322] width 22 height 11
click at [654, 327] on input "False" at bounding box center [649, 322] width 10 height 8
radio input "true"
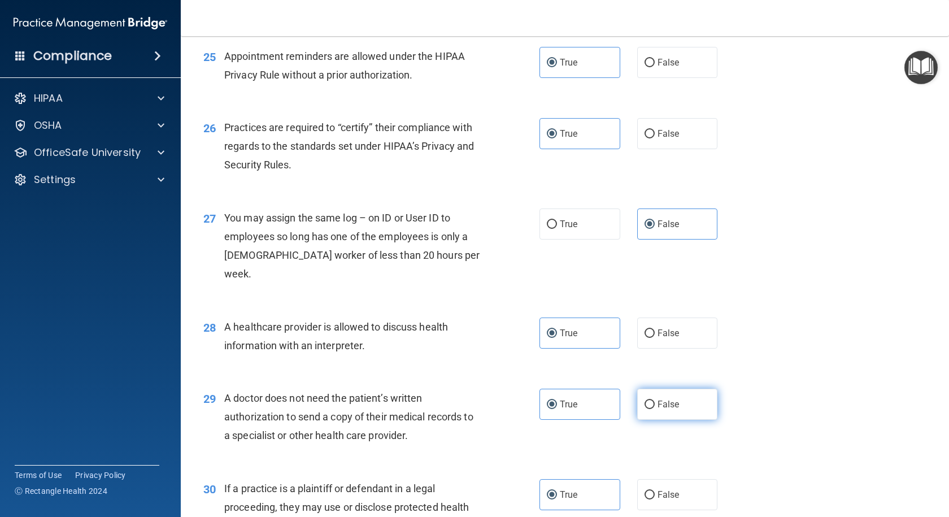
scroll to position [2356, 0]
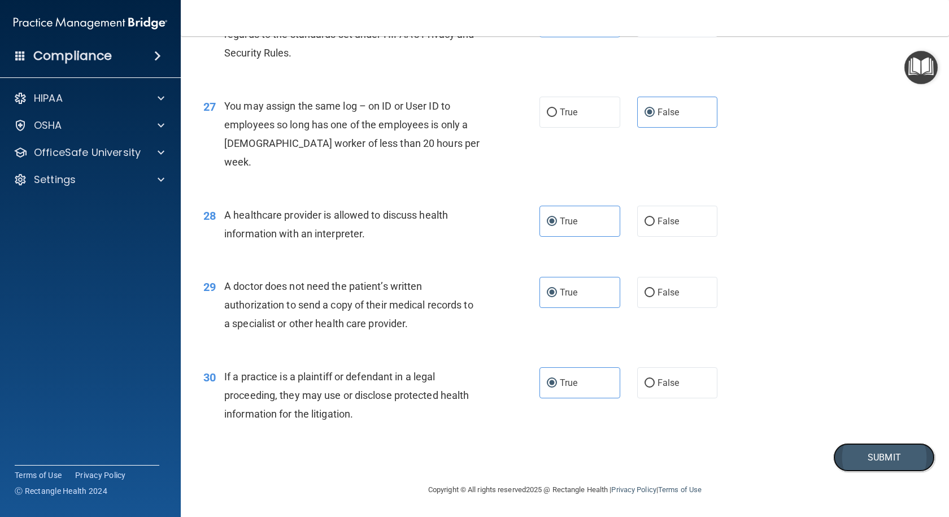
click at [845, 450] on button "Submit" at bounding box center [884, 457] width 102 height 29
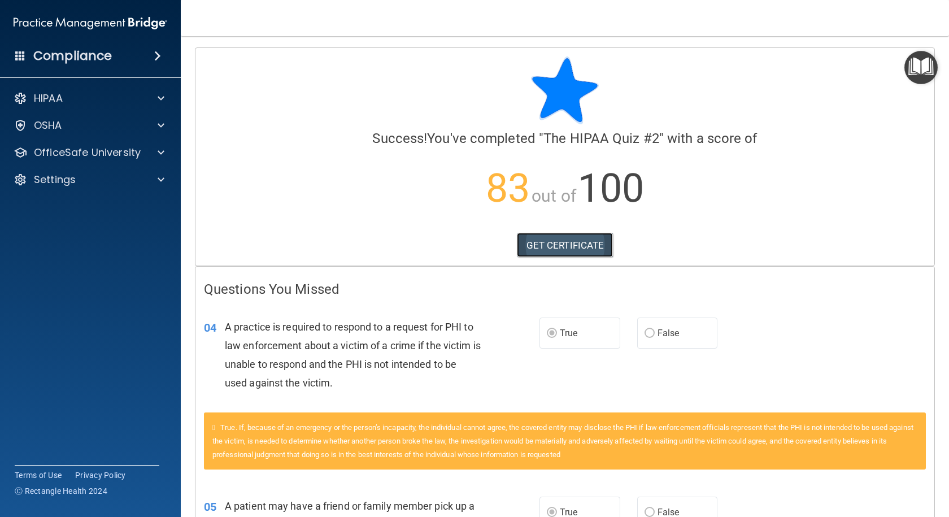
click at [589, 248] on link "GET CERTIFICATE" at bounding box center [565, 245] width 97 height 25
click at [107, 154] on p "OfficeSafe University" at bounding box center [87, 153] width 107 height 14
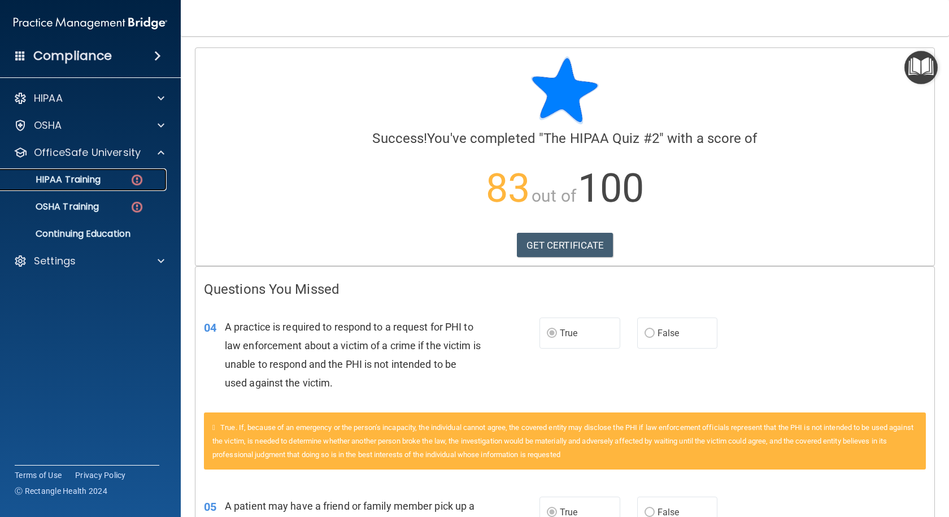
click at [91, 178] on p "HIPAA Training" at bounding box center [53, 179] width 93 height 11
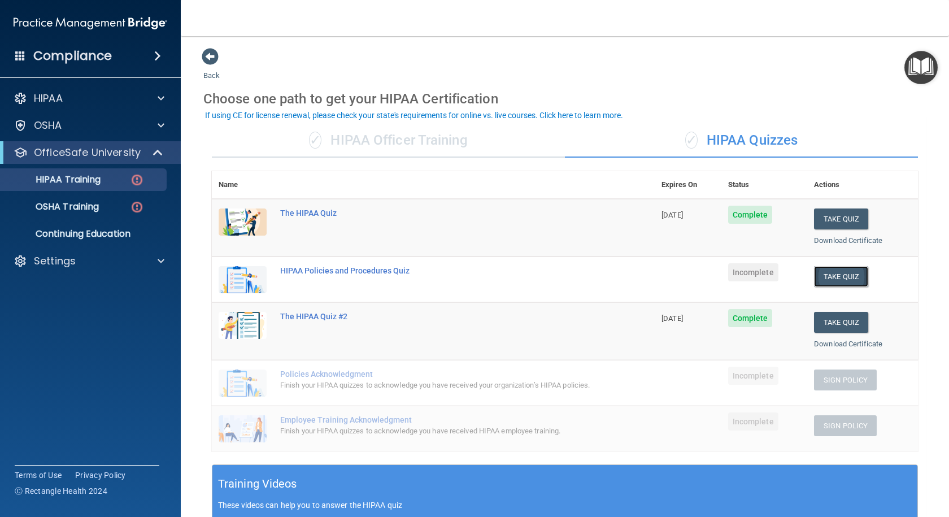
click at [816, 282] on button "Take Quiz" at bounding box center [841, 276] width 54 height 21
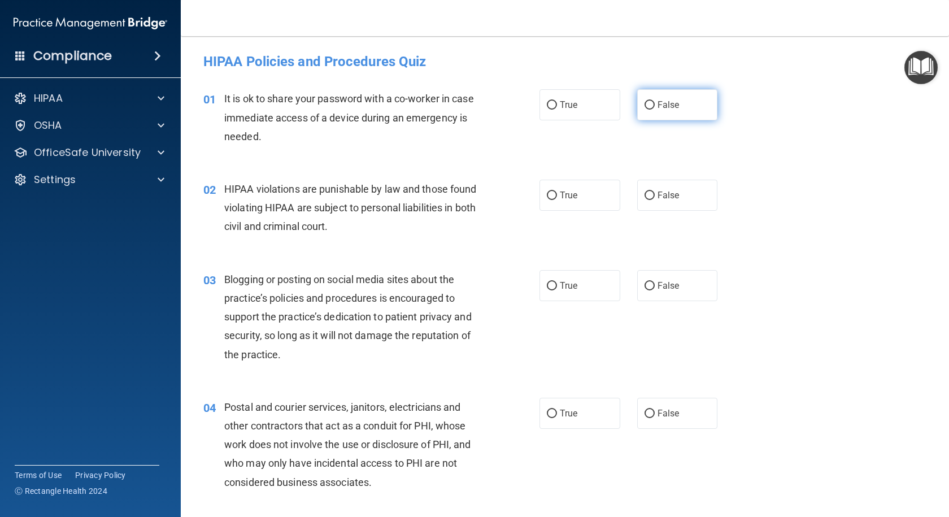
click at [662, 108] on span "False" at bounding box center [668, 104] width 22 height 11
click at [654, 108] on input "False" at bounding box center [649, 105] width 10 height 8
radio input "true"
click at [547, 203] on label "True" at bounding box center [579, 195] width 81 height 31
click at [547, 200] on input "True" at bounding box center [552, 195] width 10 height 8
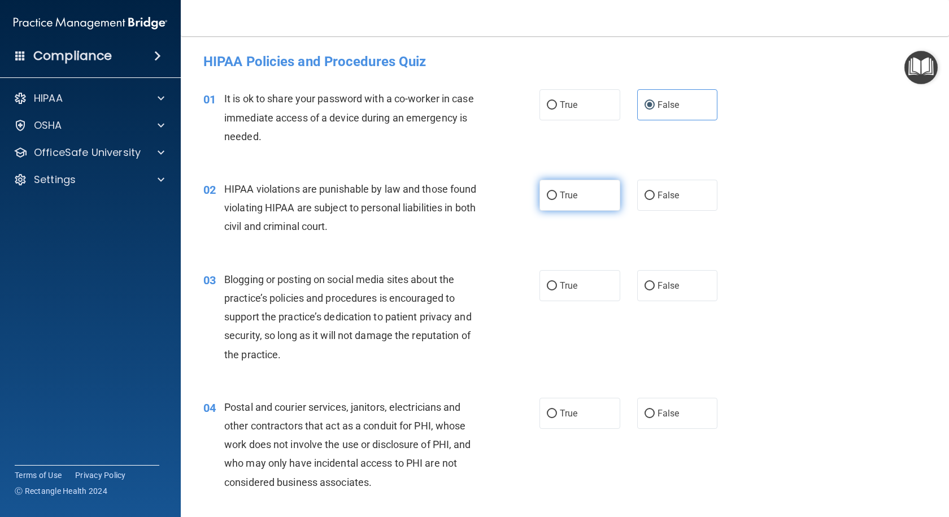
radio input "true"
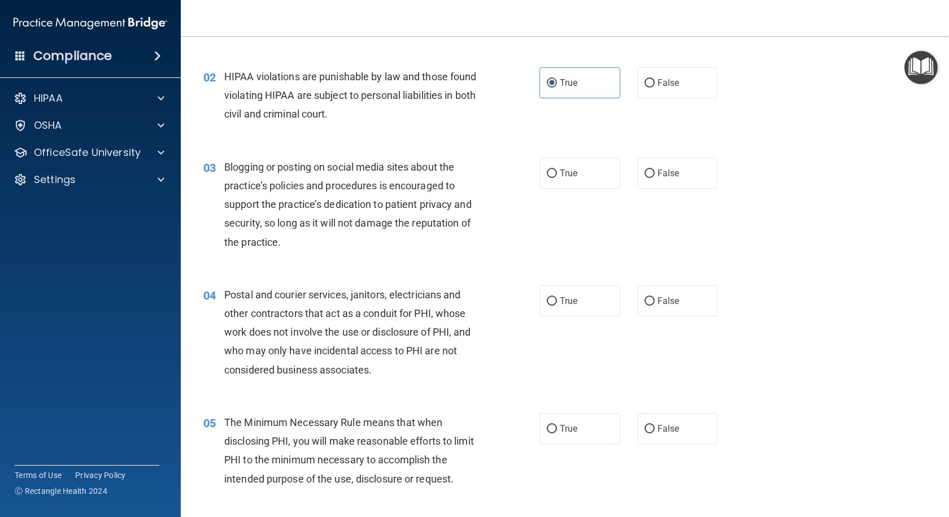
scroll to position [113, 0]
click at [566, 179] on label "True" at bounding box center [579, 172] width 81 height 31
click at [557, 177] on input "True" at bounding box center [552, 173] width 10 height 8
radio input "true"
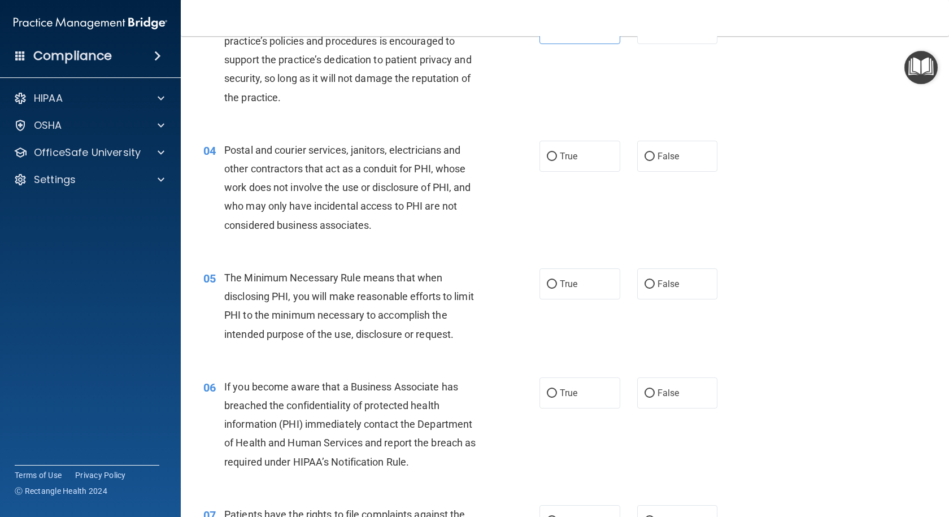
scroll to position [282, 0]
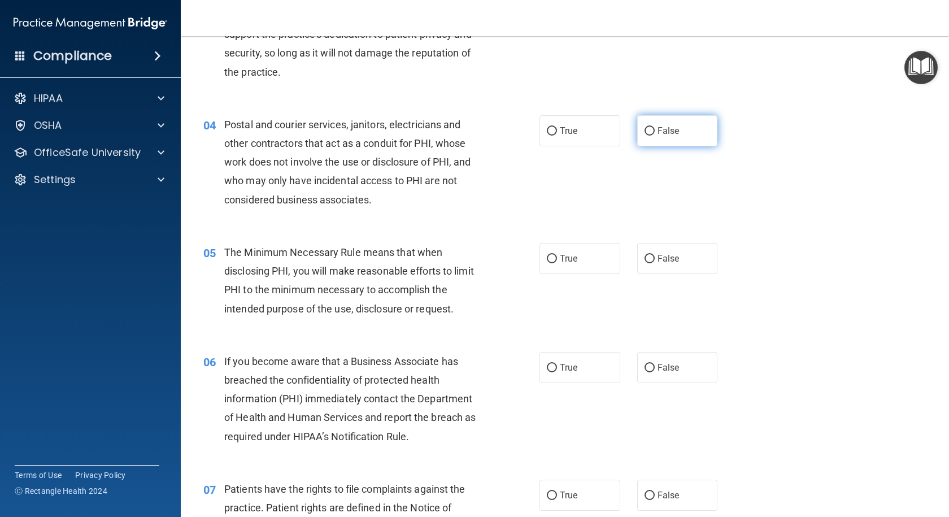
click at [649, 126] on label "False" at bounding box center [677, 130] width 81 height 31
click at [649, 127] on input "False" at bounding box center [649, 131] width 10 height 8
radio input "true"
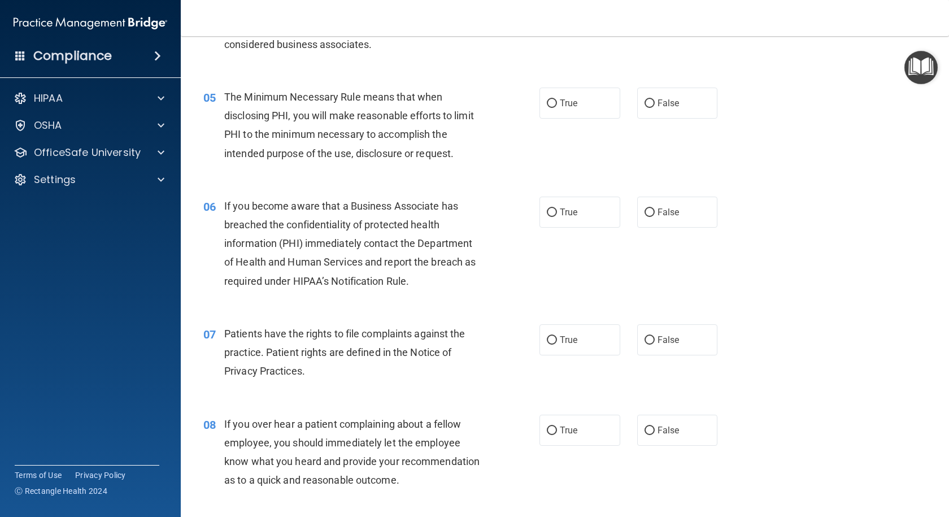
scroll to position [452, 0]
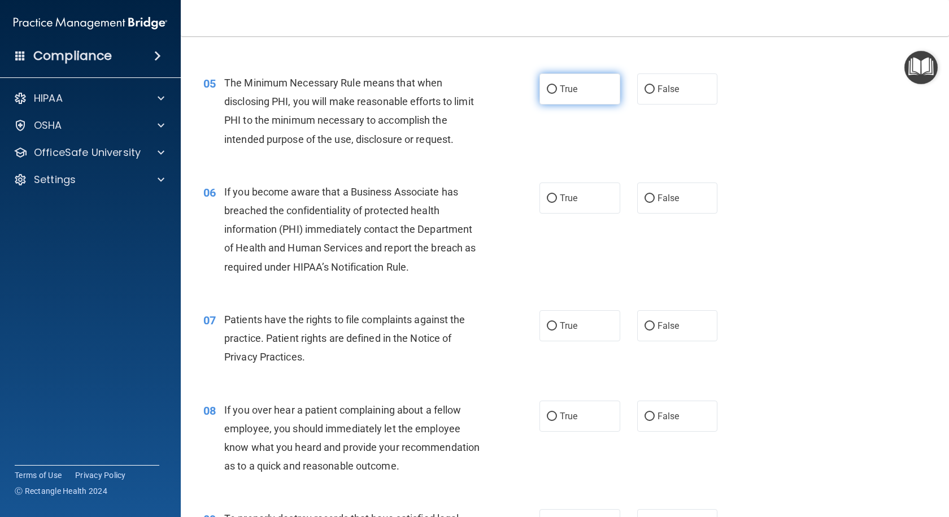
click at [557, 98] on label "True" at bounding box center [579, 88] width 81 height 31
click at [557, 94] on input "True" at bounding box center [552, 89] width 10 height 8
radio input "true"
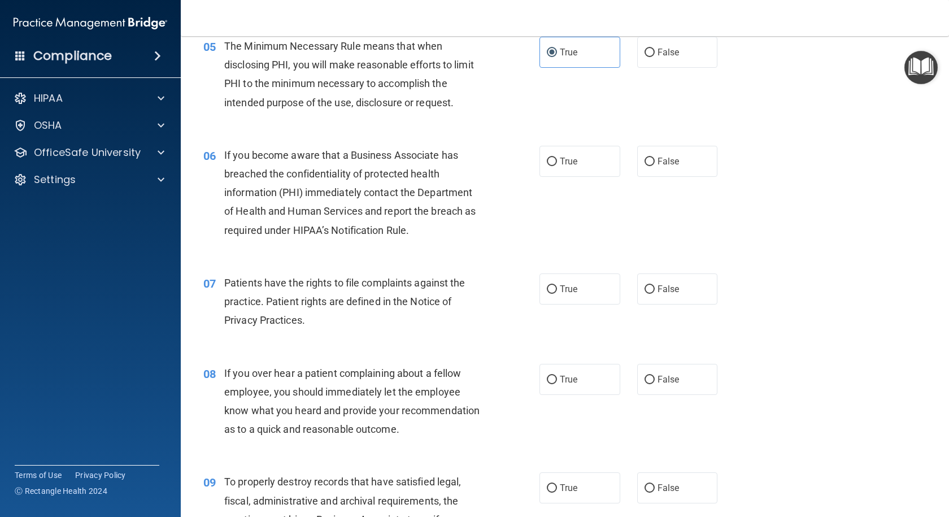
scroll to position [508, 0]
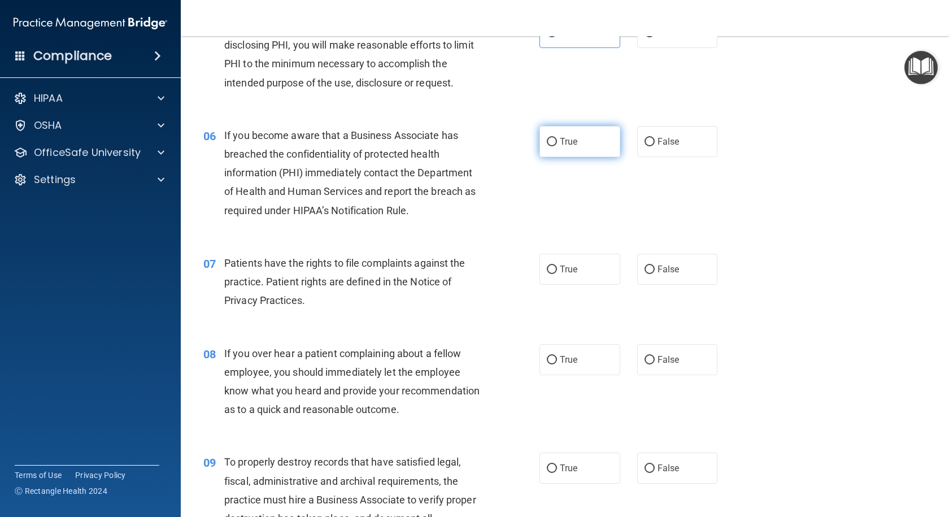
click at [548, 150] on label "True" at bounding box center [579, 141] width 81 height 31
click at [548, 146] on input "True" at bounding box center [552, 142] width 10 height 8
radio input "true"
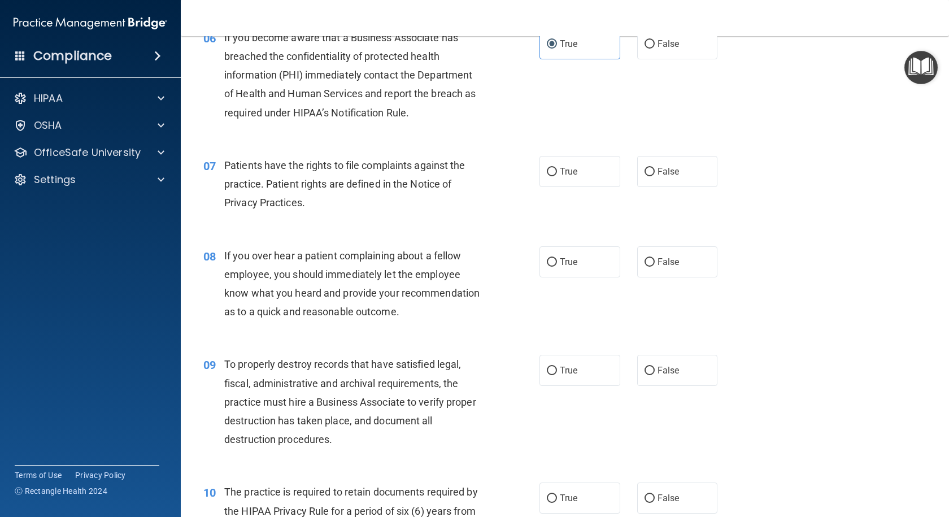
scroll to position [621, 0]
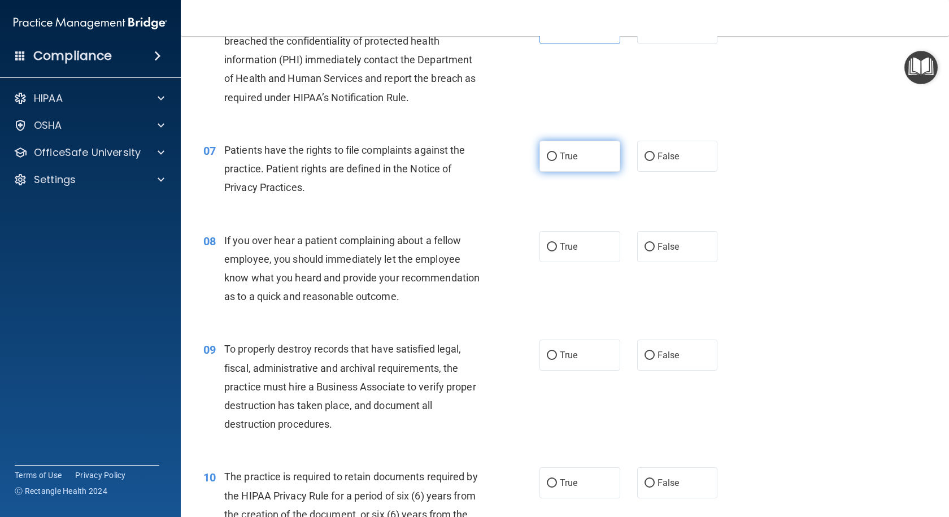
click at [551, 168] on label "True" at bounding box center [579, 156] width 81 height 31
click at [551, 161] on input "True" at bounding box center [552, 156] width 10 height 8
radio input "true"
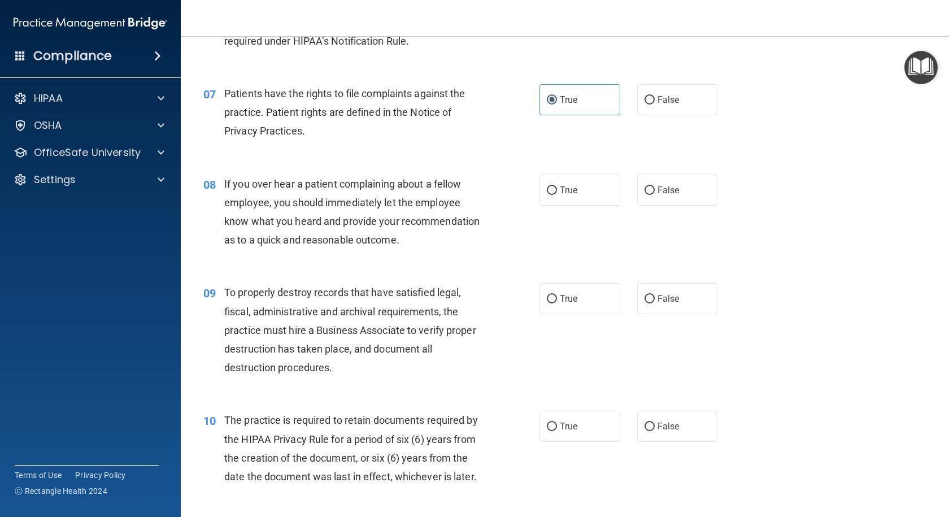
scroll to position [734, 0]
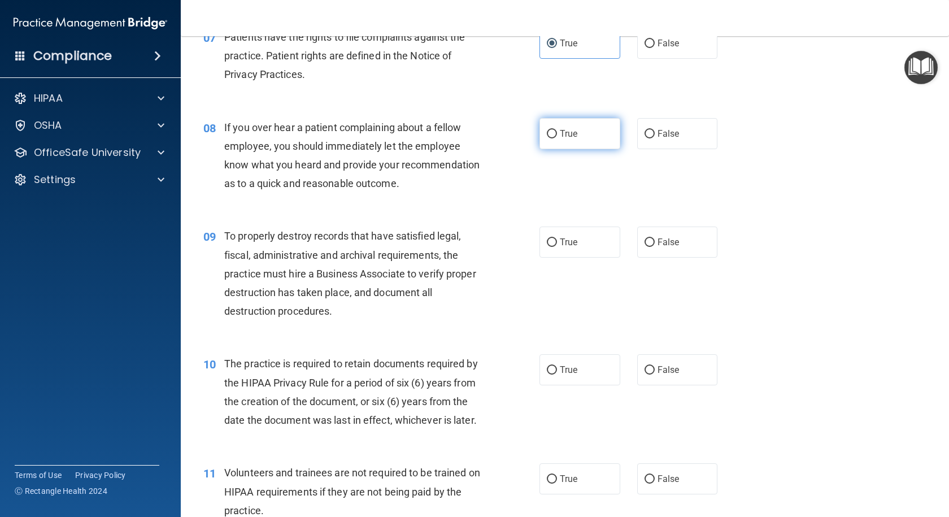
click at [604, 145] on label "True" at bounding box center [579, 133] width 81 height 31
click at [557, 138] on input "True" at bounding box center [552, 134] width 10 height 8
radio input "true"
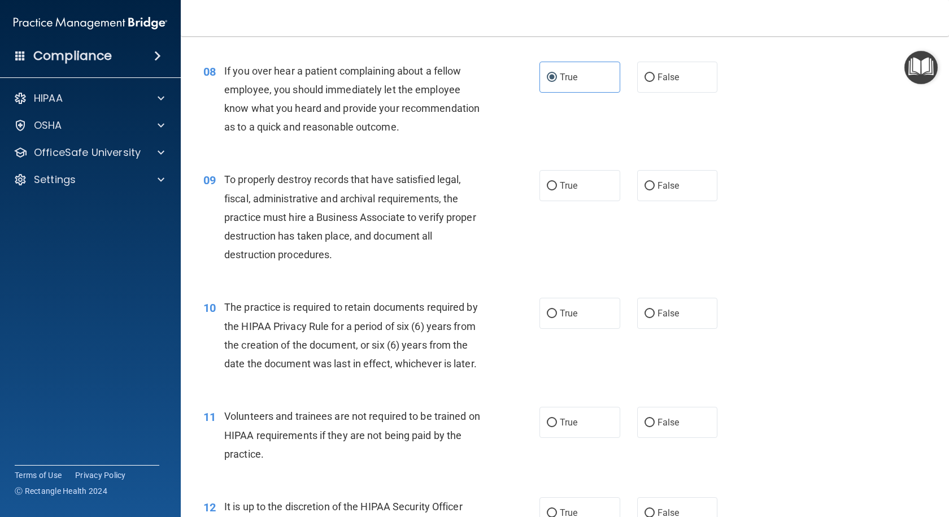
scroll to position [847, 0]
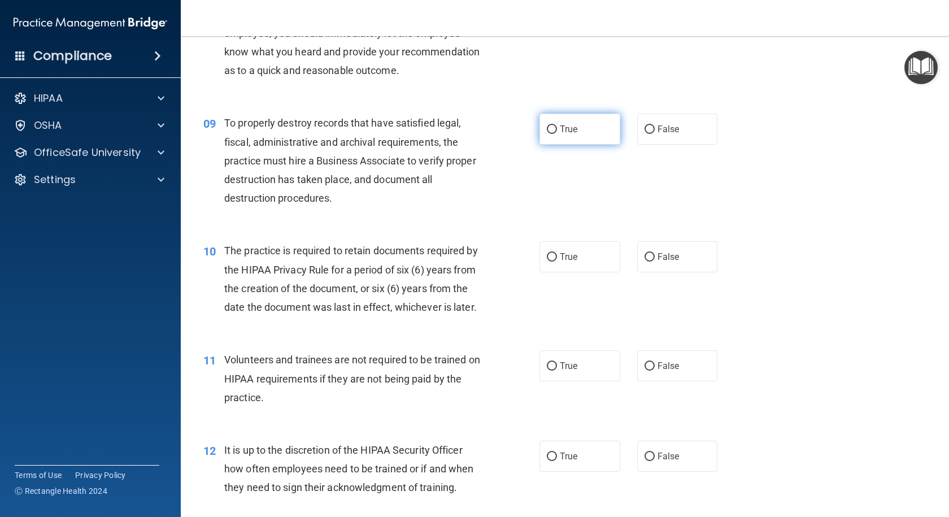
click at [554, 145] on label "True" at bounding box center [579, 128] width 81 height 31
click at [554, 134] on input "True" at bounding box center [552, 129] width 10 height 8
radio input "true"
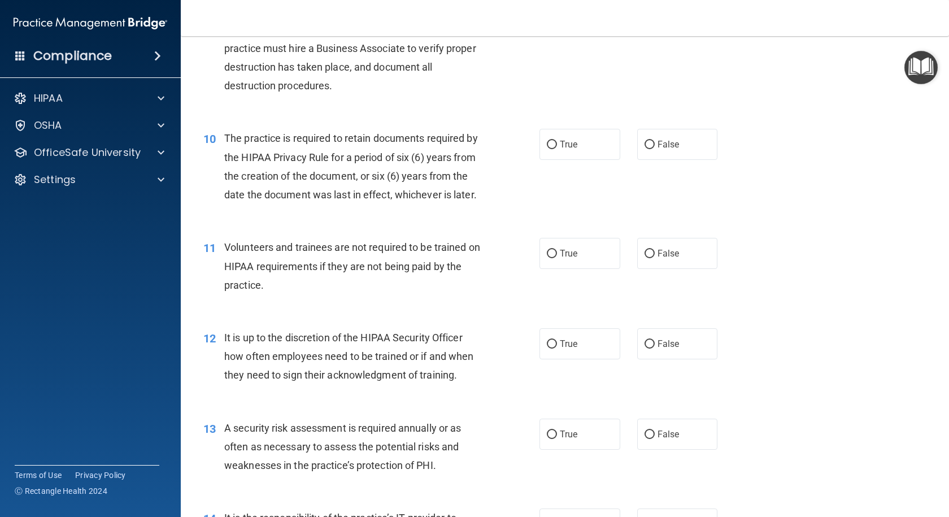
scroll to position [960, 0]
click at [550, 159] on label "True" at bounding box center [579, 143] width 81 height 31
click at [550, 148] on input "True" at bounding box center [552, 144] width 10 height 8
radio input "true"
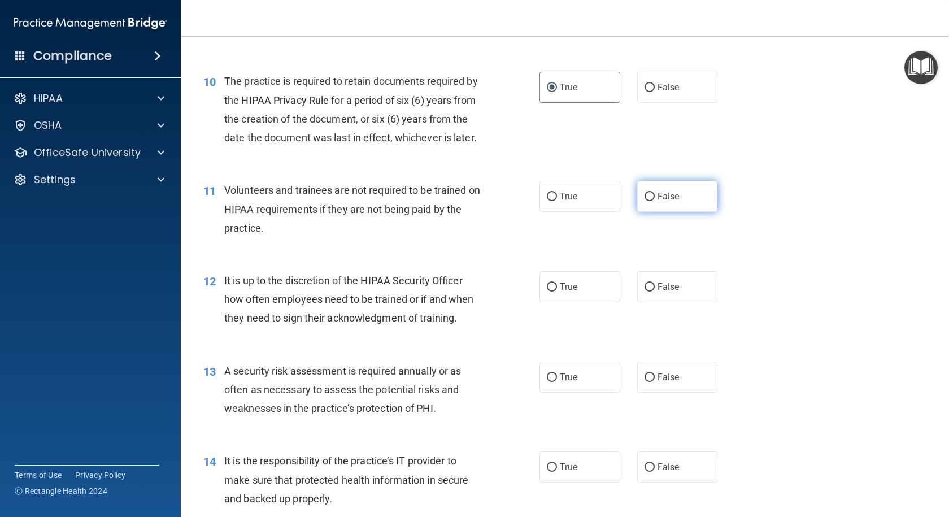
click at [644, 201] on input "False" at bounding box center [649, 197] width 10 height 8
radio input "true"
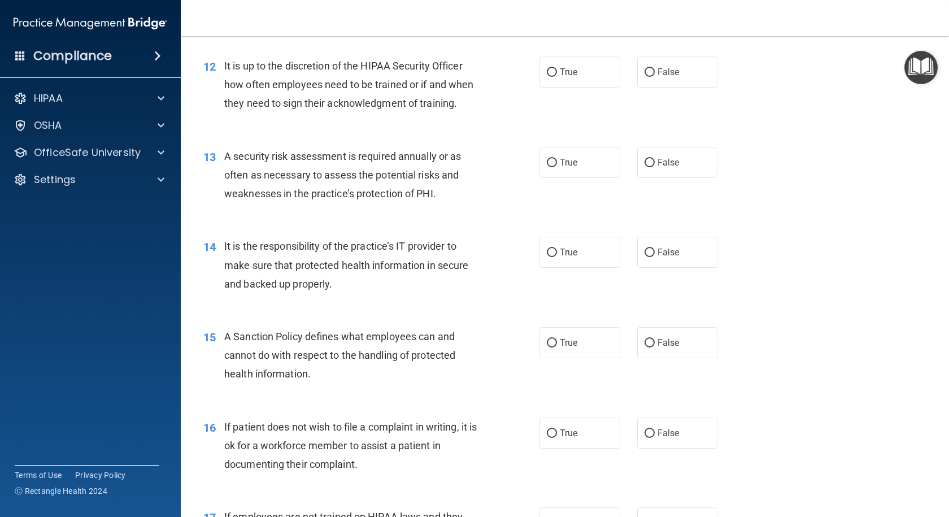
scroll to position [1242, 0]
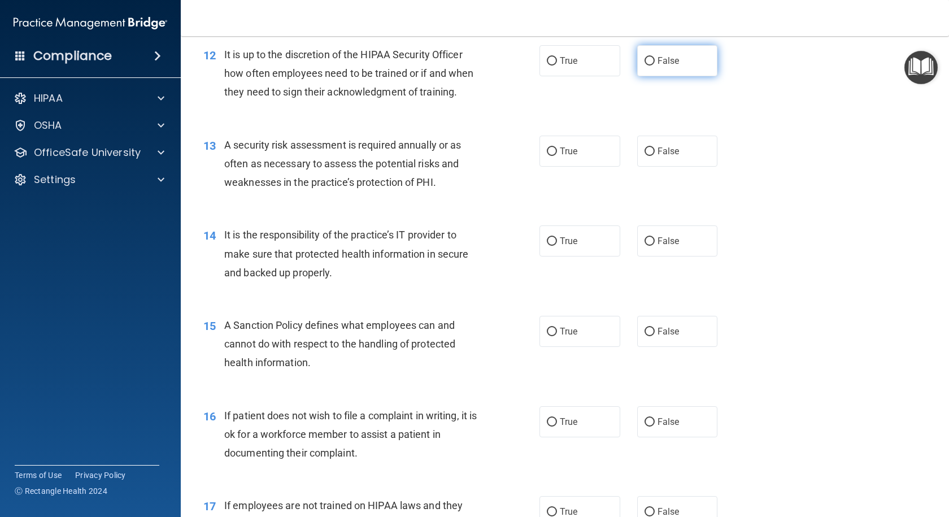
click at [644, 76] on label "False" at bounding box center [677, 60] width 81 height 31
click at [644, 65] on input "False" at bounding box center [649, 61] width 10 height 8
radio input "true"
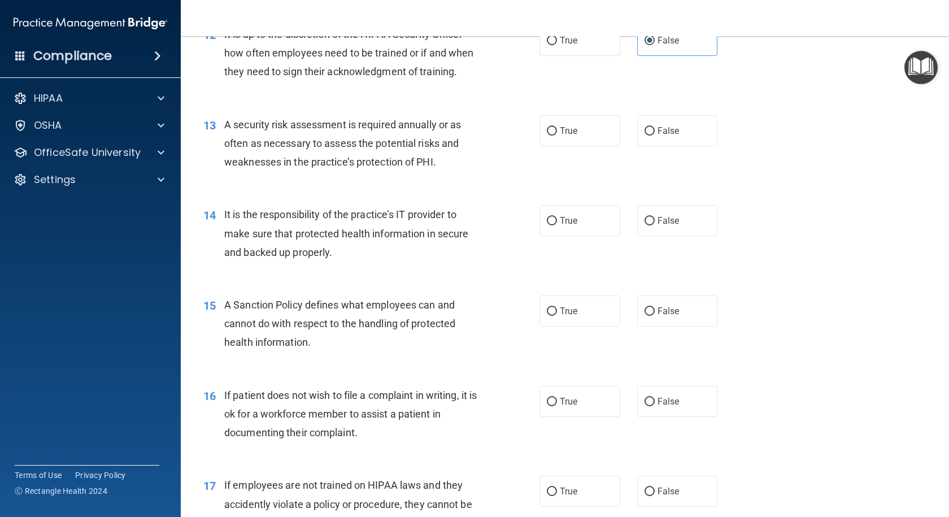
scroll to position [1299, 0]
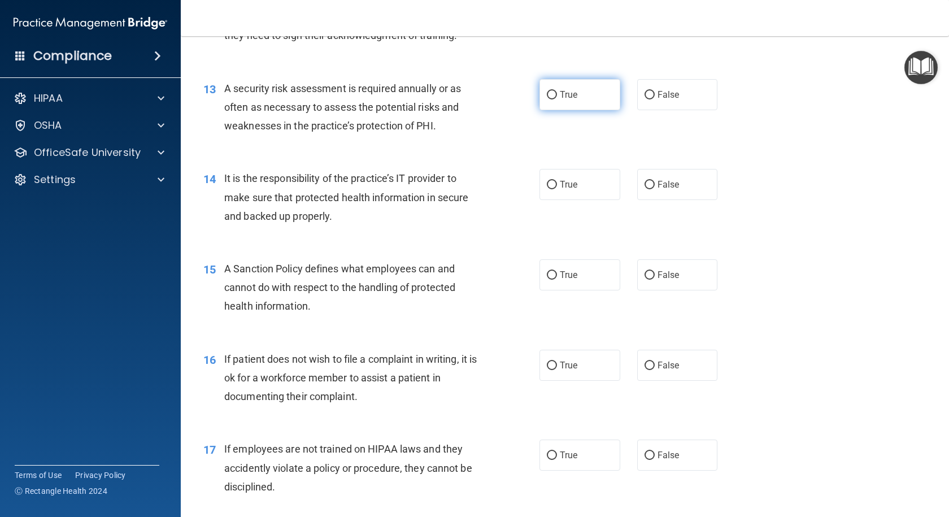
click at [550, 110] on label "True" at bounding box center [579, 94] width 81 height 31
click at [550, 99] on input "True" at bounding box center [552, 95] width 10 height 8
radio input "true"
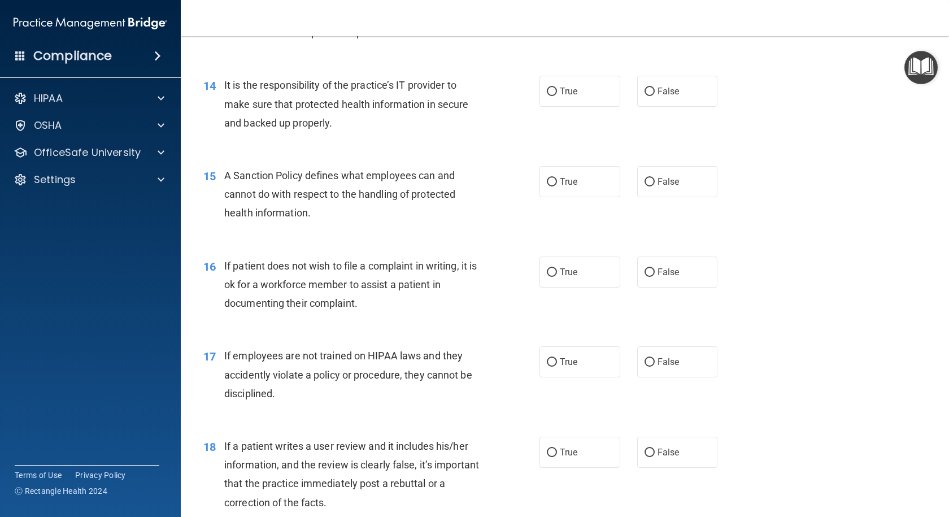
scroll to position [1412, 0]
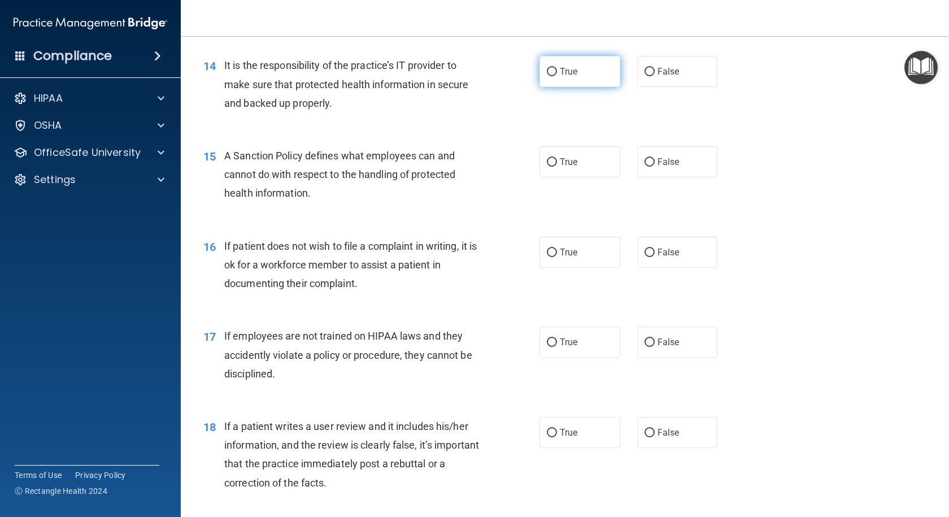
click at [555, 87] on label "True" at bounding box center [579, 71] width 81 height 31
click at [555, 76] on input "True" at bounding box center [552, 72] width 10 height 8
radio input "true"
click at [556, 177] on label "True" at bounding box center [579, 161] width 81 height 31
click at [556, 167] on input "True" at bounding box center [552, 162] width 10 height 8
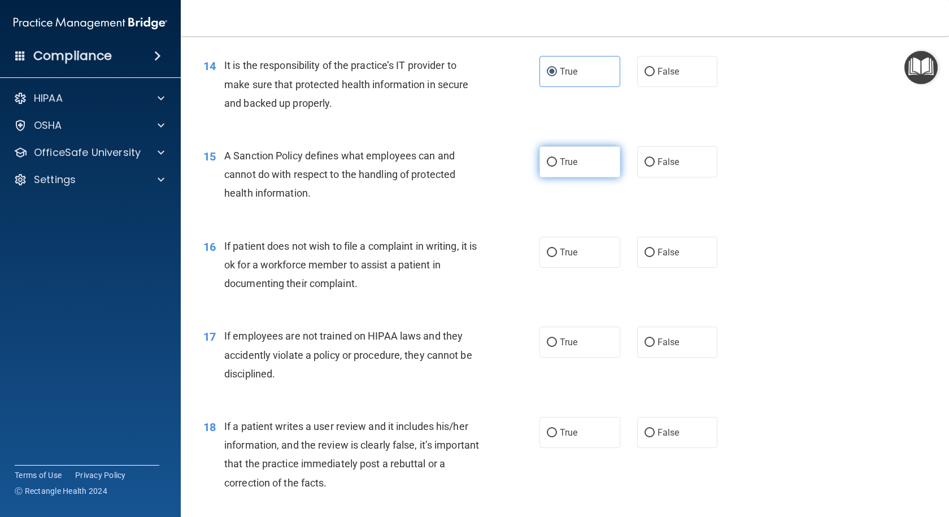
radio input "true"
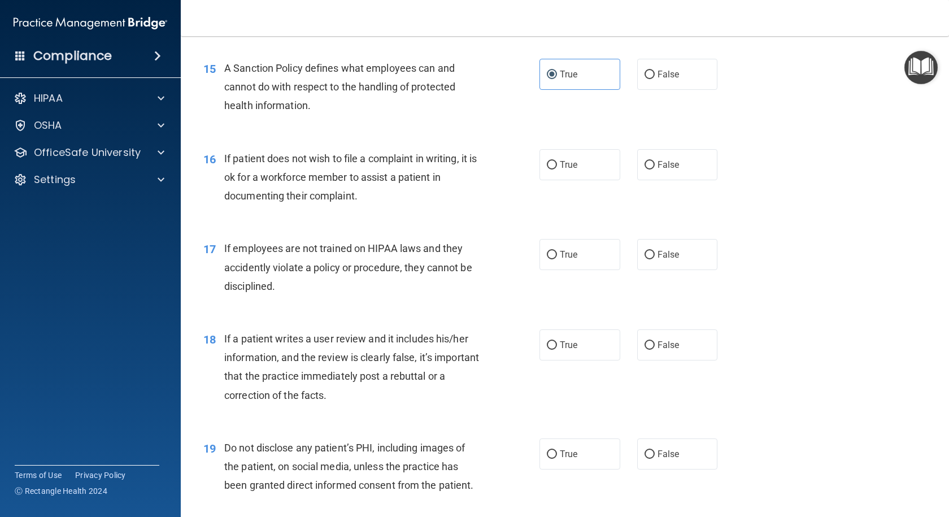
scroll to position [1524, 0]
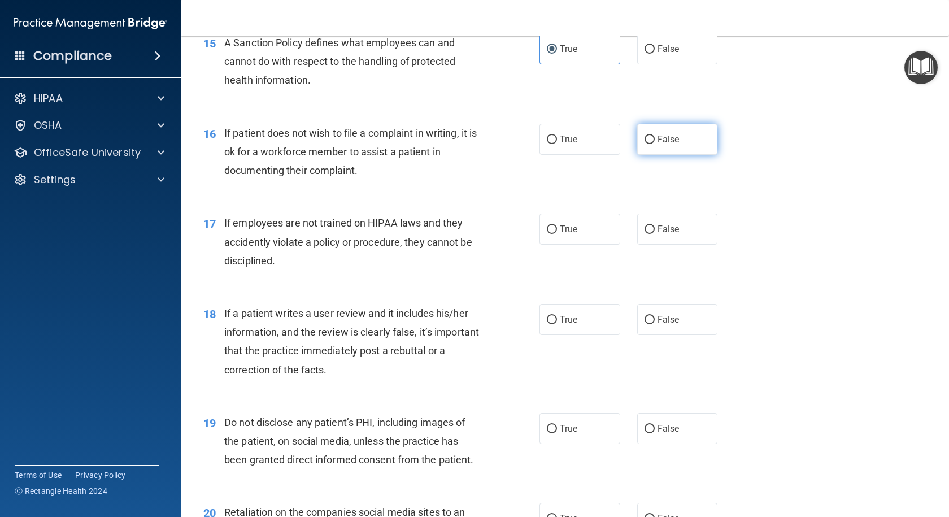
click at [654, 155] on label "False" at bounding box center [677, 139] width 81 height 31
click at [654, 144] on input "False" at bounding box center [649, 140] width 10 height 8
radio input "true"
click at [663, 234] on span "False" at bounding box center [668, 229] width 22 height 11
click at [654, 234] on input "False" at bounding box center [649, 229] width 10 height 8
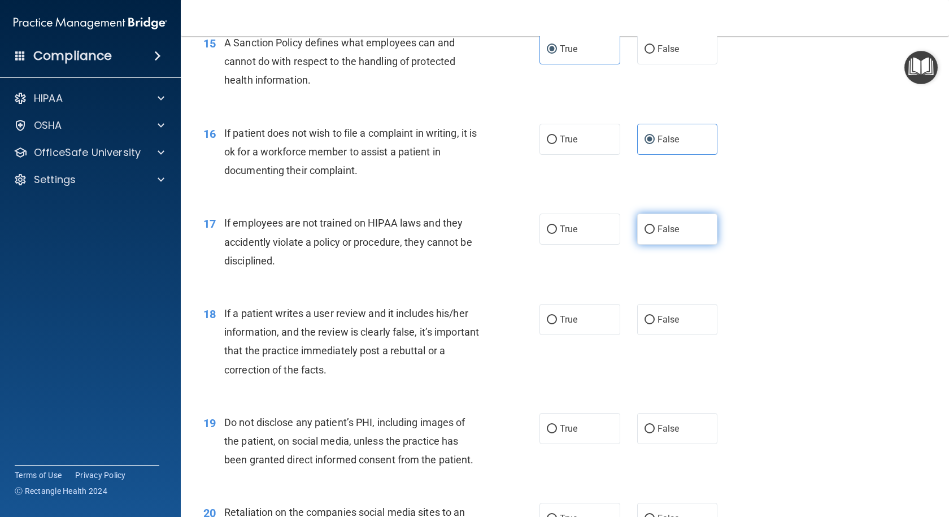
radio input "true"
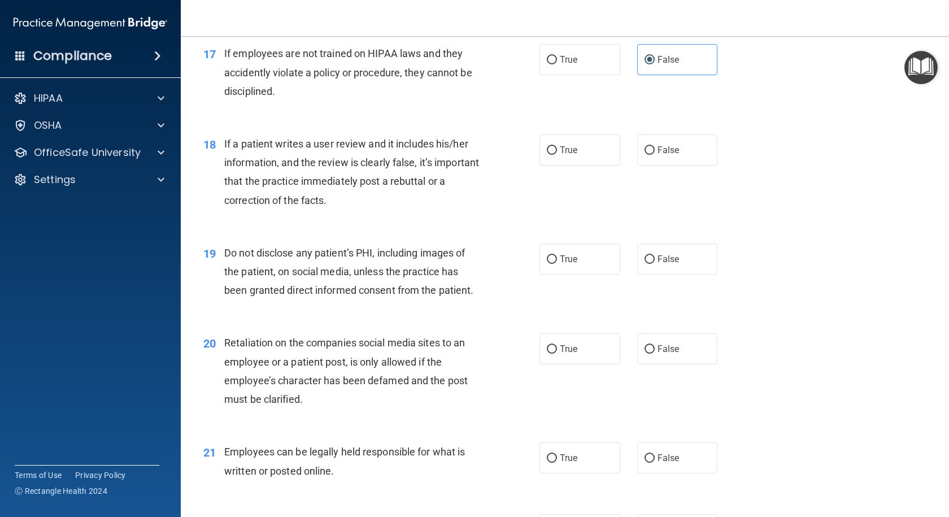
scroll to position [1750, 0]
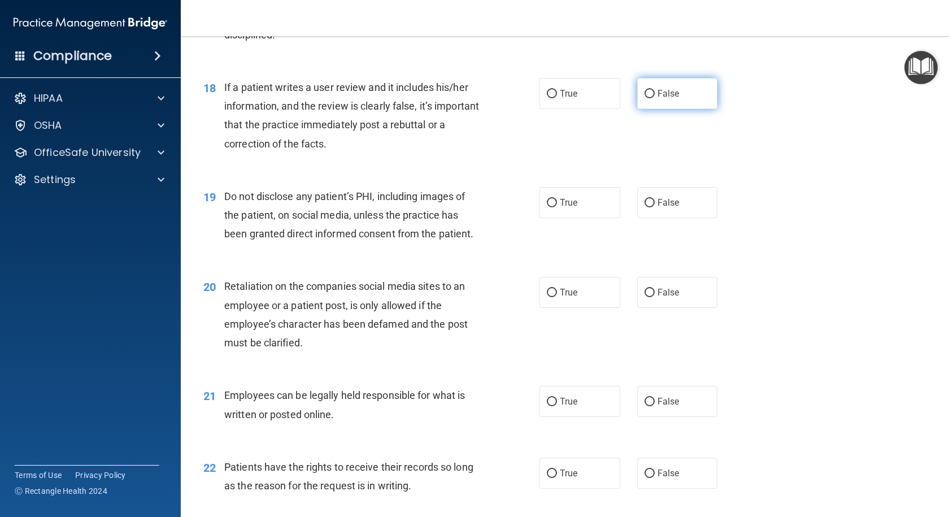
click at [646, 98] on input "False" at bounding box center [649, 94] width 10 height 8
radio input "true"
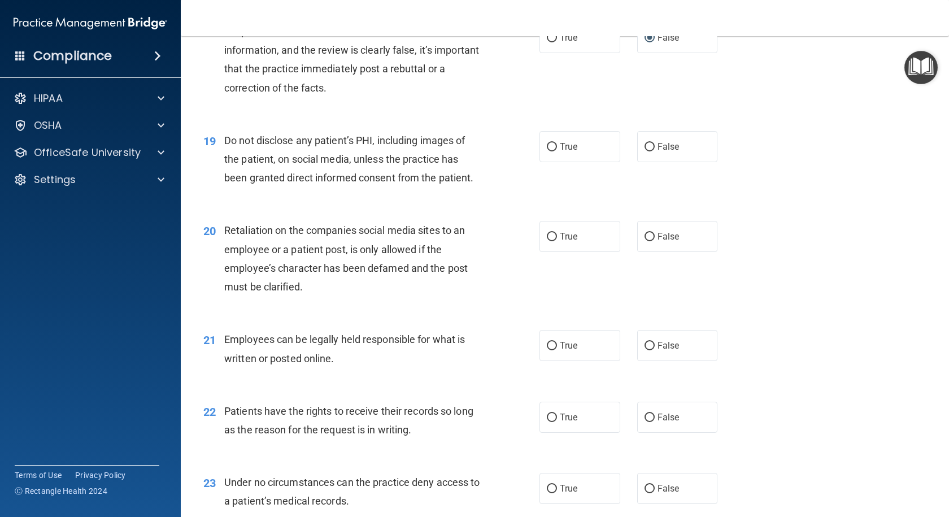
scroll to position [1807, 0]
click at [554, 161] on label "True" at bounding box center [579, 145] width 81 height 31
click at [554, 151] on input "True" at bounding box center [552, 146] width 10 height 8
radio input "true"
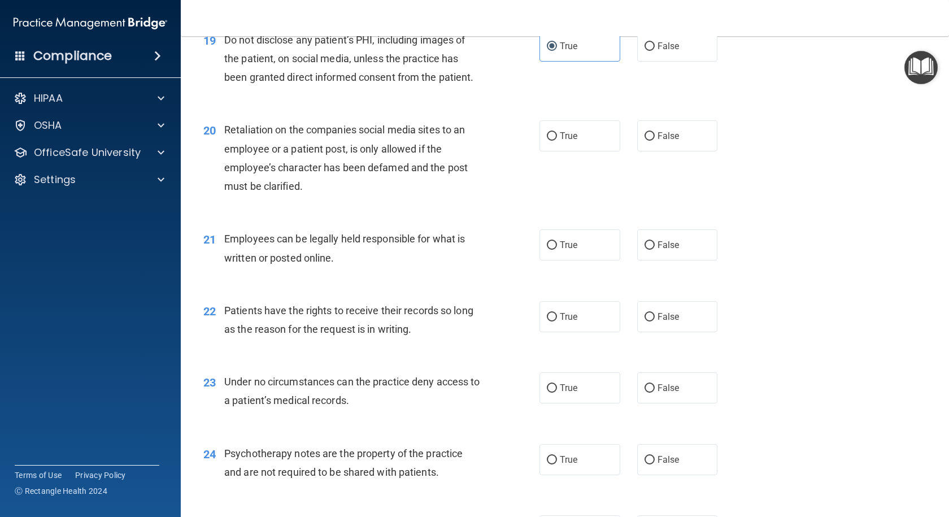
scroll to position [1976, 0]
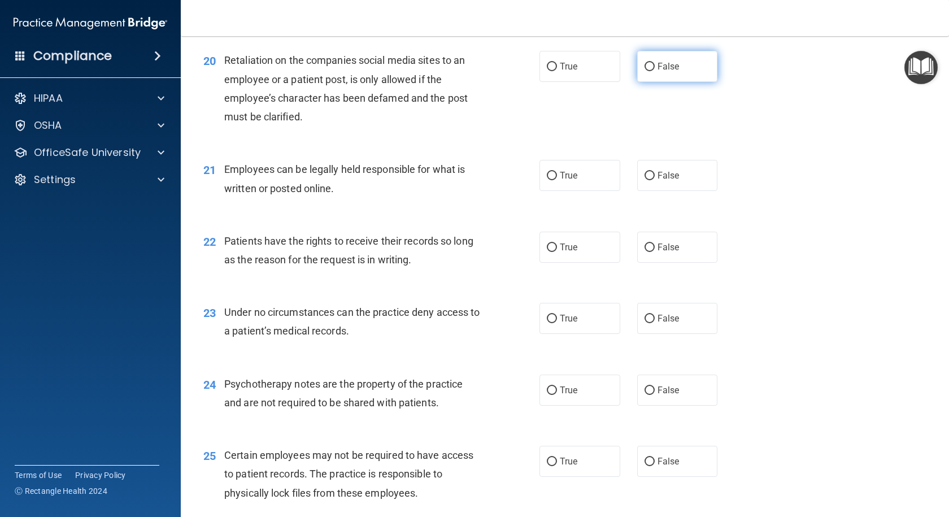
click at [644, 71] on input "False" at bounding box center [649, 67] width 10 height 8
radio input "true"
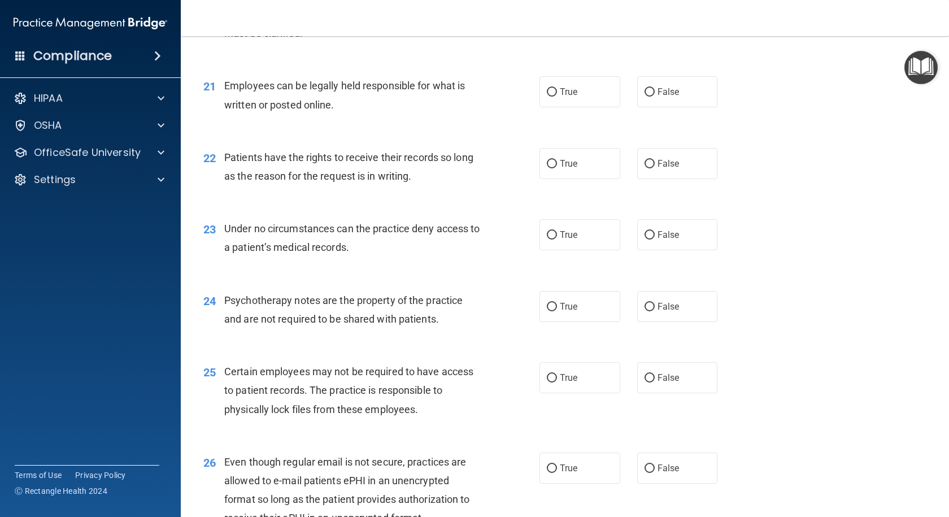
scroll to position [2033, 0]
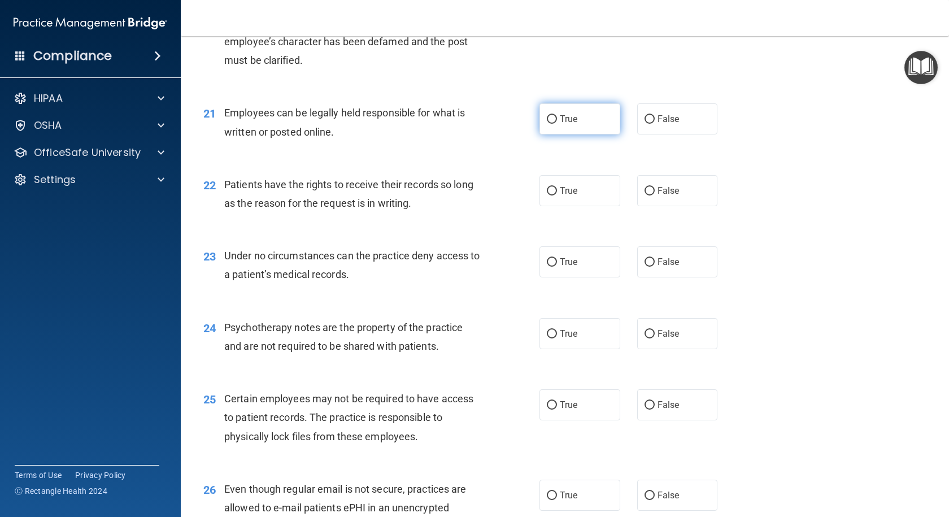
click at [554, 134] on label "True" at bounding box center [579, 118] width 81 height 31
click at [554, 124] on input "True" at bounding box center [552, 119] width 10 height 8
radio input "true"
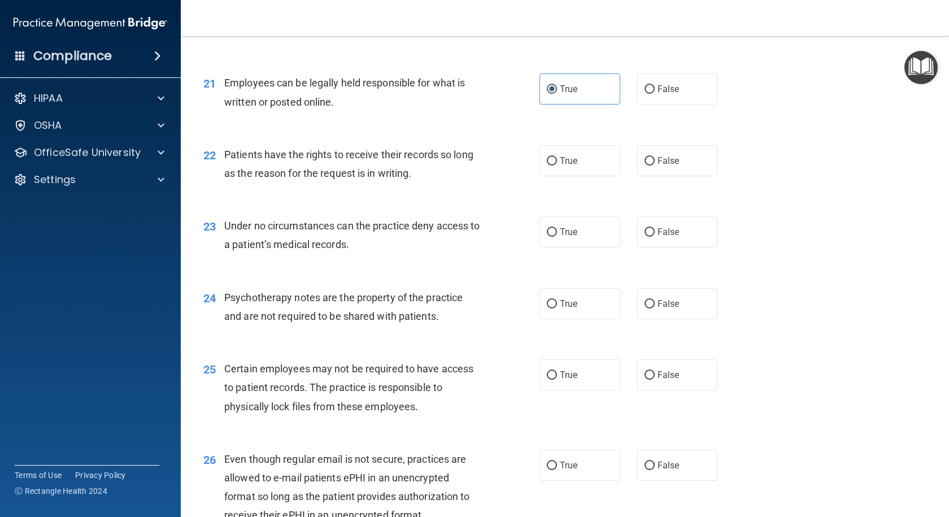
scroll to position [2089, 0]
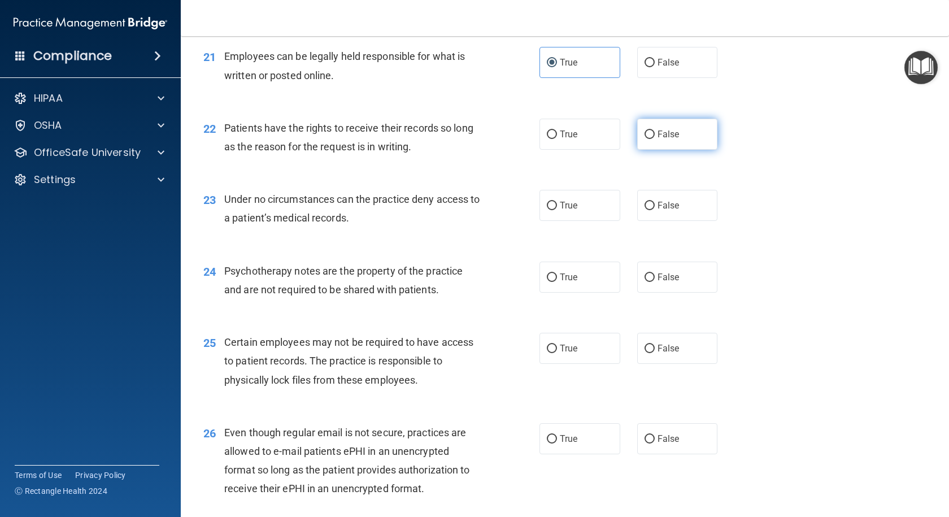
click at [637, 150] on label "False" at bounding box center [677, 134] width 81 height 31
click at [644, 139] on input "False" at bounding box center [649, 134] width 10 height 8
radio input "true"
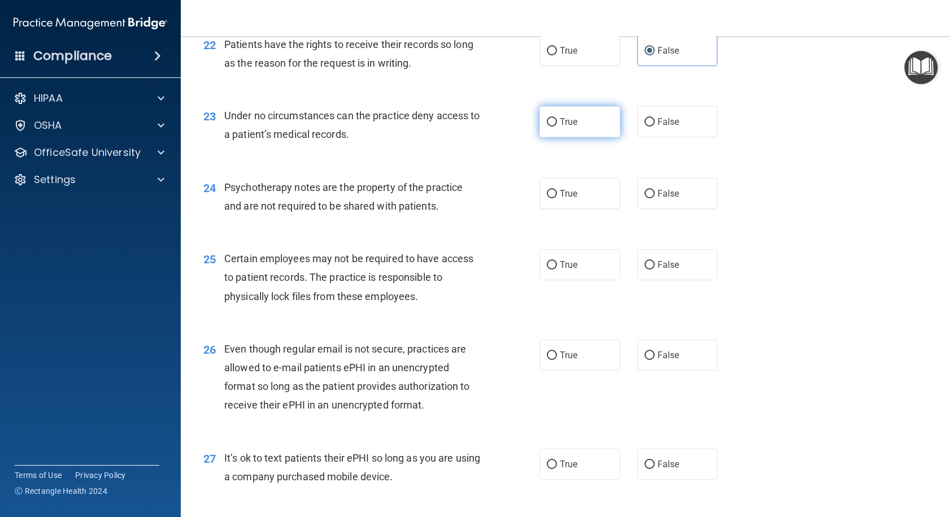
scroll to position [2202, 0]
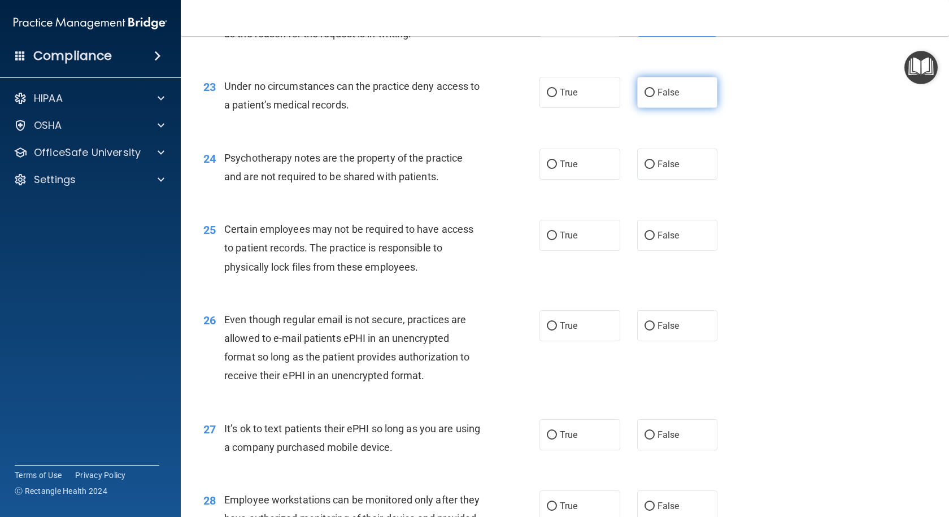
click at [675, 108] on label "False" at bounding box center [677, 92] width 81 height 31
click at [654, 97] on input "False" at bounding box center [649, 93] width 10 height 8
radio input "true"
click at [569, 180] on label "True" at bounding box center [579, 163] width 81 height 31
click at [557, 169] on input "True" at bounding box center [552, 164] width 10 height 8
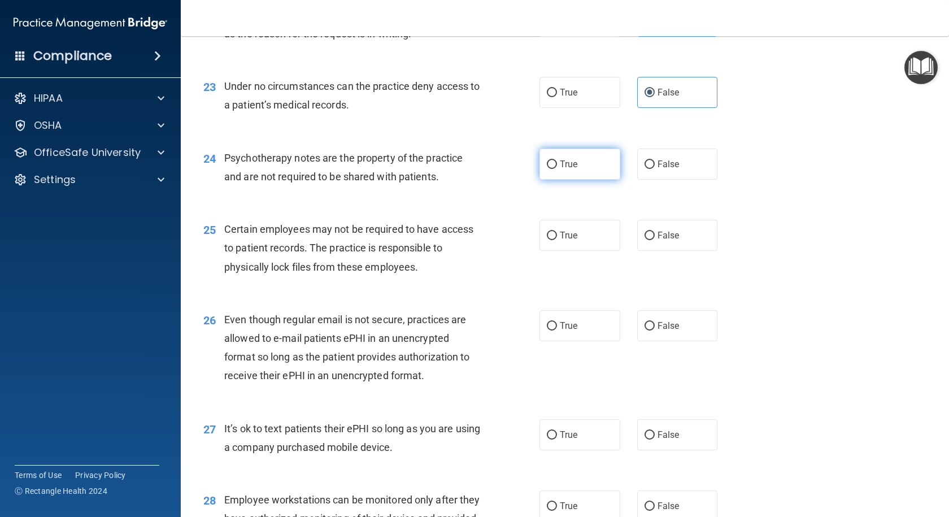
radio input "true"
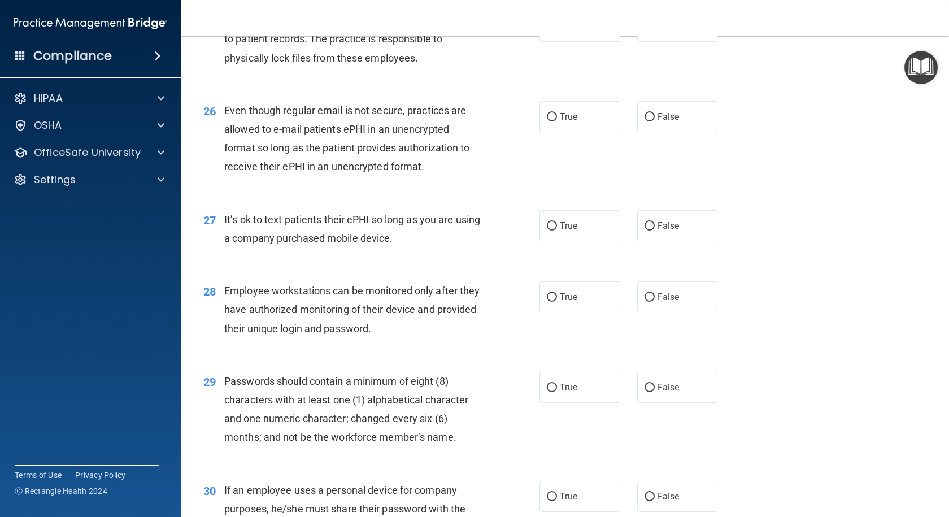
scroll to position [2298, 0]
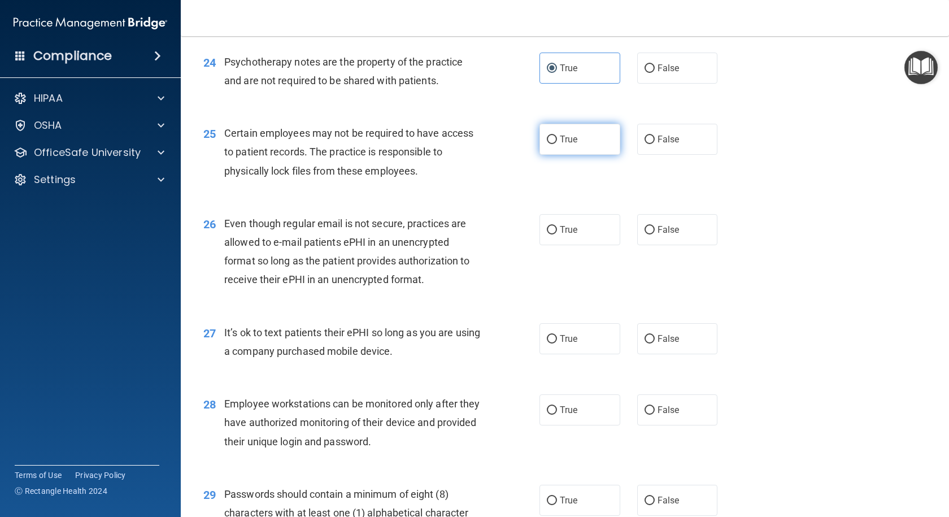
click at [586, 155] on label "True" at bounding box center [579, 139] width 81 height 31
click at [557, 144] on input "True" at bounding box center [552, 140] width 10 height 8
radio input "true"
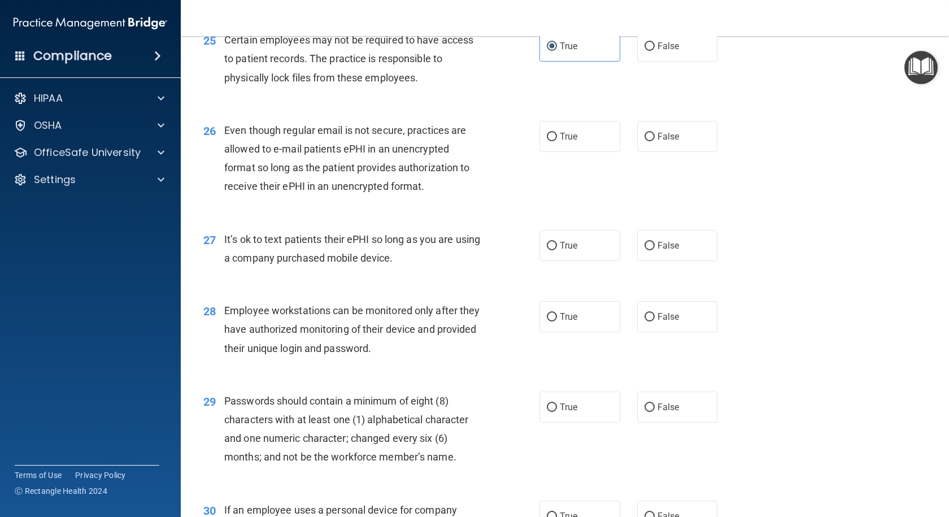
scroll to position [2411, 0]
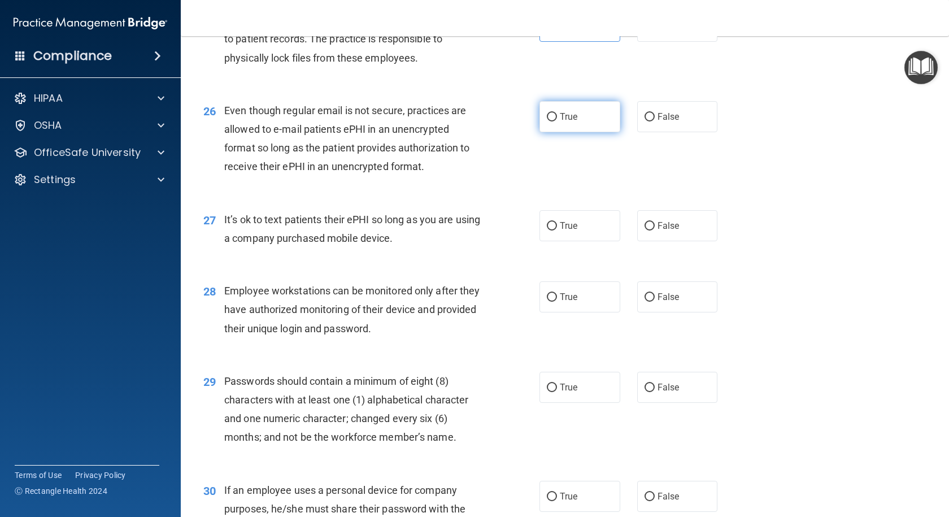
click at [552, 132] on label "True" at bounding box center [579, 116] width 81 height 31
click at [552, 121] on input "True" at bounding box center [552, 117] width 10 height 8
radio input "true"
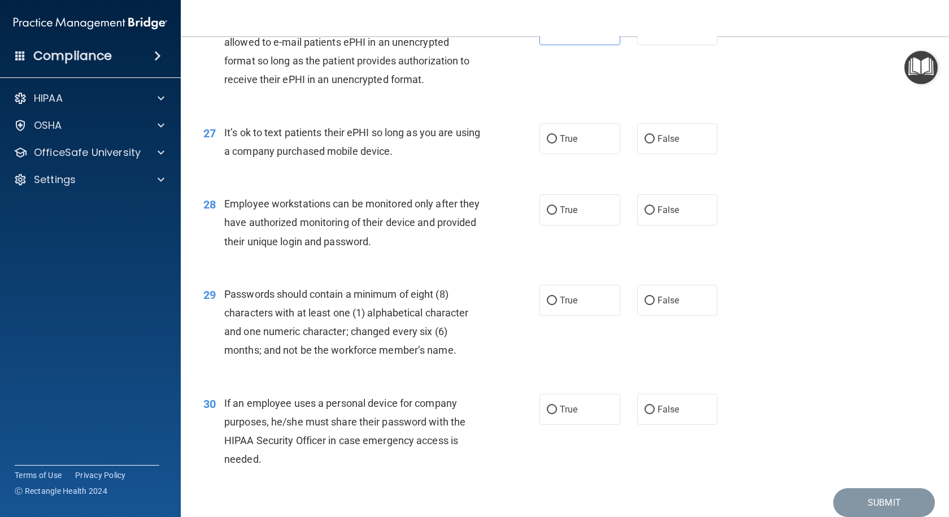
scroll to position [2524, 0]
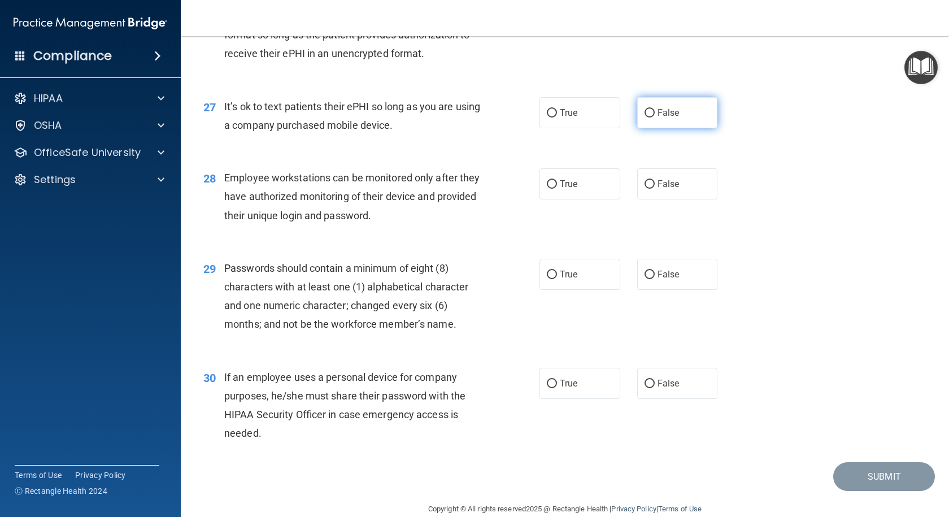
click at [657, 118] on span "False" at bounding box center [668, 112] width 22 height 11
click at [654, 117] on input "False" at bounding box center [649, 113] width 10 height 8
radio input "true"
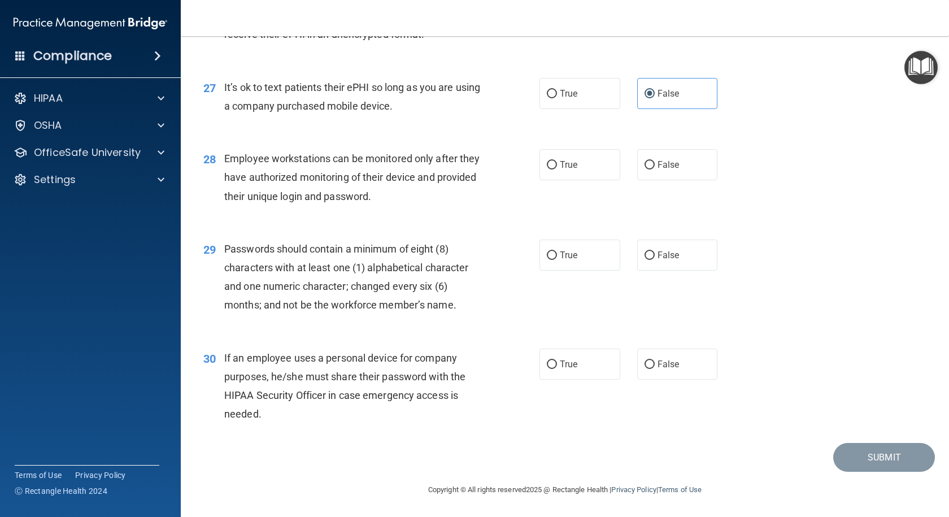
scroll to position [2580, 0]
click at [644, 167] on input "False" at bounding box center [649, 165] width 10 height 8
radio input "true"
click at [560, 260] on span "True" at bounding box center [569, 255] width 18 height 11
click at [557, 260] on input "True" at bounding box center [552, 255] width 10 height 8
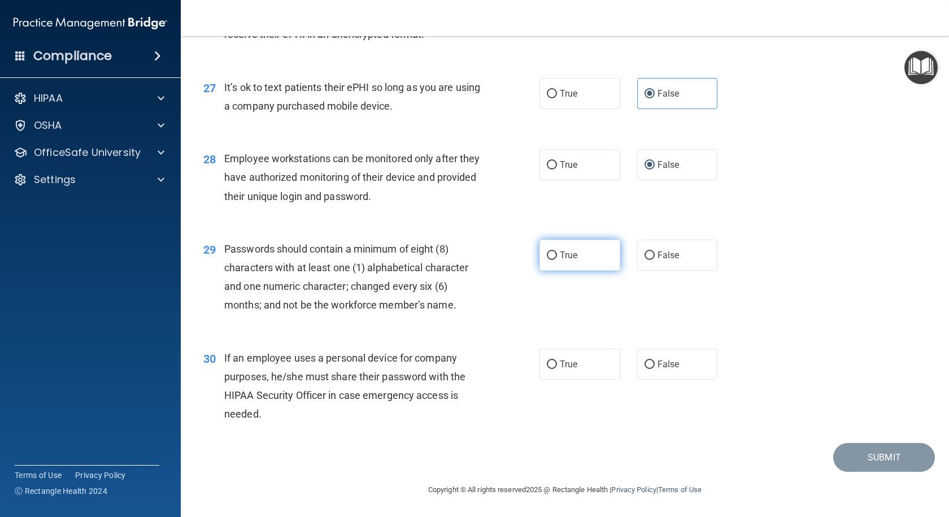
radio input "true"
click at [566, 362] on span "True" at bounding box center [569, 364] width 18 height 11
click at [557, 362] on input "True" at bounding box center [552, 364] width 10 height 8
radio input "true"
drag, startPoint x: 861, startPoint y: 464, endPoint x: 868, endPoint y: 467, distance: 7.3
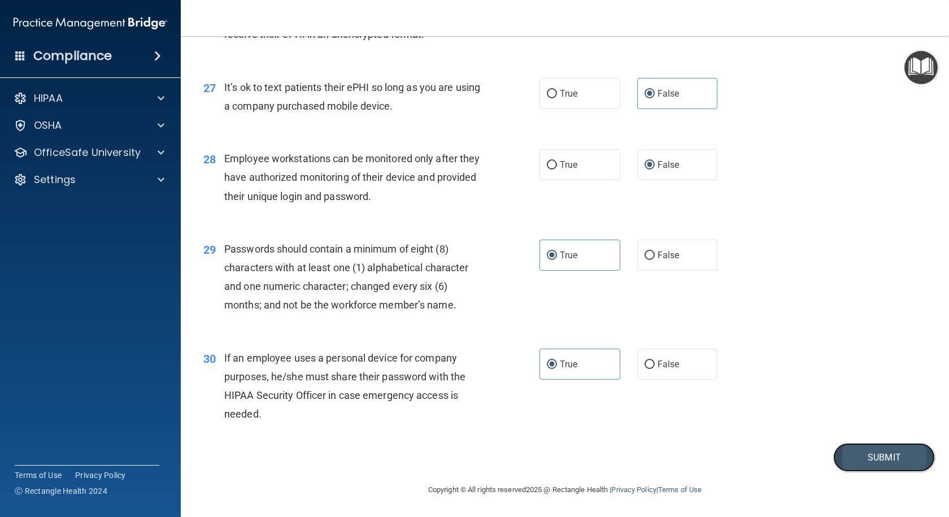
click at [863, 466] on button "Submit" at bounding box center [884, 457] width 102 height 29
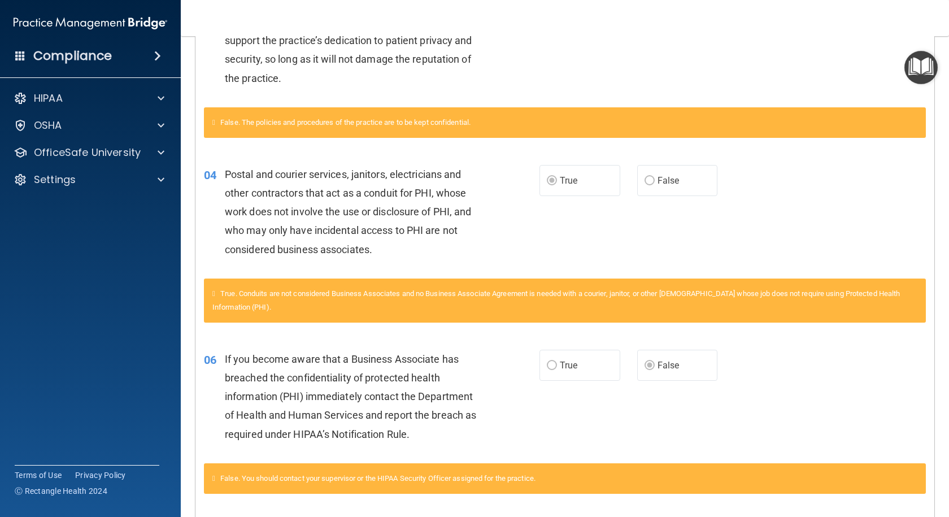
scroll to position [56, 0]
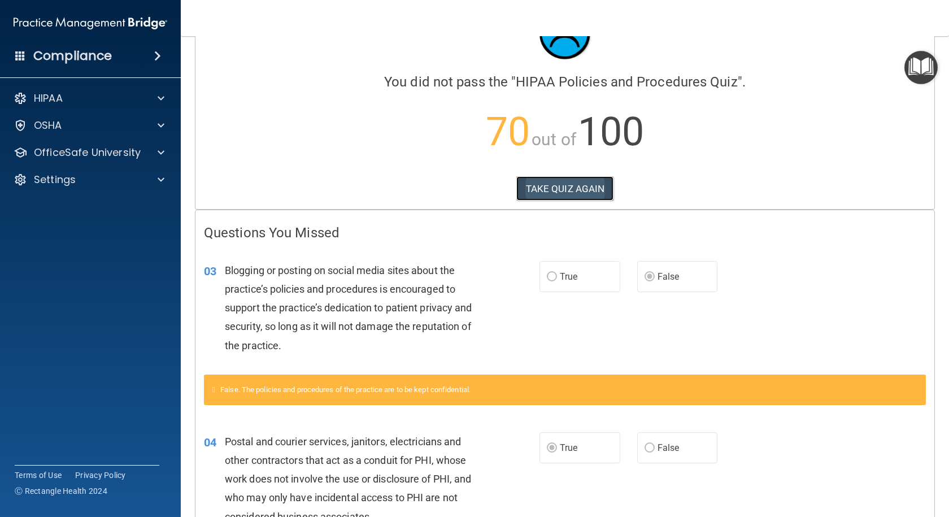
click at [575, 183] on button "TAKE QUIZ AGAIN" at bounding box center [565, 188] width 98 height 25
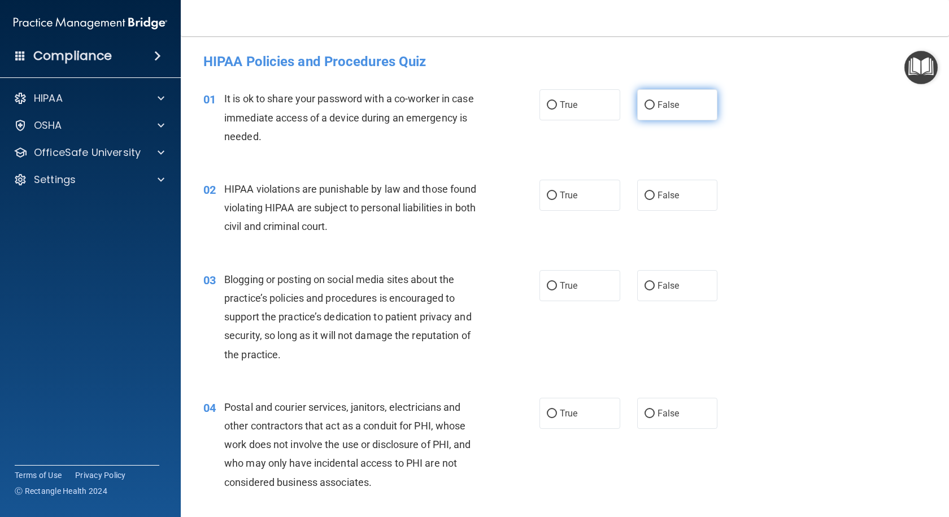
click at [644, 104] on input "False" at bounding box center [649, 105] width 10 height 8
radio input "true"
click at [590, 200] on label "True" at bounding box center [579, 195] width 81 height 31
click at [557, 200] on input "True" at bounding box center [552, 195] width 10 height 8
radio input "true"
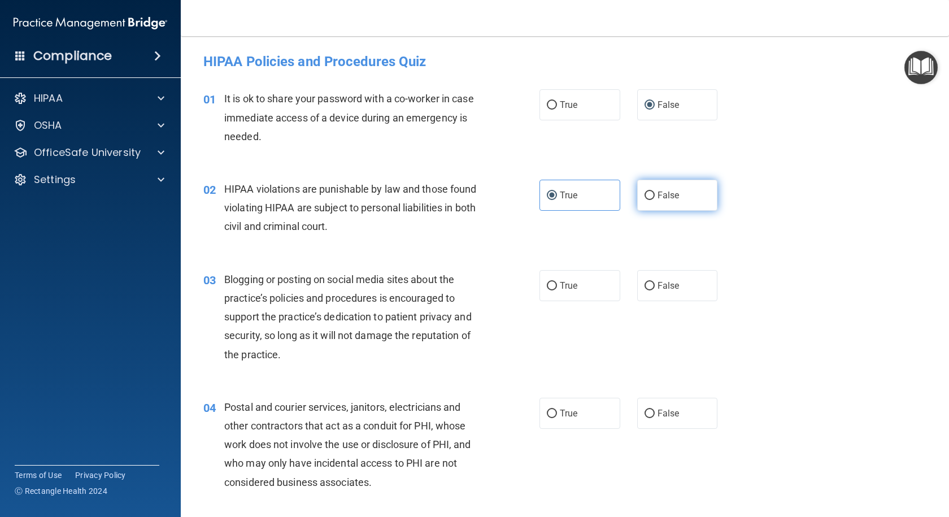
click at [681, 200] on label "False" at bounding box center [677, 195] width 81 height 31
click at [654, 200] on input "False" at bounding box center [649, 195] width 10 height 8
radio input "true"
click at [534, 185] on div "02 HIPAA violations are punishable by law and those found violating HIPAA are s…" at bounding box center [371, 211] width 370 height 62
click at [578, 195] on label "True" at bounding box center [579, 195] width 81 height 31
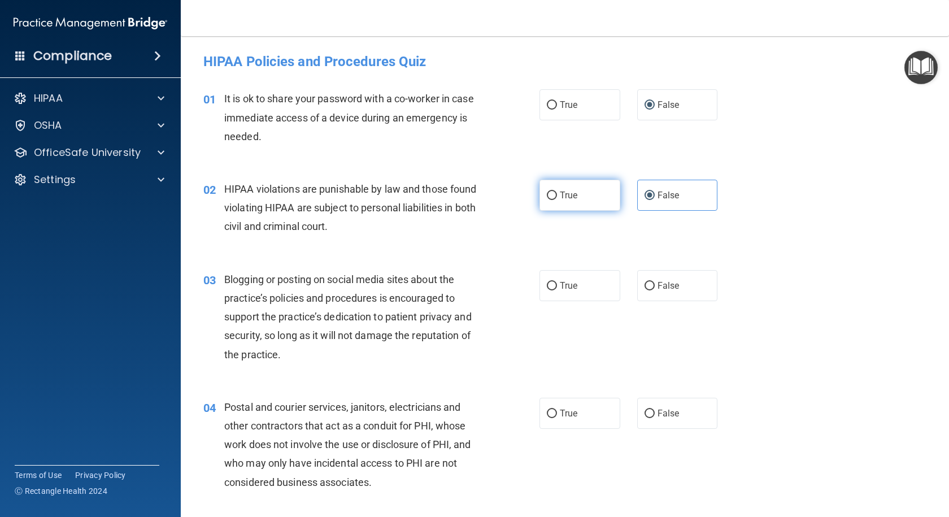
click at [557, 195] on input "True" at bounding box center [552, 195] width 10 height 8
radio input "true"
radio input "false"
click at [670, 296] on label "False" at bounding box center [677, 285] width 81 height 31
click at [654, 290] on input "False" at bounding box center [649, 286] width 10 height 8
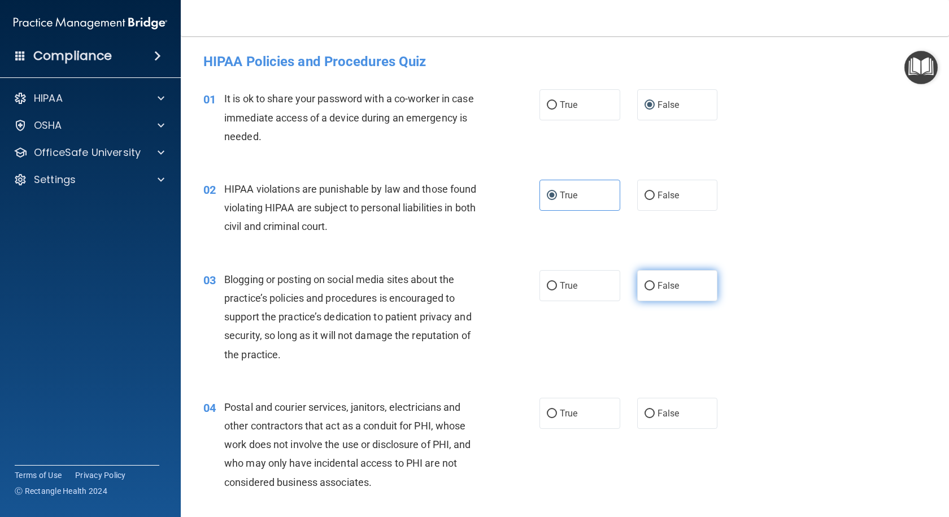
radio input "true"
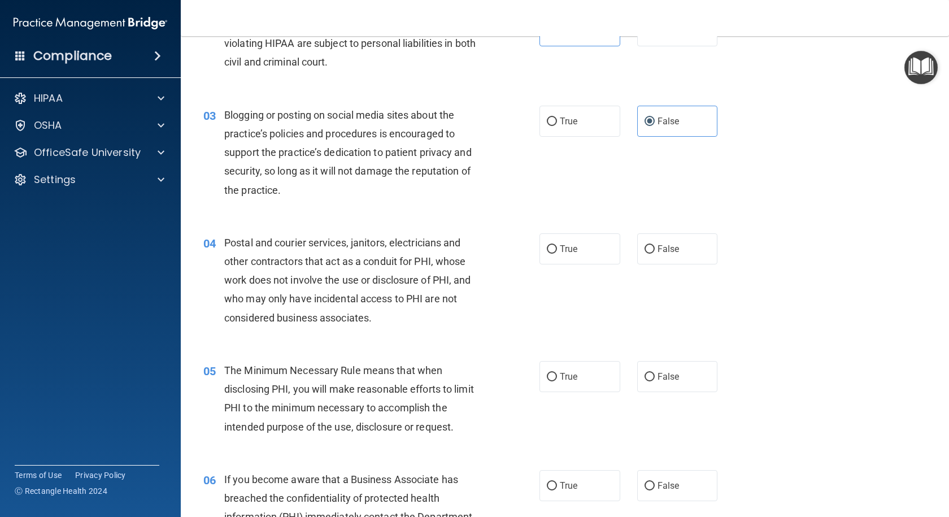
scroll to position [169, 0]
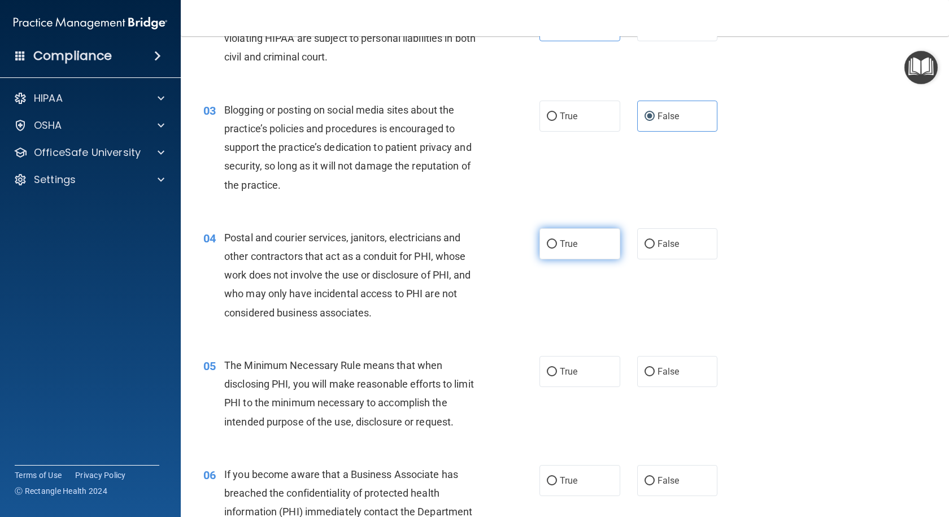
click at [561, 244] on span "True" at bounding box center [569, 243] width 18 height 11
click at [557, 244] on input "True" at bounding box center [552, 244] width 10 height 8
radio input "true"
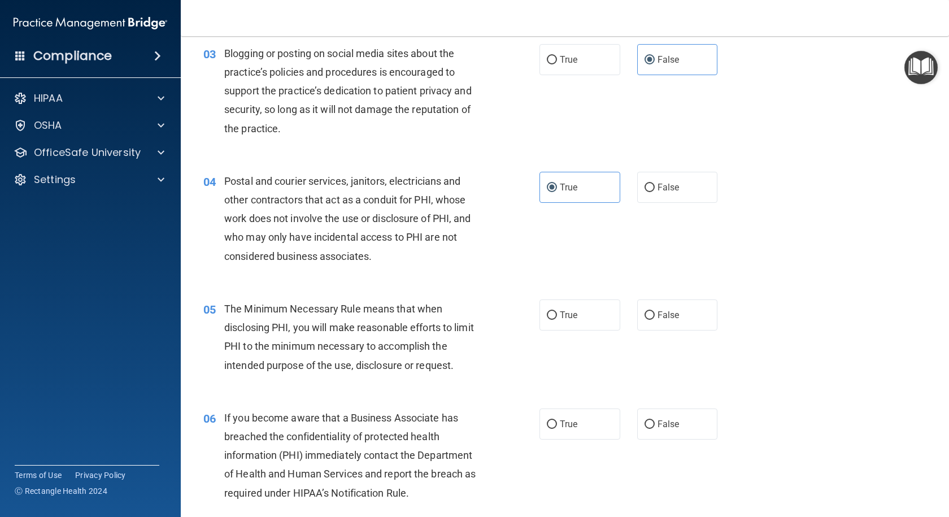
scroll to position [282, 0]
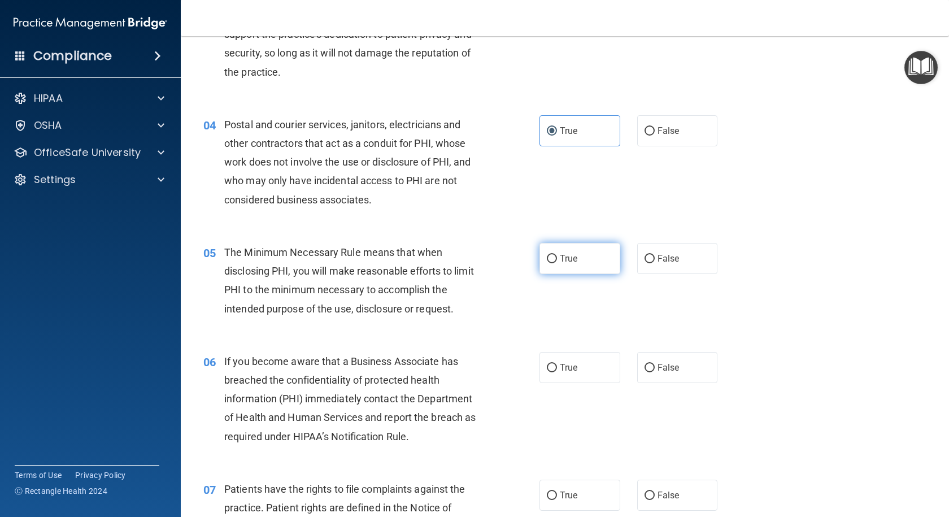
click at [565, 267] on label "True" at bounding box center [579, 258] width 81 height 31
click at [557, 263] on input "True" at bounding box center [552, 259] width 10 height 8
radio input "true"
click at [648, 360] on label "False" at bounding box center [677, 367] width 81 height 31
click at [648, 364] on input "False" at bounding box center [649, 368] width 10 height 8
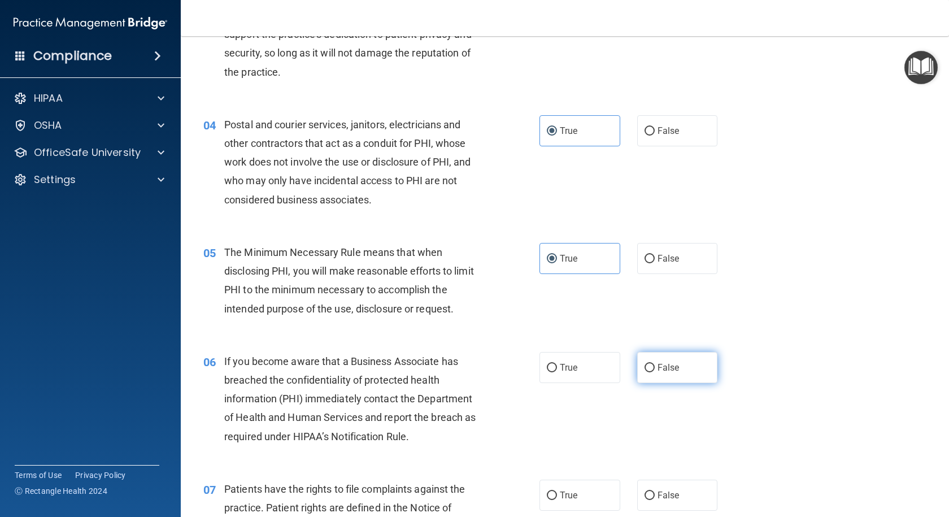
radio input "true"
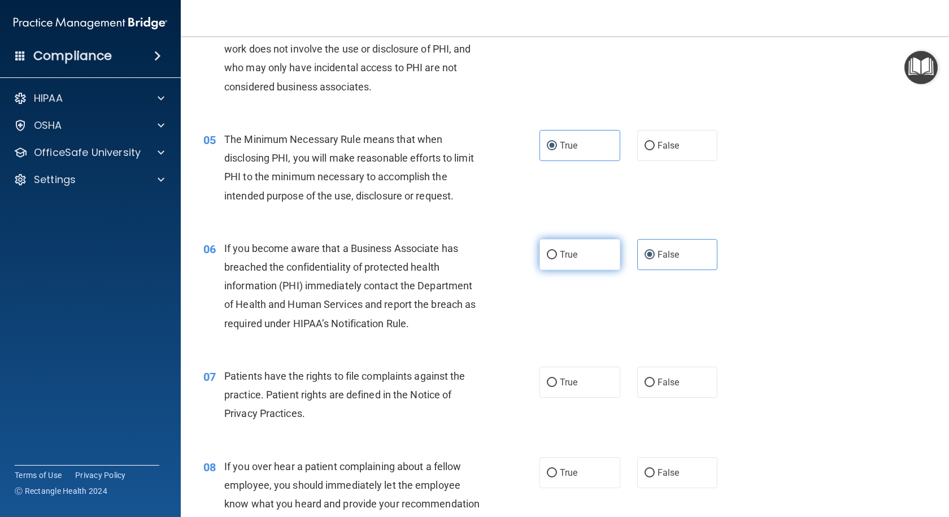
scroll to position [452, 0]
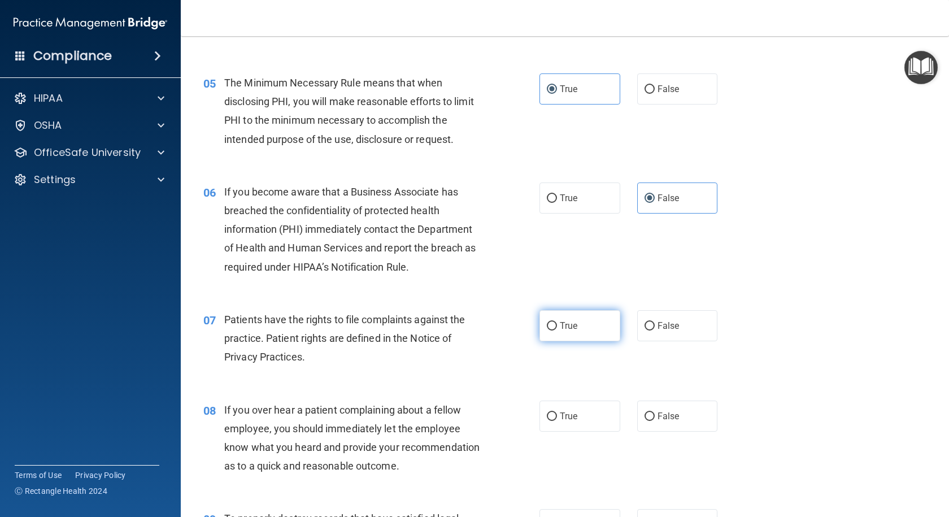
click at [552, 327] on input "True" at bounding box center [552, 326] width 10 height 8
radio input "true"
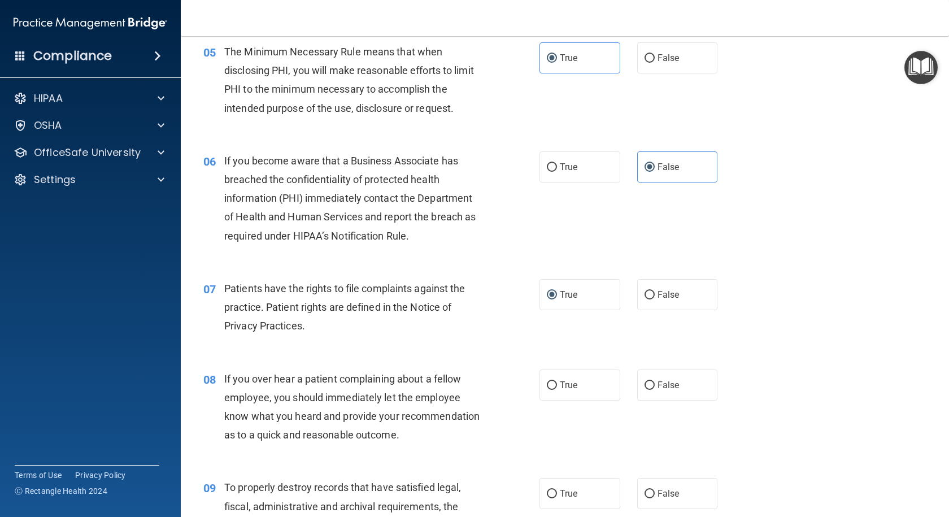
scroll to position [508, 0]
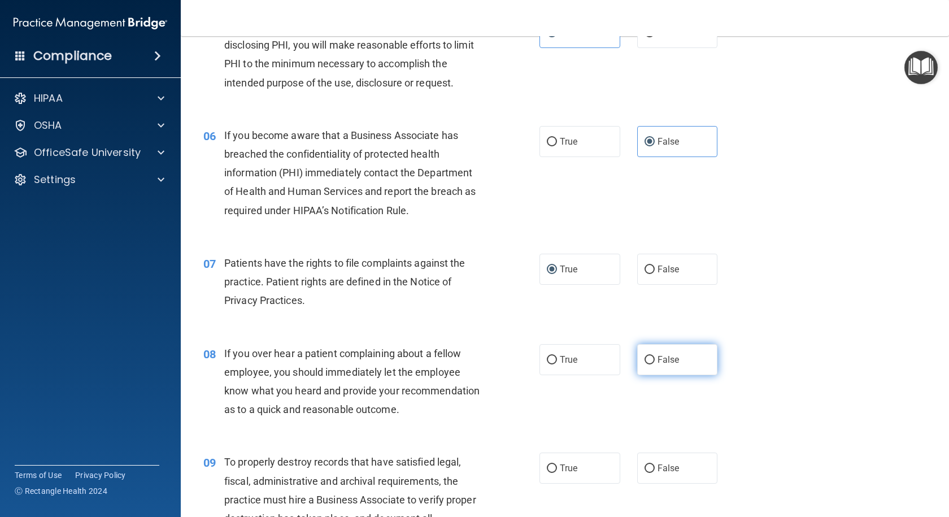
click at [658, 370] on label "False" at bounding box center [677, 359] width 81 height 31
click at [654, 364] on input "False" at bounding box center [649, 360] width 10 height 8
radio input "true"
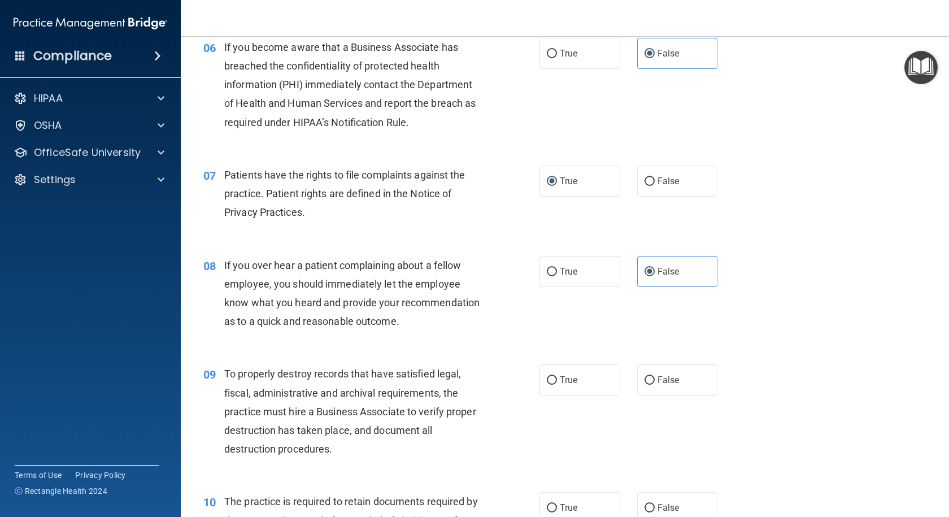
scroll to position [621, 0]
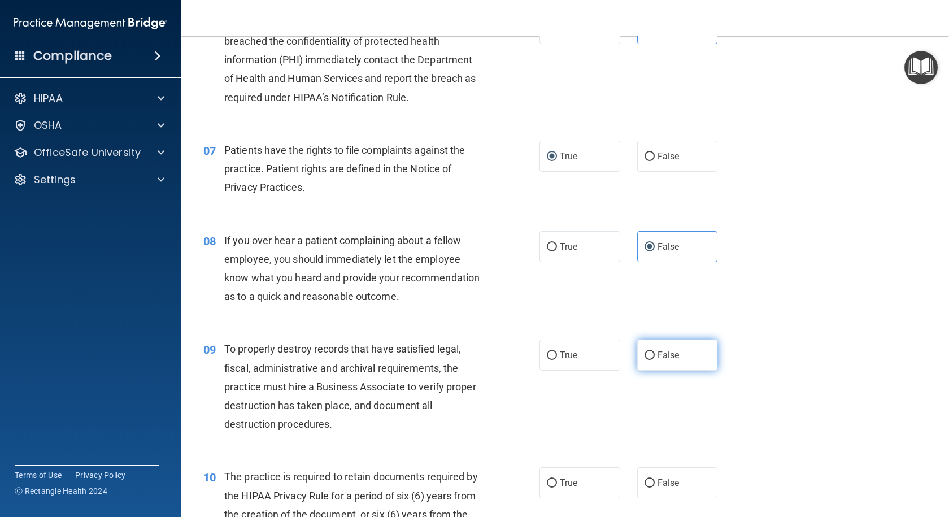
drag, startPoint x: 661, startPoint y: 374, endPoint x: 655, endPoint y: 375, distance: 6.3
click at [661, 360] on span "False" at bounding box center [668, 354] width 22 height 11
click at [654, 360] on input "False" at bounding box center [649, 355] width 10 height 8
radio input "true"
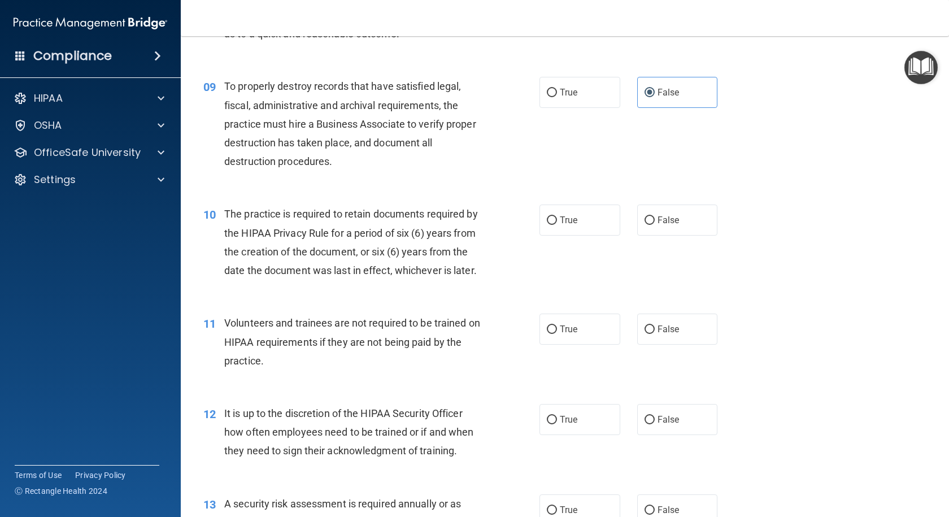
scroll to position [903, 0]
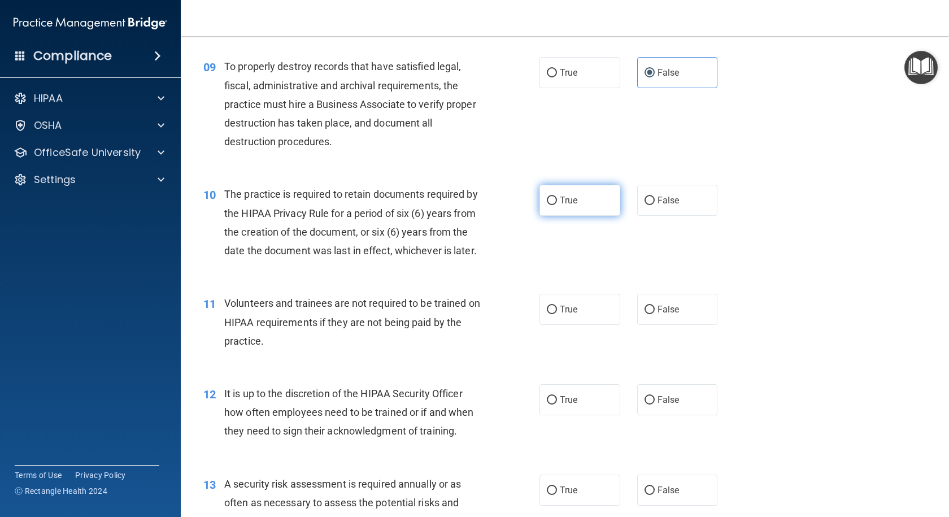
click at [579, 216] on label "True" at bounding box center [579, 200] width 81 height 31
click at [557, 205] on input "True" at bounding box center [552, 200] width 10 height 8
radio input "true"
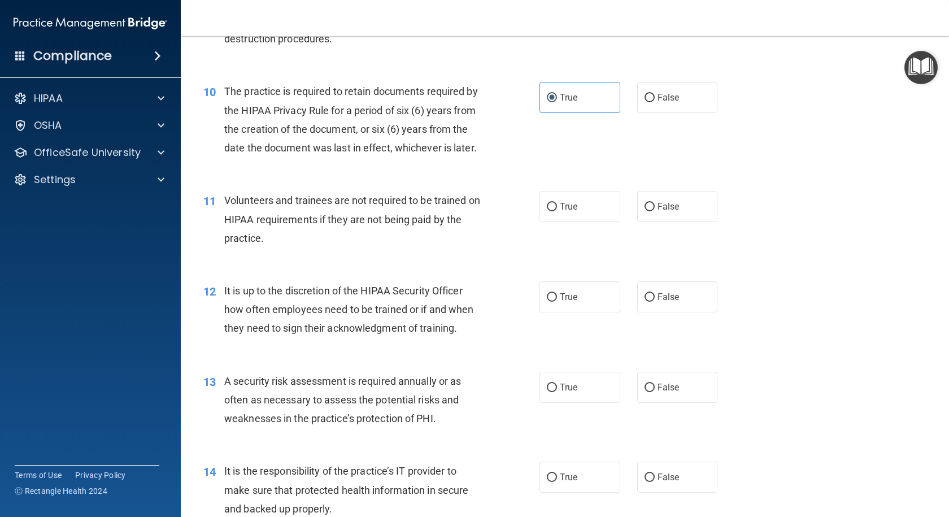
scroll to position [1016, 0]
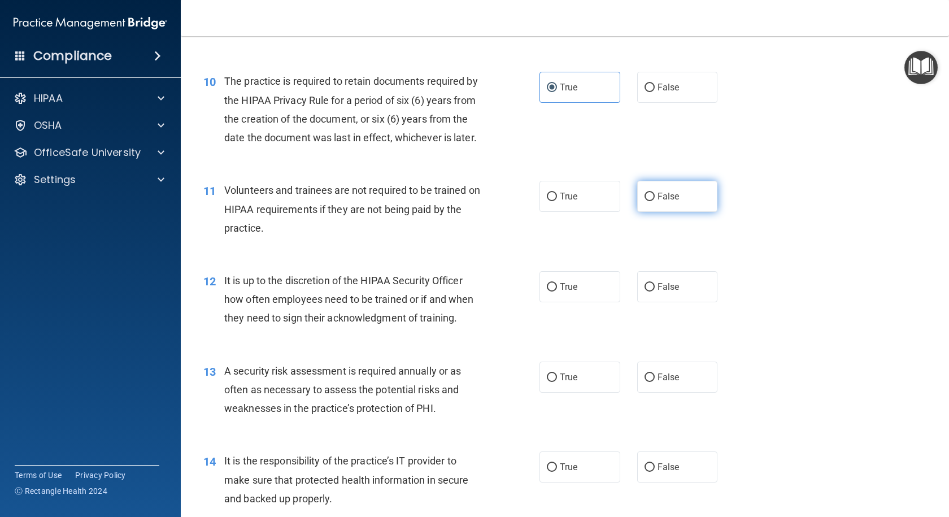
click at [643, 212] on label "False" at bounding box center [677, 196] width 81 height 31
click at [644, 201] on input "False" at bounding box center [649, 197] width 10 height 8
radio input "true"
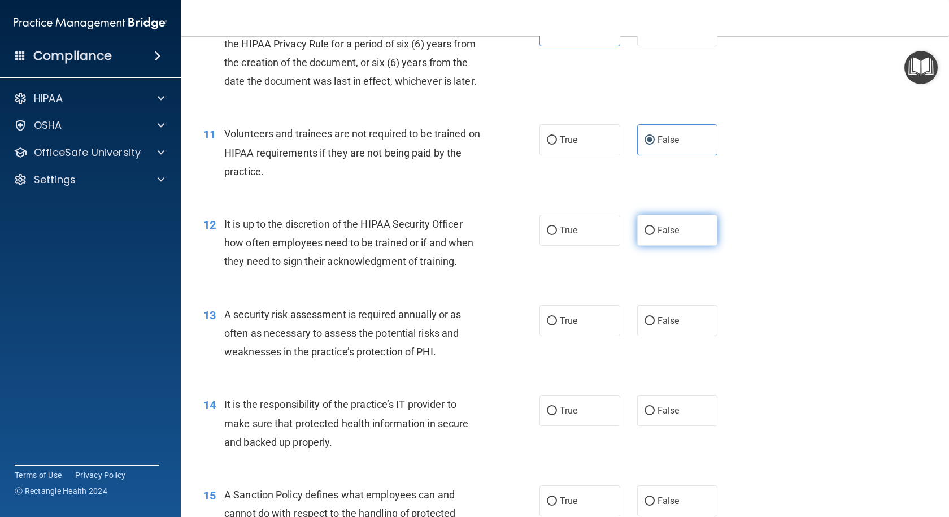
click at [678, 246] on label "False" at bounding box center [677, 230] width 81 height 31
click at [654, 235] on input "False" at bounding box center [649, 230] width 10 height 8
radio input "true"
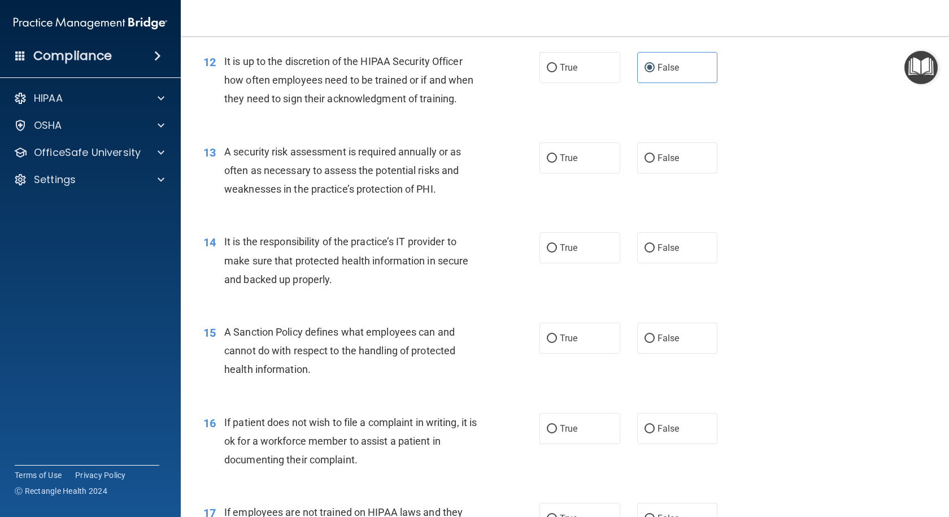
scroll to position [1242, 0]
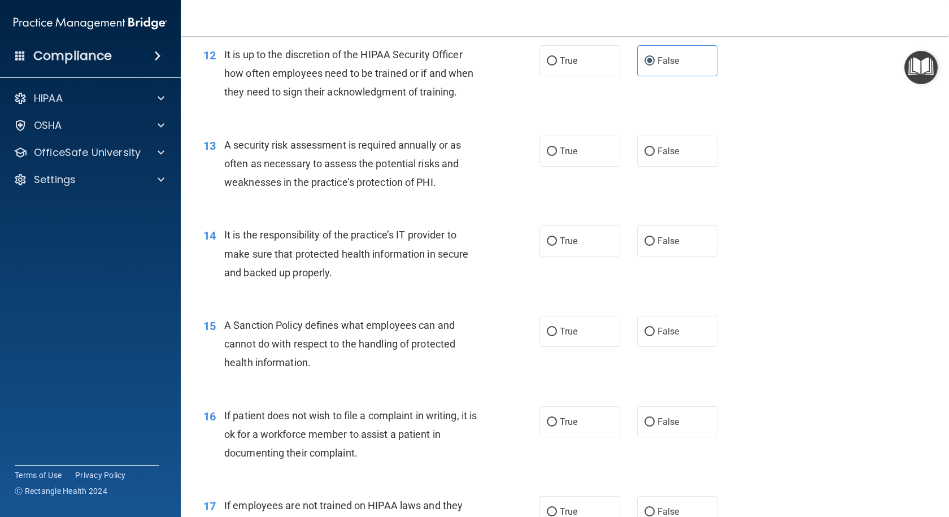
click at [531, 195] on div "13 A security risk assessment is required annually or as often as necessary to …" at bounding box center [371, 167] width 370 height 62
click at [550, 167] on label "True" at bounding box center [579, 151] width 81 height 31
click at [550, 156] on input "True" at bounding box center [552, 151] width 10 height 8
radio input "true"
click at [659, 246] on span "False" at bounding box center [668, 240] width 22 height 11
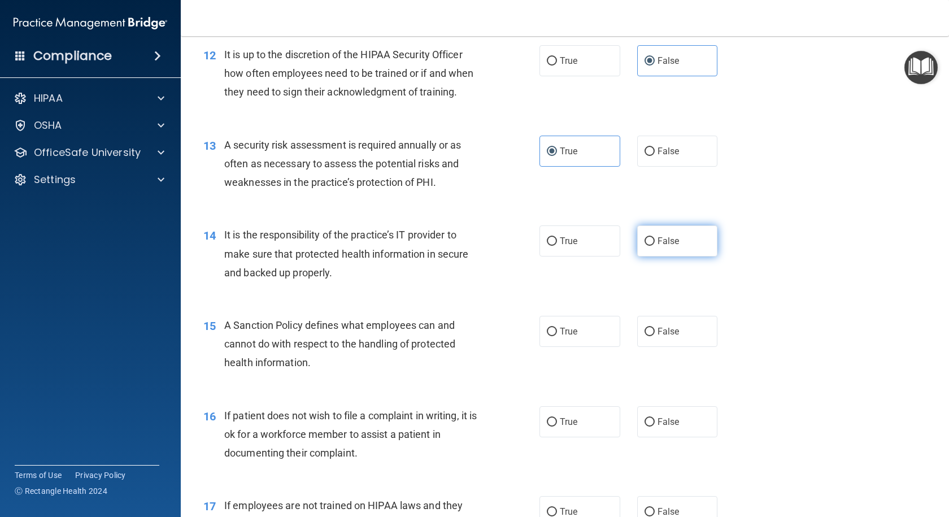
click at [654, 246] on input "False" at bounding box center [649, 241] width 10 height 8
radio input "true"
click at [674, 347] on label "False" at bounding box center [677, 331] width 81 height 31
click at [654, 336] on input "False" at bounding box center [649, 331] width 10 height 8
radio input "true"
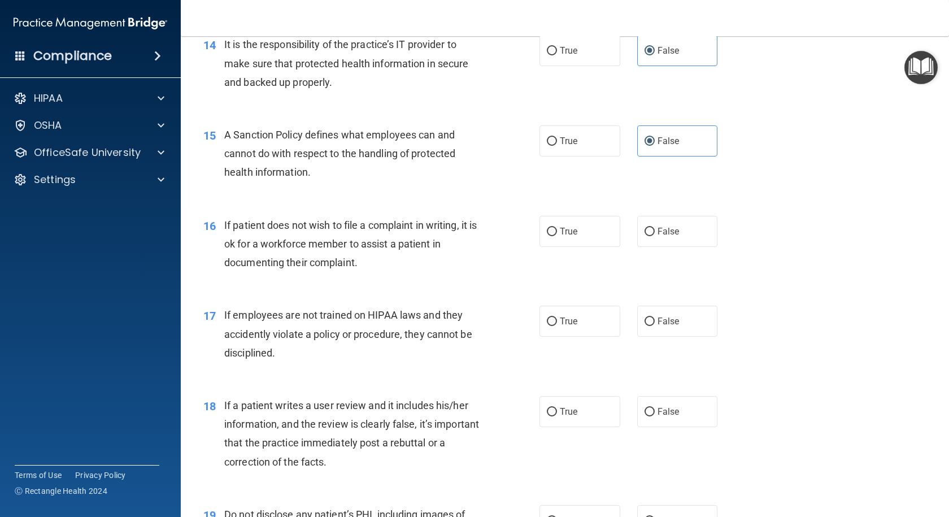
scroll to position [1468, 0]
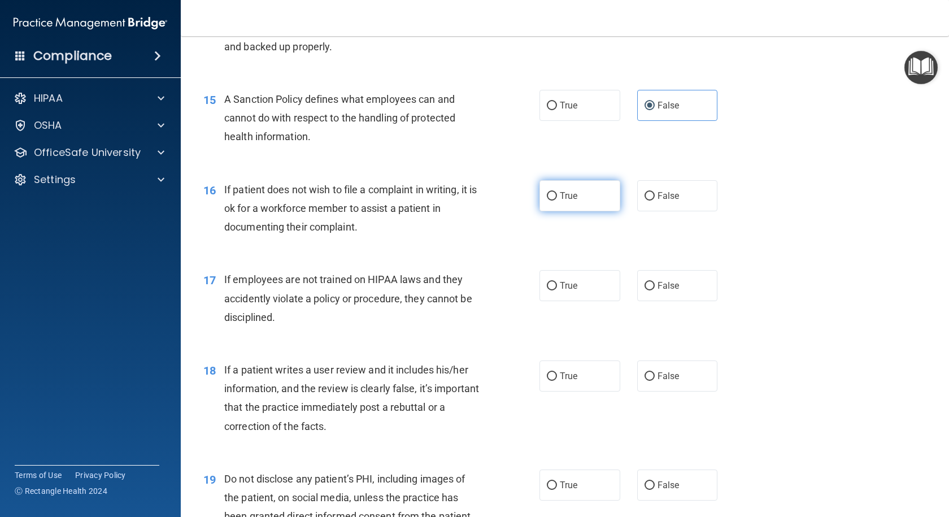
click at [580, 211] on label "True" at bounding box center [579, 195] width 81 height 31
click at [557, 200] on input "True" at bounding box center [552, 196] width 10 height 8
radio input "true"
click at [644, 290] on input "False" at bounding box center [649, 286] width 10 height 8
radio input "true"
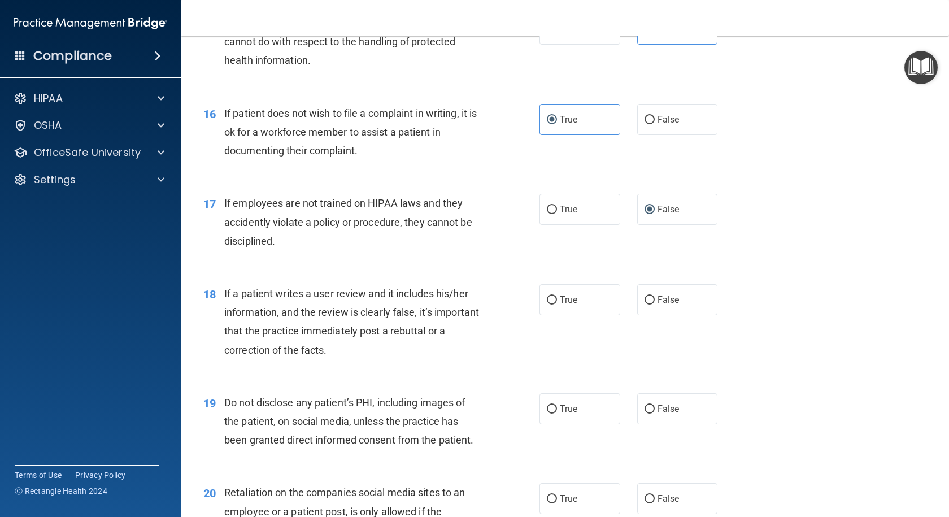
scroll to position [1581, 0]
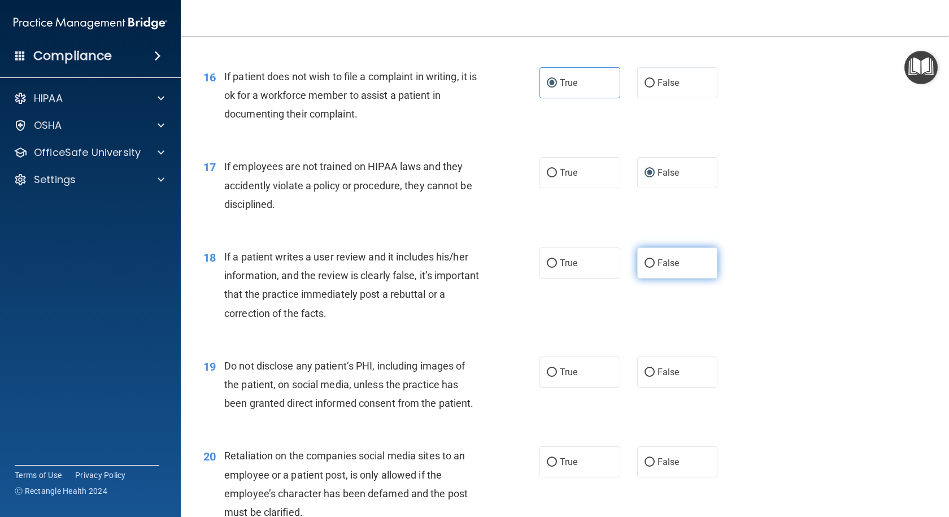
click at [657, 268] on span "False" at bounding box center [668, 262] width 22 height 11
click at [653, 268] on input "False" at bounding box center [649, 263] width 10 height 8
radio input "true"
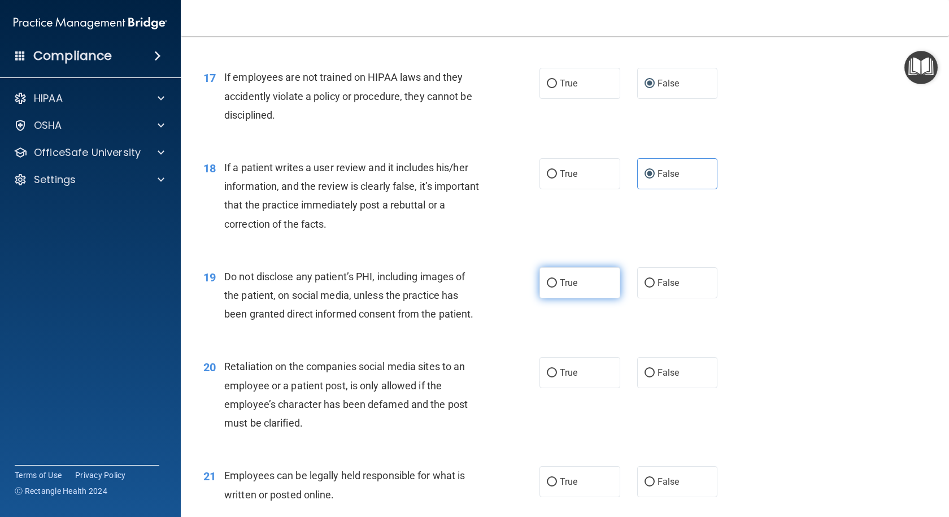
scroll to position [1750, 0]
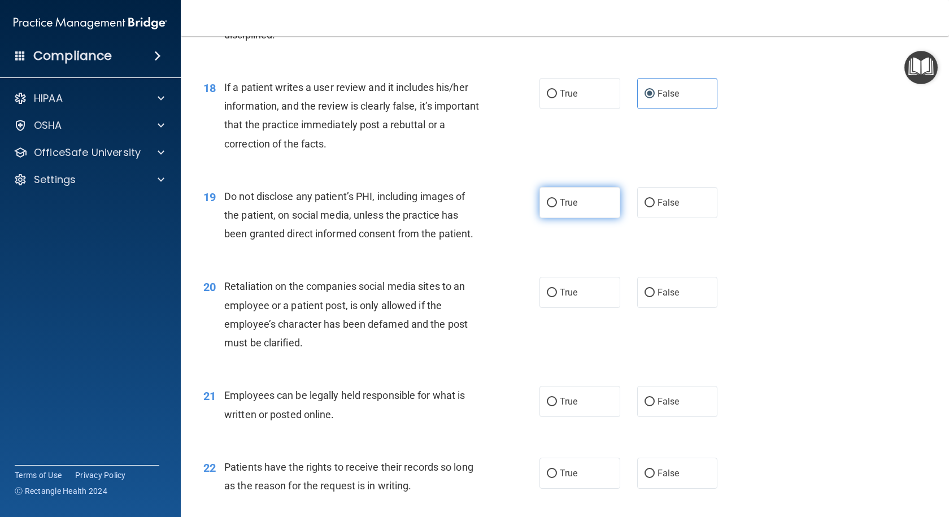
click at [561, 208] on span "True" at bounding box center [569, 202] width 18 height 11
click at [557, 207] on input "True" at bounding box center [552, 203] width 10 height 8
radio input "true"
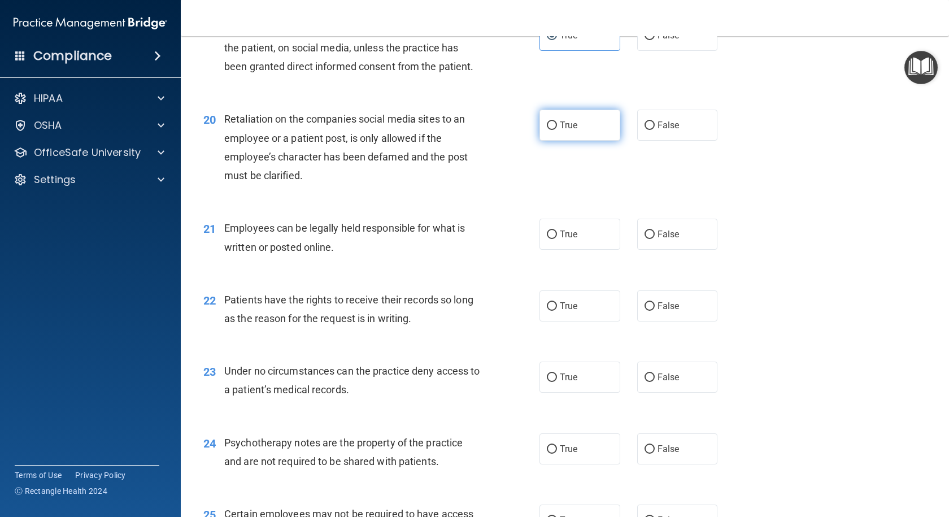
scroll to position [1920, 0]
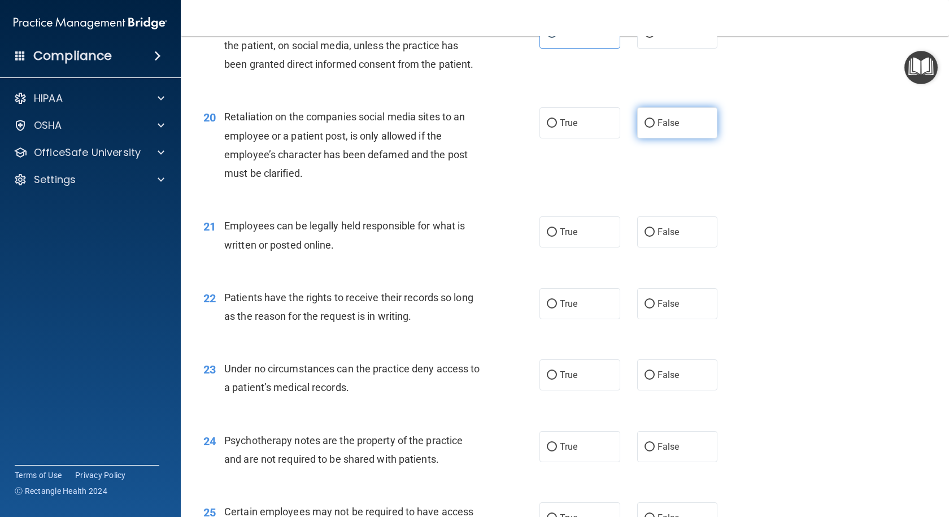
click at [643, 138] on label "False" at bounding box center [677, 122] width 81 height 31
click at [644, 128] on input "False" at bounding box center [649, 123] width 10 height 8
radio input "true"
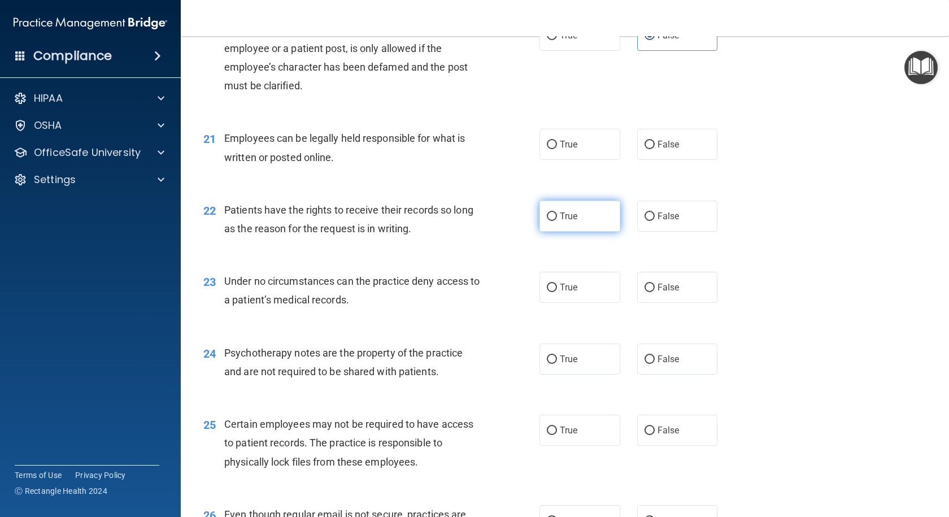
scroll to position [2033, 0]
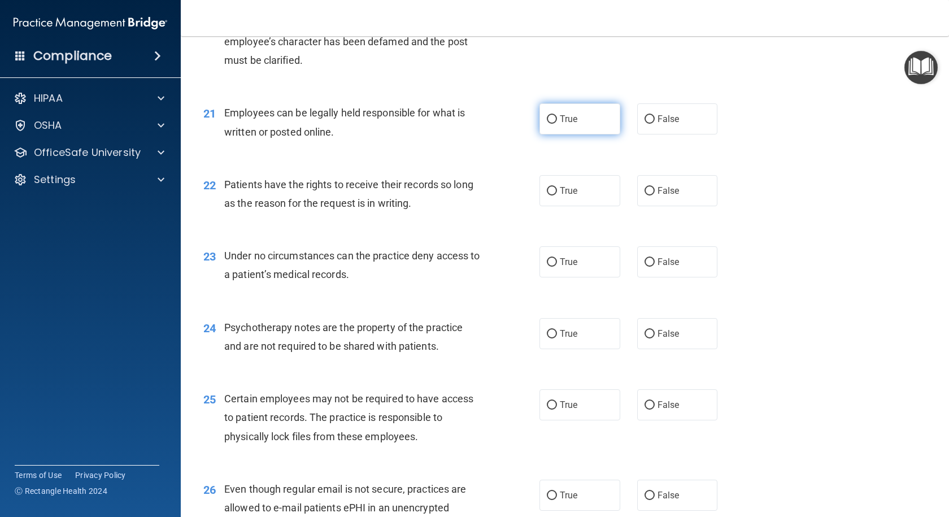
click at [560, 134] on label "True" at bounding box center [579, 118] width 81 height 31
click at [557, 124] on input "True" at bounding box center [552, 119] width 10 height 8
radio input "true"
click at [673, 206] on label "False" at bounding box center [677, 190] width 81 height 31
click at [654, 195] on input "False" at bounding box center [649, 191] width 10 height 8
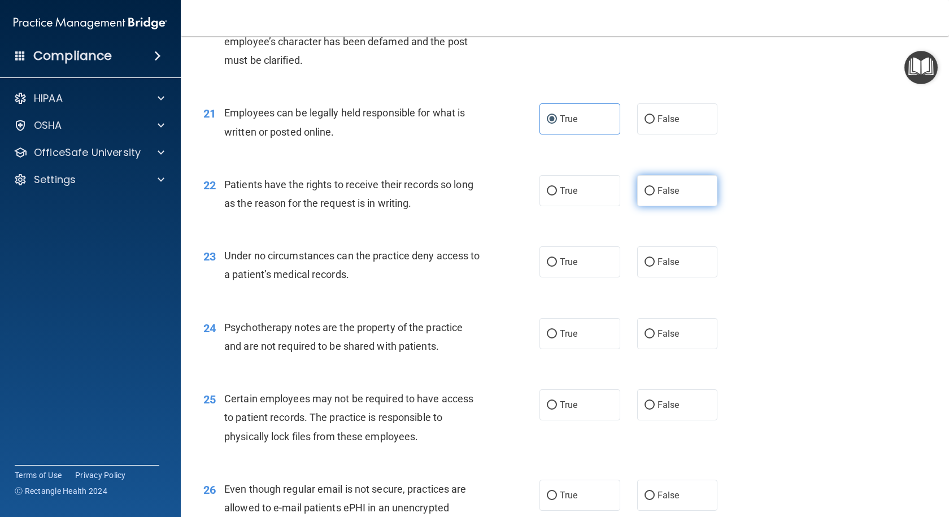
radio input "true"
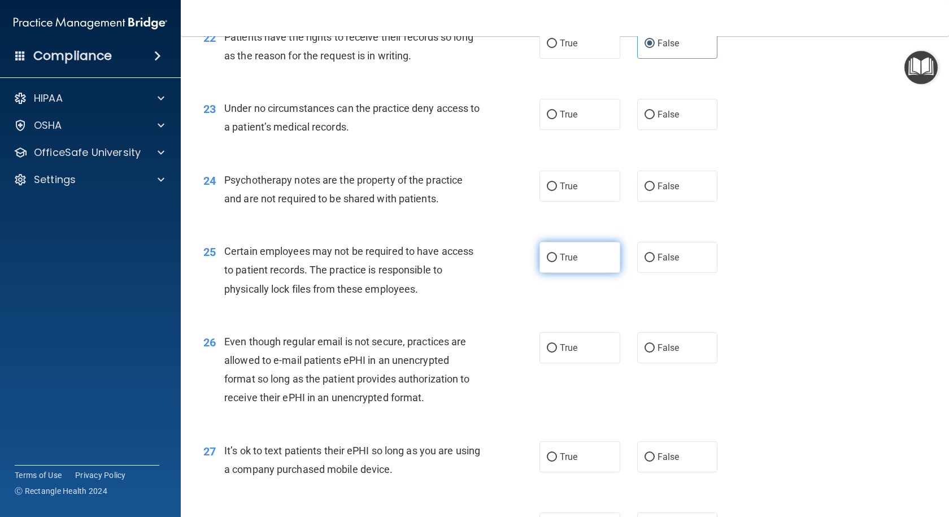
scroll to position [2202, 0]
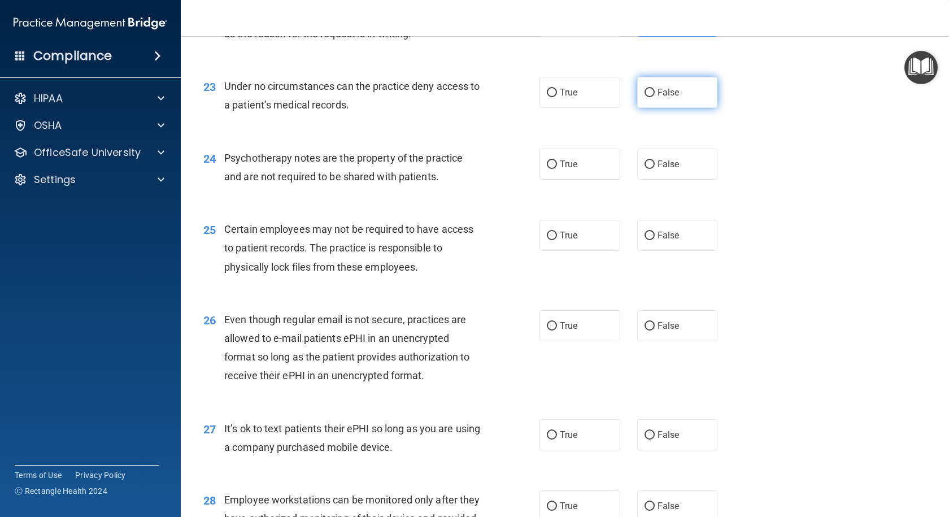
click at [671, 108] on label "False" at bounding box center [677, 92] width 81 height 31
click at [654, 97] on input "False" at bounding box center [649, 93] width 10 height 8
radio input "true"
click at [597, 180] on label "True" at bounding box center [579, 163] width 81 height 31
click at [557, 169] on input "True" at bounding box center [552, 164] width 10 height 8
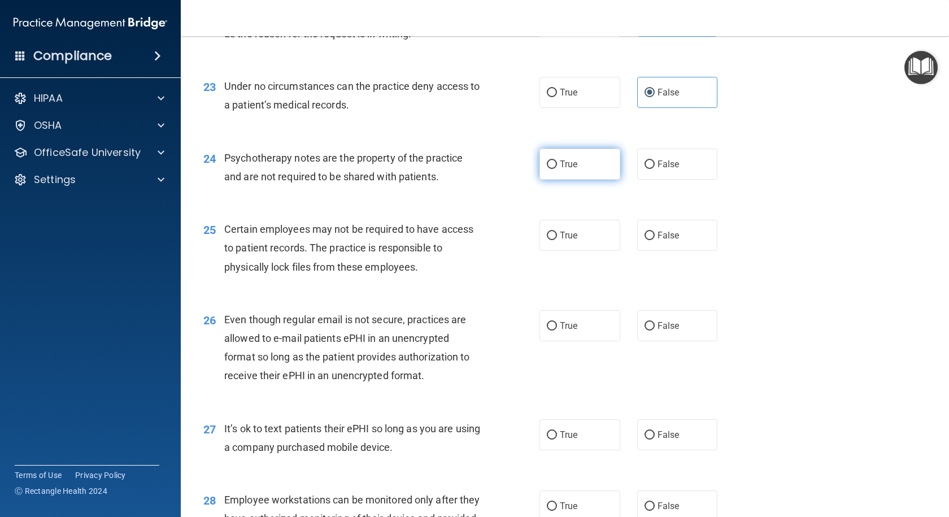
radio input "true"
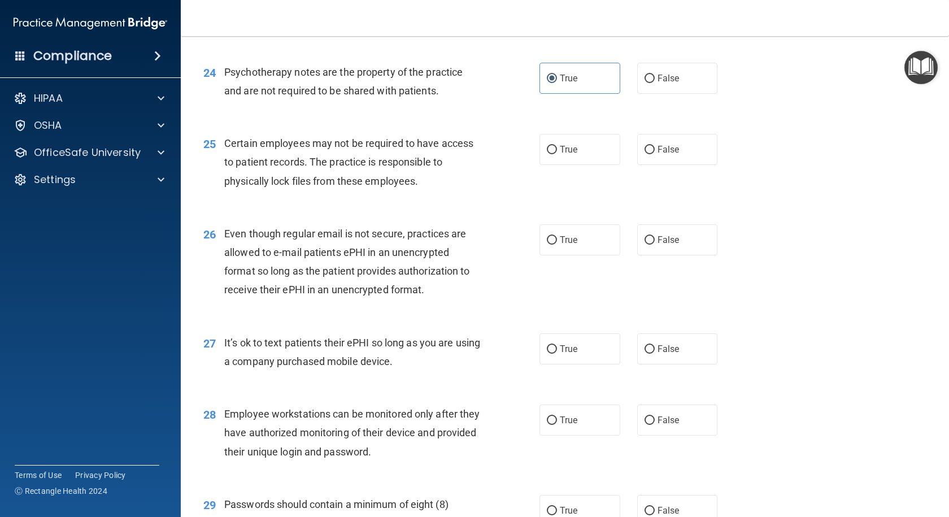
scroll to position [2315, 0]
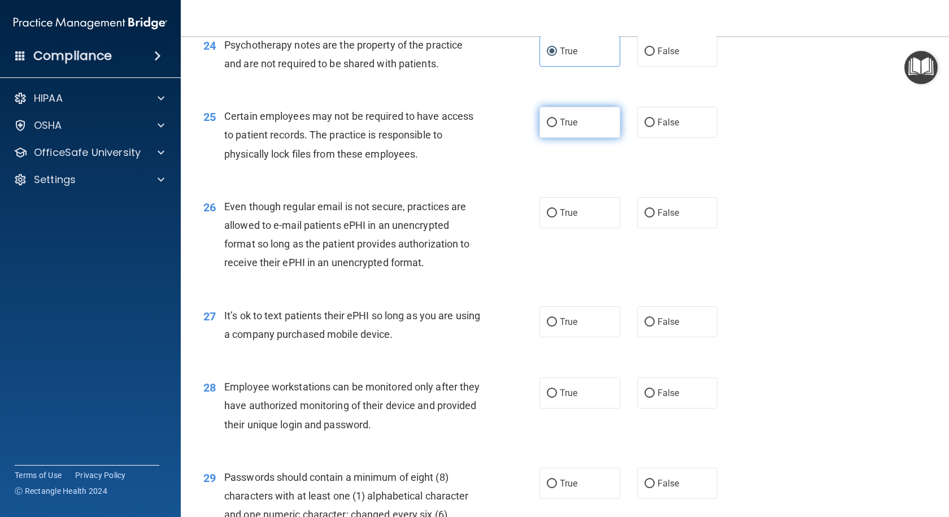
click at [567, 138] on label "True" at bounding box center [579, 122] width 81 height 31
click at [557, 127] on input "True" at bounding box center [552, 123] width 10 height 8
radio input "true"
click at [565, 228] on label "True" at bounding box center [579, 212] width 81 height 31
click at [557, 217] on input "True" at bounding box center [552, 213] width 10 height 8
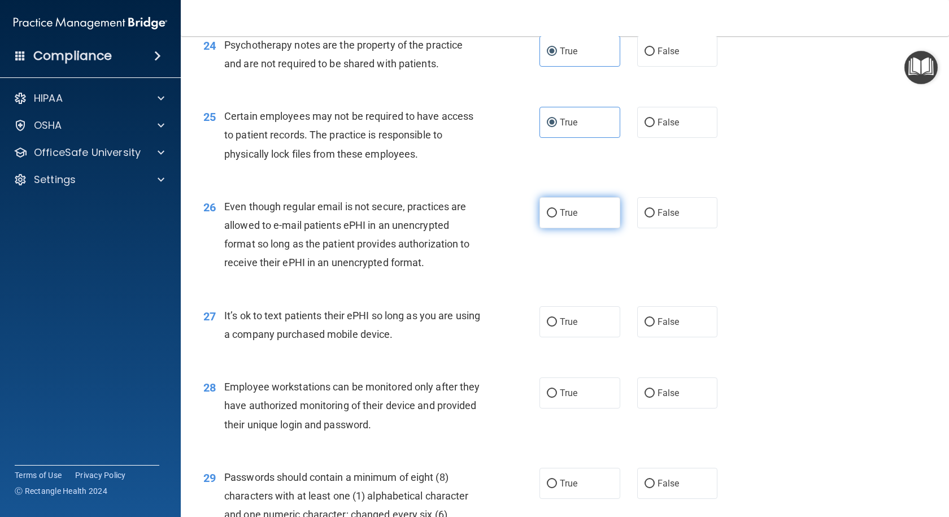
radio input "true"
click at [662, 327] on span "False" at bounding box center [668, 321] width 22 height 11
click at [654, 326] on input "False" at bounding box center [649, 322] width 10 height 8
radio input "true"
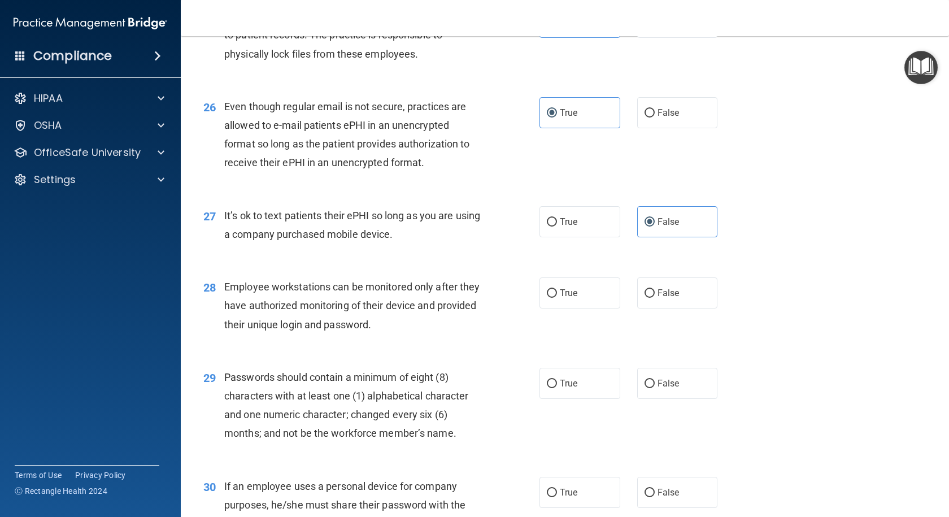
scroll to position [2428, 0]
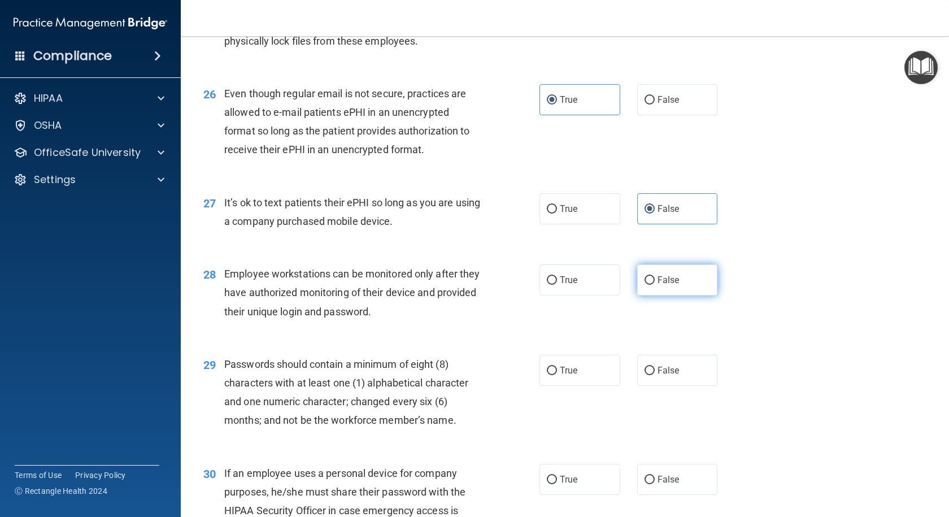
click at [669, 285] on span "False" at bounding box center [668, 279] width 22 height 11
click at [654, 285] on input "False" at bounding box center [649, 280] width 10 height 8
radio input "true"
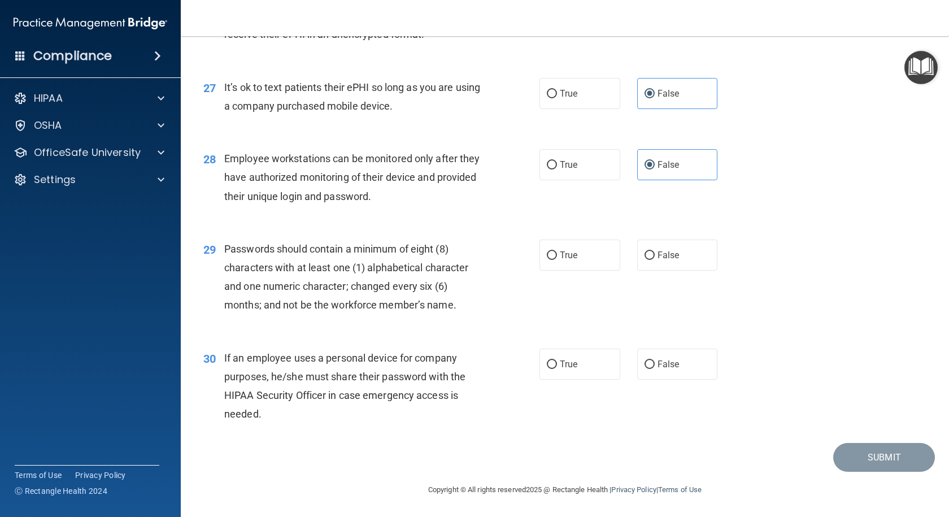
scroll to position [2580, 0]
click at [600, 265] on label "True" at bounding box center [579, 254] width 81 height 31
click at [557, 260] on input "True" at bounding box center [552, 255] width 10 height 8
radio input "true"
click at [628, 362] on div "True False" at bounding box center [636, 363] width 194 height 31
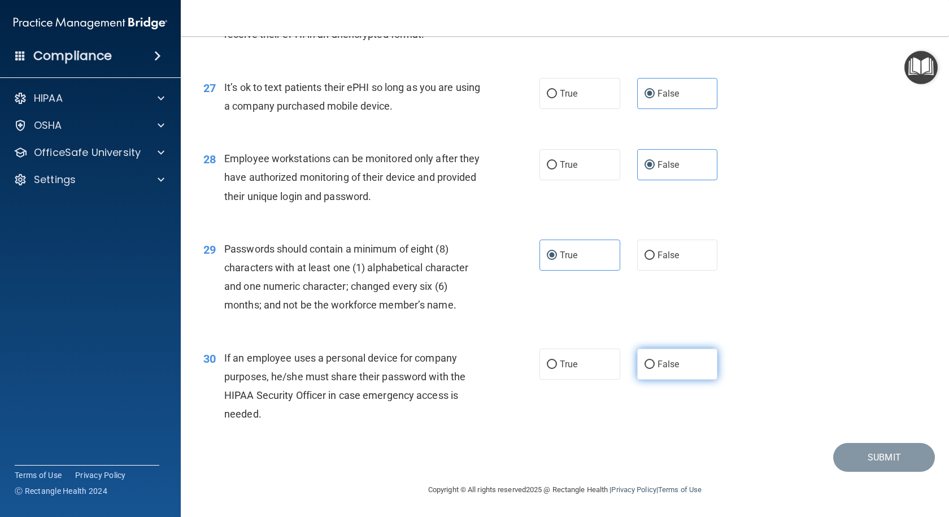
click at [637, 362] on label "False" at bounding box center [677, 363] width 81 height 31
click at [644, 362] on input "False" at bounding box center [649, 364] width 10 height 8
radio input "true"
click at [875, 460] on button "Submit" at bounding box center [884, 457] width 102 height 29
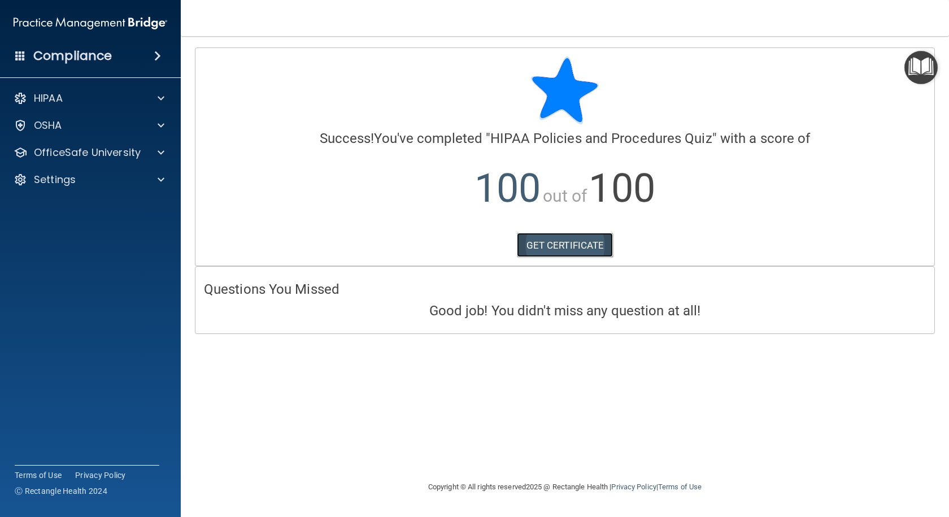
click at [578, 253] on link "GET CERTIFICATE" at bounding box center [565, 245] width 97 height 25
click at [116, 156] on p "OfficeSafe University" at bounding box center [87, 153] width 107 height 14
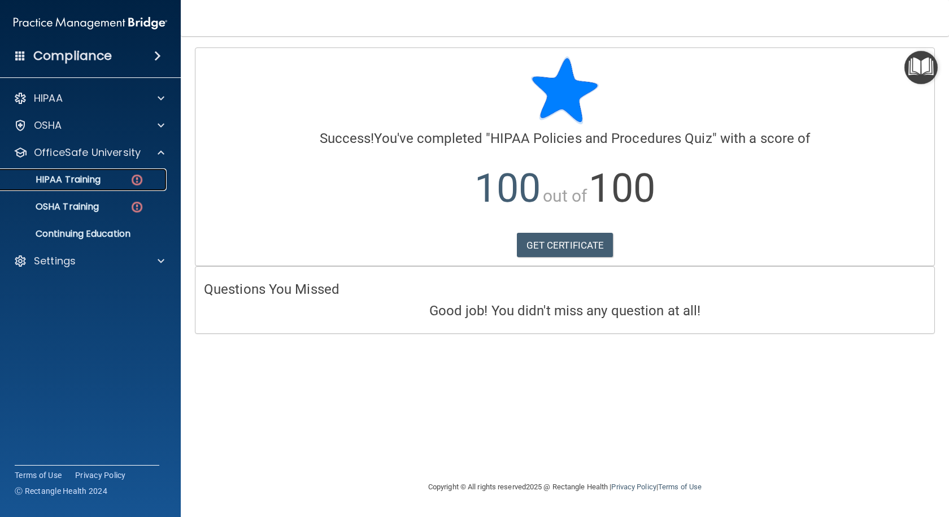
click at [117, 175] on div "HIPAA Training" at bounding box center [84, 179] width 154 height 11
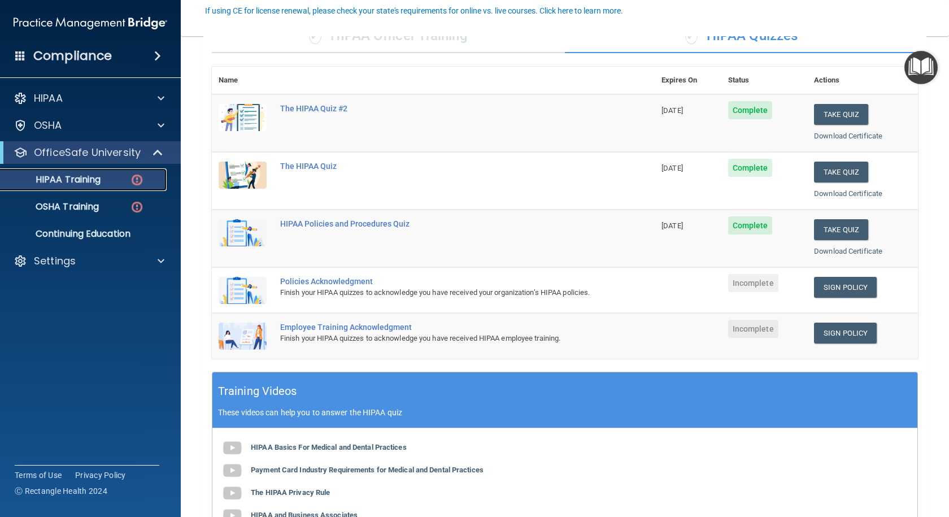
scroll to position [113, 0]
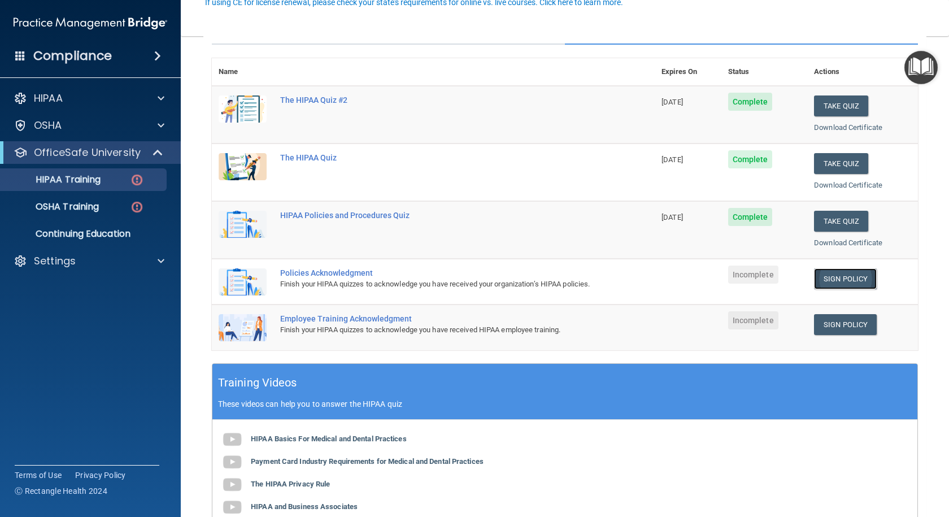
click at [836, 278] on link "Sign Policy" at bounding box center [845, 278] width 63 height 21
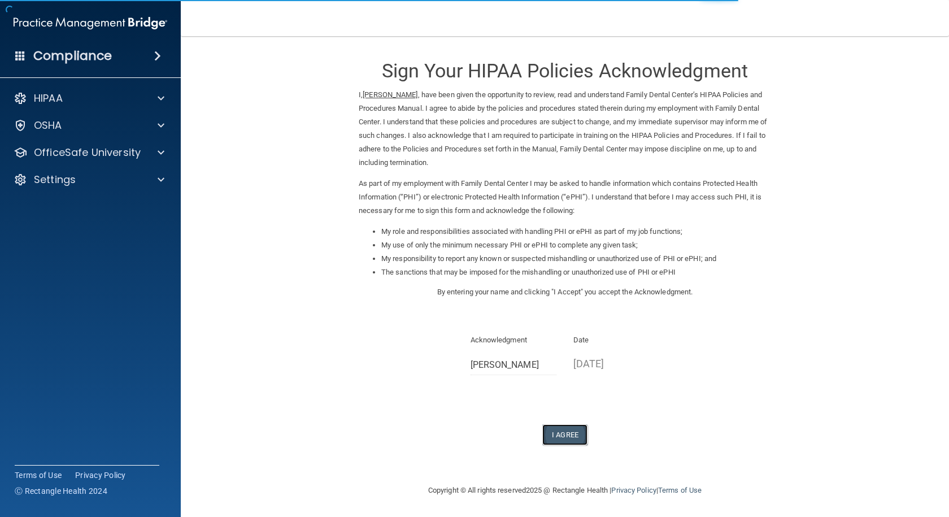
click at [562, 435] on button "I Agree" at bounding box center [564, 434] width 45 height 21
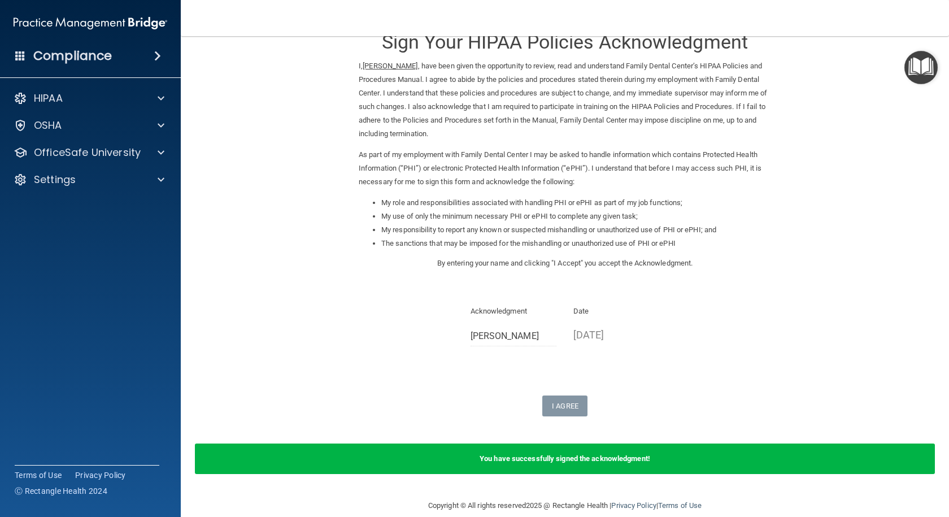
scroll to position [45, 0]
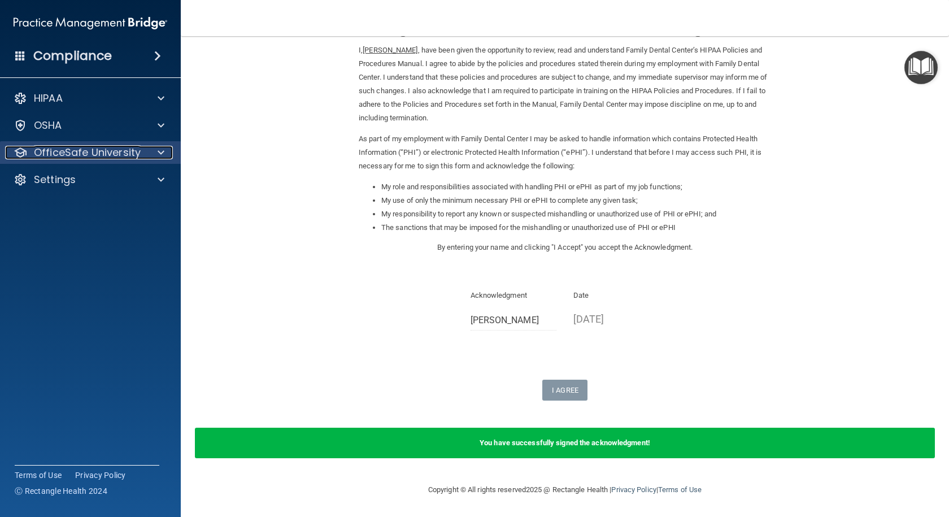
click at [56, 157] on p "OfficeSafe University" at bounding box center [87, 153] width 107 height 14
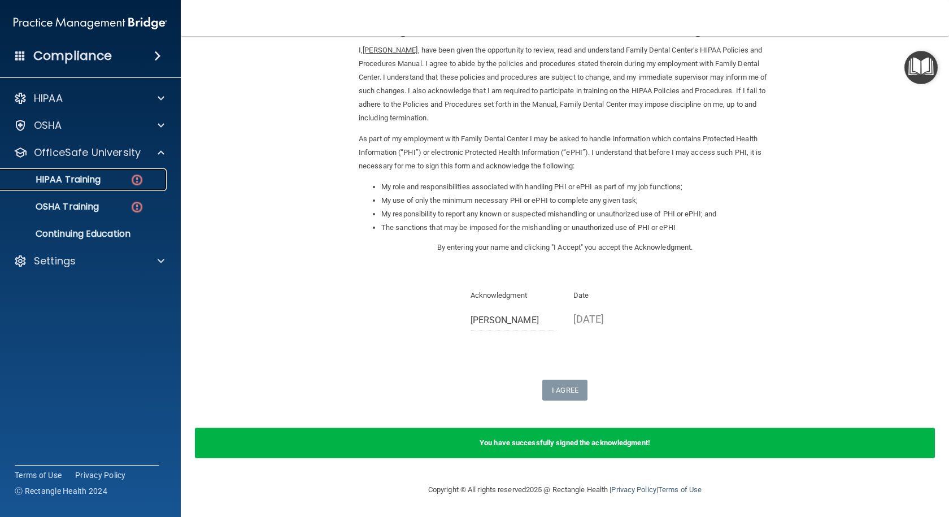
click at [82, 182] on p "HIPAA Training" at bounding box center [53, 179] width 93 height 11
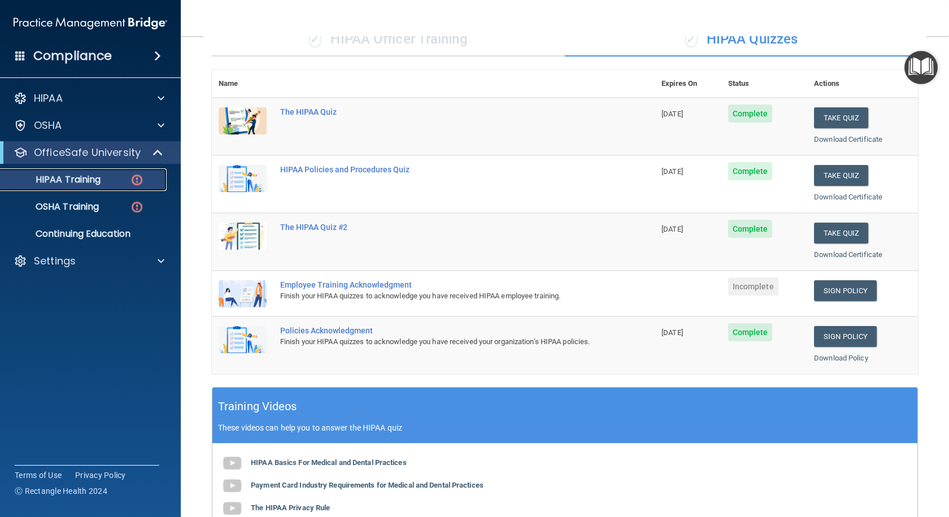
scroll to position [96, 0]
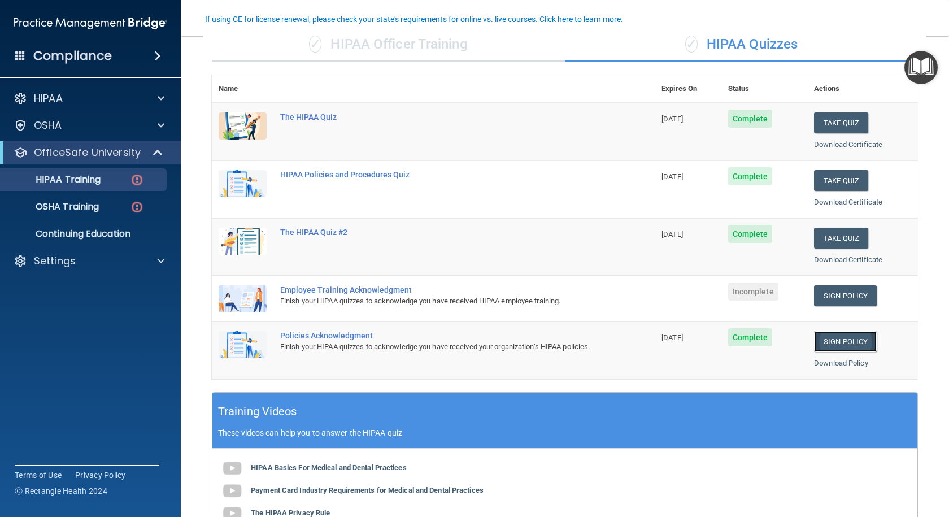
click at [829, 346] on link "Sign Policy" at bounding box center [845, 341] width 63 height 21
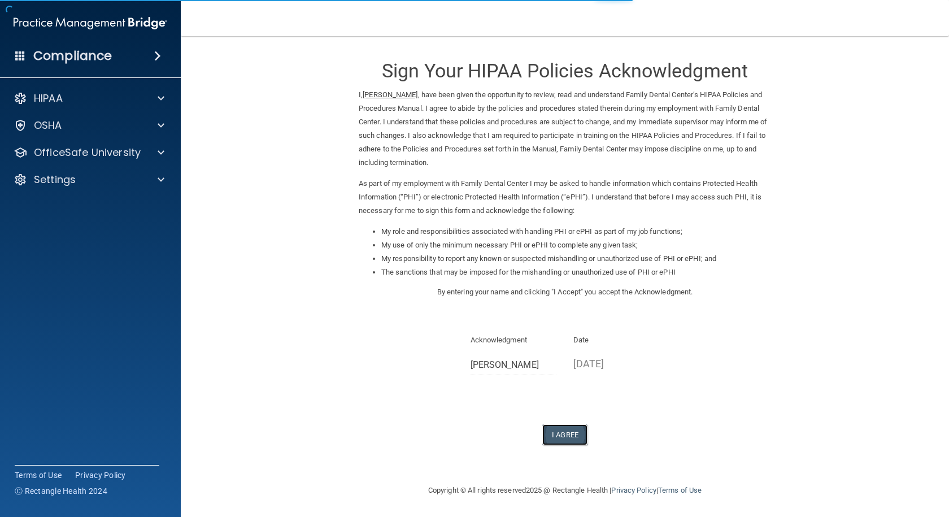
click at [571, 440] on button "I Agree" at bounding box center [564, 434] width 45 height 21
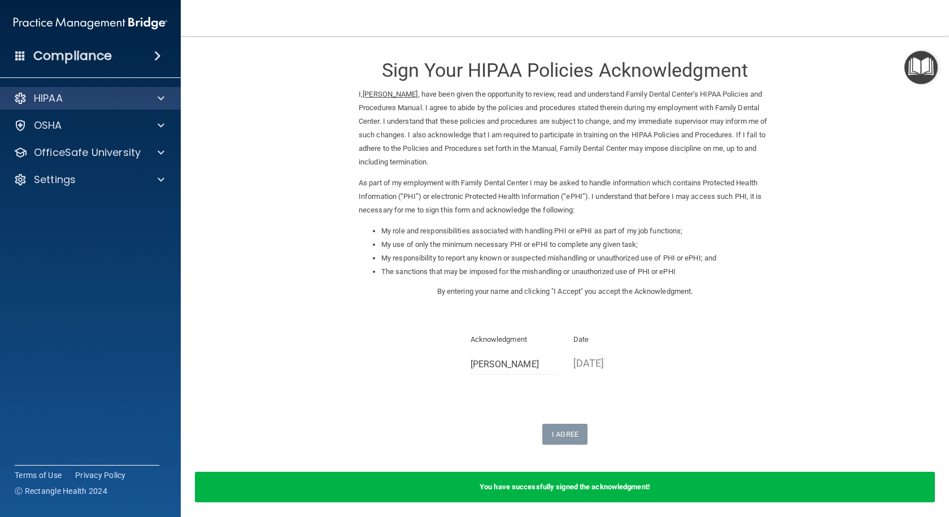
click at [59, 107] on div "HIPAA" at bounding box center [90, 98] width 181 height 23
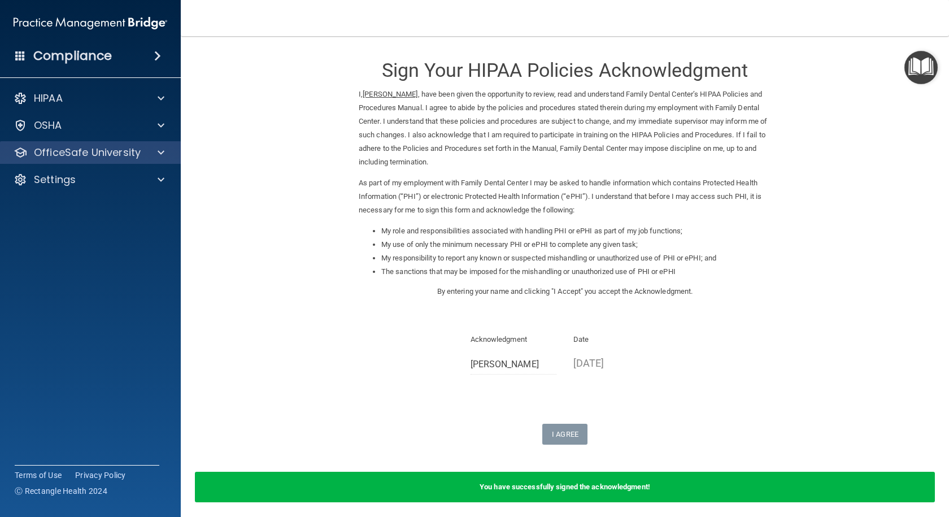
click at [90, 163] on div "OfficeSafe University" at bounding box center [90, 152] width 181 height 23
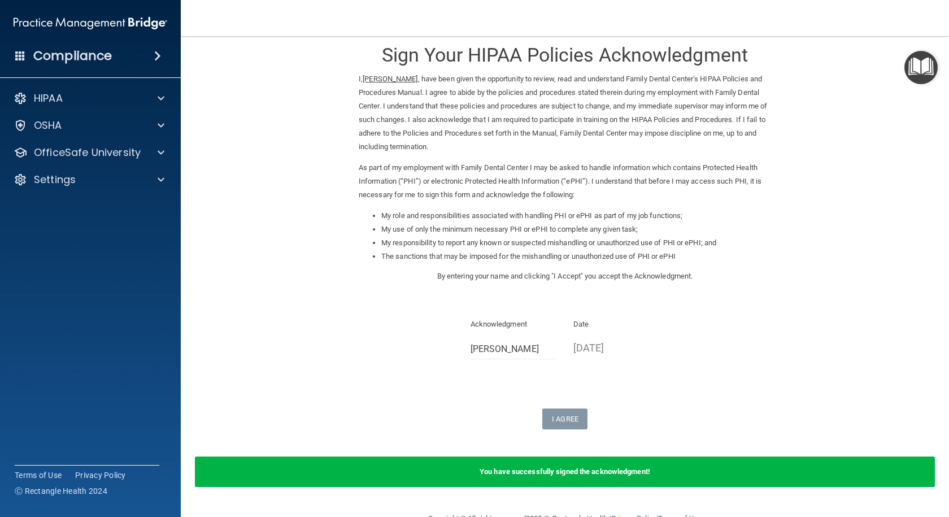
scroll to position [0, 0]
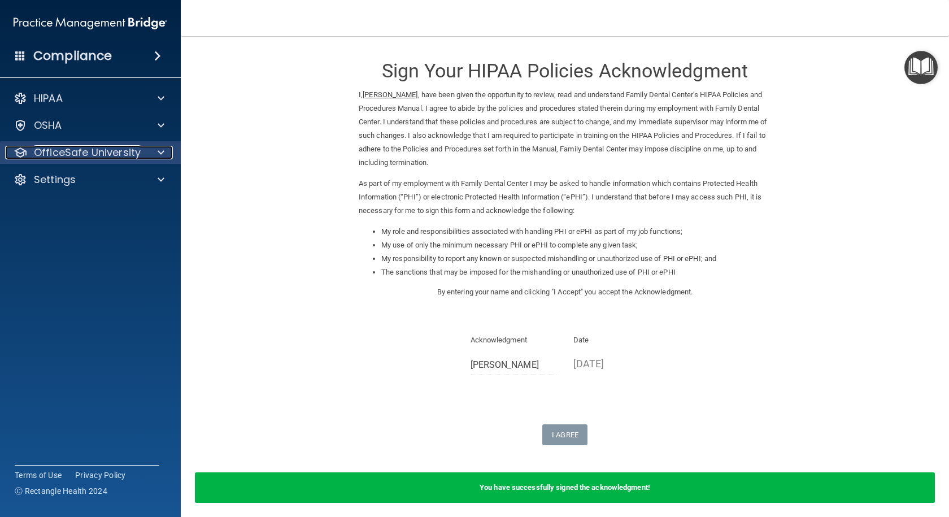
click at [151, 151] on div at bounding box center [159, 153] width 28 height 14
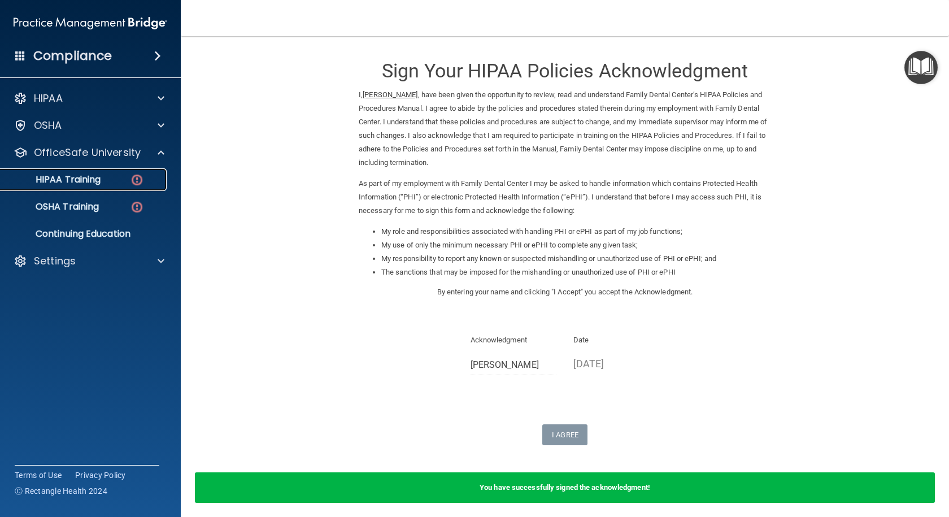
click at [100, 185] on p "HIPAA Training" at bounding box center [53, 179] width 93 height 11
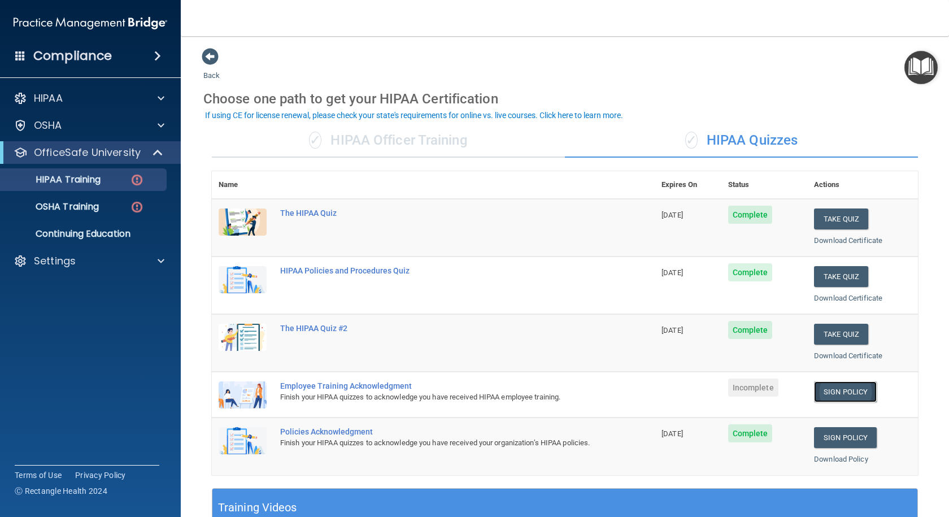
click at [841, 385] on link "Sign Policy" at bounding box center [845, 391] width 63 height 21
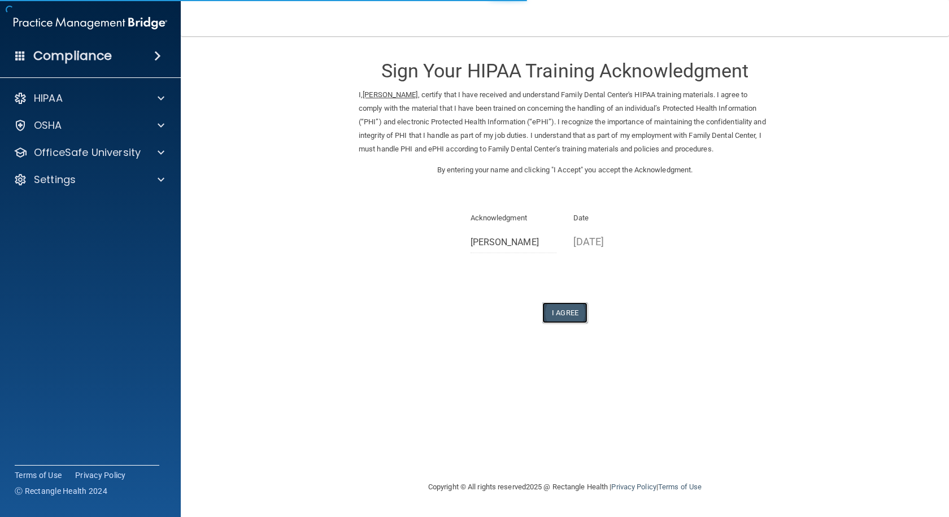
click at [563, 317] on button "I Agree" at bounding box center [564, 312] width 45 height 21
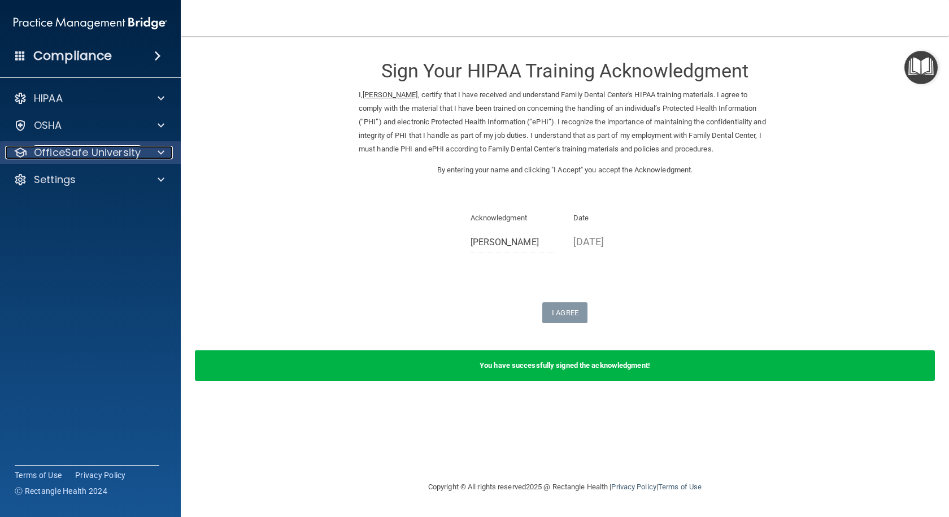
click at [145, 155] on div at bounding box center [159, 153] width 28 height 14
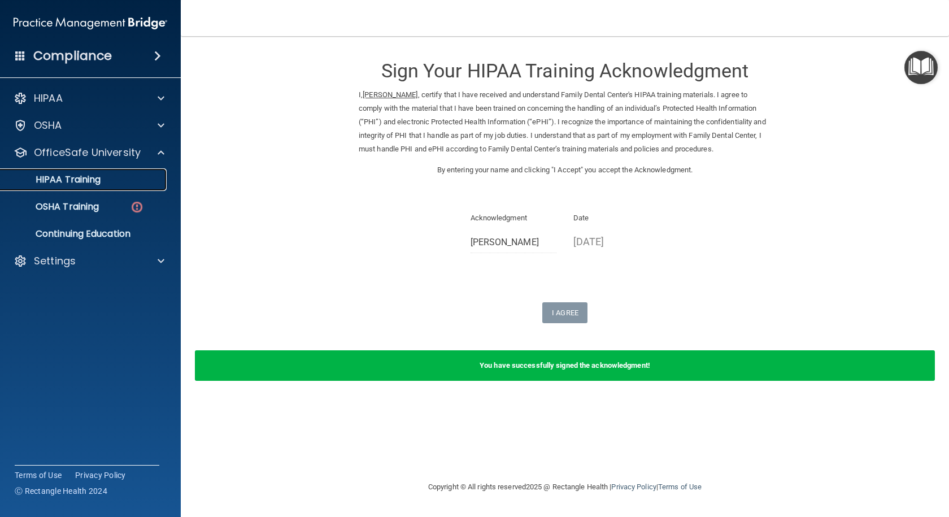
click at [130, 180] on div "HIPAA Training" at bounding box center [84, 179] width 154 height 11
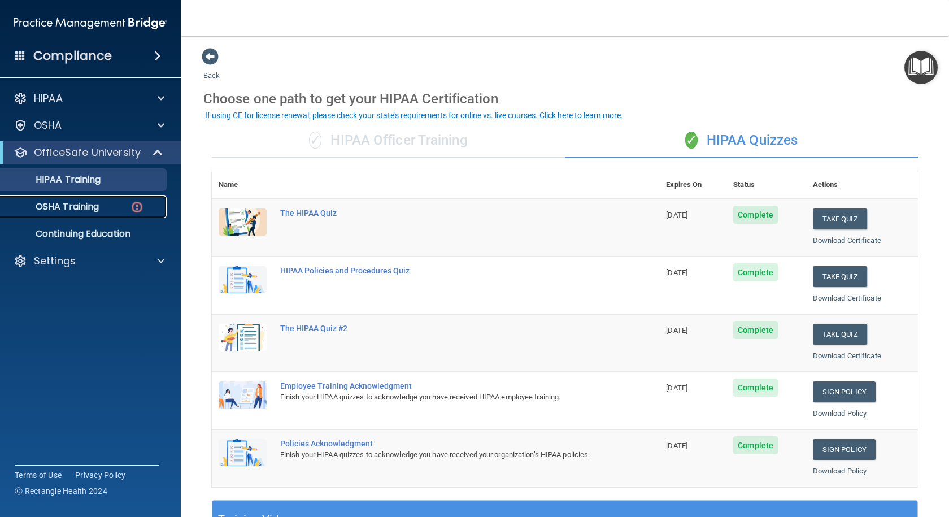
click at [105, 208] on div "OSHA Training" at bounding box center [84, 206] width 154 height 11
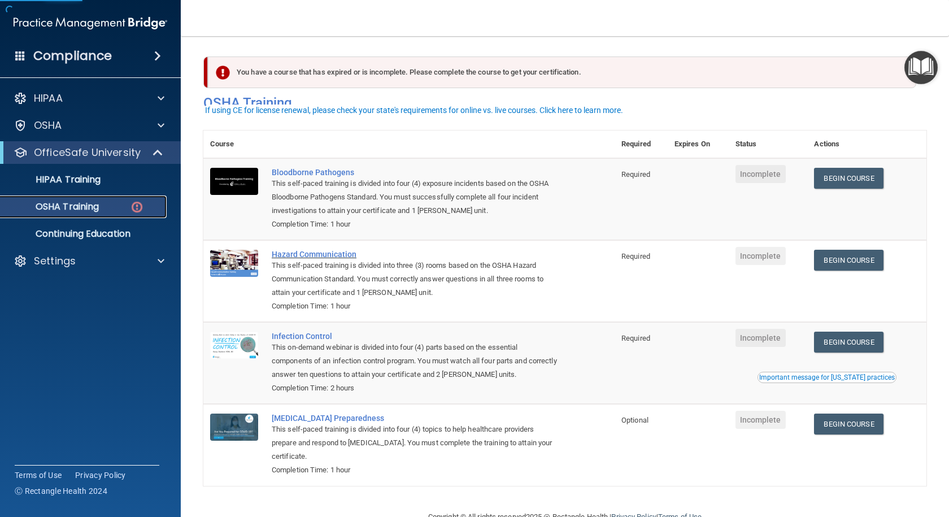
scroll to position [30, 0]
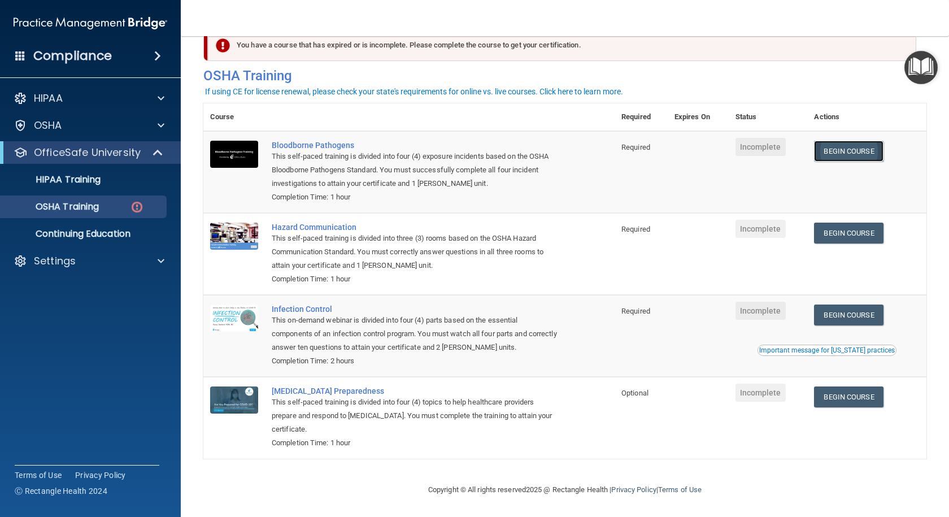
click at [839, 152] on link "Begin Course" at bounding box center [848, 151] width 69 height 21
click at [74, 213] on link "OSHA Training" at bounding box center [78, 206] width 178 height 23
click at [112, 207] on div "OSHA Training" at bounding box center [84, 206] width 154 height 11
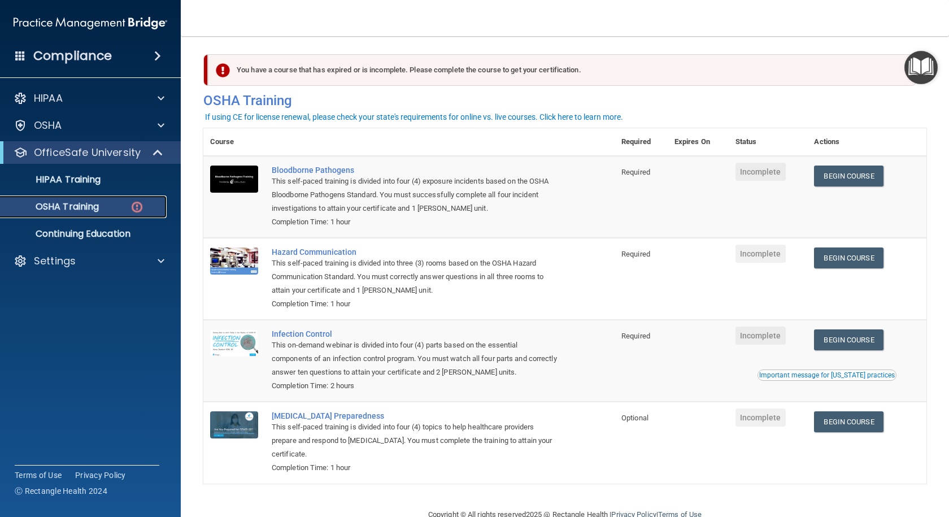
scroll to position [0, 0]
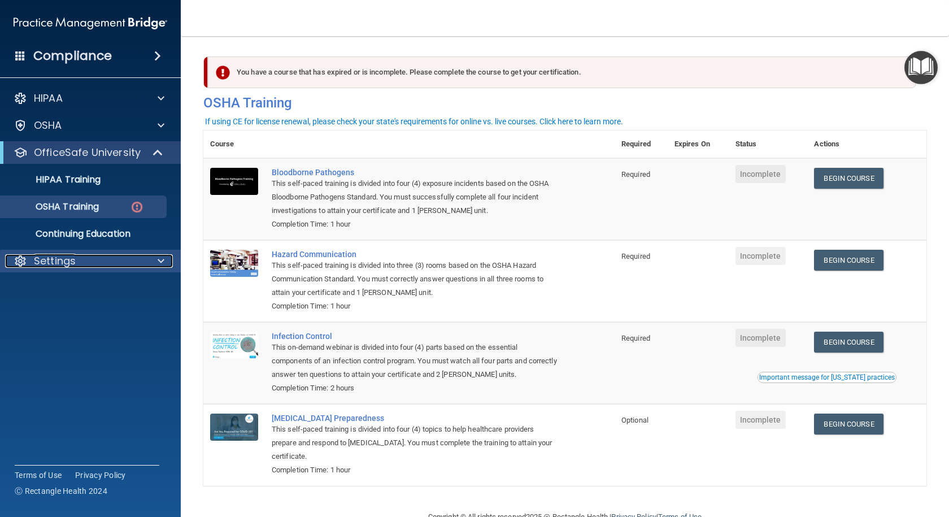
click at [82, 257] on div "Settings" at bounding box center [75, 261] width 140 height 14
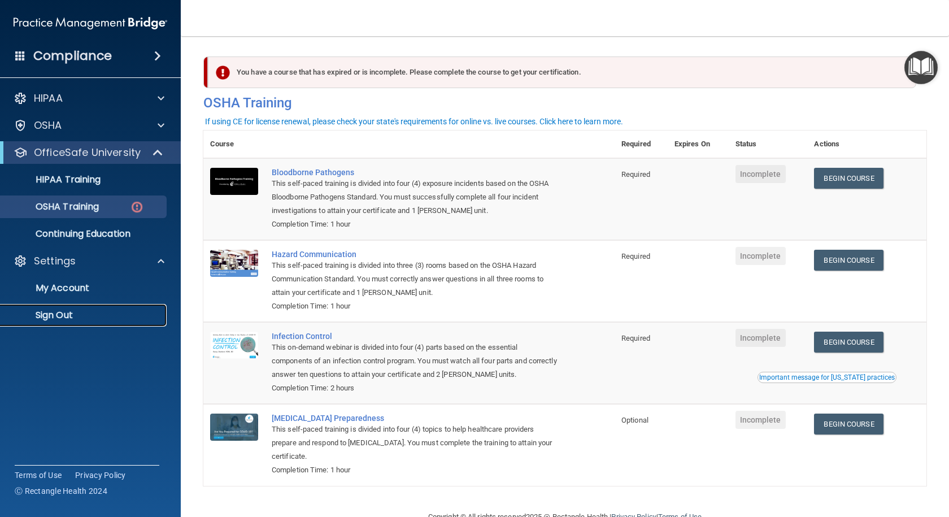
click at [92, 313] on p "Sign Out" at bounding box center [84, 314] width 154 height 11
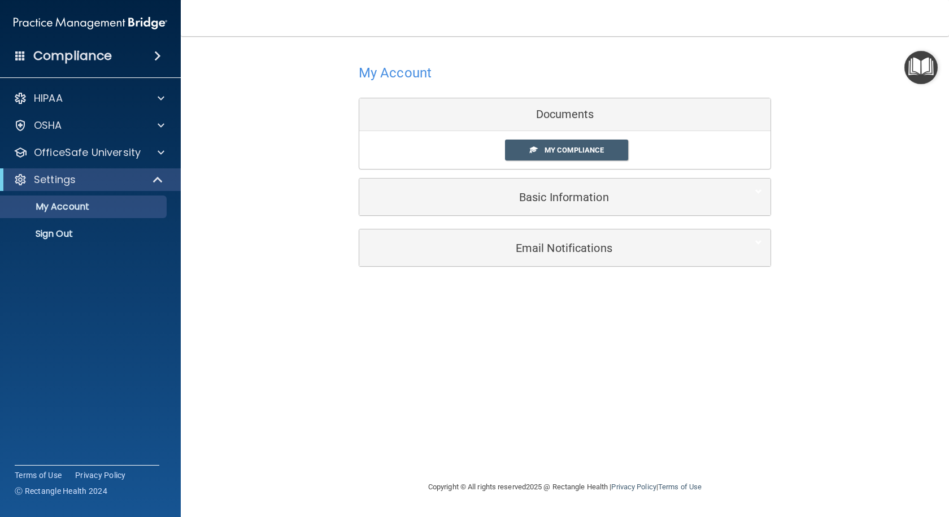
click at [574, 127] on div "Documents" at bounding box center [564, 114] width 411 height 33
click at [576, 121] on div "Documents" at bounding box center [564, 114] width 411 height 33
click at [591, 159] on link "My Compliance" at bounding box center [567, 149] width 124 height 21
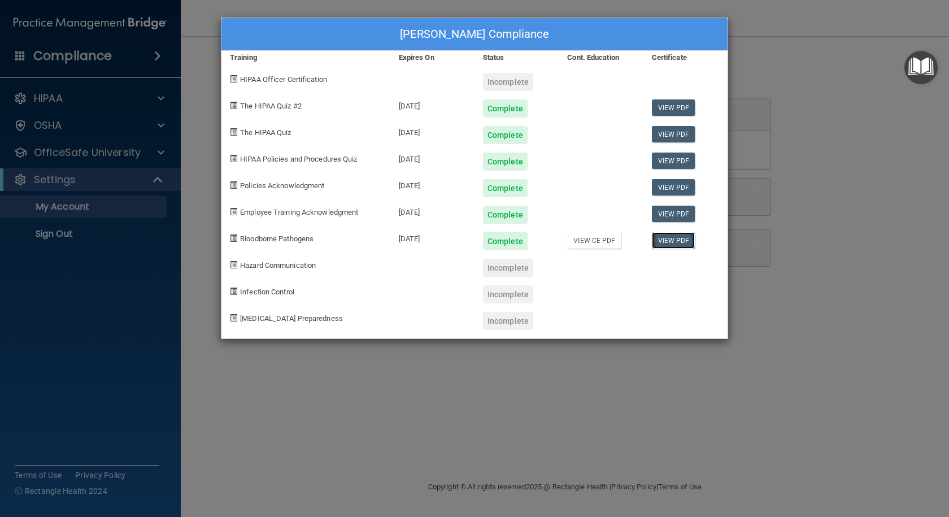
click at [665, 235] on link "View PDF" at bounding box center [673, 240] width 43 height 16
